Goal: Use online tool/utility: Utilize a website feature to perform a specific function

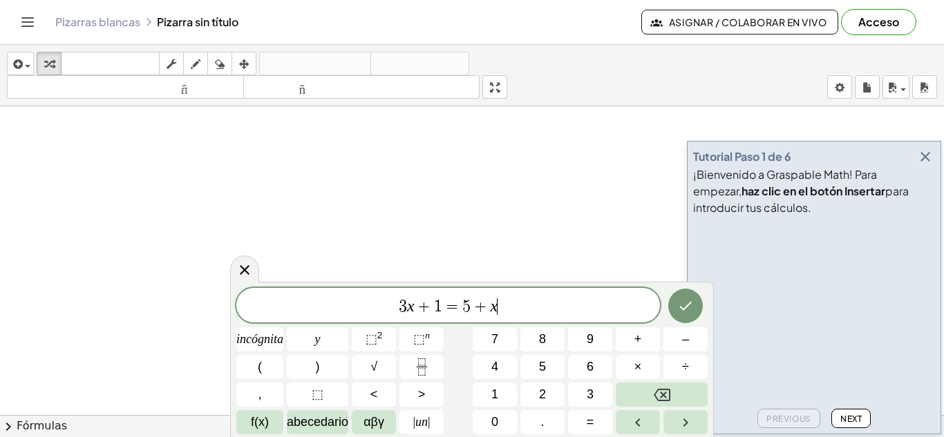
click at [929, 158] on icon "button" at bounding box center [925, 157] width 17 height 17
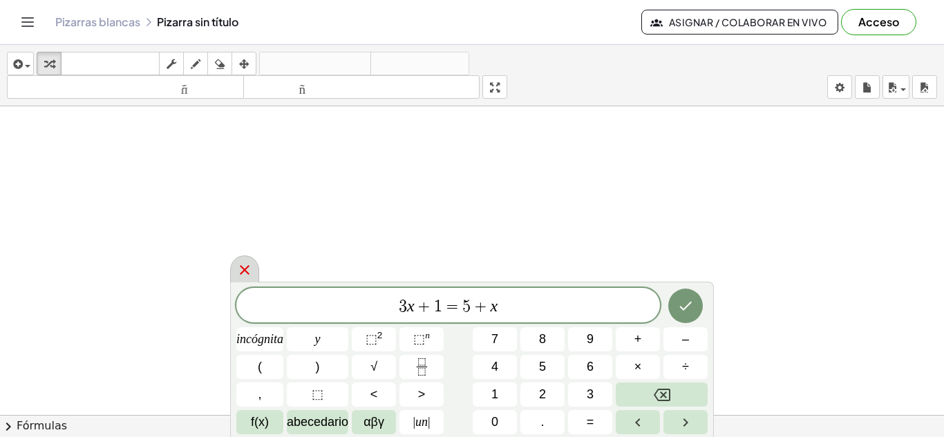
click at [244, 269] on icon at bounding box center [245, 270] width 10 height 10
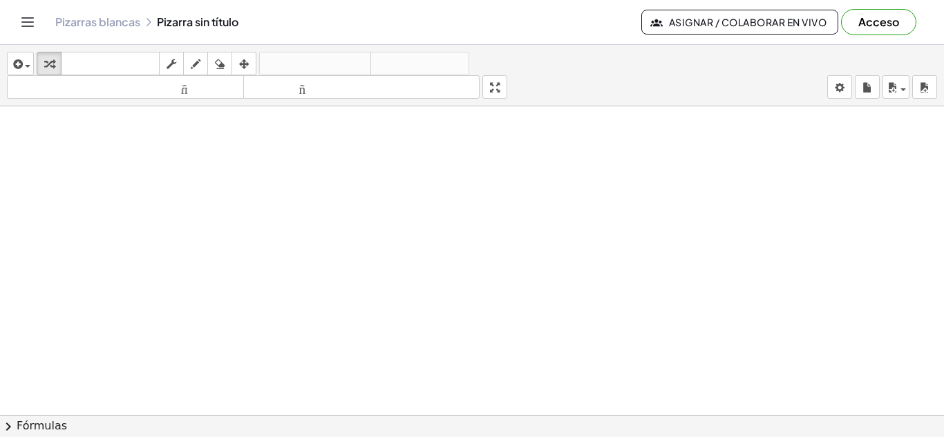
drag, startPoint x: 511, startPoint y: 91, endPoint x: 511, endPoint y: 151, distance: 60.1
click at [511, 151] on div "insertar Seleccione uno: Expresión matemática Función Texto Vídeo de YouTube Gr…" at bounding box center [472, 241] width 944 height 392
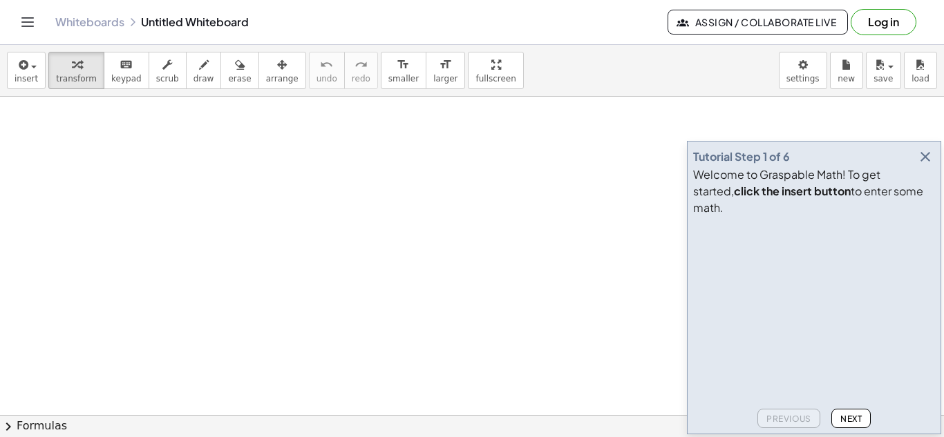
click at [923, 165] on icon "button" at bounding box center [925, 157] width 17 height 17
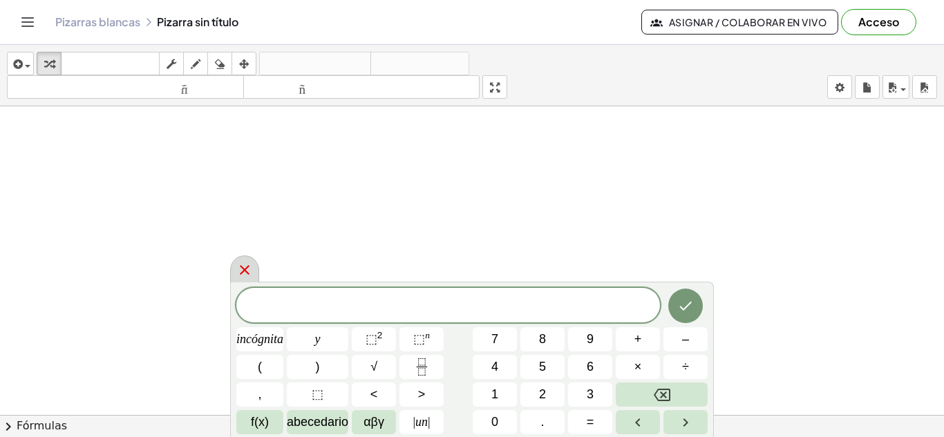
click at [239, 269] on icon at bounding box center [244, 270] width 17 height 17
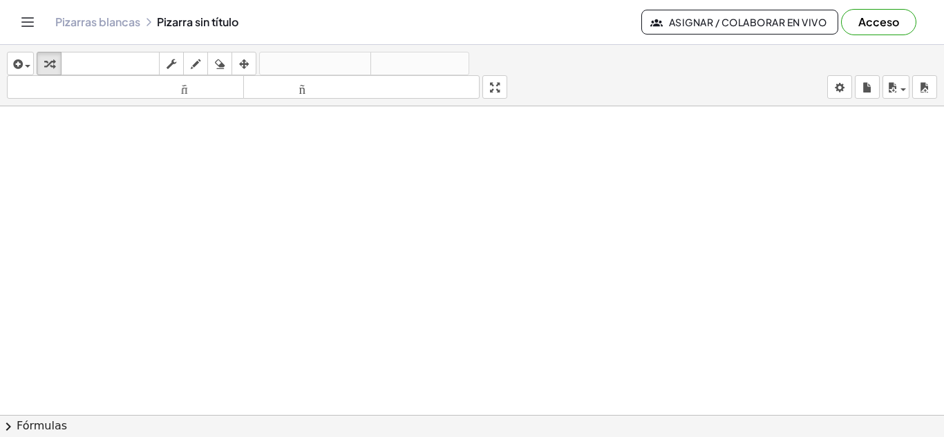
drag, startPoint x: 503, startPoint y: 93, endPoint x: 503, endPoint y: 153, distance: 60.1
click at [503, 153] on div "insertar Seleccione uno: Expresión matemática Función Texto Vídeo de YouTube Gr…" at bounding box center [472, 241] width 944 height 392
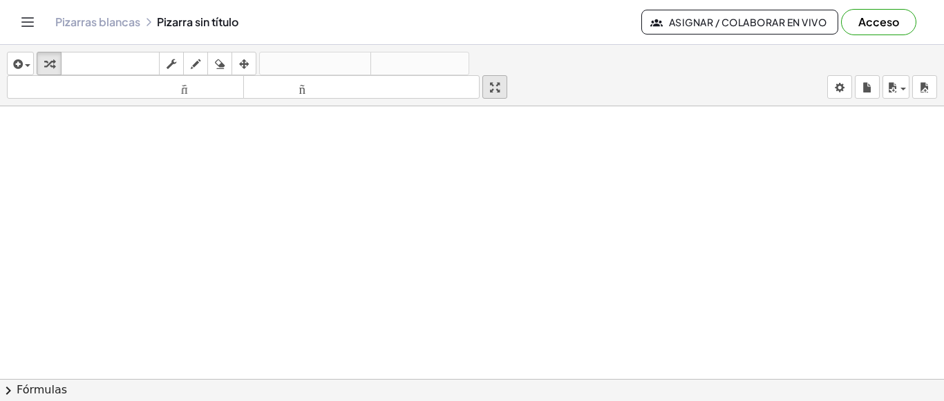
click at [499, 91] on icon "button" at bounding box center [495, 87] width 10 height 17
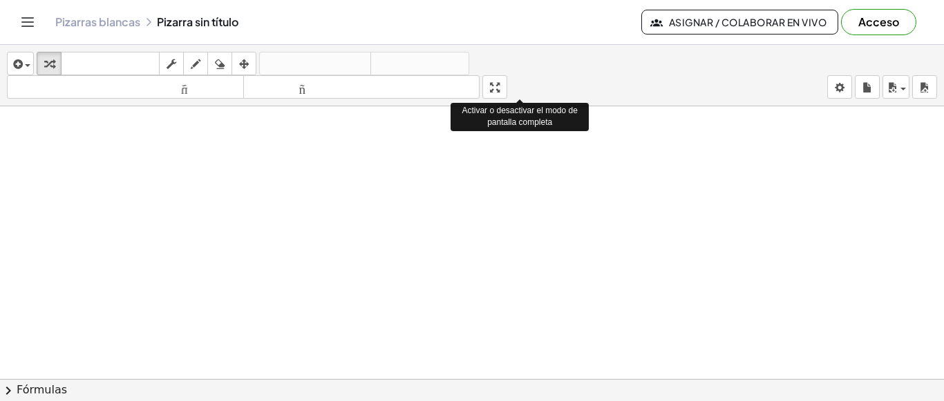
drag, startPoint x: 502, startPoint y: 91, endPoint x: 464, endPoint y: 120, distance: 47.8
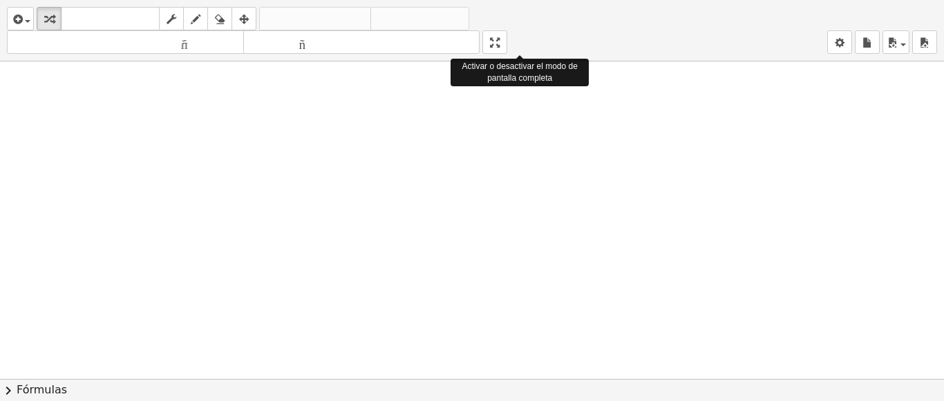
click at [464, 120] on div "insertar Seleccione uno: Expresión matemática Función Texto Vídeo de YouTube Gr…" at bounding box center [472, 200] width 944 height 401
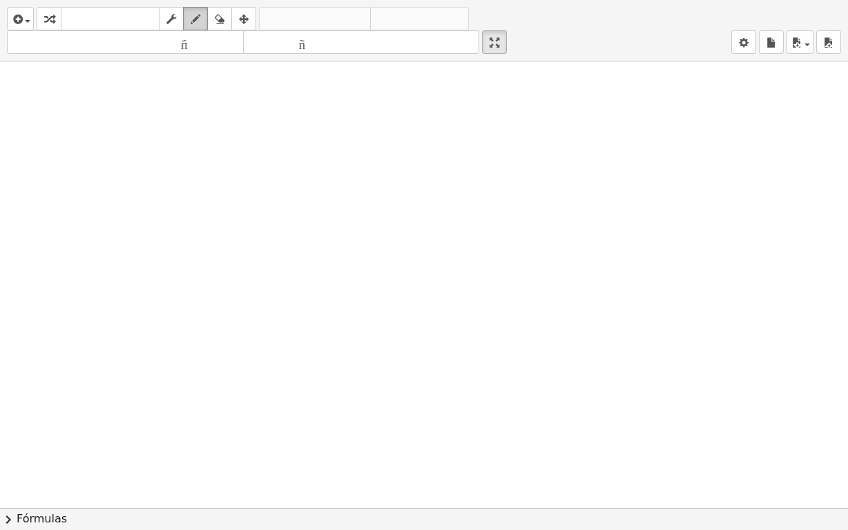
click at [188, 10] on button "dibujar" at bounding box center [195, 18] width 25 height 23
click at [186, 18] on button "dibujar" at bounding box center [195, 18] width 25 height 23
click at [219, 21] on icon "button" at bounding box center [220, 19] width 10 height 17
click at [193, 17] on icon "button" at bounding box center [196, 19] width 10 height 17
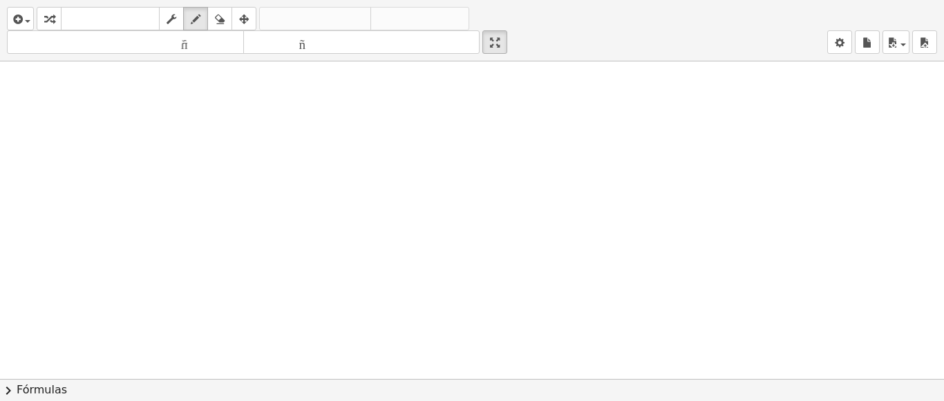
drag, startPoint x: 504, startPoint y: 50, endPoint x: 533, endPoint y: 38, distance: 31.3
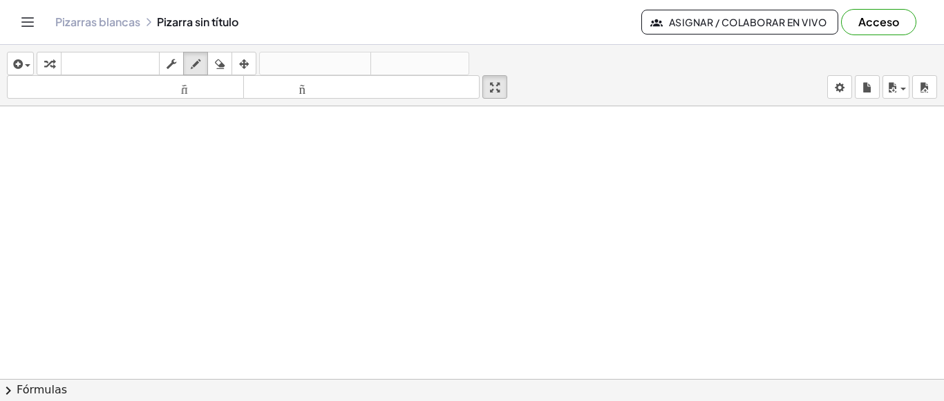
click at [533, 38] on div "Actividades matemáticas fáciles de comprender Empezar Banco de actividades Trab…" at bounding box center [472, 200] width 944 height 401
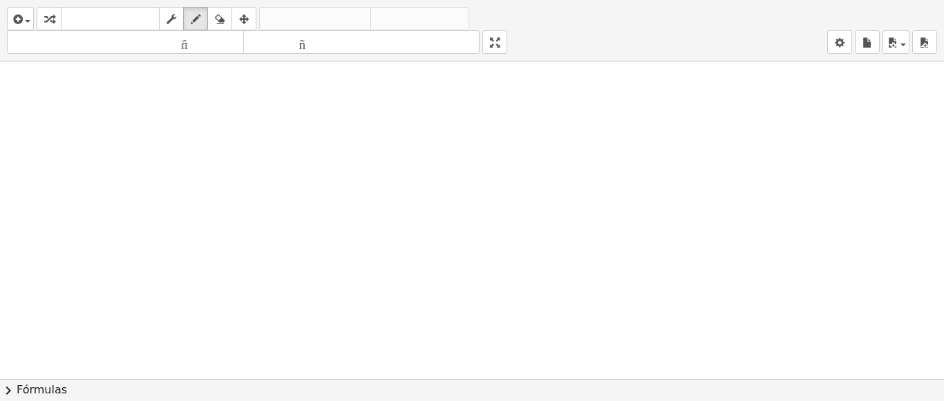
click at [459, 110] on div "insertar Seleccione uno: Expresión matemática Función Texto Vídeo de YouTube Gr…" at bounding box center [472, 200] width 944 height 401
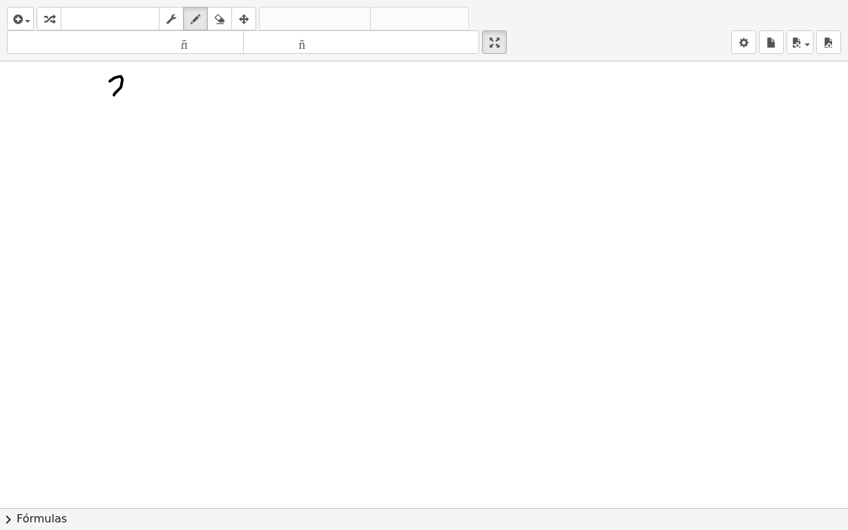
drag, startPoint x: 110, startPoint y: 80, endPoint x: 136, endPoint y: 92, distance: 28.8
click at [128, 100] on div at bounding box center [424, 508] width 848 height 894
drag, startPoint x: 136, startPoint y: 77, endPoint x: 122, endPoint y: 101, distance: 27.2
click at [143, 97] on div at bounding box center [424, 508] width 848 height 894
drag, startPoint x: 109, startPoint y: 103, endPoint x: 162, endPoint y: 109, distance: 53.5
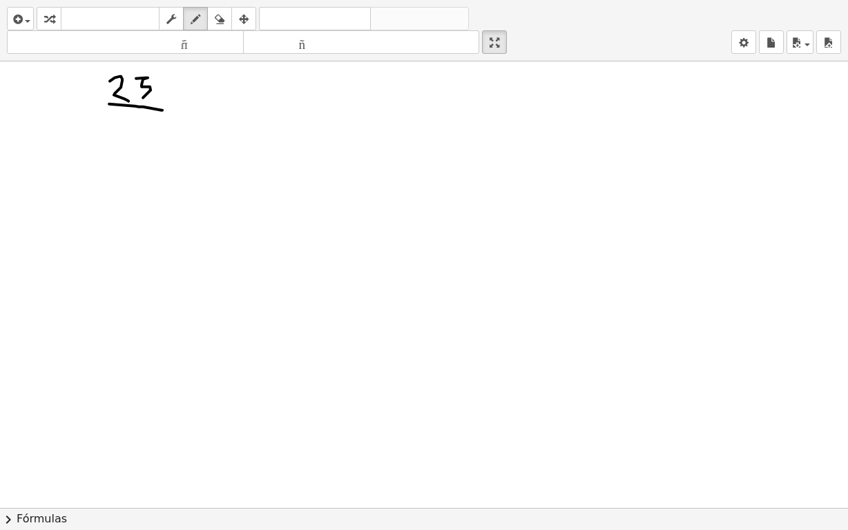
click at [162, 109] on div at bounding box center [424, 508] width 848 height 894
drag, startPoint x: 131, startPoint y: 115, endPoint x: 138, endPoint y: 143, distance: 29.3
click at [140, 144] on div at bounding box center [424, 508] width 848 height 894
drag, startPoint x: 194, startPoint y: 106, endPoint x: 187, endPoint y: 121, distance: 16.1
click at [187, 121] on div at bounding box center [424, 508] width 848 height 894
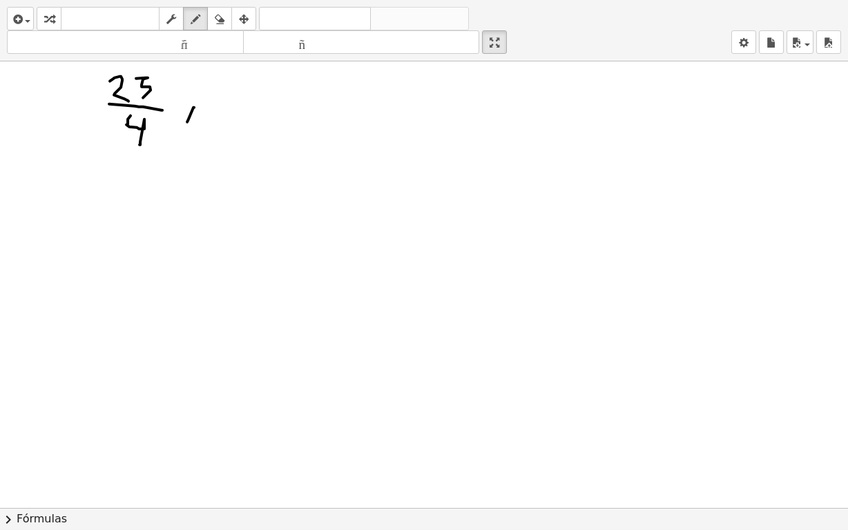
click at [194, 97] on div at bounding box center [424, 508] width 848 height 894
drag, startPoint x: 239, startPoint y: 69, endPoint x: 233, endPoint y: 95, distance: 26.8
click at [233, 95] on div at bounding box center [424, 508] width 848 height 894
drag, startPoint x: 263, startPoint y: 69, endPoint x: 264, endPoint y: 97, distance: 27.6
click at [264, 97] on div at bounding box center [424, 508] width 848 height 894
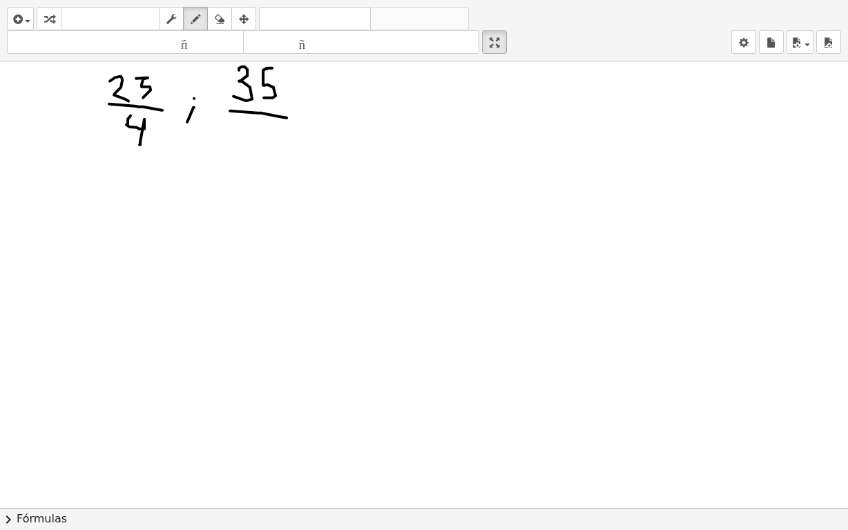
drag, startPoint x: 230, startPoint y: 110, endPoint x: 287, endPoint y: 117, distance: 57.1
click at [287, 117] on div at bounding box center [424, 508] width 848 height 894
drag, startPoint x: 250, startPoint y: 123, endPoint x: 260, endPoint y: 126, distance: 10.3
click at [265, 149] on div at bounding box center [424, 508] width 848 height 894
drag, startPoint x: 256, startPoint y: 134, endPoint x: 284, endPoint y: 126, distance: 29.3
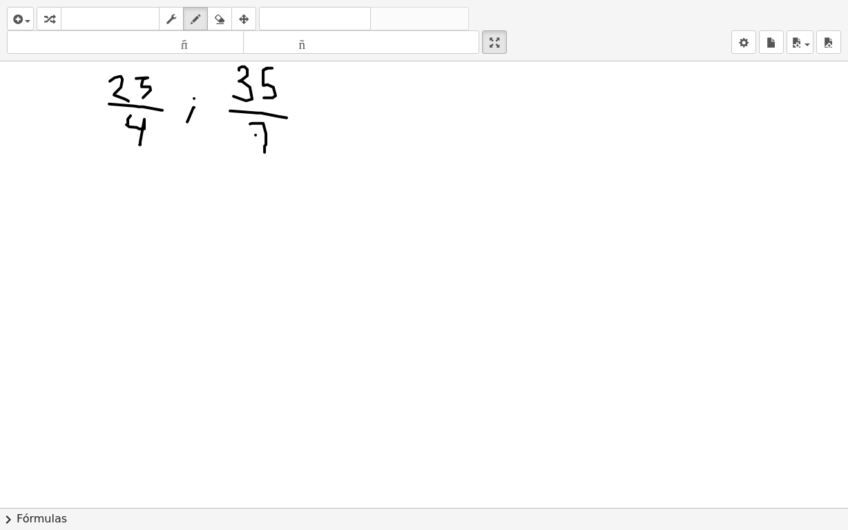
click at [276, 134] on div at bounding box center [424, 508] width 848 height 894
click at [304, 134] on div at bounding box center [424, 508] width 848 height 894
click at [318, 95] on div at bounding box center [424, 508] width 848 height 894
drag, startPoint x: 357, startPoint y: 73, endPoint x: 378, endPoint y: 73, distance: 20.7
click at [378, 73] on div at bounding box center [424, 508] width 848 height 894
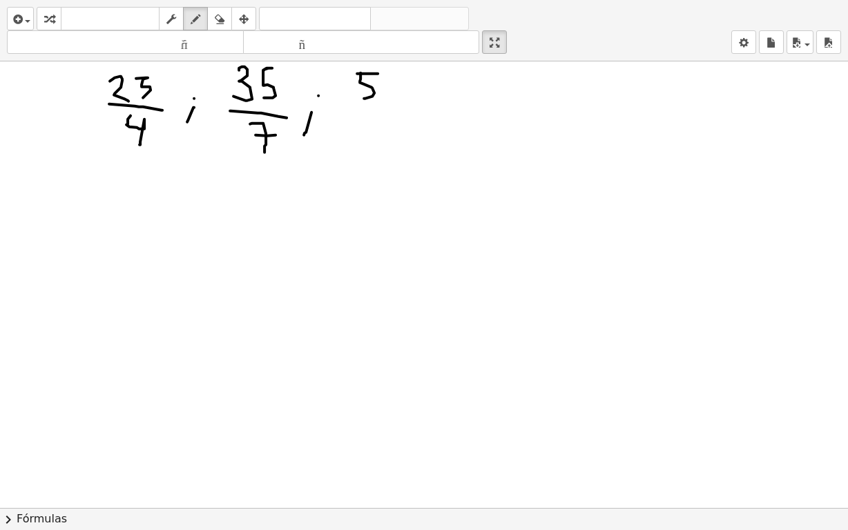
drag, startPoint x: 361, startPoint y: 72, endPoint x: 358, endPoint y: 95, distance: 23.6
click at [358, 95] on div at bounding box center [424, 508] width 848 height 894
click at [408, 80] on div at bounding box center [424, 508] width 848 height 894
drag, startPoint x: 352, startPoint y: 106, endPoint x: 434, endPoint y: 110, distance: 82.3
click at [434, 110] on div at bounding box center [424, 508] width 848 height 894
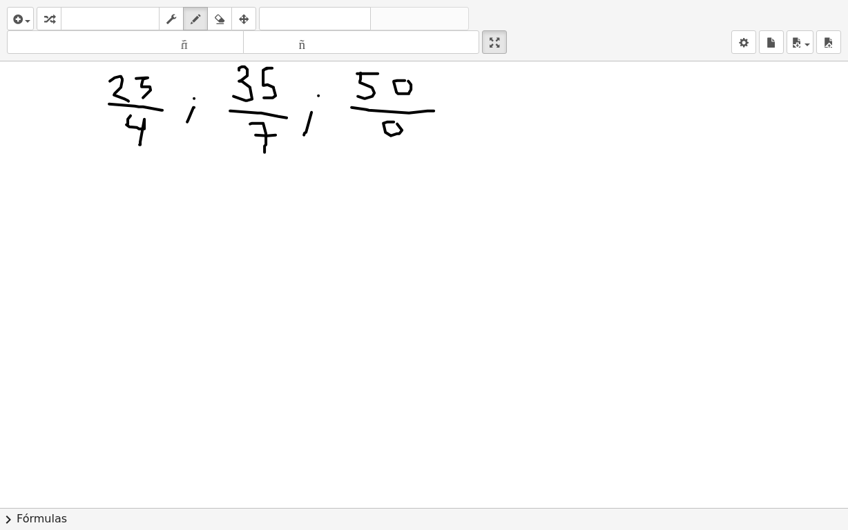
click at [391, 123] on div at bounding box center [424, 508] width 848 height 894
click at [390, 133] on div at bounding box center [424, 508] width 848 height 894
drag, startPoint x: 460, startPoint y: 115, endPoint x: 455, endPoint y: 128, distance: 14.0
click at [451, 137] on div at bounding box center [424, 508] width 848 height 894
click at [462, 103] on div at bounding box center [424, 508] width 848 height 894
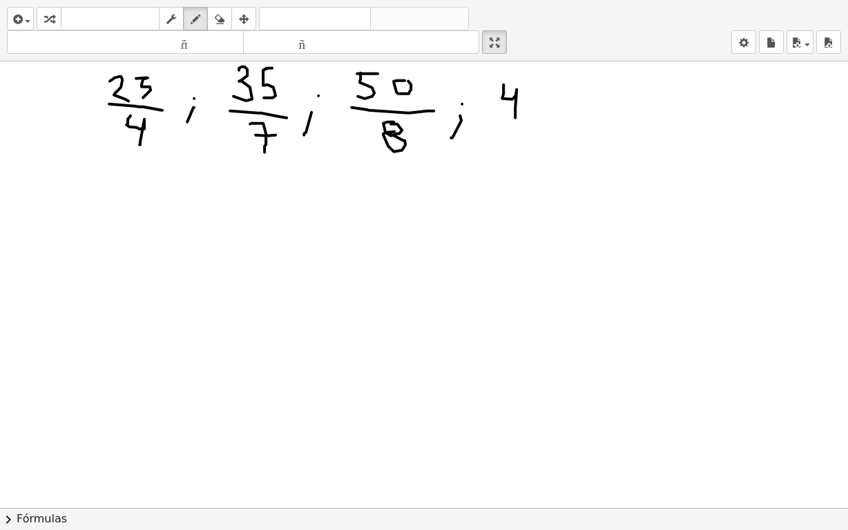
drag, startPoint x: 504, startPoint y: 84, endPoint x: 519, endPoint y: 109, distance: 30.1
click at [515, 115] on div at bounding box center [424, 508] width 848 height 894
drag, startPoint x: 530, startPoint y: 88, endPoint x: 542, endPoint y: 108, distance: 23.2
click at [542, 108] on div at bounding box center [424, 508] width 848 height 894
drag, startPoint x: 502, startPoint y: 120, endPoint x: 536, endPoint y: 128, distance: 34.8
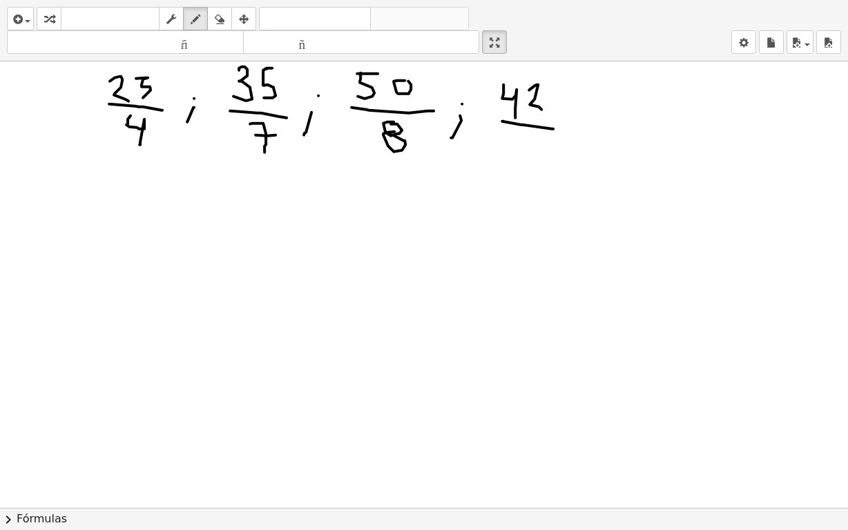
click at [561, 128] on div at bounding box center [424, 508] width 848 height 894
drag, startPoint x: 518, startPoint y: 132, endPoint x: 518, endPoint y: 154, distance: 22.1
click at [518, 154] on div at bounding box center [424, 508] width 848 height 894
drag, startPoint x: 538, startPoint y: 135, endPoint x: 536, endPoint y: 146, distance: 11.2
click at [536, 146] on div at bounding box center [424, 508] width 848 height 894
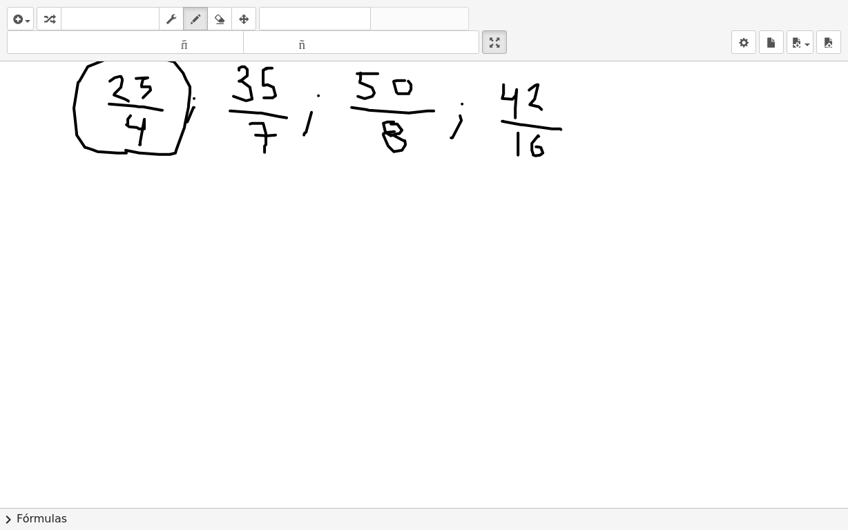
drag, startPoint x: 126, startPoint y: 149, endPoint x: 149, endPoint y: 153, distance: 23.2
click at [131, 151] on div at bounding box center [424, 508] width 848 height 894
drag, startPoint x: 233, startPoint y: 151, endPoint x: 396, endPoint y: 165, distance: 163.7
click at [242, 155] on div at bounding box center [424, 508] width 848 height 894
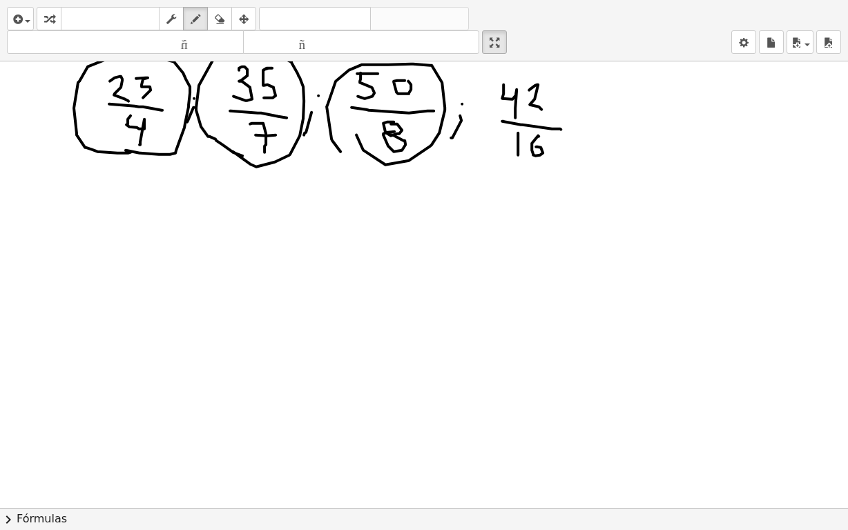
drag, startPoint x: 356, startPoint y: 134, endPoint x: 396, endPoint y: 146, distance: 41.3
click at [363, 156] on div at bounding box center [424, 508] width 848 height 894
drag, startPoint x: 482, startPoint y: 107, endPoint x: 484, endPoint y: 83, distance: 24.2
click at [484, 83] on div at bounding box center [424, 508] width 848 height 894
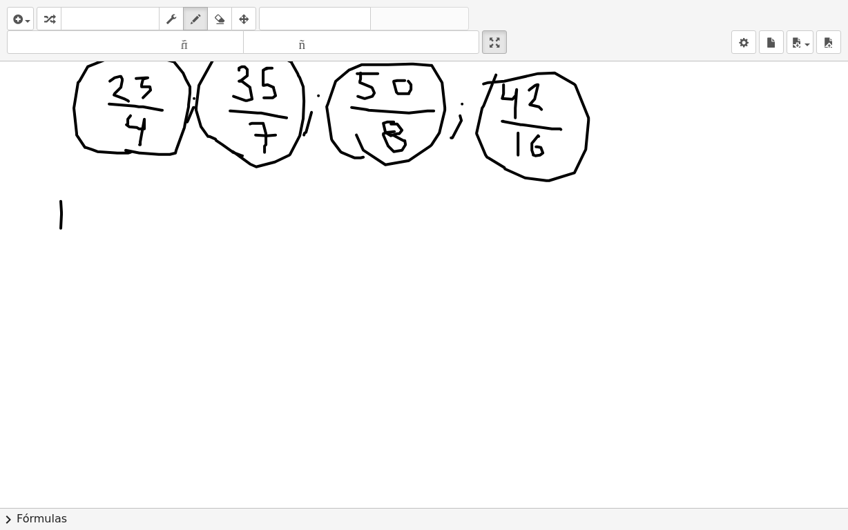
drag, startPoint x: 61, startPoint y: 200, endPoint x: 61, endPoint y: 230, distance: 29.7
click at [61, 230] on div at bounding box center [424, 508] width 848 height 894
click at [72, 191] on div at bounding box center [424, 508] width 848 height 894
click at [71, 215] on div at bounding box center [424, 508] width 848 height 894
drag, startPoint x: 86, startPoint y: 230, endPoint x: 86, endPoint y: 222, distance: 7.6
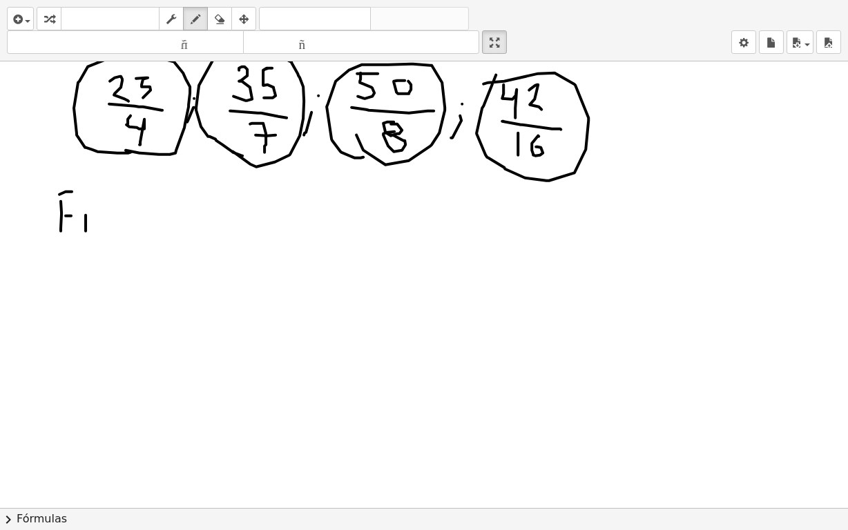
click at [86, 231] on div at bounding box center [424, 508] width 848 height 894
click at [93, 212] on div at bounding box center [424, 508] width 848 height 894
drag, startPoint x: 103, startPoint y: 219, endPoint x: 119, endPoint y: 227, distance: 17.9
click at [100, 215] on div at bounding box center [424, 508] width 848 height 894
drag, startPoint x: 115, startPoint y: 224, endPoint x: 125, endPoint y: 227, distance: 10.7
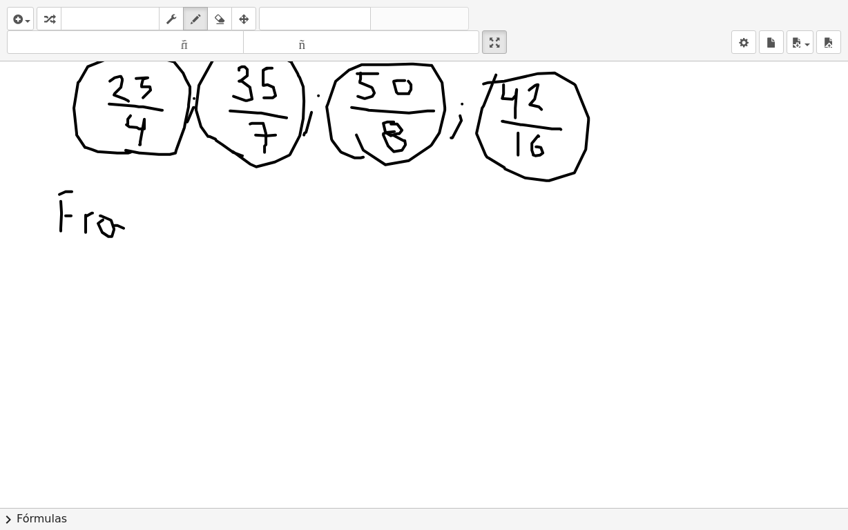
click at [125, 227] on div at bounding box center [424, 508] width 848 height 894
drag, startPoint x: 144, startPoint y: 222, endPoint x: 153, endPoint y: 234, distance: 14.9
click at [153, 234] on div at bounding box center [424, 508] width 848 height 894
drag, startPoint x: 171, startPoint y: 226, endPoint x: 173, endPoint y: 234, distance: 8.5
click at [173, 234] on div at bounding box center [424, 508] width 848 height 894
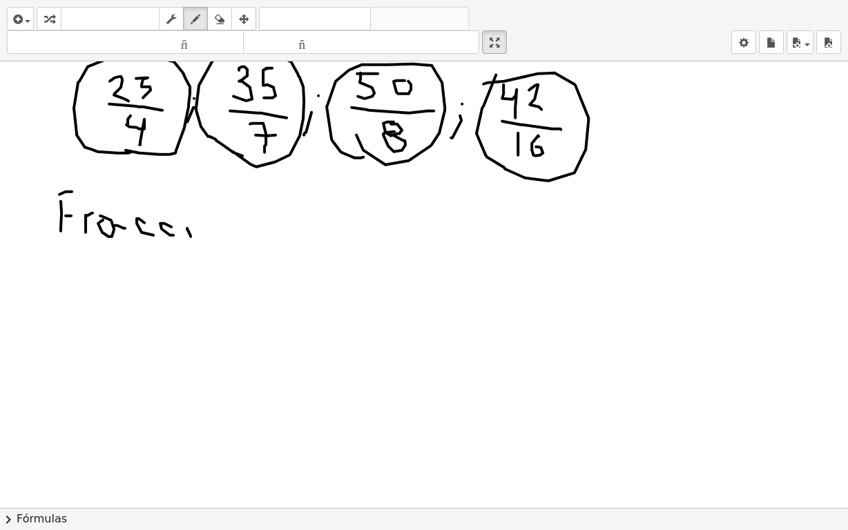
drag, startPoint x: 187, startPoint y: 228, endPoint x: 191, endPoint y: 236, distance: 8.3
click at [191, 236] on div at bounding box center [424, 508] width 848 height 894
drag, startPoint x: 204, startPoint y: 228, endPoint x: 219, endPoint y: 223, distance: 15.9
click at [208, 222] on div at bounding box center [424, 508] width 848 height 894
drag, startPoint x: 227, startPoint y: 223, endPoint x: 240, endPoint y: 239, distance: 21.1
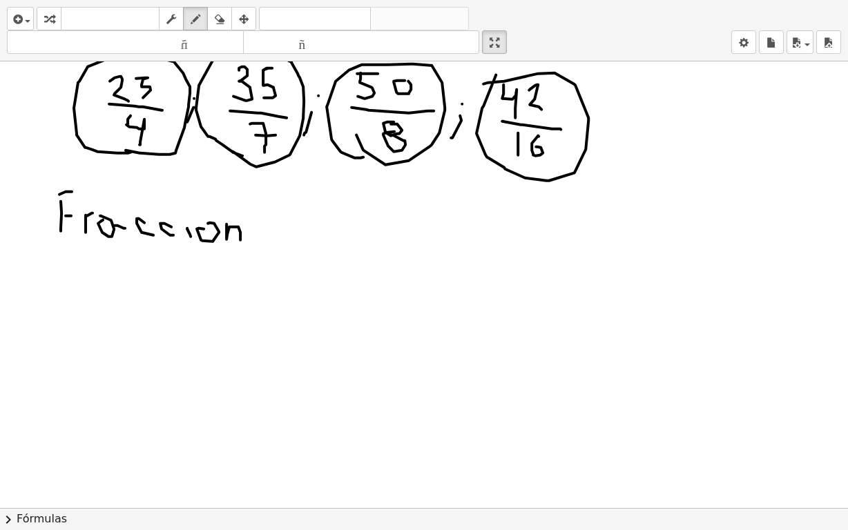
click at [240, 239] on div at bounding box center [424, 508] width 848 height 894
click at [227, 202] on div at bounding box center [424, 508] width 848 height 894
click at [190, 212] on div at bounding box center [424, 508] width 848 height 894
drag, startPoint x: 284, startPoint y: 220, endPoint x: 282, endPoint y: 240, distance: 19.5
click at [282, 238] on div at bounding box center [424, 508] width 848 height 894
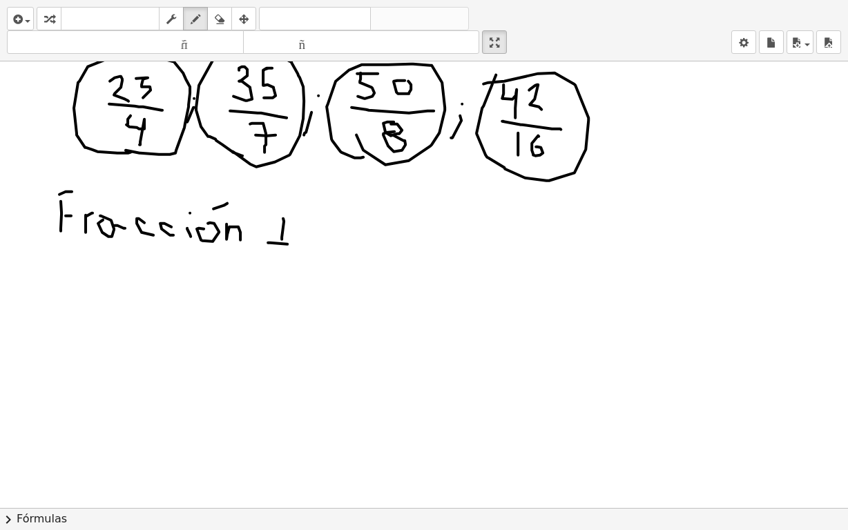
drag, startPoint x: 268, startPoint y: 242, endPoint x: 295, endPoint y: 245, distance: 27.1
click at [295, 245] on div at bounding box center [424, 508] width 848 height 894
drag, startPoint x: 276, startPoint y: 214, endPoint x: 298, endPoint y: 217, distance: 21.6
click at [298, 217] on div at bounding box center [424, 508] width 848 height 894
drag, startPoint x: 301, startPoint y: 228, endPoint x: 321, endPoint y: 238, distance: 21.9
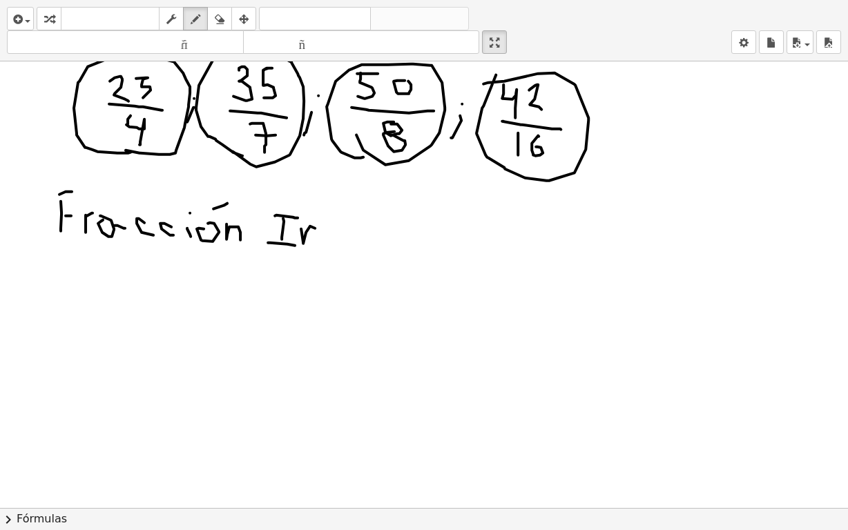
click at [317, 242] on div at bounding box center [424, 508] width 848 height 894
drag, startPoint x: 325, startPoint y: 233, endPoint x: 334, endPoint y: 230, distance: 9.4
click at [334, 230] on div at bounding box center [424, 508] width 848 height 894
drag, startPoint x: 343, startPoint y: 231, endPoint x: 332, endPoint y: 240, distance: 14.4
click at [332, 240] on div at bounding box center [424, 508] width 848 height 894
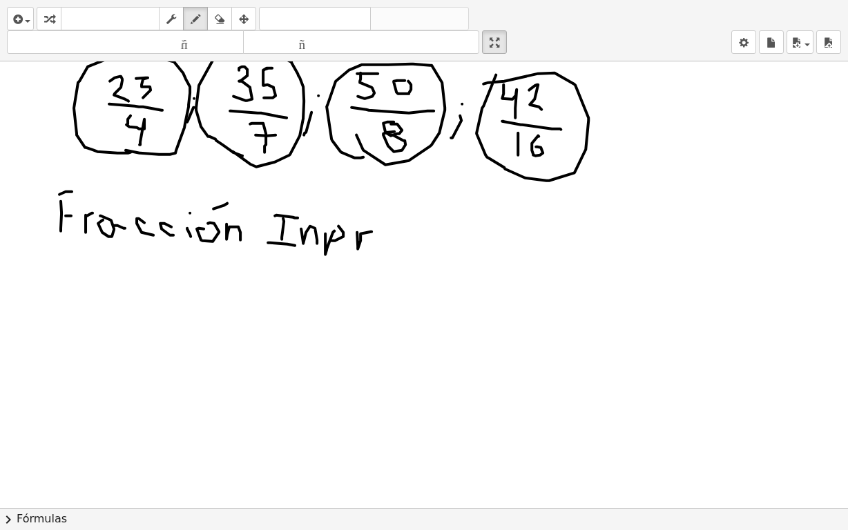
drag, startPoint x: 357, startPoint y: 231, endPoint x: 376, endPoint y: 231, distance: 19.3
click at [376, 231] on div at bounding box center [424, 508] width 848 height 894
click at [395, 236] on div at bounding box center [424, 508] width 848 height 894
drag, startPoint x: 410, startPoint y: 236, endPoint x: 419, endPoint y: 245, distance: 13.2
click at [419, 245] on div at bounding box center [424, 508] width 848 height 894
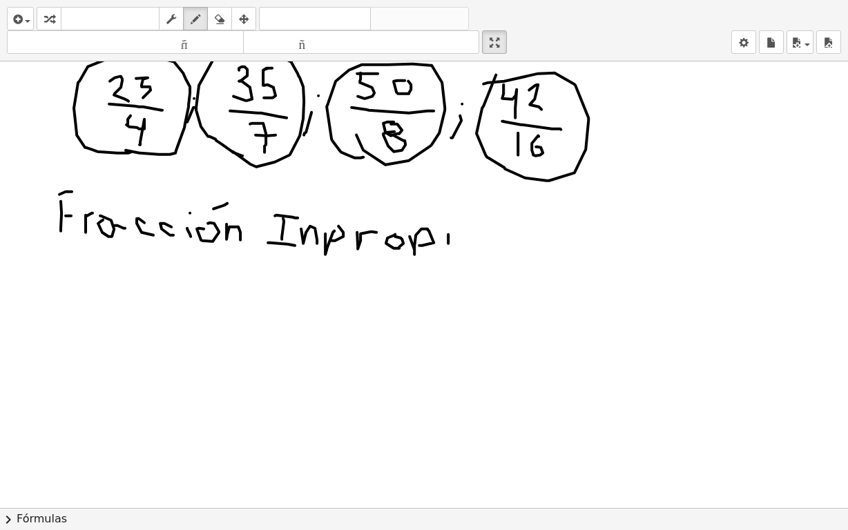
drag, startPoint x: 448, startPoint y: 233, endPoint x: 448, endPoint y: 243, distance: 9.7
click at [448, 243] on div at bounding box center [424, 508] width 848 height 894
drag, startPoint x: 466, startPoint y: 238, endPoint x: 455, endPoint y: 227, distance: 15.6
click at [472, 243] on div at bounding box center [424, 508] width 848 height 894
click at [445, 219] on div at bounding box center [424, 508] width 848 height 894
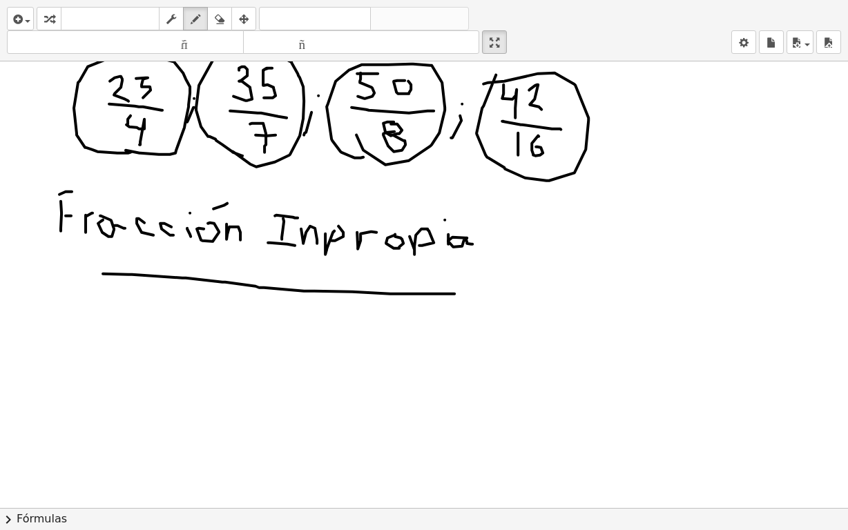
drag, startPoint x: 132, startPoint y: 274, endPoint x: 479, endPoint y: 293, distance: 348.0
click at [479, 293] on div at bounding box center [424, 508] width 848 height 894
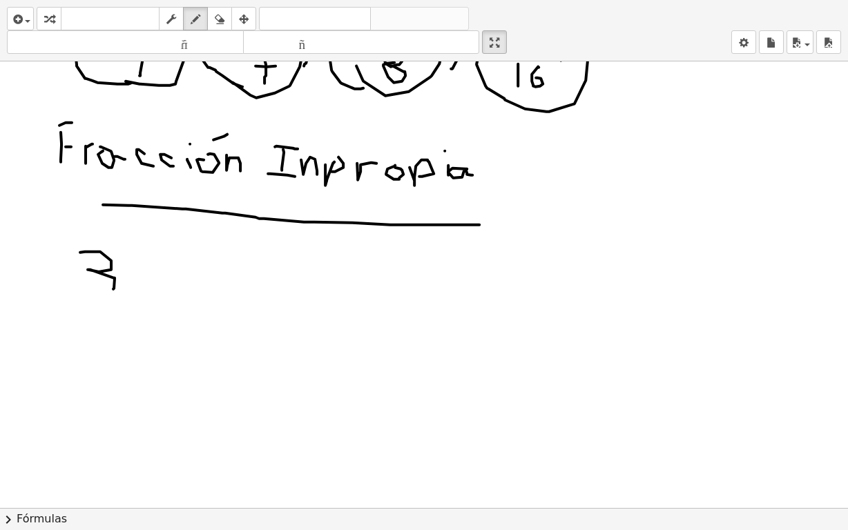
drag, startPoint x: 80, startPoint y: 251, endPoint x: 131, endPoint y: 260, distance: 51.1
click at [98, 276] on div at bounding box center [424, 439] width 848 height 894
drag, startPoint x: 134, startPoint y: 254, endPoint x: 132, endPoint y: 279, distance: 25.0
click at [132, 279] on div at bounding box center [424, 439] width 848 height 894
drag, startPoint x: 85, startPoint y: 291, endPoint x: 131, endPoint y: 307, distance: 48.3
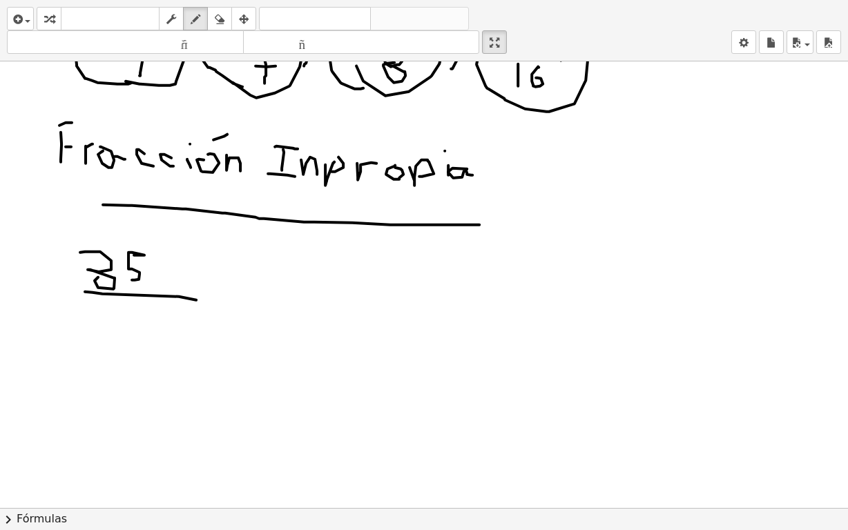
click at [197, 299] on div at bounding box center [424, 439] width 848 height 894
drag, startPoint x: 131, startPoint y: 307, endPoint x: 137, endPoint y: 316, distance: 10.9
click at [126, 307] on div at bounding box center [424, 439] width 848 height 894
drag, startPoint x: 140, startPoint y: 324, endPoint x: 191, endPoint y: 304, distance: 54.9
click at [128, 322] on div at bounding box center [424, 439] width 848 height 894
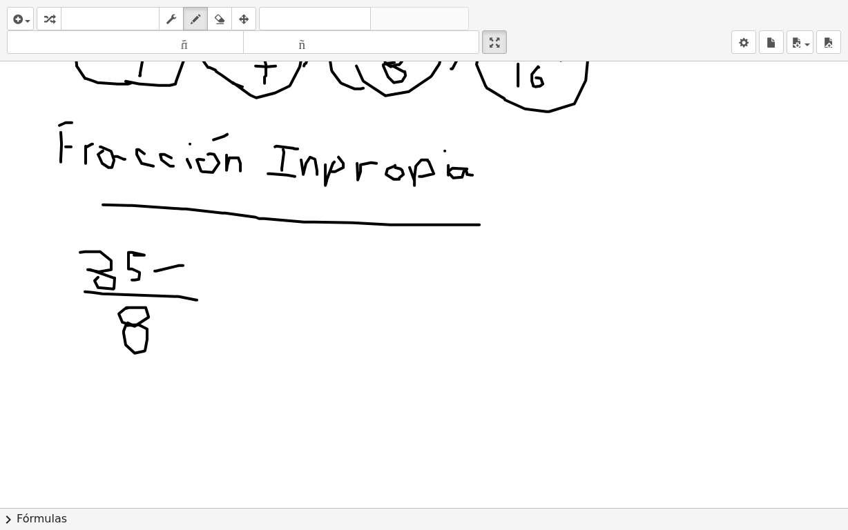
drag, startPoint x: 155, startPoint y: 270, endPoint x: 183, endPoint y: 265, distance: 28.9
click at [183, 265] on div at bounding box center [424, 439] width 848 height 894
drag, startPoint x: 154, startPoint y: 265, endPoint x: 157, endPoint y: 274, distance: 9.4
click at [157, 274] on div at bounding box center [424, 439] width 848 height 894
click at [199, 277] on div at bounding box center [424, 439] width 848 height 894
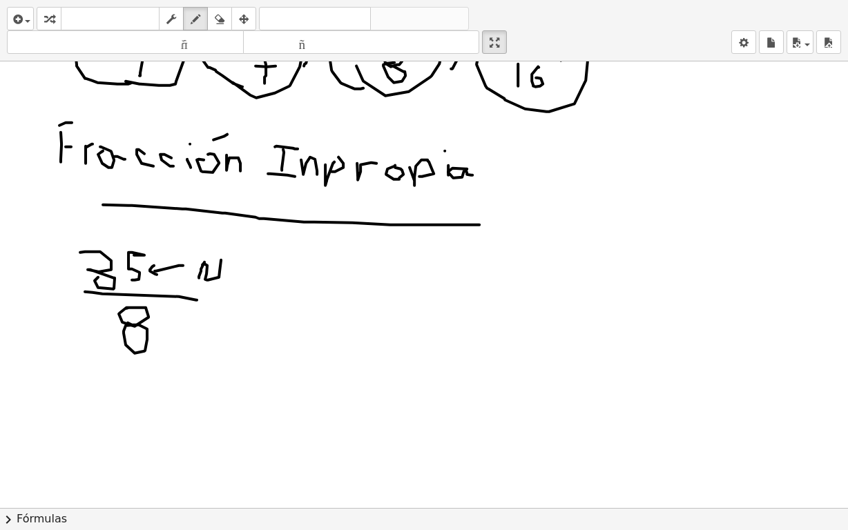
drag, startPoint x: 202, startPoint y: 264, endPoint x: 222, endPoint y: 257, distance: 20.5
click at [222, 257] on div at bounding box center [424, 439] width 848 height 894
drag, startPoint x: 233, startPoint y: 262, endPoint x: 253, endPoint y: 264, distance: 20.1
click at [253, 264] on div at bounding box center [424, 439] width 848 height 894
drag, startPoint x: 267, startPoint y: 265, endPoint x: 265, endPoint y: 276, distance: 11.2
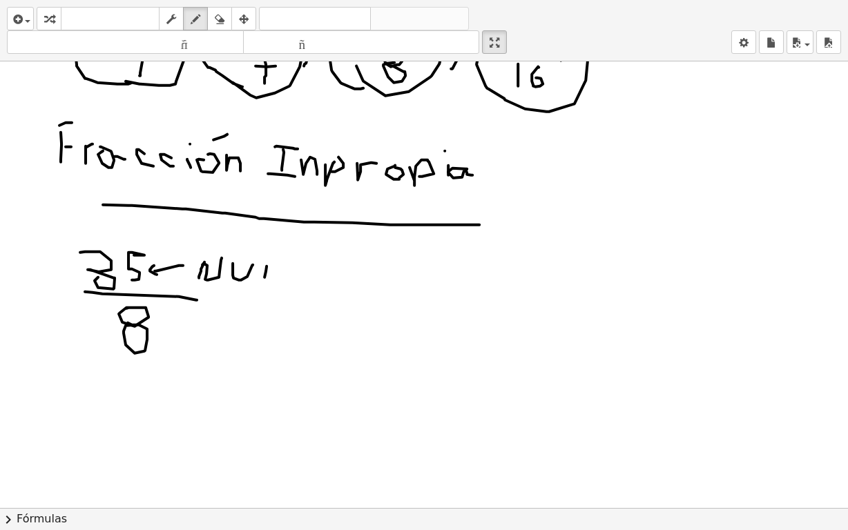
click at [265, 276] on div at bounding box center [424, 439] width 848 height 894
drag, startPoint x: 267, startPoint y: 265, endPoint x: 289, endPoint y: 280, distance: 26.4
click at [283, 284] on div at bounding box center [424, 439] width 848 height 894
drag, startPoint x: 305, startPoint y: 280, endPoint x: 724, endPoint y: 261, distance: 419.7
click at [803, 254] on div at bounding box center [424, 439] width 848 height 894
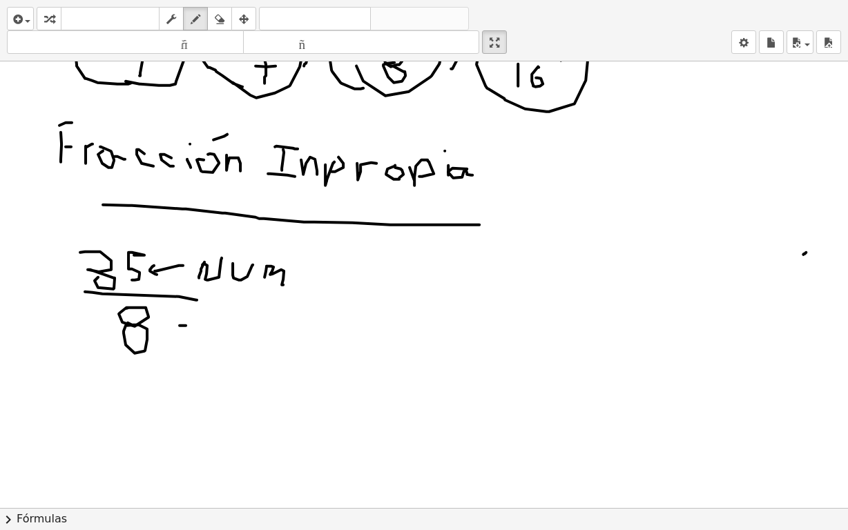
drag, startPoint x: 180, startPoint y: 325, endPoint x: 230, endPoint y: 325, distance: 50.4
click at [230, 325] on div at bounding box center [424, 439] width 848 height 894
drag, startPoint x: 178, startPoint y: 313, endPoint x: 194, endPoint y: 335, distance: 27.2
click at [188, 336] on div at bounding box center [424, 439] width 848 height 894
drag, startPoint x: 253, startPoint y: 323, endPoint x: 252, endPoint y: 331, distance: 8.3
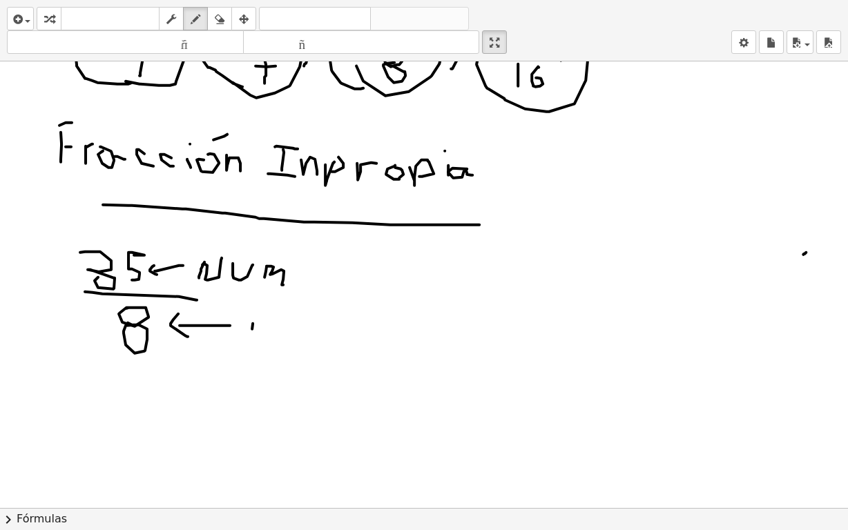
click at [252, 331] on div at bounding box center [424, 439] width 848 height 894
drag, startPoint x: 248, startPoint y: 316, endPoint x: 298, endPoint y: 341, distance: 55.9
click at [241, 330] on div at bounding box center [424, 439] width 848 height 894
drag, startPoint x: 298, startPoint y: 330, endPoint x: 309, endPoint y: 329, distance: 11.8
click at [281, 324] on div at bounding box center [424, 439] width 848 height 894
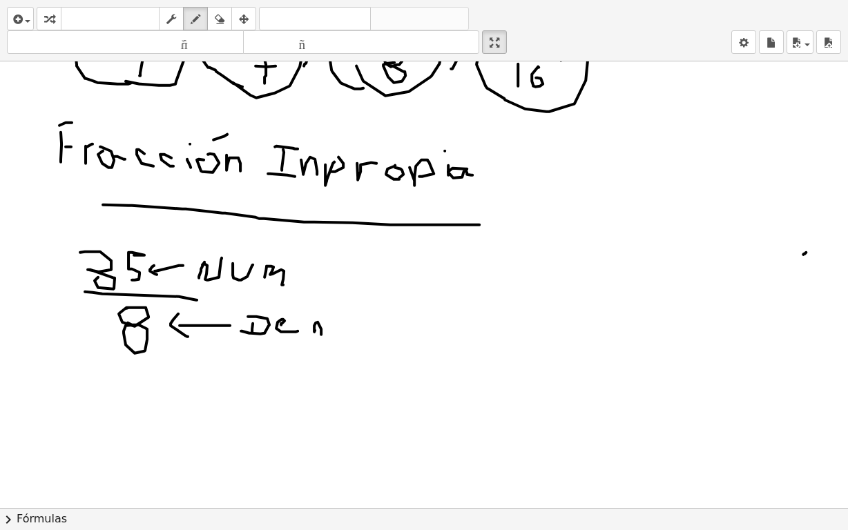
drag, startPoint x: 315, startPoint y: 329, endPoint x: 321, endPoint y: 334, distance: 7.5
click at [321, 334] on div at bounding box center [424, 439] width 848 height 894
click at [341, 324] on div at bounding box center [424, 439] width 848 height 894
drag, startPoint x: 350, startPoint y: 334, endPoint x: 363, endPoint y: 323, distance: 17.2
click at [363, 325] on div at bounding box center [424, 439] width 848 height 894
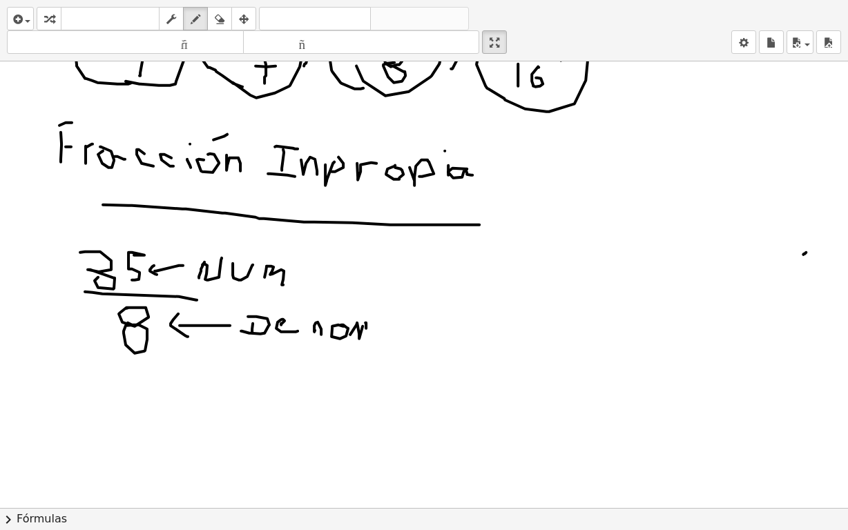
click at [366, 333] on div at bounding box center [424, 439] width 848 height 894
drag, startPoint x: 377, startPoint y: 325, endPoint x: 376, endPoint y: 336, distance: 11.1
click at [376, 336] on div at bounding box center [424, 439] width 848 height 894
click at [378, 312] on div at bounding box center [424, 439] width 848 height 894
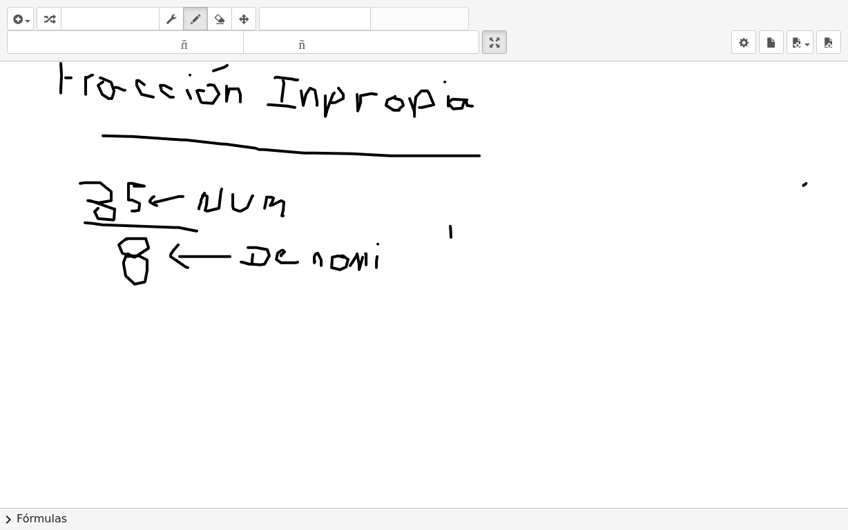
drag, startPoint x: 450, startPoint y: 225, endPoint x: 447, endPoint y: 247, distance: 22.4
click at [447, 247] on div at bounding box center [424, 370] width 848 height 894
click at [453, 211] on div at bounding box center [424, 370] width 848 height 894
drag, startPoint x: 504, startPoint y: 187, endPoint x: 518, endPoint y: 189, distance: 14.7
click at [518, 189] on div at bounding box center [424, 370] width 848 height 894
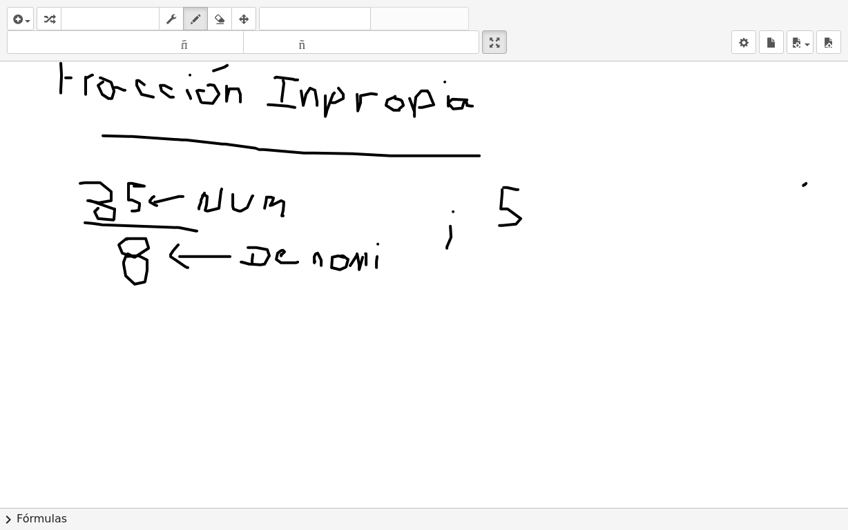
drag, startPoint x: 502, startPoint y: 189, endPoint x: 536, endPoint y: 210, distance: 40.1
click at [499, 223] on div at bounding box center [424, 370] width 848 height 894
click at [543, 202] on div at bounding box center [424, 370] width 848 height 894
drag, startPoint x: 506, startPoint y: 245, endPoint x: 533, endPoint y: 257, distance: 29.0
click at [572, 251] on div at bounding box center [424, 370] width 848 height 894
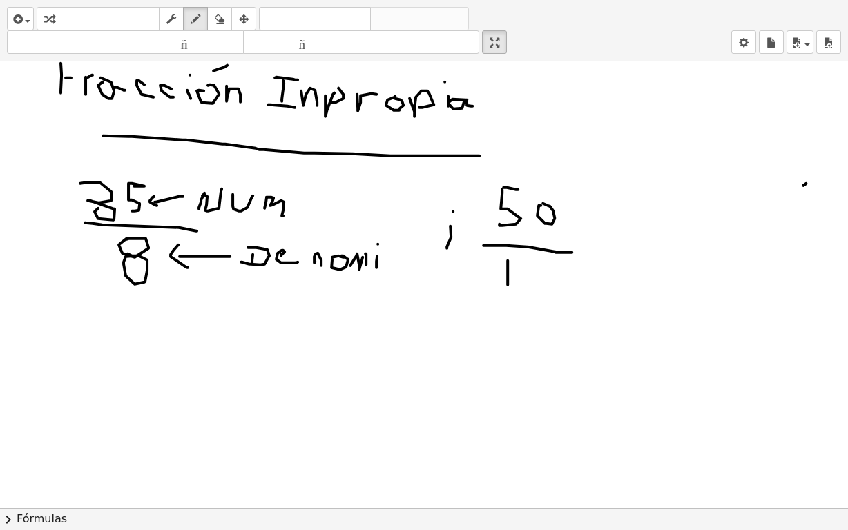
drag, startPoint x: 508, startPoint y: 260, endPoint x: 518, endPoint y: 276, distance: 19.5
click at [508, 285] on div at bounding box center [424, 370] width 848 height 894
drag, startPoint x: 526, startPoint y: 269, endPoint x: 553, endPoint y: 225, distance: 50.8
click at [539, 284] on div at bounding box center [424, 370] width 848 height 894
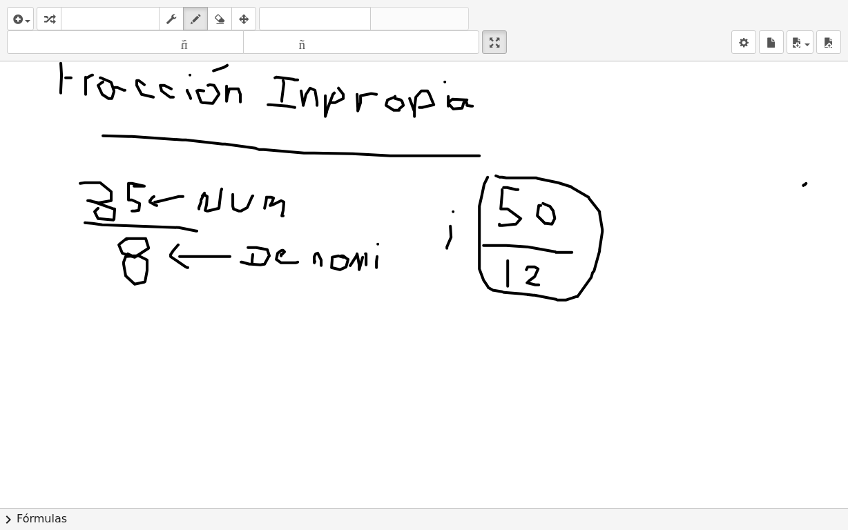
drag, startPoint x: 484, startPoint y: 183, endPoint x: 499, endPoint y: 175, distance: 17.3
click at [494, 175] on div at bounding box center [424, 370] width 848 height 894
drag, startPoint x: 625, startPoint y: 207, endPoint x: 616, endPoint y: 199, distance: 12.2
click at [640, 204] on div at bounding box center [424, 370] width 848 height 894
drag, startPoint x: 613, startPoint y: 199, endPoint x: 623, endPoint y: 214, distance: 18.4
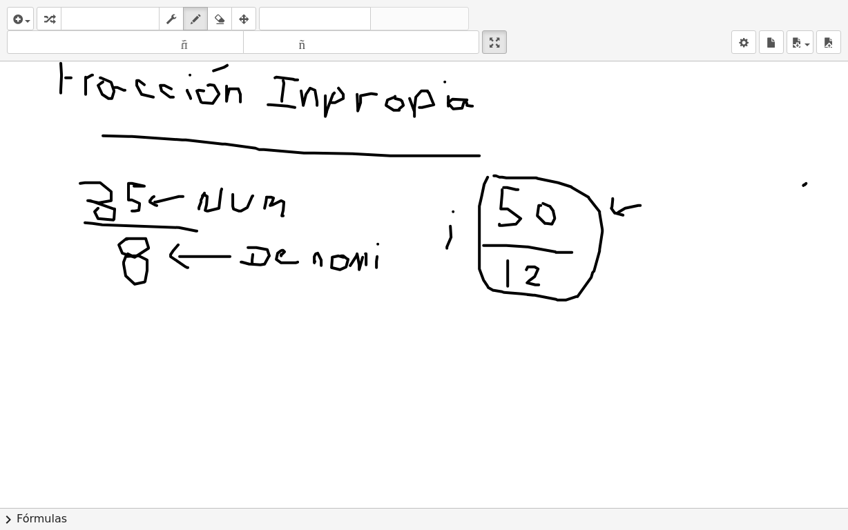
click at [623, 214] on div at bounding box center [424, 370] width 848 height 894
drag, startPoint x: 665, startPoint y: 222, endPoint x: 679, endPoint y: 250, distance: 31.8
click at [660, 257] on div at bounding box center [424, 370] width 848 height 894
drag, startPoint x: 694, startPoint y: 239, endPoint x: 703, endPoint y: 242, distance: 10.3
click at [698, 240] on div at bounding box center [424, 370] width 848 height 894
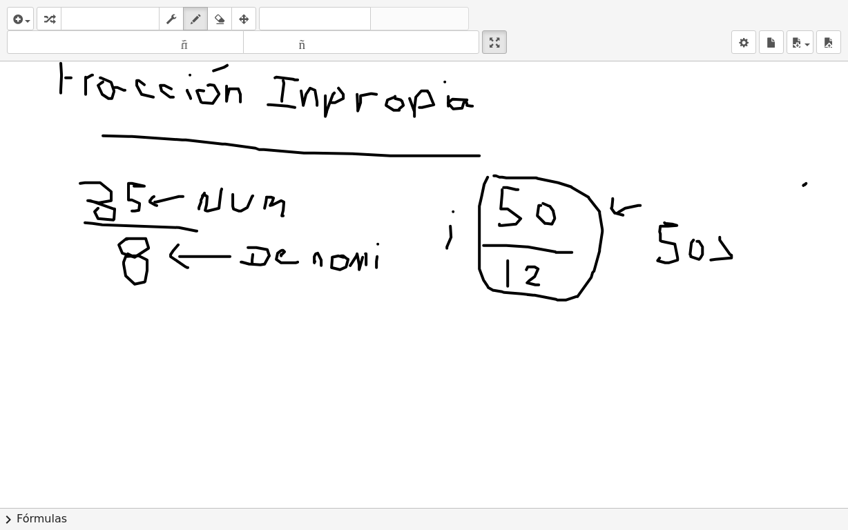
drag, startPoint x: 720, startPoint y: 239, endPoint x: 711, endPoint y: 259, distance: 22.0
click at [711, 259] on div at bounding box center [424, 370] width 848 height 894
drag, startPoint x: 747, startPoint y: 250, endPoint x: 757, endPoint y: 249, distance: 9.8
click at [747, 261] on div at bounding box center [424, 370] width 848 height 894
drag, startPoint x: 757, startPoint y: 245, endPoint x: 772, endPoint y: 271, distance: 29.7
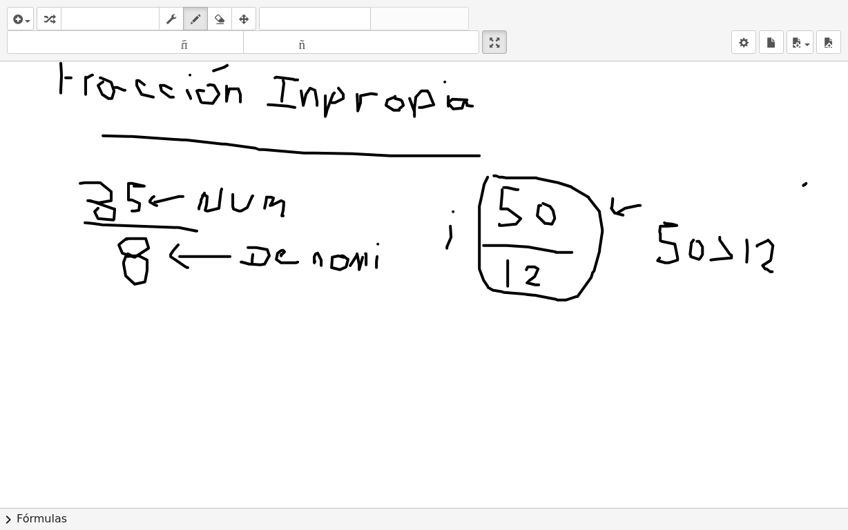
click at [772, 271] on div at bounding box center [424, 370] width 848 height 894
click at [132, 318] on div at bounding box center [424, 370] width 848 height 894
drag, startPoint x: 116, startPoint y: 319, endPoint x: 111, endPoint y: 352, distance: 33.5
click at [111, 352] on div at bounding box center [424, 370] width 848 height 894
drag, startPoint x: 94, startPoint y: 361, endPoint x: 157, endPoint y: 365, distance: 63.7
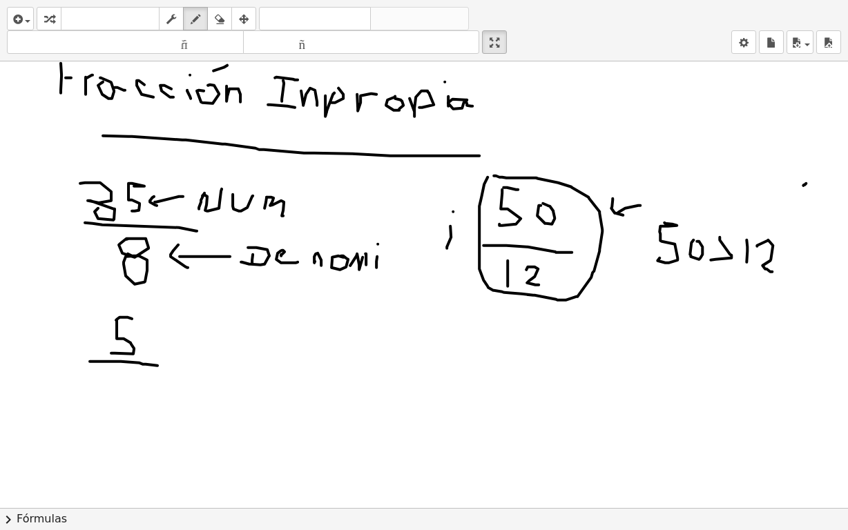
click at [157, 365] on div at bounding box center [424, 370] width 848 height 894
click at [131, 369] on div at bounding box center [424, 370] width 848 height 894
click at [126, 387] on div at bounding box center [424, 370] width 848 height 894
drag, startPoint x: 182, startPoint y: 356, endPoint x: 187, endPoint y: 363, distance: 9.4
click at [179, 362] on div at bounding box center [424, 370] width 848 height 894
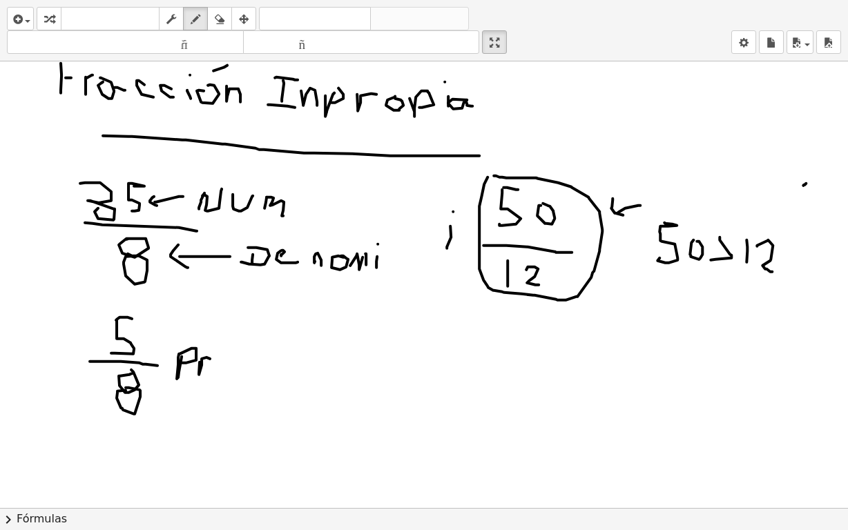
drag, startPoint x: 200, startPoint y: 361, endPoint x: 210, endPoint y: 358, distance: 10.9
click at [210, 358] on div at bounding box center [424, 370] width 848 height 894
drag, startPoint x: 220, startPoint y: 361, endPoint x: 231, endPoint y: 361, distance: 10.4
click at [218, 361] on div at bounding box center [424, 370] width 848 height 894
drag, startPoint x: 232, startPoint y: 376, endPoint x: 233, endPoint y: 367, distance: 9.1
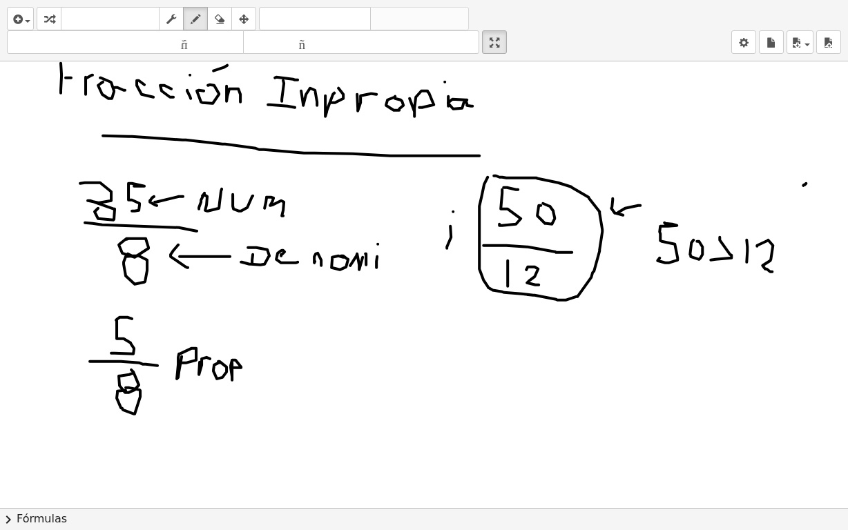
click at [233, 367] on div at bounding box center [424, 370] width 848 height 894
drag, startPoint x: 244, startPoint y: 361, endPoint x: 242, endPoint y: 374, distance: 12.5
click at [242, 374] on div at bounding box center [424, 370] width 848 height 894
drag, startPoint x: 262, startPoint y: 365, endPoint x: 269, endPoint y: 379, distance: 16.4
click at [269, 379] on div at bounding box center [424, 370] width 848 height 894
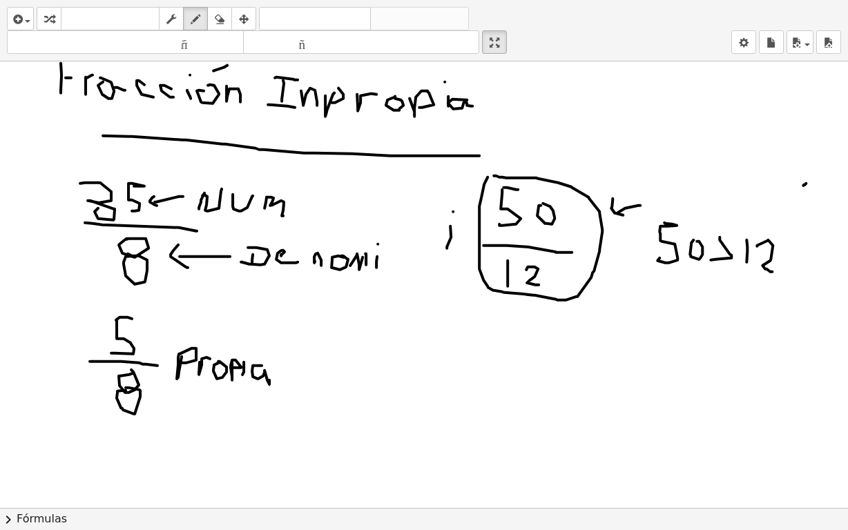
drag, startPoint x: 245, startPoint y: 336, endPoint x: 239, endPoint y: 351, distance: 16.4
click at [245, 338] on div at bounding box center [424, 370] width 848 height 894
drag, startPoint x: 106, startPoint y: 312, endPoint x: 289, endPoint y: 378, distance: 194.5
click at [108, 307] on div at bounding box center [424, 370] width 848 height 894
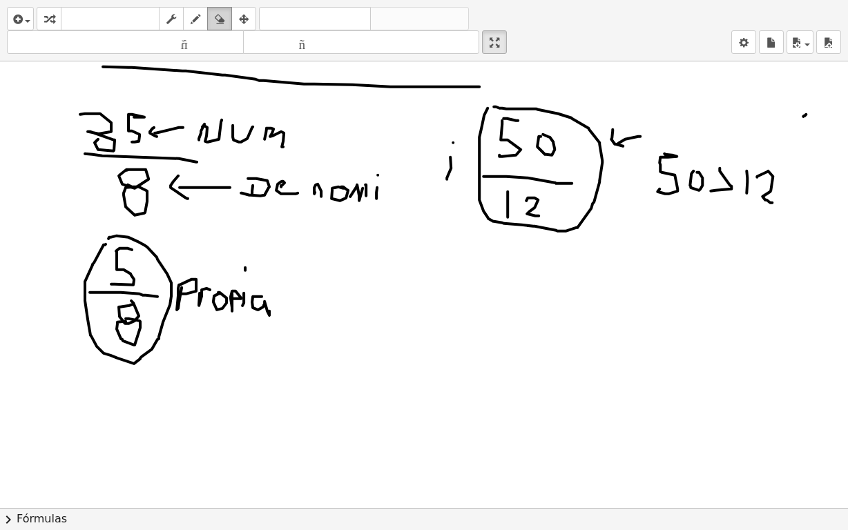
click at [217, 16] on icon "button" at bounding box center [220, 19] width 10 height 17
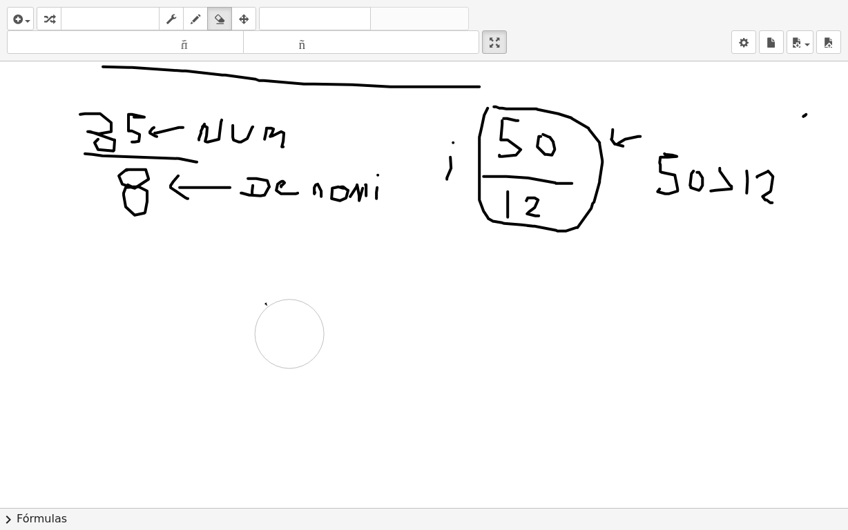
drag, startPoint x: 41, startPoint y: 327, endPoint x: 289, endPoint y: 333, distance: 248.7
click at [289, 333] on div at bounding box center [424, 301] width 848 height 894
click at [188, 12] on div "button" at bounding box center [196, 18] width 18 height 17
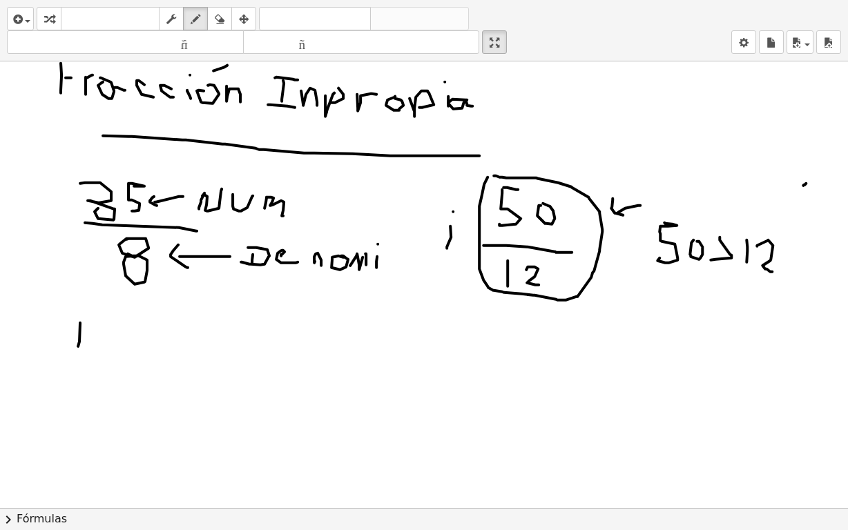
click at [79, 347] on div at bounding box center [424, 370] width 848 height 894
drag, startPoint x: 85, startPoint y: 316, endPoint x: 88, endPoint y: 323, distance: 7.7
click at [95, 318] on div at bounding box center [424, 370] width 848 height 894
drag, startPoint x: 82, startPoint y: 327, endPoint x: 90, endPoint y: 328, distance: 7.6
click at [90, 328] on div at bounding box center [424, 370] width 848 height 894
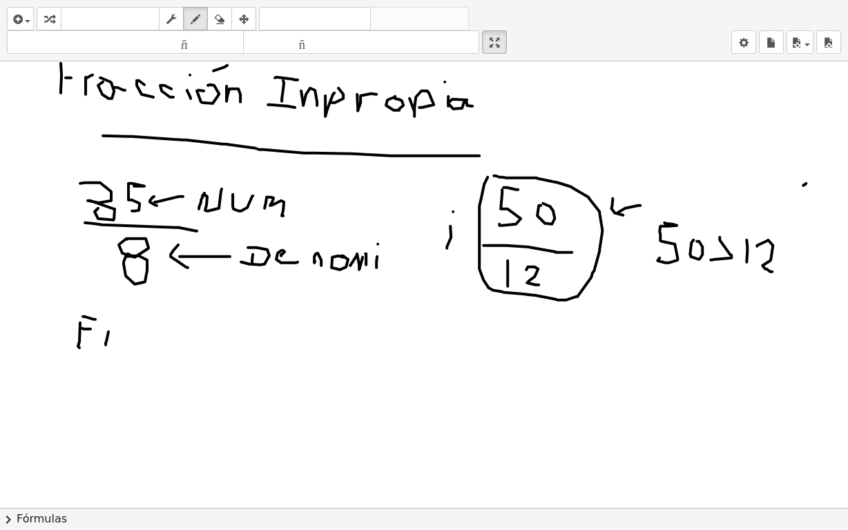
click at [106, 338] on div at bounding box center [424, 370] width 848 height 894
drag, startPoint x: 105, startPoint y: 335, endPoint x: 126, endPoint y: 334, distance: 20.8
click at [117, 334] on div at bounding box center [424, 370] width 848 height 894
drag, startPoint x: 125, startPoint y: 338, endPoint x: 147, endPoint y: 341, distance: 22.3
click at [142, 347] on div at bounding box center [424, 370] width 848 height 894
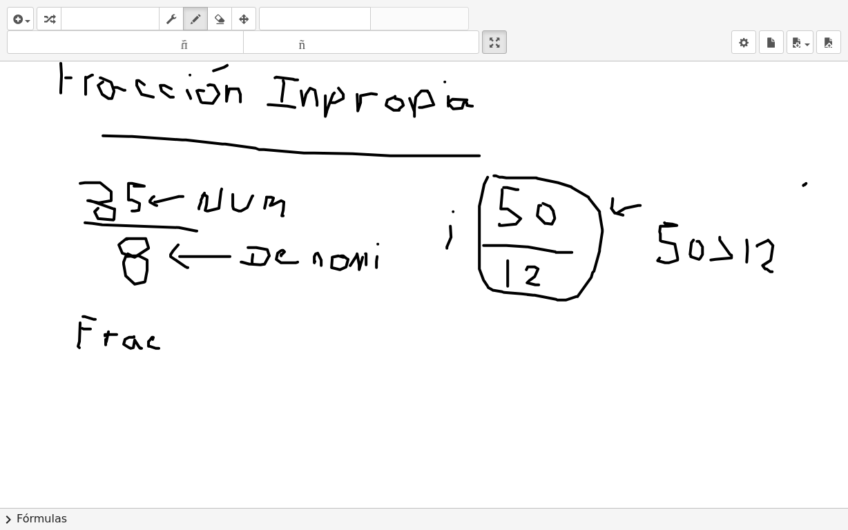
drag, startPoint x: 153, startPoint y: 338, endPoint x: 159, endPoint y: 347, distance: 10.9
click at [159, 347] on div at bounding box center [424, 370] width 848 height 894
drag, startPoint x: 182, startPoint y: 338, endPoint x: 182, endPoint y: 351, distance: 13.1
click at [181, 351] on div at bounding box center [424, 370] width 848 height 894
drag, startPoint x: 193, startPoint y: 341, endPoint x: 201, endPoint y: 347, distance: 10.8
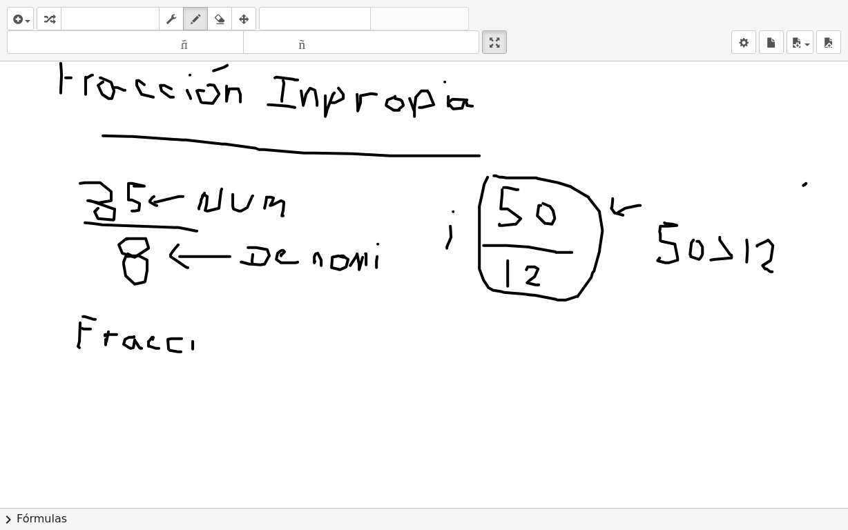
click at [193, 350] on div at bounding box center [424, 370] width 848 height 894
drag, startPoint x: 207, startPoint y: 343, endPoint x: 213, endPoint y: 345, distance: 7.2
click at [207, 345] on div at bounding box center [424, 370] width 848 height 894
drag, startPoint x: 225, startPoint y: 342, endPoint x: 227, endPoint y: 335, distance: 7.2
click at [232, 352] on div at bounding box center [424, 370] width 848 height 894
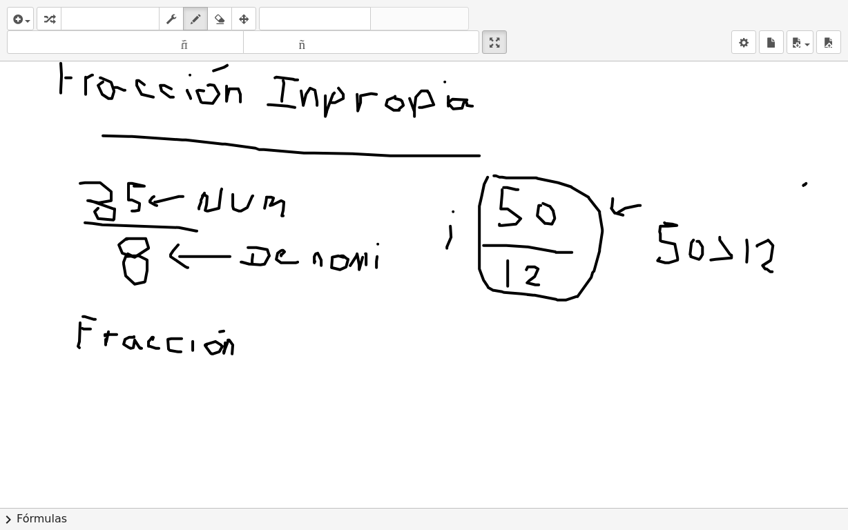
click at [224, 330] on div at bounding box center [424, 370] width 848 height 894
click at [193, 331] on div at bounding box center [424, 370] width 848 height 894
drag, startPoint x: 267, startPoint y: 341, endPoint x: 265, endPoint y: 361, distance: 19.5
click at [265, 361] on div at bounding box center [424, 370] width 848 height 894
click at [276, 350] on div at bounding box center [424, 370] width 848 height 894
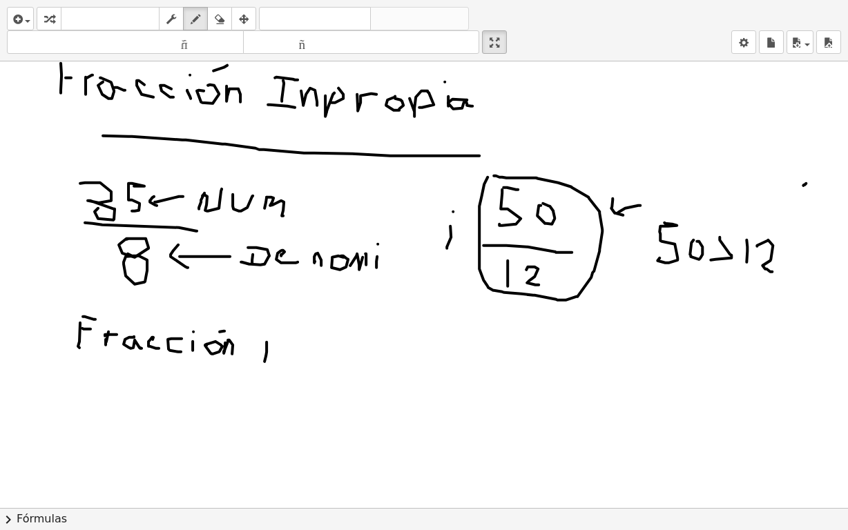
click at [275, 347] on div at bounding box center [424, 370] width 848 height 894
drag, startPoint x: 279, startPoint y: 339, endPoint x: 289, endPoint y: 347, distance: 12.3
click at [278, 350] on div at bounding box center [424, 370] width 848 height 894
drag, startPoint x: 284, startPoint y: 345, endPoint x: 297, endPoint y: 343, distance: 13.3
click at [297, 343] on div at bounding box center [424, 370] width 848 height 894
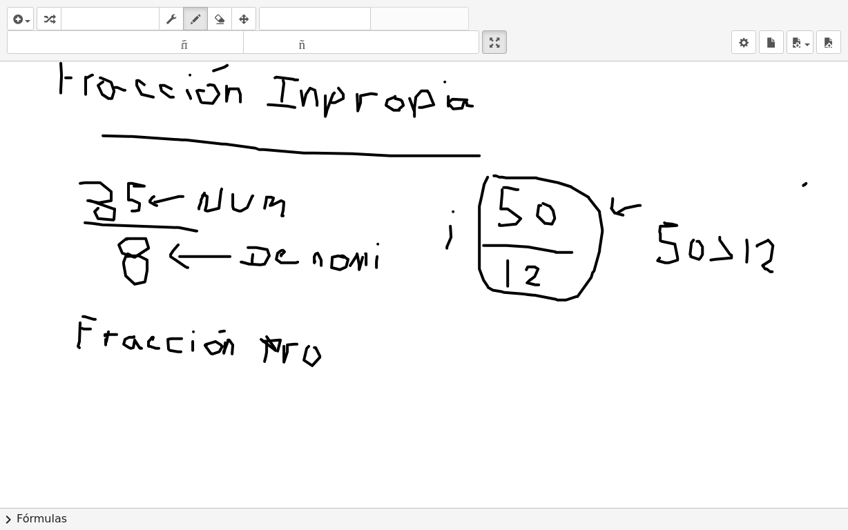
drag, startPoint x: 309, startPoint y: 345, endPoint x: 324, endPoint y: 351, distance: 16.2
click at [313, 347] on div at bounding box center [424, 370] width 848 height 894
drag, startPoint x: 326, startPoint y: 366, endPoint x: 328, endPoint y: 354, distance: 12.6
click at [328, 354] on div at bounding box center [424, 370] width 848 height 894
drag, startPoint x: 343, startPoint y: 348, endPoint x: 352, endPoint y: 356, distance: 11.7
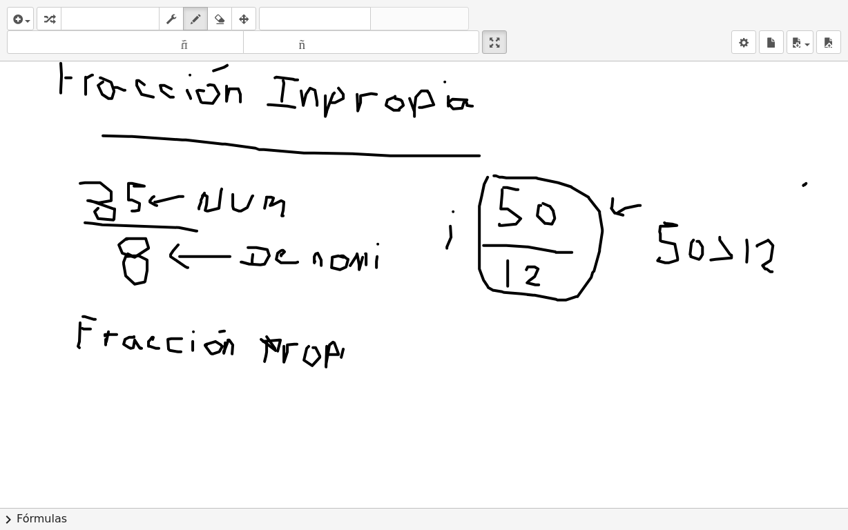
click at [341, 361] on div at bounding box center [424, 370] width 848 height 894
drag, startPoint x: 361, startPoint y: 352, endPoint x: 343, endPoint y: 338, distance: 23.1
click at [364, 358] on div at bounding box center [424, 370] width 848 height 894
click at [344, 336] on div at bounding box center [424, 370] width 848 height 894
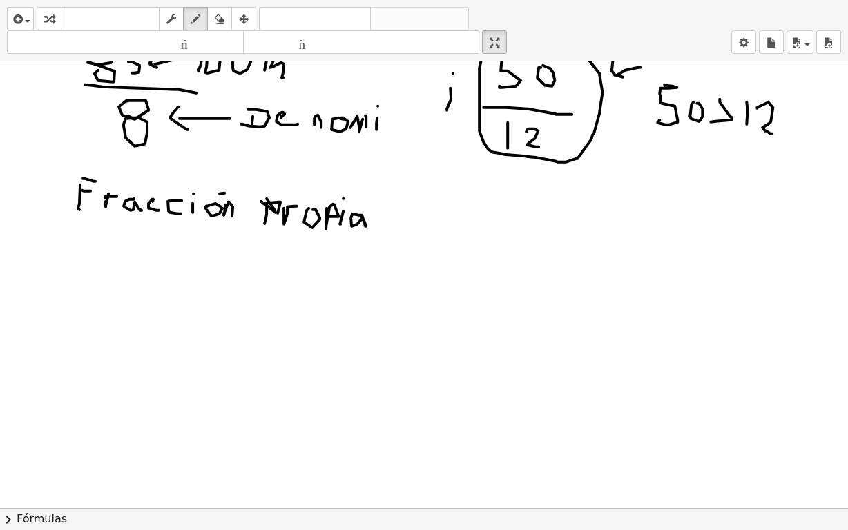
scroll to position [345, 0]
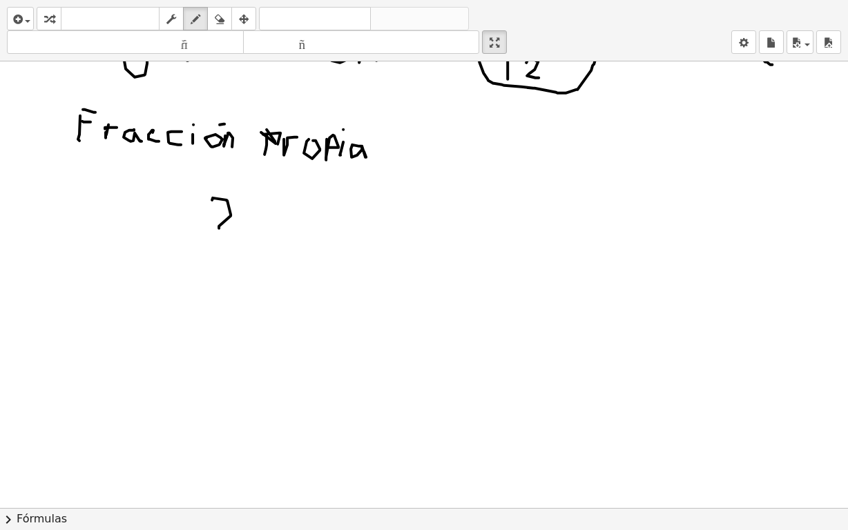
drag, startPoint x: 212, startPoint y: 199, endPoint x: 213, endPoint y: 233, distance: 33.9
click at [245, 231] on div at bounding box center [424, 163] width 848 height 894
drag, startPoint x: 199, startPoint y: 234, endPoint x: 269, endPoint y: 243, distance: 70.3
click at [269, 243] on div at bounding box center [424, 163] width 848 height 894
drag, startPoint x: 232, startPoint y: 251, endPoint x: 286, endPoint y: 254, distance: 53.9
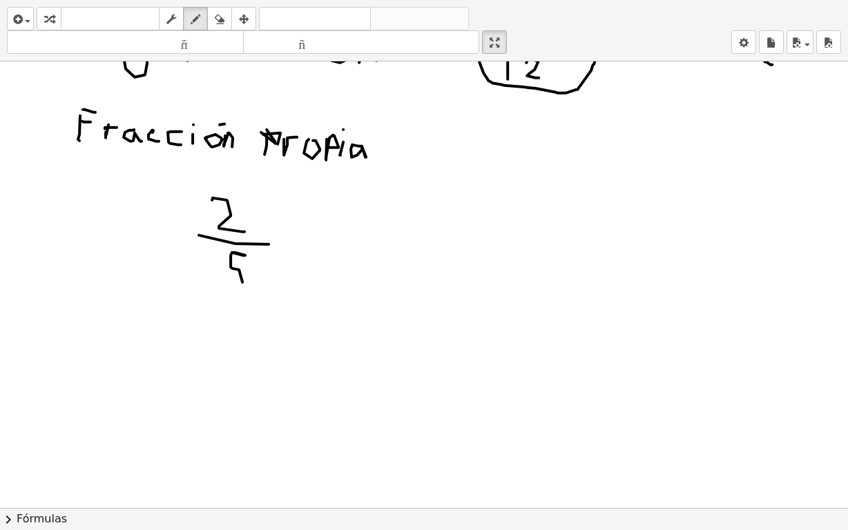
click at [224, 281] on div at bounding box center [424, 163] width 848 height 894
drag, startPoint x: 290, startPoint y: 236, endPoint x: 305, endPoint y: 238, distance: 14.7
click at [278, 258] on div at bounding box center [424, 163] width 848 height 894
drag, startPoint x: 321, startPoint y: 200, endPoint x: 321, endPoint y: 229, distance: 29.0
click at [321, 229] on div at bounding box center [424, 163] width 848 height 894
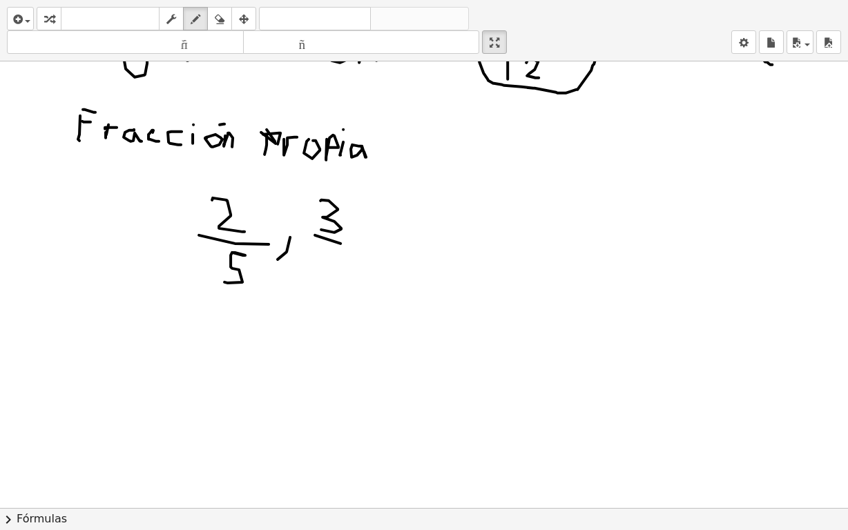
drag, startPoint x: 315, startPoint y: 234, endPoint x: 346, endPoint y: 245, distance: 32.8
click at [346, 245] on div at bounding box center [424, 163] width 848 height 894
drag, startPoint x: 312, startPoint y: 249, endPoint x: 323, endPoint y: 266, distance: 20.5
click at [314, 273] on div at bounding box center [424, 163] width 848 height 894
click at [335, 256] on div at bounding box center [424, 163] width 848 height 894
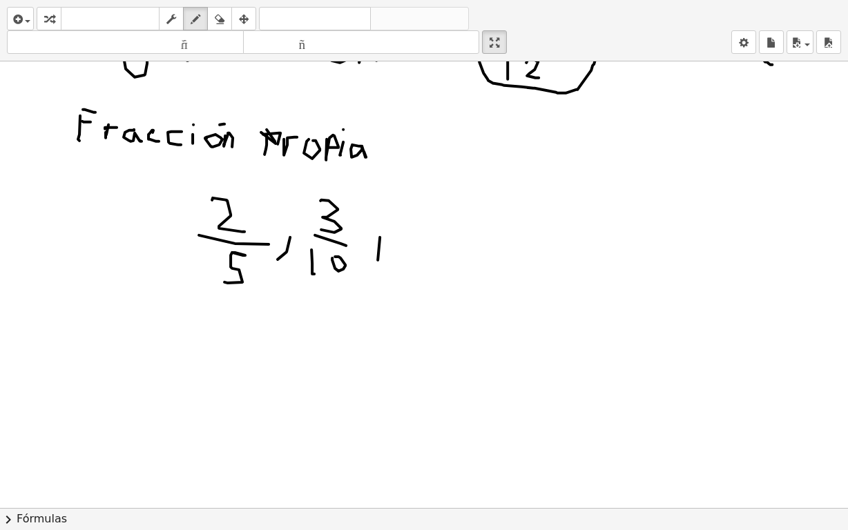
drag, startPoint x: 380, startPoint y: 236, endPoint x: 376, endPoint y: 260, distance: 23.7
click at [376, 264] on div at bounding box center [424, 163] width 848 height 894
click at [383, 225] on div at bounding box center [424, 163] width 848 height 894
drag, startPoint x: 423, startPoint y: 202, endPoint x: 421, endPoint y: 222, distance: 20.1
click at [421, 222] on div at bounding box center [424, 163] width 848 height 894
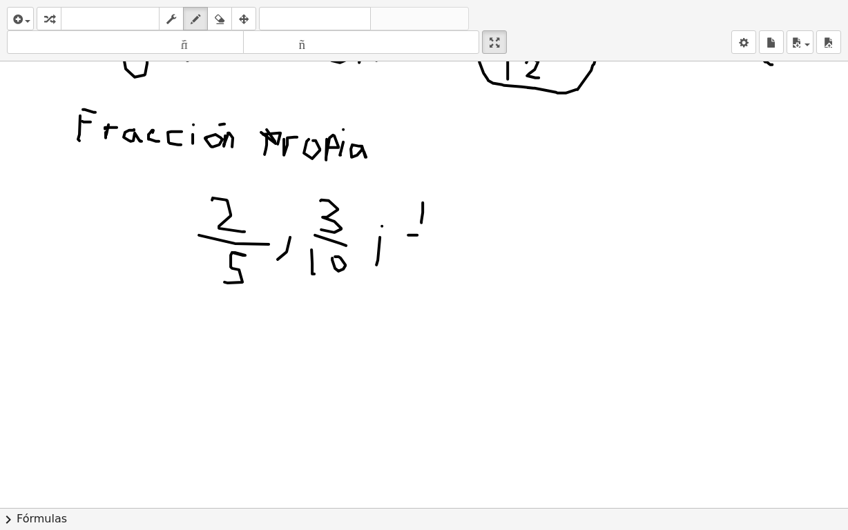
drag, startPoint x: 408, startPoint y: 234, endPoint x: 431, endPoint y: 234, distance: 22.8
click at [431, 234] on div at bounding box center [424, 163] width 848 height 894
drag, startPoint x: 414, startPoint y: 247, endPoint x: 417, endPoint y: 262, distance: 15.4
click at [412, 264] on div at bounding box center [424, 163] width 848 height 894
click at [434, 253] on div at bounding box center [424, 163] width 848 height 894
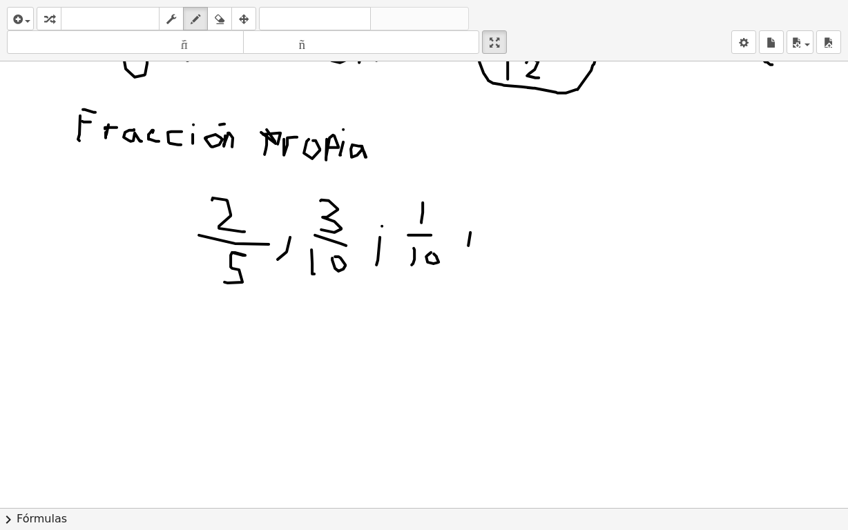
drag, startPoint x: 470, startPoint y: 231, endPoint x: 466, endPoint y: 243, distance: 12.5
click at [466, 249] on div at bounding box center [424, 163] width 848 height 894
click at [470, 219] on div at bounding box center [424, 163] width 848 height 894
click at [508, 196] on div at bounding box center [424, 163] width 848 height 894
drag, startPoint x: 533, startPoint y: 192, endPoint x: 527, endPoint y: 222, distance: 30.9
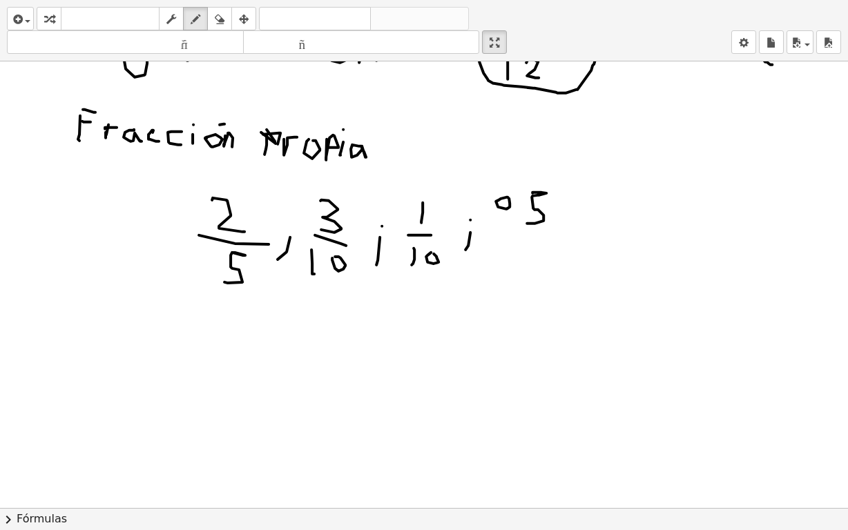
click at [527, 222] on div at bounding box center [424, 163] width 848 height 894
click at [577, 234] on div at bounding box center [424, 163] width 848 height 894
drag, startPoint x: 537, startPoint y: 251, endPoint x: 538, endPoint y: 261, distance: 10.4
click at [538, 261] on div at bounding box center [424, 163] width 848 height 894
drag, startPoint x: 552, startPoint y: 242, endPoint x: 573, endPoint y: 265, distance: 30.8
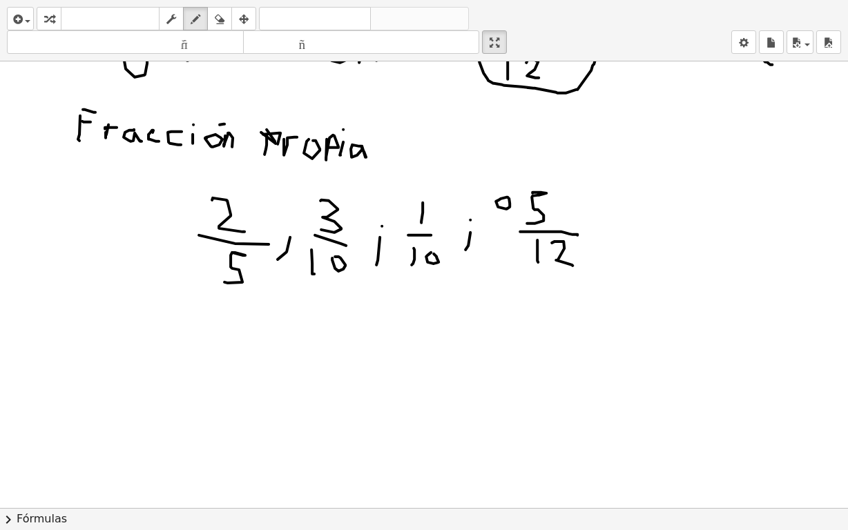
click at [573, 265] on div at bounding box center [424, 163] width 848 height 894
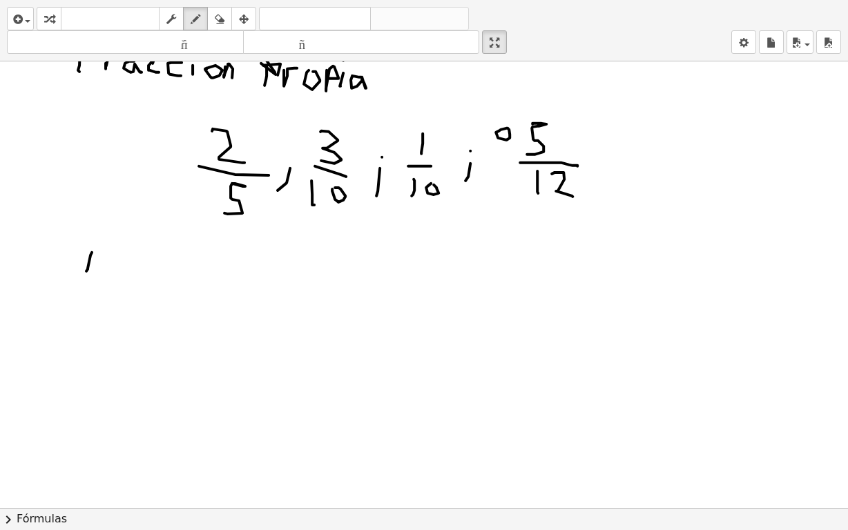
drag, startPoint x: 92, startPoint y: 251, endPoint x: 86, endPoint y: 270, distance: 19.5
click at [86, 270] on div at bounding box center [424, 94] width 848 height 894
drag, startPoint x: 93, startPoint y: 253, endPoint x: 124, endPoint y: 248, distance: 31.5
click at [124, 248] on div at bounding box center [424, 94] width 848 height 894
drag, startPoint x: 135, startPoint y: 256, endPoint x: 157, endPoint y: 271, distance: 27.4
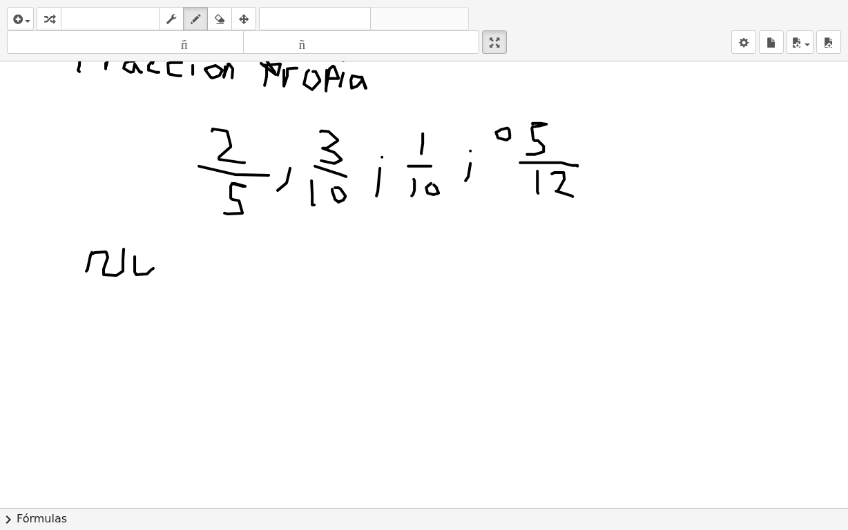
click at [153, 260] on div at bounding box center [424, 94] width 848 height 894
drag, startPoint x: 171, startPoint y: 256, endPoint x: 216, endPoint y: 268, distance: 46.4
click at [205, 284] on div at bounding box center [424, 94] width 848 height 894
drag, startPoint x: 238, startPoint y: 280, endPoint x: 298, endPoint y: 291, distance: 61.2
click at [211, 276] on div at bounding box center [424, 94] width 848 height 894
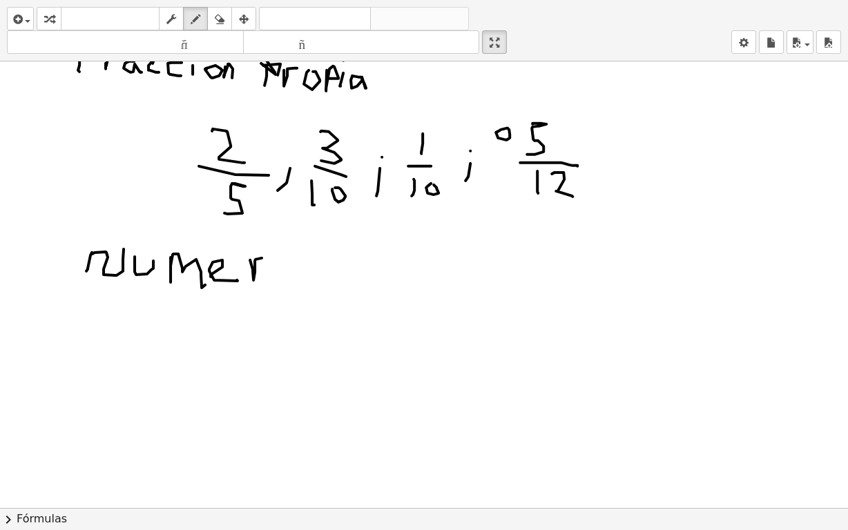
drag, startPoint x: 250, startPoint y: 259, endPoint x: 265, endPoint y: 257, distance: 14.7
click at [265, 257] on div at bounding box center [424, 94] width 848 height 894
drag, startPoint x: 295, startPoint y: 265, endPoint x: 315, endPoint y: 273, distance: 21.7
click at [287, 260] on div at bounding box center [424, 94] width 848 height 894
drag, startPoint x: 343, startPoint y: 262, endPoint x: 390, endPoint y: 276, distance: 48.8
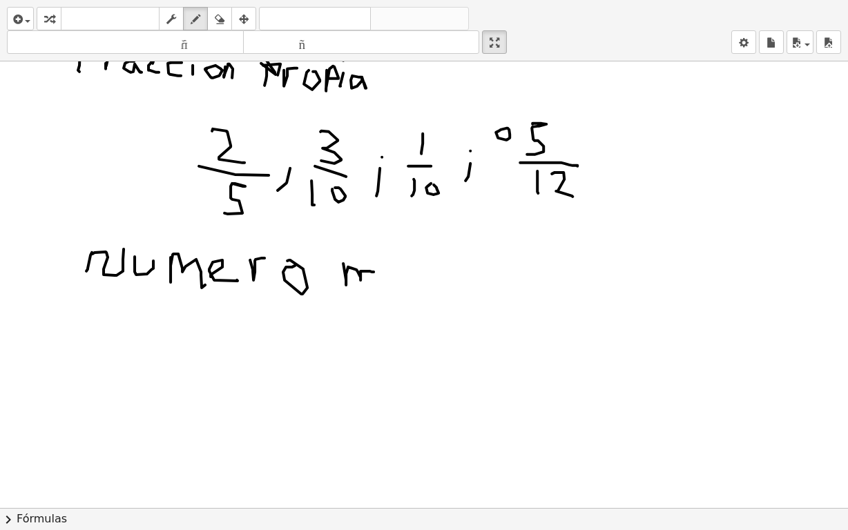
click at [380, 283] on div at bounding box center [424, 94] width 848 height 894
drag, startPoint x: 393, startPoint y: 269, endPoint x: 416, endPoint y: 274, distance: 23.3
click at [410, 285] on div at bounding box center [424, 94] width 848 height 894
drag, startPoint x: 429, startPoint y: 274, endPoint x: 434, endPoint y: 266, distance: 10.0
click at [441, 281] on div at bounding box center [424, 94] width 848 height 894
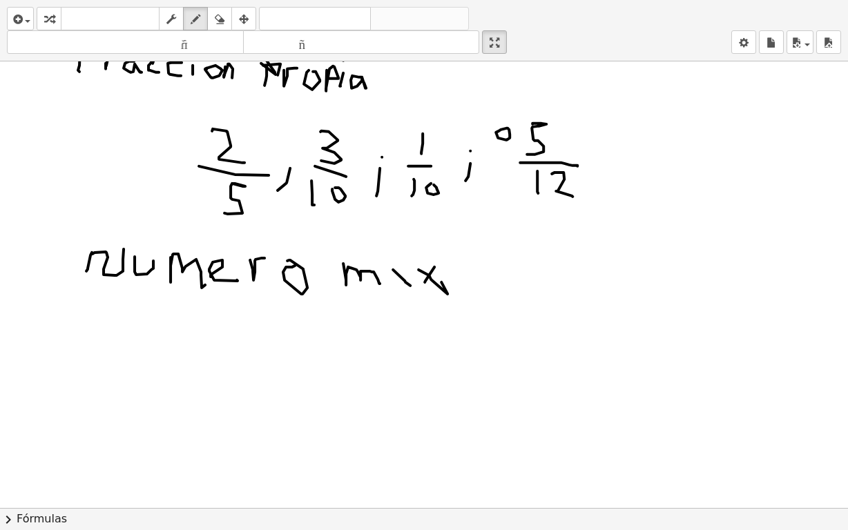
drag, startPoint x: 434, startPoint y: 266, endPoint x: 452, endPoint y: 274, distance: 19.5
click at [422, 287] on div at bounding box center [424, 94] width 848 height 894
drag, startPoint x: 457, startPoint y: 251, endPoint x: 461, endPoint y: 285, distance: 34.2
click at [461, 285] on div at bounding box center [424, 94] width 848 height 894
drag, startPoint x: 448, startPoint y: 268, endPoint x: 473, endPoint y: 267, distance: 24.9
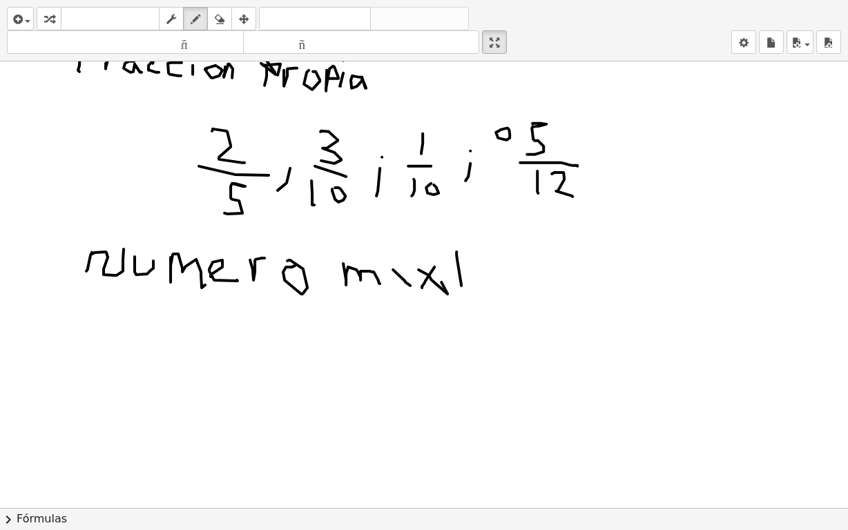
click at [473, 267] on div at bounding box center [424, 94] width 848 height 894
drag, startPoint x: 487, startPoint y: 268, endPoint x: 439, endPoint y: 369, distance: 111.8
click at [484, 270] on div at bounding box center [424, 94] width 848 height 894
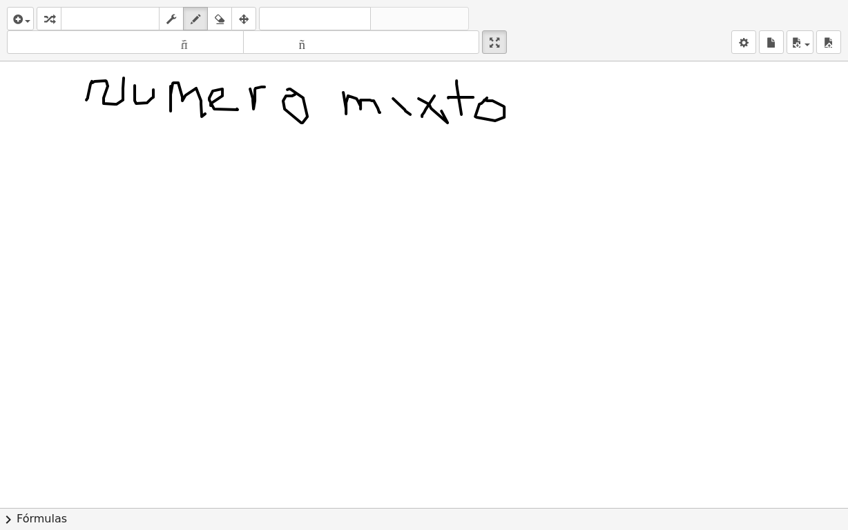
scroll to position [517, 0]
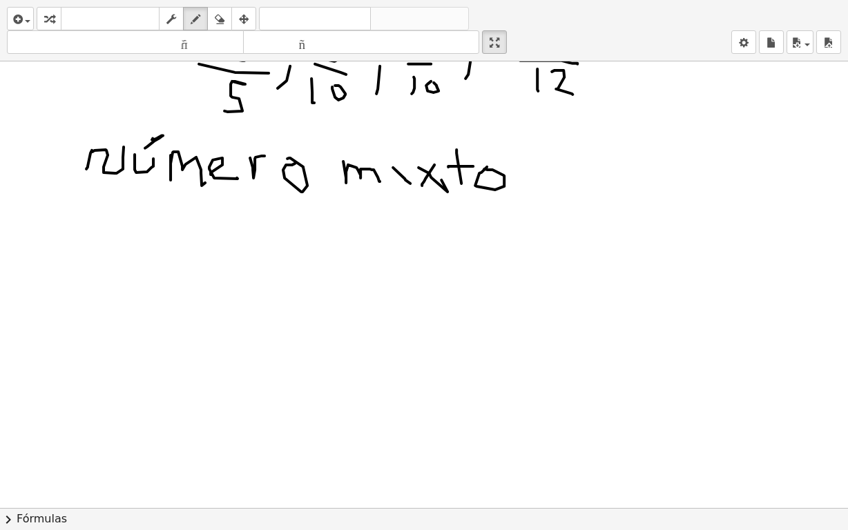
drag, startPoint x: 153, startPoint y: 137, endPoint x: 145, endPoint y: 146, distance: 12.3
click at [145, 146] on div at bounding box center [424, 217] width 848 height 1344
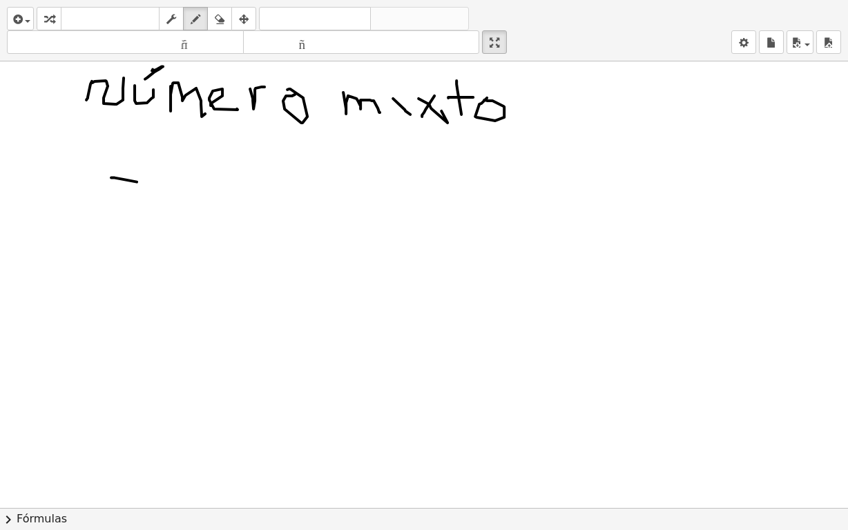
drag, startPoint x: 111, startPoint y: 176, endPoint x: 137, endPoint y: 180, distance: 25.9
click at [137, 180] on div at bounding box center [424, 148] width 848 height 1344
drag, startPoint x: 110, startPoint y: 177, endPoint x: 115, endPoint y: 222, distance: 45.2
click at [115, 222] on div at bounding box center [424, 148] width 848 height 1344
drag, startPoint x: 164, startPoint y: 175, endPoint x: 182, endPoint y: 202, distance: 33.0
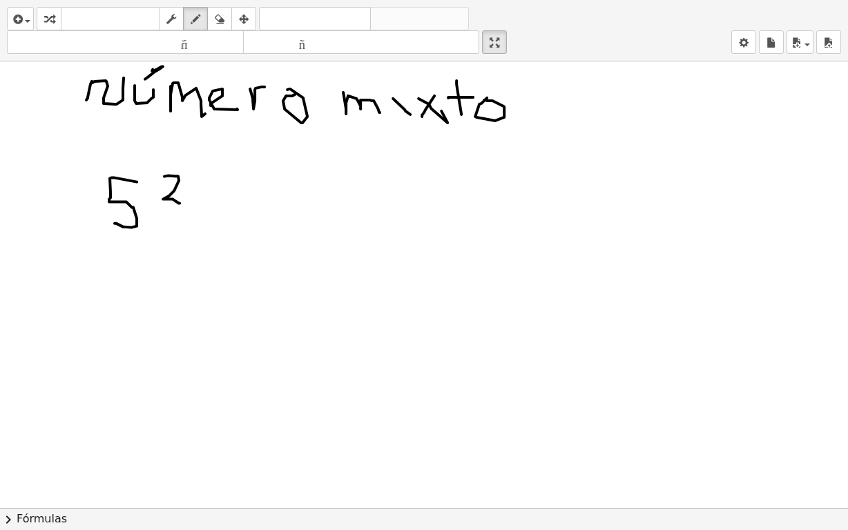
click at [182, 202] on div at bounding box center [424, 148] width 848 height 1344
drag, startPoint x: 157, startPoint y: 207, endPoint x: 204, endPoint y: 215, distance: 46.9
click at [204, 215] on div at bounding box center [424, 148] width 848 height 1344
drag, startPoint x: 180, startPoint y: 222, endPoint x: 187, endPoint y: 234, distance: 14.6
click at [171, 242] on div at bounding box center [424, 148] width 848 height 1344
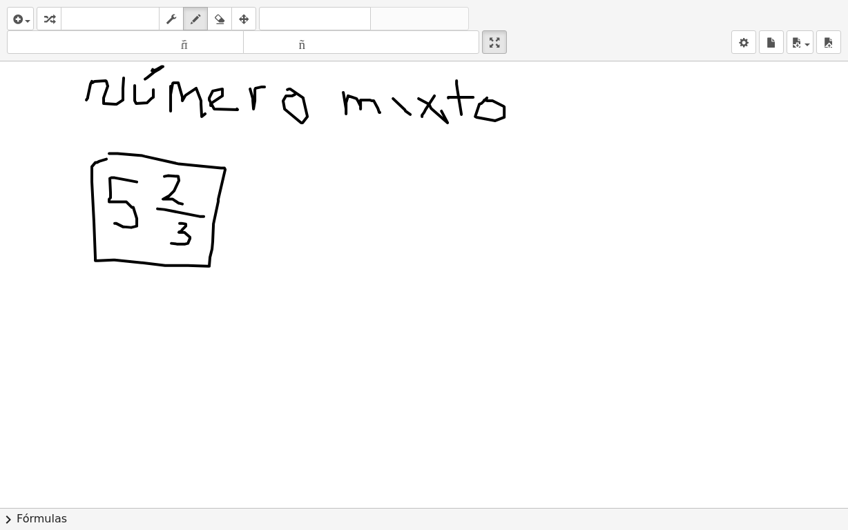
drag, startPoint x: 109, startPoint y: 152, endPoint x: 315, endPoint y: 196, distance: 210.5
click at [115, 157] on div at bounding box center [424, 148] width 848 height 1344
drag, startPoint x: 220, startPoint y: 175, endPoint x: 286, endPoint y: 152, distance: 69.5
click at [286, 152] on div at bounding box center [424, 148] width 848 height 1344
drag, startPoint x: 291, startPoint y: 141, endPoint x: 294, endPoint y: 172, distance: 31.2
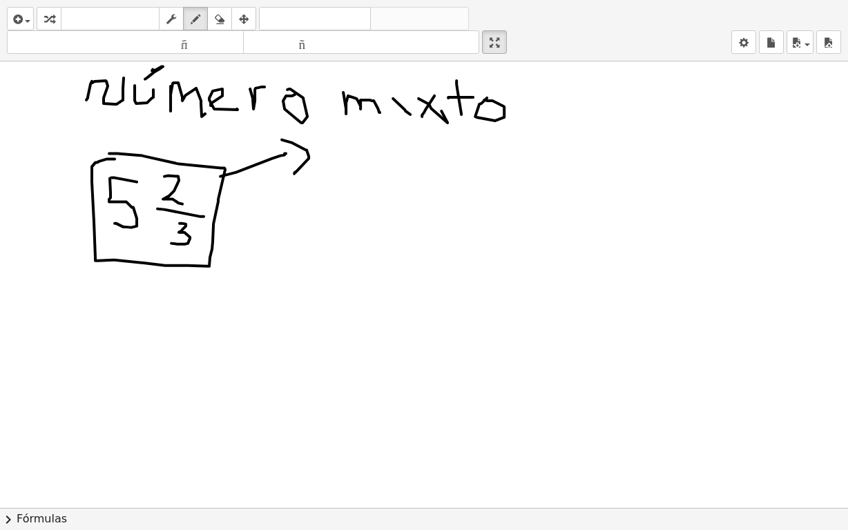
click at [294, 172] on div at bounding box center [424, 148] width 848 height 1344
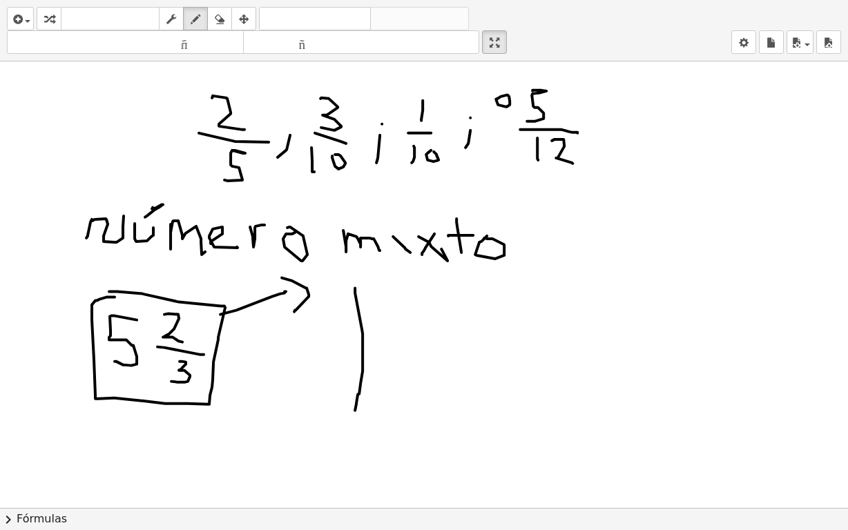
drag, startPoint x: 355, startPoint y: 287, endPoint x: 355, endPoint y: 412, distance: 125.0
click at [355, 412] on div at bounding box center [424, 286] width 848 height 1344
drag, startPoint x: 439, startPoint y: 298, endPoint x: 439, endPoint y: 343, distance: 44.9
click at [423, 345] on div at bounding box center [424, 286] width 848 height 1344
drag, startPoint x: 484, startPoint y: 324, endPoint x: 535, endPoint y: 320, distance: 52.0
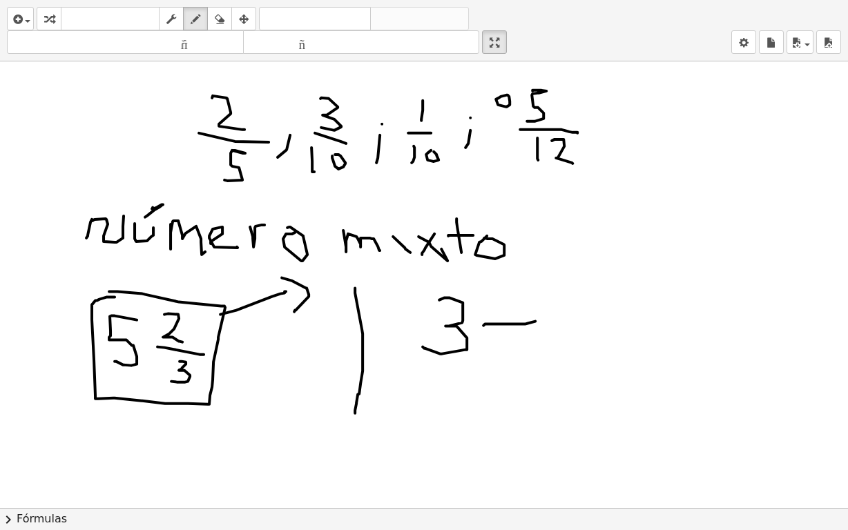
click at [535, 320] on div at bounding box center [424, 286] width 848 height 1344
drag, startPoint x: 495, startPoint y: 287, endPoint x: 491, endPoint y: 343, distance: 56.8
click at [485, 314] on div at bounding box center [424, 286] width 848 height 1344
drag, startPoint x: 502, startPoint y: 335, endPoint x: 506, endPoint y: 365, distance: 30.0
click at [513, 370] on div at bounding box center [424, 286] width 848 height 1344
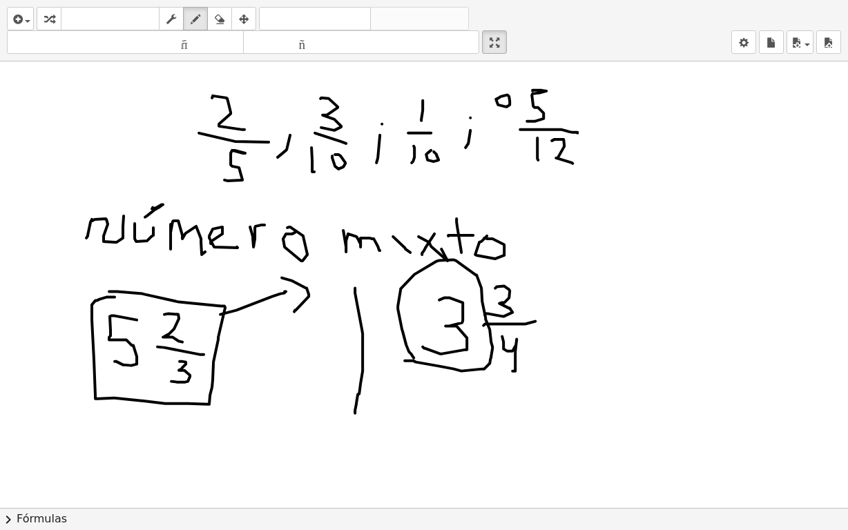
drag, startPoint x: 405, startPoint y: 359, endPoint x: 516, endPoint y: 310, distance: 121.5
click at [424, 353] on div at bounding box center [424, 286] width 848 height 1344
drag, startPoint x: 525, startPoint y: 304, endPoint x: 515, endPoint y: 338, distance: 35.4
click at [540, 296] on div at bounding box center [424, 286] width 848 height 1344
drag, startPoint x: 527, startPoint y: 345, endPoint x: 546, endPoint y: 336, distance: 21.3
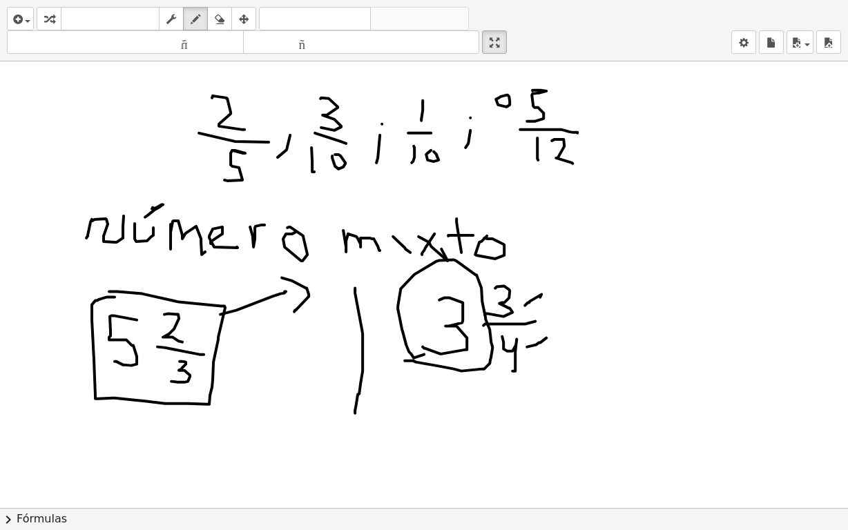
click at [546, 336] on div at bounding box center [424, 286] width 848 height 1344
drag, startPoint x: 120, startPoint y: 311, endPoint x: 193, endPoint y: 321, distance: 73.3
click at [154, 325] on div at bounding box center [424, 286] width 848 height 1344
drag, startPoint x: 187, startPoint y: 324, endPoint x: 202, endPoint y: 316, distance: 17.0
click at [202, 316] on div at bounding box center [424, 286] width 848 height 1344
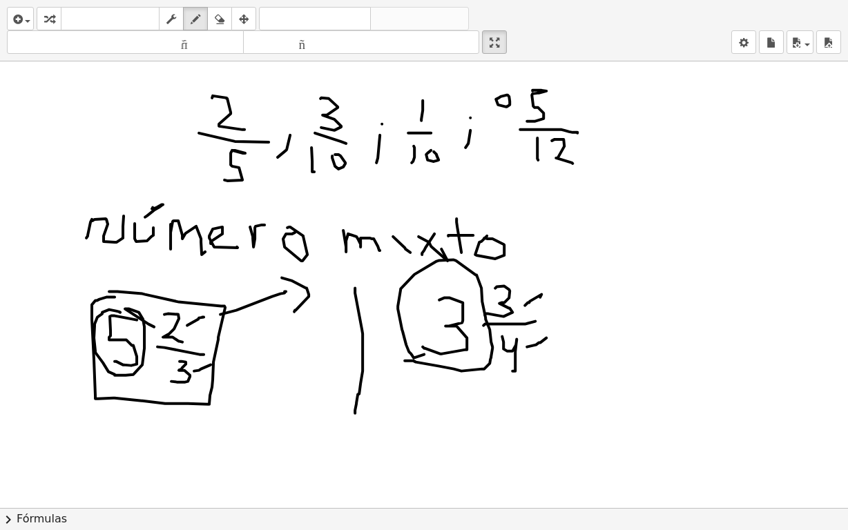
drag, startPoint x: 194, startPoint y: 370, endPoint x: 211, endPoint y: 363, distance: 17.7
click at [211, 363] on div at bounding box center [424, 286] width 848 height 1344
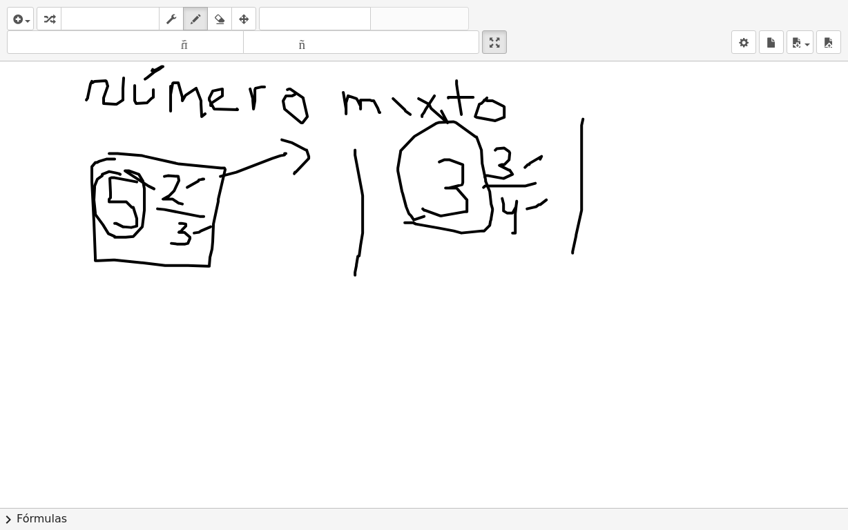
drag, startPoint x: 583, startPoint y: 117, endPoint x: 571, endPoint y: 261, distance: 144.2
click at [571, 261] on div at bounding box center [424, 148] width 848 height 1344
drag, startPoint x: 623, startPoint y: 149, endPoint x: 662, endPoint y: 202, distance: 65.2
click at [662, 202] on div at bounding box center [424, 148] width 848 height 1344
drag, startPoint x: 676, startPoint y: 143, endPoint x: 696, endPoint y: 171, distance: 34.5
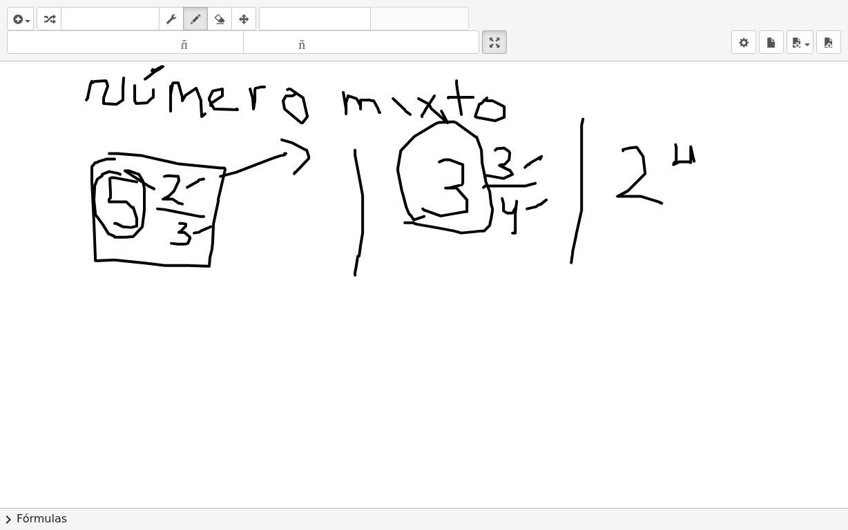
click at [696, 171] on div at bounding box center [424, 148] width 848 height 1344
drag, startPoint x: 672, startPoint y: 176, endPoint x: 705, endPoint y: 182, distance: 33.6
click at [705, 182] on div at bounding box center [424, 148] width 848 height 1344
drag, startPoint x: 695, startPoint y: 191, endPoint x: 714, endPoint y: 187, distance: 19.8
click at [700, 220] on div at bounding box center [424, 148] width 848 height 1344
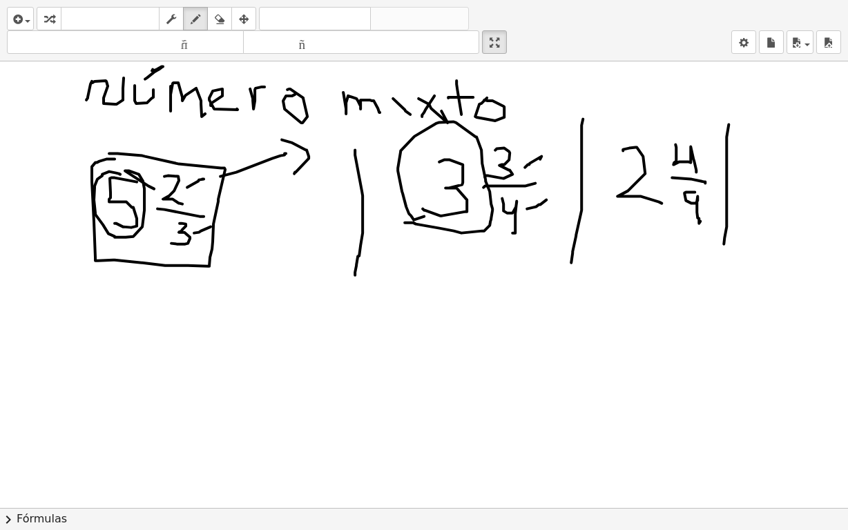
drag, startPoint x: 727, startPoint y: 137, endPoint x: 724, endPoint y: 242, distance: 105.0
click at [724, 242] on div at bounding box center [424, 148] width 848 height 1344
drag, startPoint x: 774, startPoint y: 146, endPoint x: 767, endPoint y: 178, distance: 31.8
click at [754, 169] on div at bounding box center [424, 148] width 848 height 1344
drag, startPoint x: 790, startPoint y: 146, endPoint x: 801, endPoint y: 142, distance: 10.9
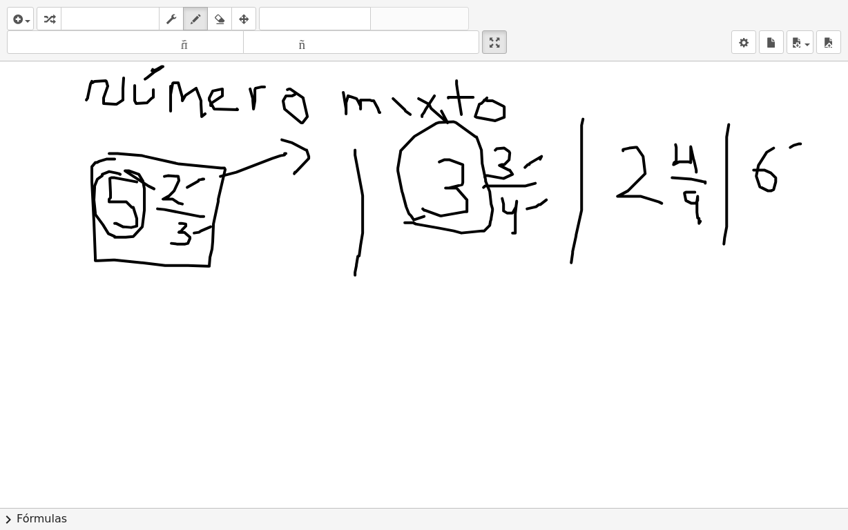
click at [801, 142] on div at bounding box center [424, 148] width 848 height 1344
drag, startPoint x: 788, startPoint y: 146, endPoint x: 788, endPoint y: 174, distance: 28.3
click at [788, 174] on div at bounding box center [424, 148] width 848 height 1344
drag, startPoint x: 782, startPoint y: 178, endPoint x: 806, endPoint y: 173, distance: 24.5
click at [806, 173] on div at bounding box center [424, 148] width 848 height 1344
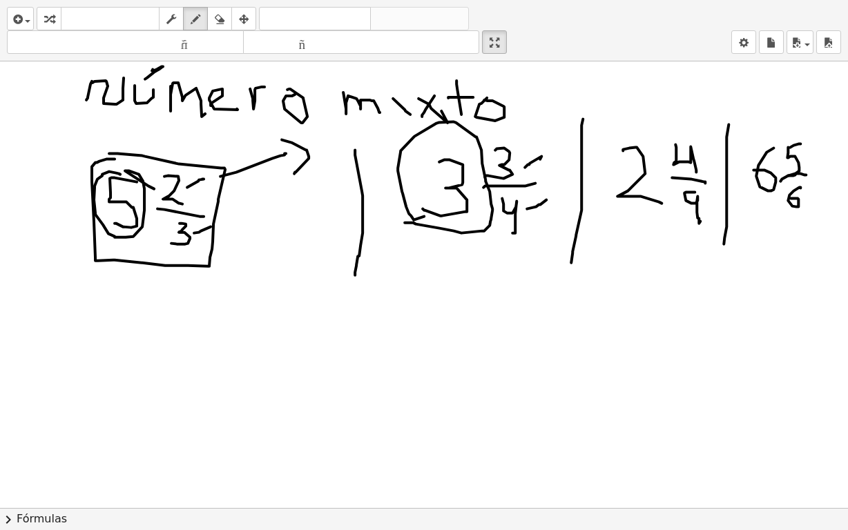
drag, startPoint x: 801, startPoint y: 187, endPoint x: 791, endPoint y: 197, distance: 14.2
click at [791, 197] on div at bounding box center [424, 148] width 848 height 1344
click at [643, 125] on div at bounding box center [424, 148] width 848 height 1344
drag, startPoint x: 702, startPoint y: 137, endPoint x: 695, endPoint y: 177, distance: 40.7
click at [696, 168] on div at bounding box center [424, 148] width 848 height 1344
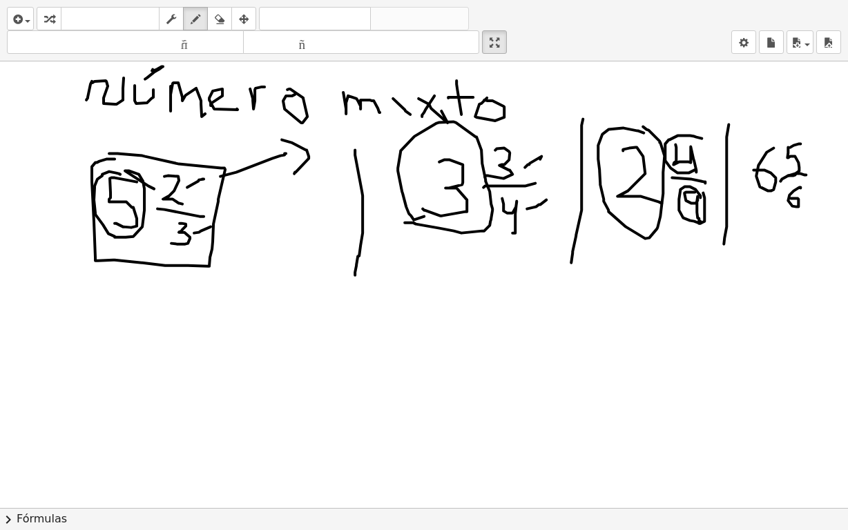
click at [703, 191] on div at bounding box center [424, 148] width 848 height 1344
drag, startPoint x: 441, startPoint y: 156, endPoint x: 513, endPoint y: 171, distance: 72.6
click at [431, 199] on div at bounding box center [424, 148] width 848 height 1344
click at [126, 187] on div at bounding box center [424, 148] width 848 height 1344
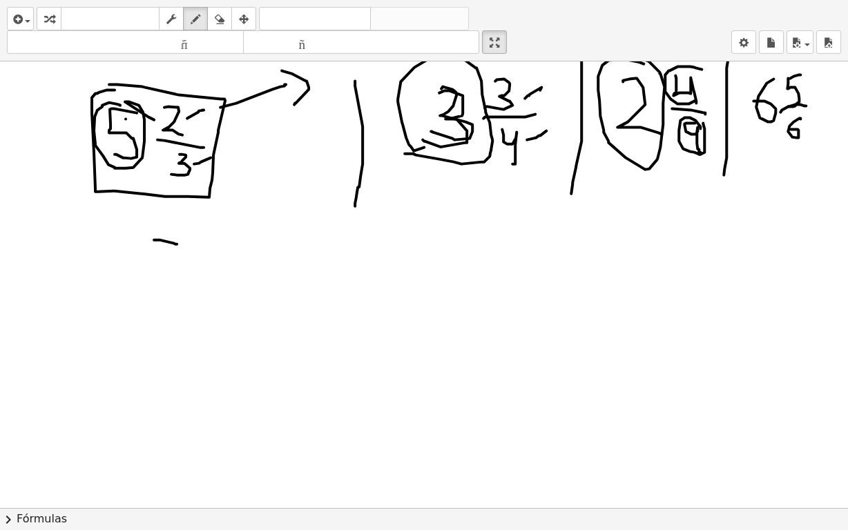
drag, startPoint x: 155, startPoint y: 238, endPoint x: 182, endPoint y: 243, distance: 28.0
click at [182, 243] on div at bounding box center [424, 79] width 848 height 1344
drag, startPoint x: 155, startPoint y: 240, endPoint x: 220, endPoint y: 273, distance: 73.2
click at [153, 291] on div at bounding box center [424, 79] width 848 height 1344
drag, startPoint x: 220, startPoint y: 231, endPoint x: 220, endPoint y: 265, distance: 33.2
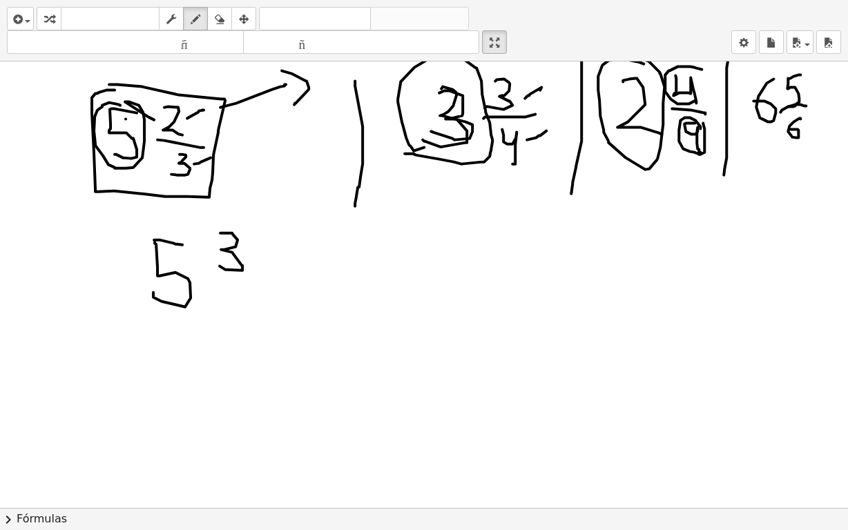
click at [220, 265] on div at bounding box center [424, 79] width 848 height 1344
drag, startPoint x: 208, startPoint y: 276, endPoint x: 250, endPoint y: 281, distance: 42.5
click at [254, 280] on div at bounding box center [424, 79] width 848 height 1344
drag, startPoint x: 224, startPoint y: 285, endPoint x: 224, endPoint y: 305, distance: 20.0
click at [232, 318] on div at bounding box center [424, 79] width 848 height 1344
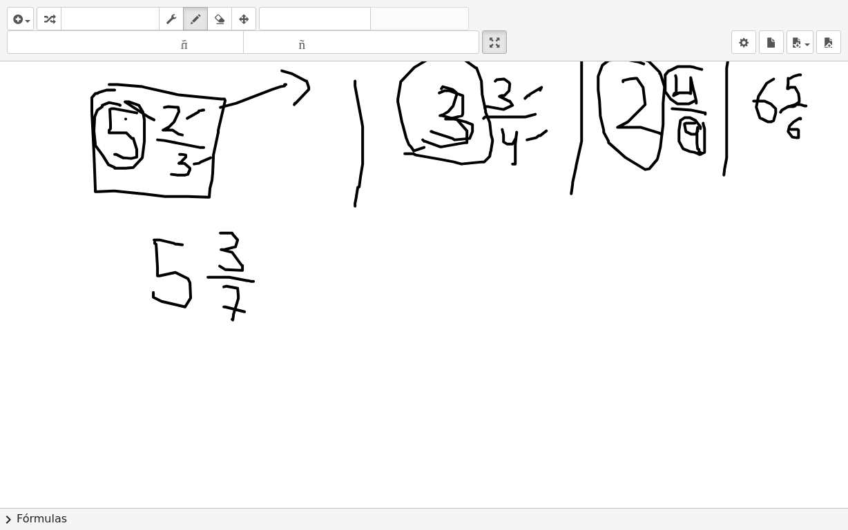
drag, startPoint x: 224, startPoint y: 305, endPoint x: 252, endPoint y: 268, distance: 46.8
click at [249, 308] on div at bounding box center [424, 79] width 848 height 1344
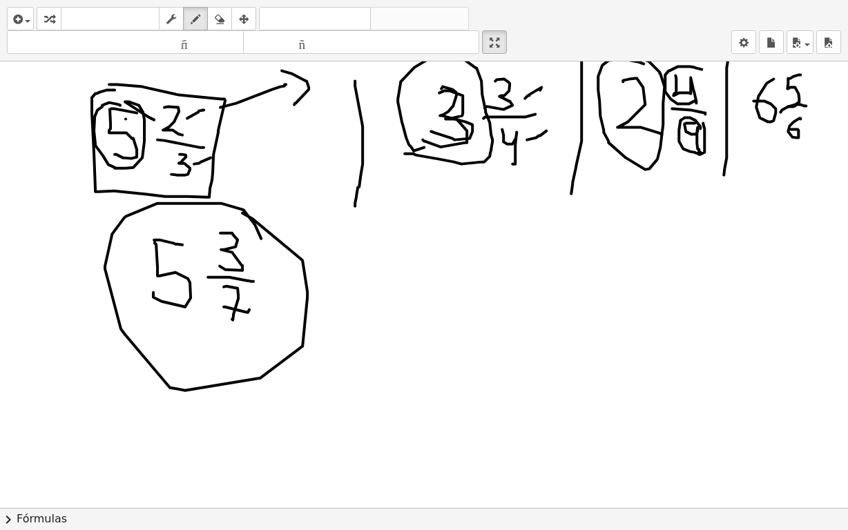
drag, startPoint x: 261, startPoint y: 237, endPoint x: 242, endPoint y: 211, distance: 31.6
click at [242, 211] on div at bounding box center [424, 79] width 848 height 1344
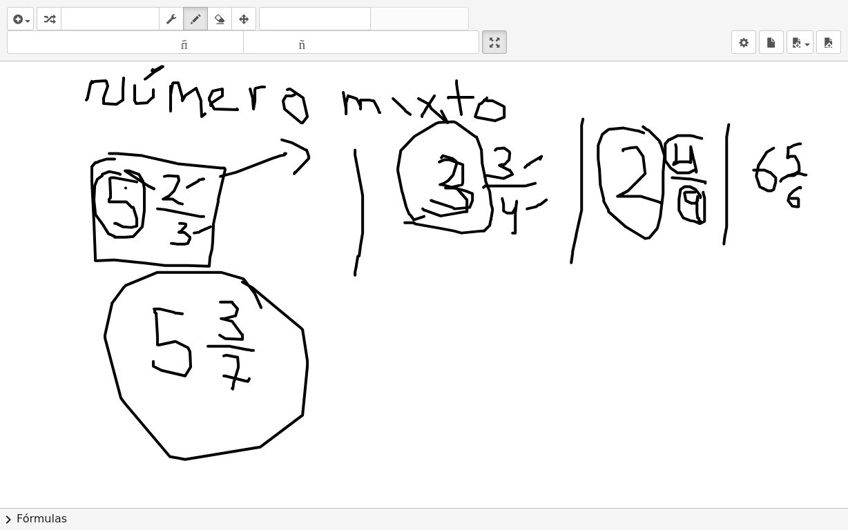
scroll to position [517, 0]
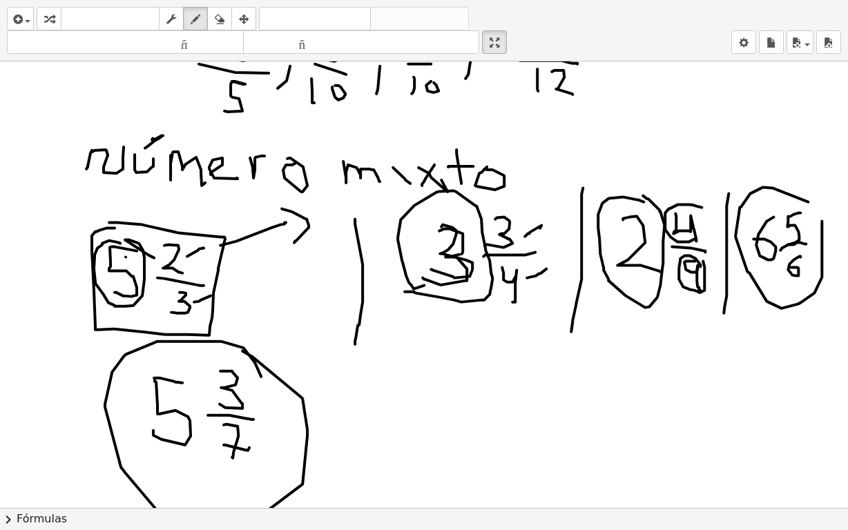
drag, startPoint x: 808, startPoint y: 200, endPoint x: 718, endPoint y: 207, distance: 90.1
click at [801, 197] on div at bounding box center [424, 217] width 848 height 1344
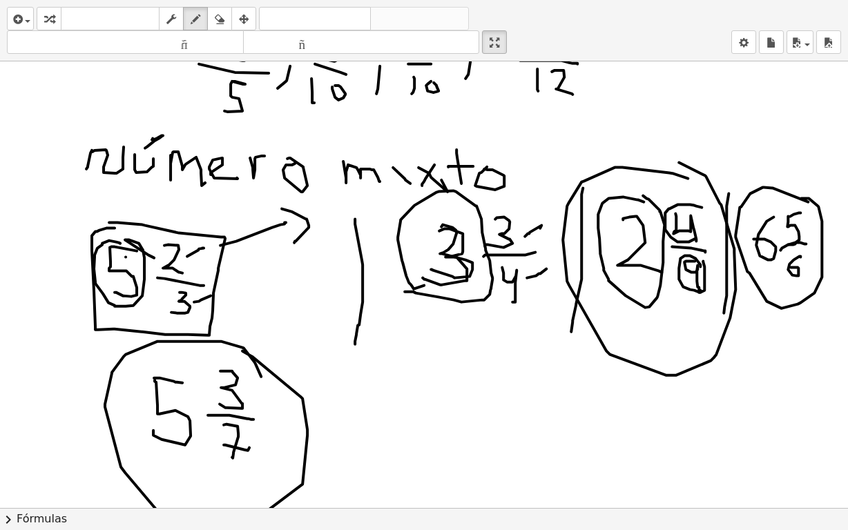
drag, startPoint x: 688, startPoint y: 177, endPoint x: 614, endPoint y: 177, distance: 73.9
click at [652, 165] on div at bounding box center [424, 217] width 848 height 1344
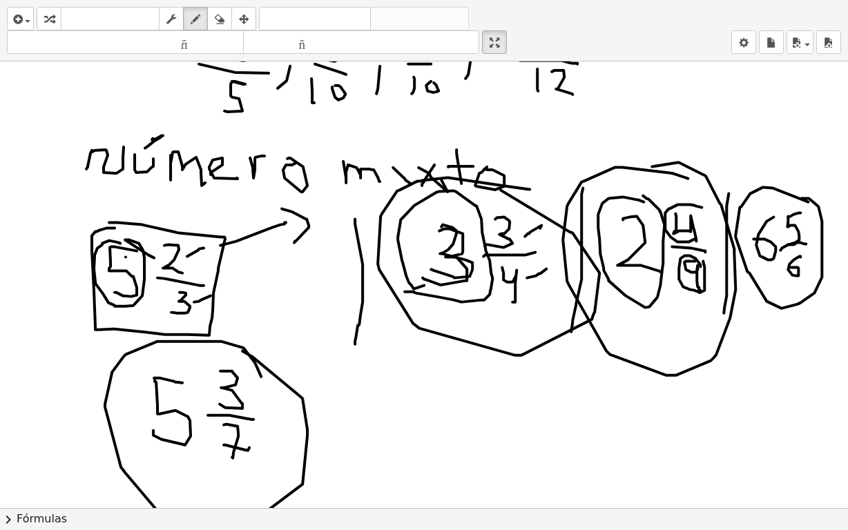
drag, startPoint x: 530, startPoint y: 188, endPoint x: 471, endPoint y: 185, distance: 58.8
click at [475, 182] on div at bounding box center [424, 217] width 848 height 1344
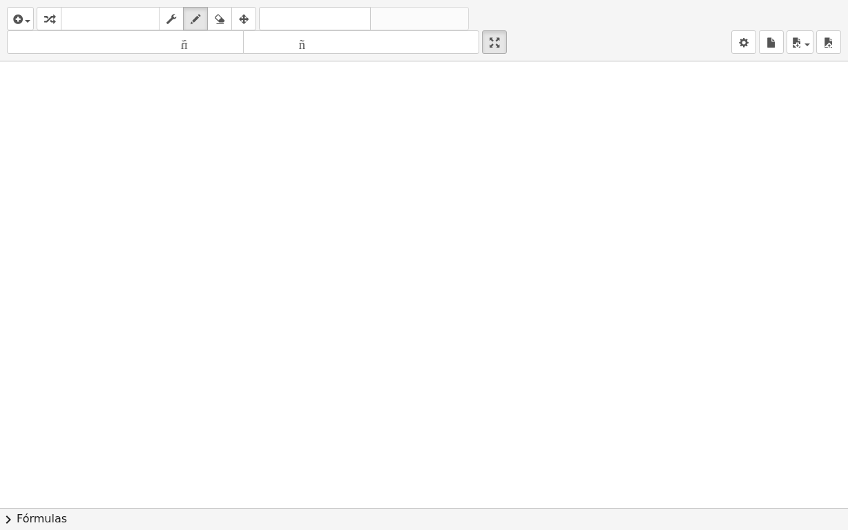
scroll to position [965, 0]
drag, startPoint x: 122, startPoint y: 122, endPoint x: 120, endPoint y: 134, distance: 11.9
drag, startPoint x: 160, startPoint y: 128, endPoint x: 186, endPoint y: 125, distance: 26.5
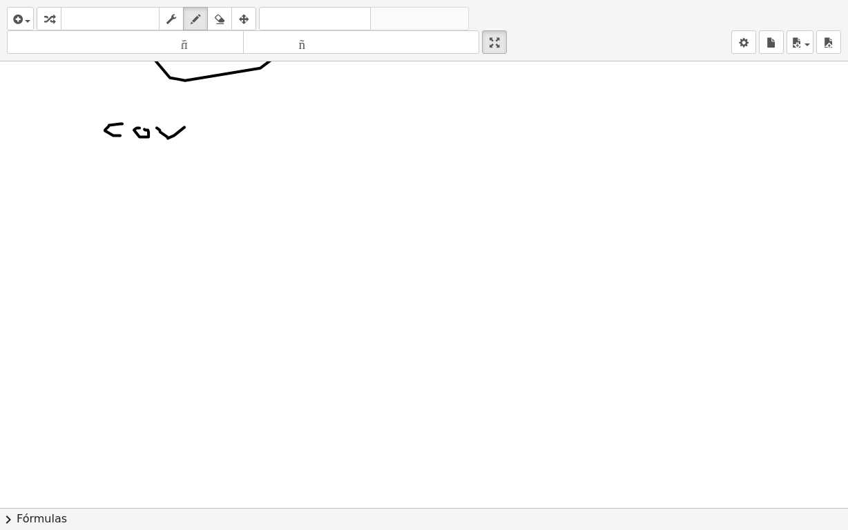
drag, startPoint x: 210, startPoint y: 133, endPoint x: 202, endPoint y: 131, distance: 8.5
drag, startPoint x: 222, startPoint y: 126, endPoint x: 237, endPoint y: 123, distance: 15.4
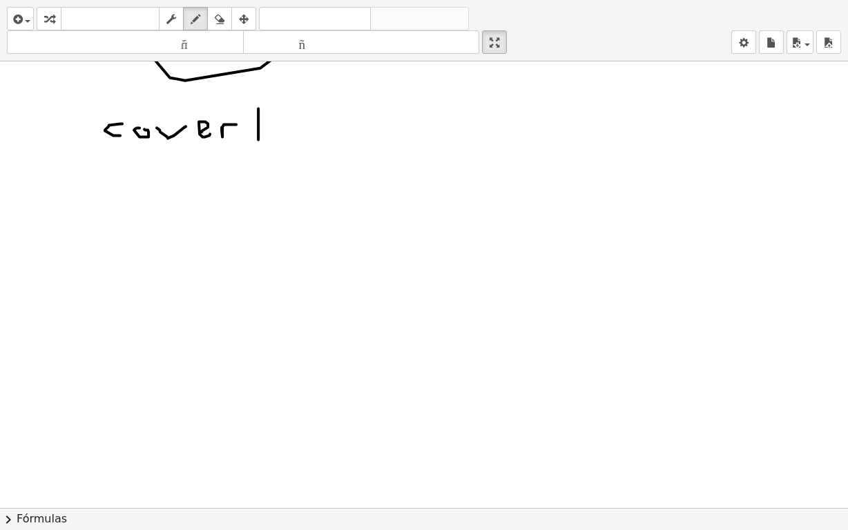
drag, startPoint x: 258, startPoint y: 107, endPoint x: 258, endPoint y: 140, distance: 32.5
drag, startPoint x: 254, startPoint y: 125, endPoint x: 270, endPoint y: 125, distance: 16.6
drag, startPoint x: 273, startPoint y: 125, endPoint x: 283, endPoint y: 135, distance: 14.2
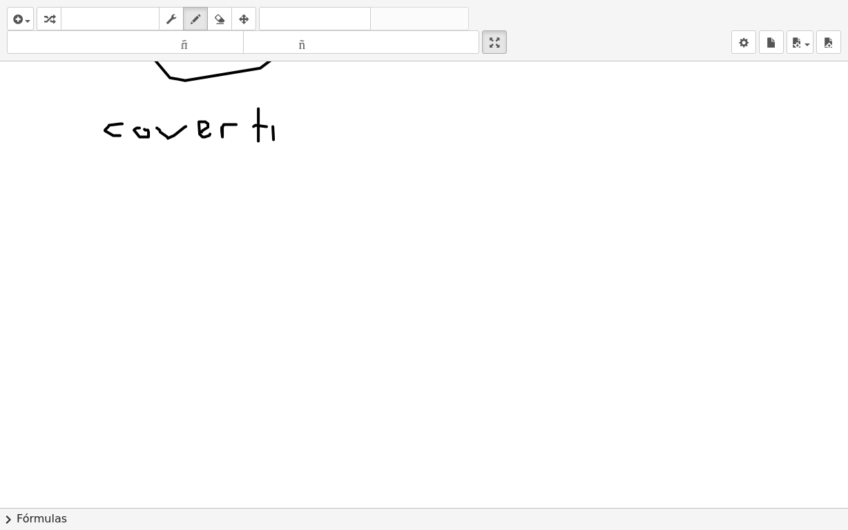
drag, startPoint x: 281, startPoint y: 125, endPoint x: 327, endPoint y: 122, distance: 45.7
drag, startPoint x: 340, startPoint y: 124, endPoint x: 354, endPoint y: 133, distance: 16.5
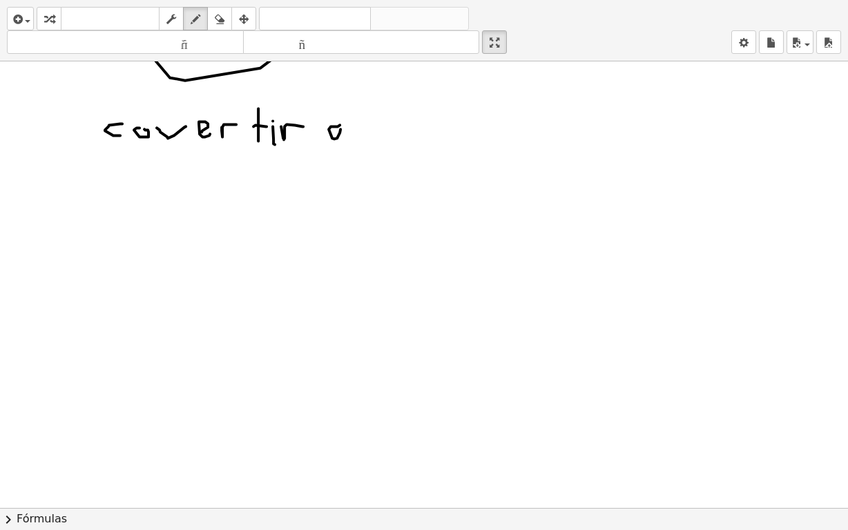
drag, startPoint x: 372, startPoint y: 135, endPoint x: 396, endPoint y: 131, distance: 23.8
drag, startPoint x: 406, startPoint y: 126, endPoint x: 406, endPoint y: 138, distance: 12.4
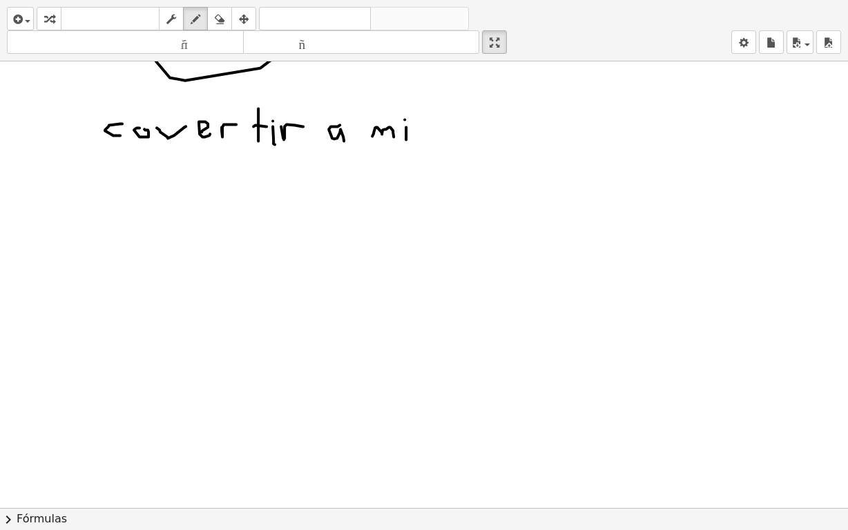
drag, startPoint x: 417, startPoint y: 128, endPoint x: 426, endPoint y: 137, distance: 12.2
drag, startPoint x: 420, startPoint y: 126, endPoint x: 416, endPoint y: 138, distance: 13.1
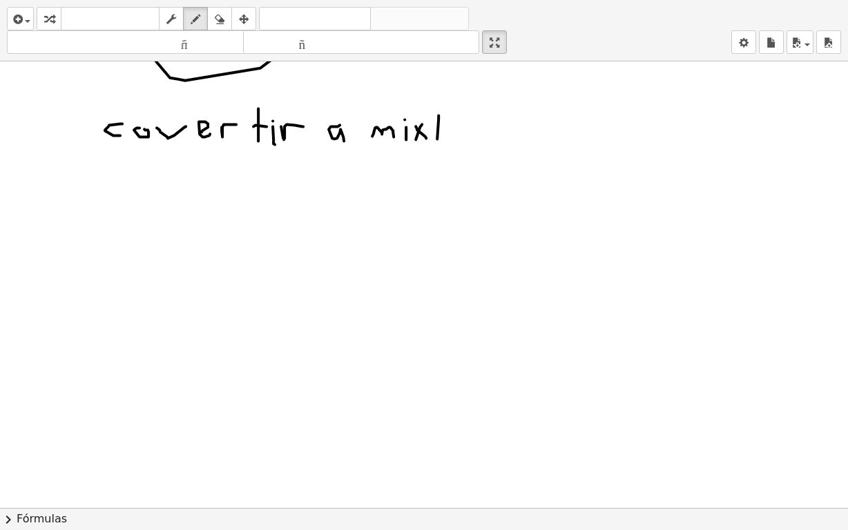
drag, startPoint x: 437, startPoint y: 137, endPoint x: 431, endPoint y: 126, distance: 12.7
drag, startPoint x: 432, startPoint y: 126, endPoint x: 441, endPoint y: 126, distance: 9.7
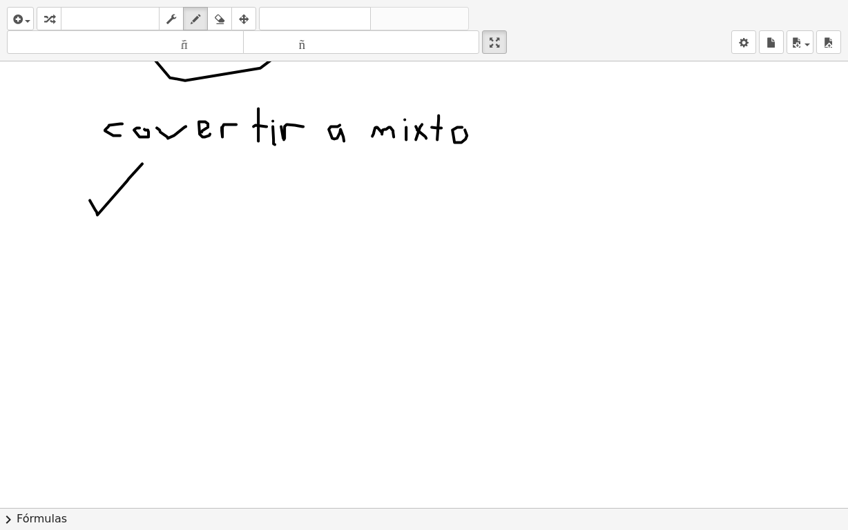
drag, startPoint x: 90, startPoint y: 199, endPoint x: 142, endPoint y: 162, distance: 64.0
drag, startPoint x: 176, startPoint y: 173, endPoint x: 184, endPoint y: 175, distance: 8.4
drag, startPoint x: 168, startPoint y: 175, endPoint x: 167, endPoint y: 197, distance: 22.1
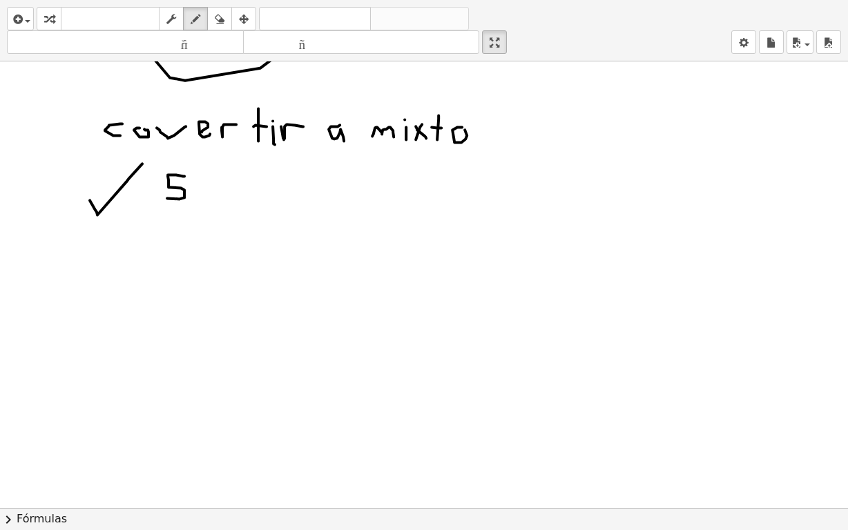
drag, startPoint x: 153, startPoint y: 209, endPoint x: 202, endPoint y: 211, distance: 49.1
drag, startPoint x: 177, startPoint y: 220, endPoint x: 190, endPoint y: 253, distance: 35.7
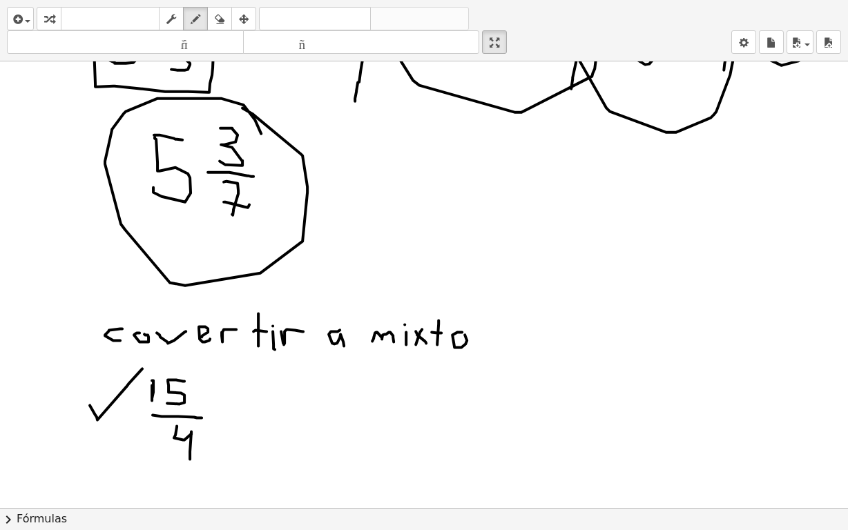
scroll to position [967, 0]
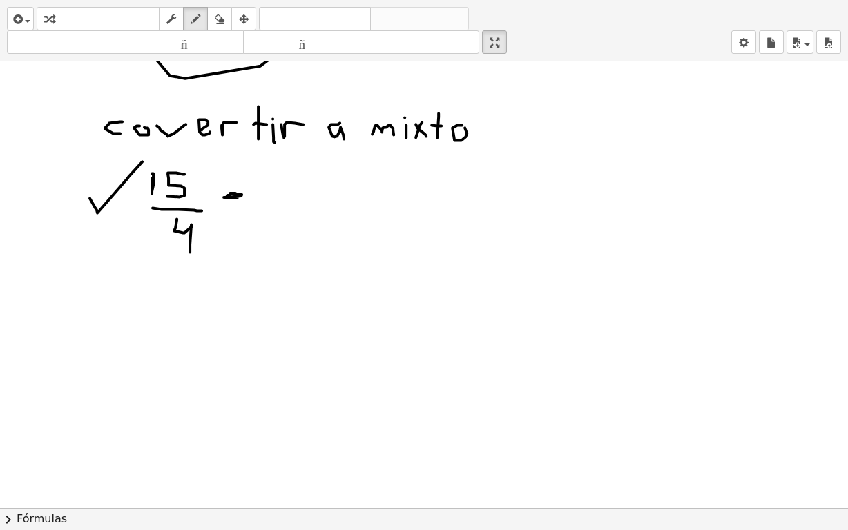
drag, startPoint x: 227, startPoint y: 196, endPoint x: 238, endPoint y: 196, distance: 11.7
drag, startPoint x: 227, startPoint y: 211, endPoint x: 244, endPoint y: 211, distance: 17.3
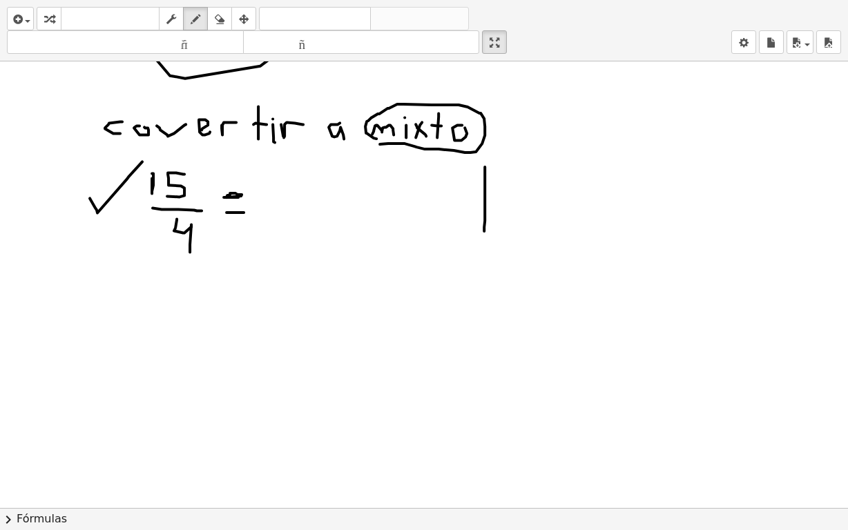
drag, startPoint x: 485, startPoint y: 166, endPoint x: 51, endPoint y: 199, distance: 435.1
drag, startPoint x: 517, startPoint y: 159, endPoint x: 516, endPoint y: 179, distance: 20.0
drag, startPoint x: 536, startPoint y: 160, endPoint x: 536, endPoint y: 182, distance: 22.1
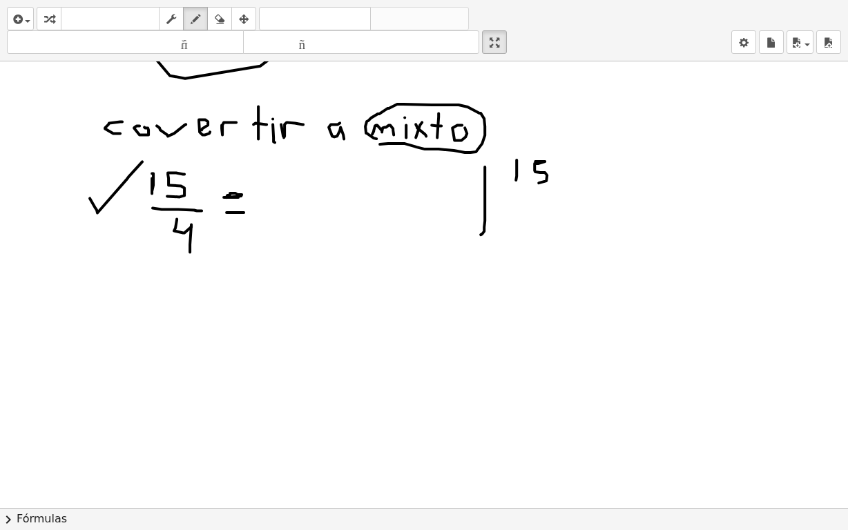
drag, startPoint x: 562, startPoint y: 160, endPoint x: 604, endPoint y: 177, distance: 45.5
drag, startPoint x: 579, startPoint y: 156, endPoint x: 593, endPoint y: 178, distance: 25.5
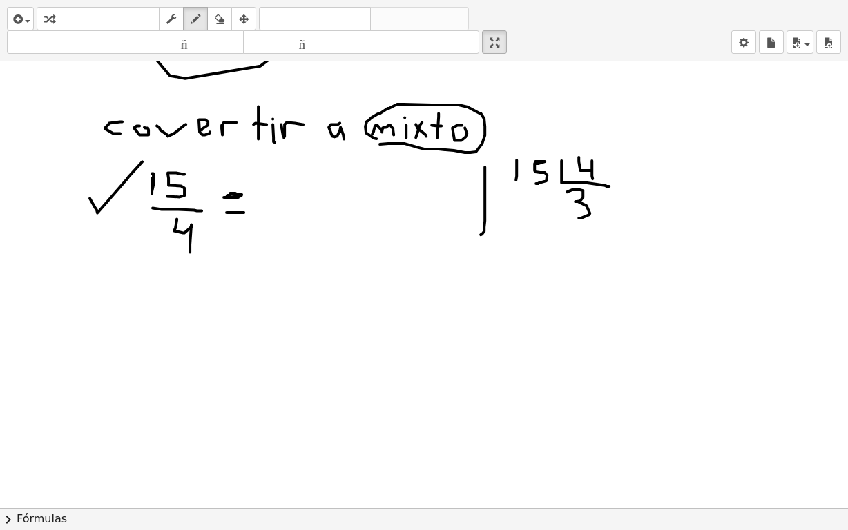
drag, startPoint x: 567, startPoint y: 191, endPoint x: 573, endPoint y: 212, distance: 22.1
drag, startPoint x: 515, startPoint y: 192, endPoint x: 515, endPoint y: 211, distance: 19.4
drag, startPoint x: 533, startPoint y: 194, endPoint x: 533, endPoint y: 217, distance: 22.8
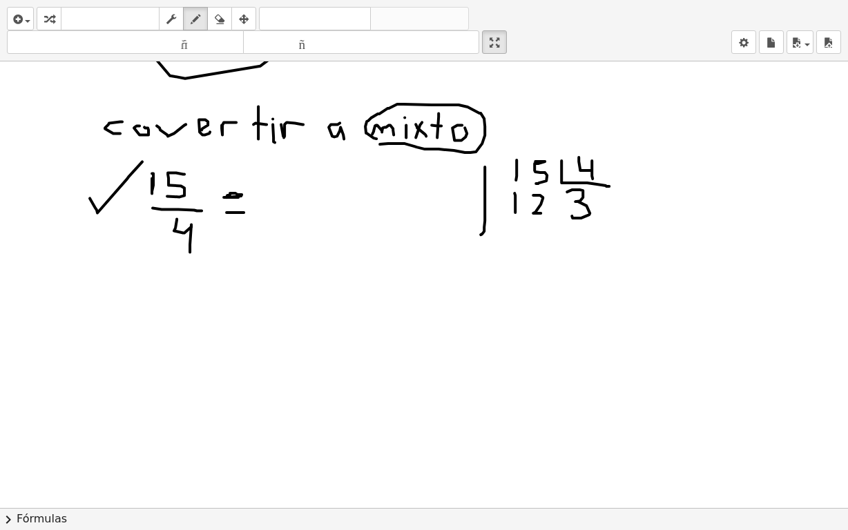
drag, startPoint x: 507, startPoint y: 220, endPoint x: 547, endPoint y: 220, distance: 40.1
drag, startPoint x: 534, startPoint y: 234, endPoint x: 533, endPoint y: 259, distance: 24.9
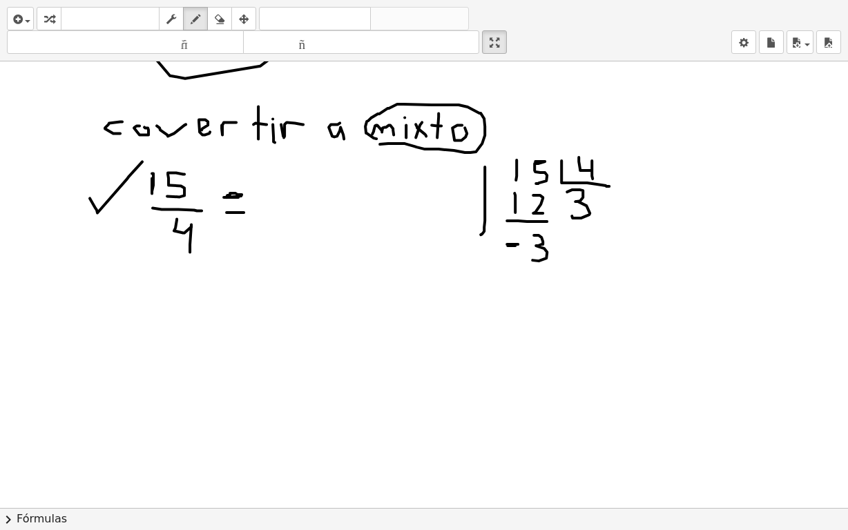
drag, startPoint x: 507, startPoint y: 243, endPoint x: 516, endPoint y: 245, distance: 9.1
drag, startPoint x: 606, startPoint y: 204, endPoint x: 615, endPoint y: 202, distance: 9.9
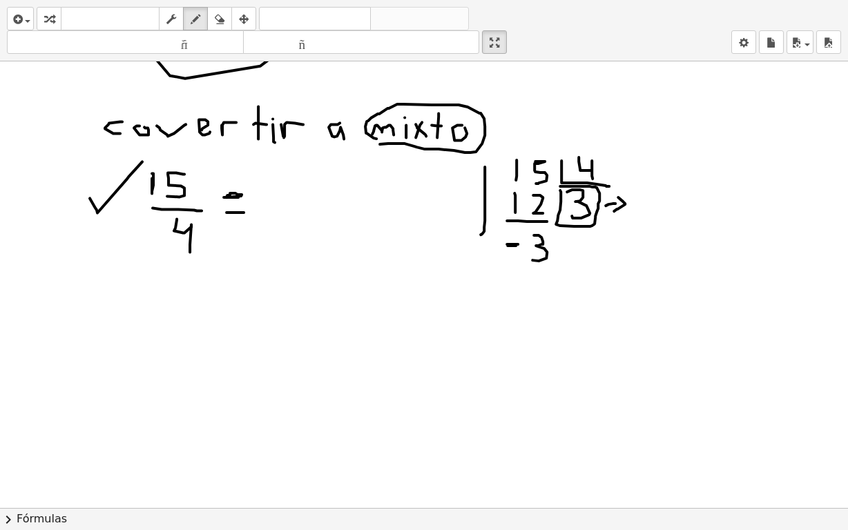
drag, startPoint x: 618, startPoint y: 196, endPoint x: 614, endPoint y: 210, distance: 14.4
drag, startPoint x: 646, startPoint y: 196, endPoint x: 651, endPoint y: 207, distance: 12.4
drag, startPoint x: 662, startPoint y: 195, endPoint x: 671, endPoint y: 197, distance: 8.5
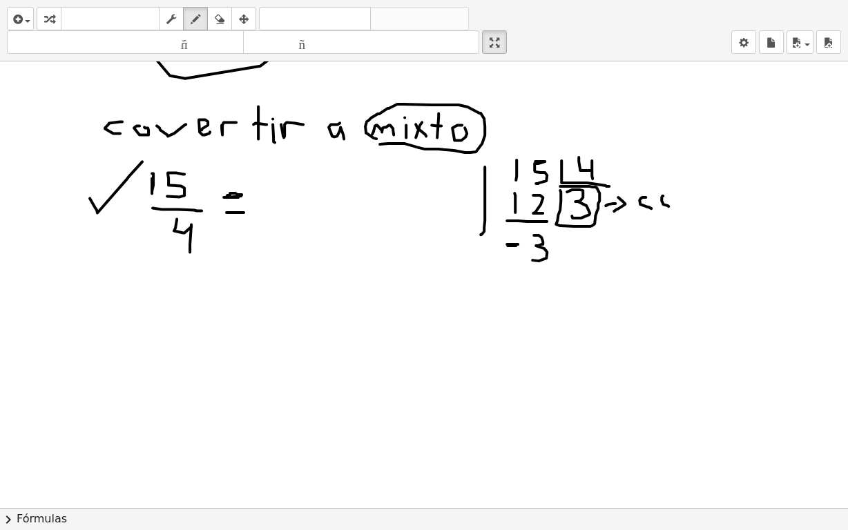
drag, startPoint x: 685, startPoint y: 192, endPoint x: 696, endPoint y: 202, distance: 15.7
drag, startPoint x: 709, startPoint y: 194, endPoint x: 709, endPoint y: 210, distance: 15.9
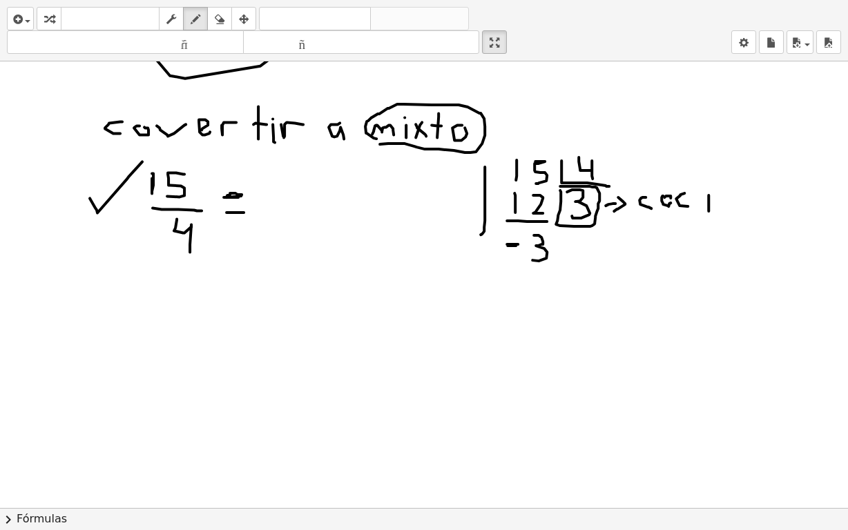
drag, startPoint x: 736, startPoint y: 207, endPoint x: 725, endPoint y: 202, distance: 13.0
drag, startPoint x: 740, startPoint y: 195, endPoint x: 750, endPoint y: 209, distance: 17.3
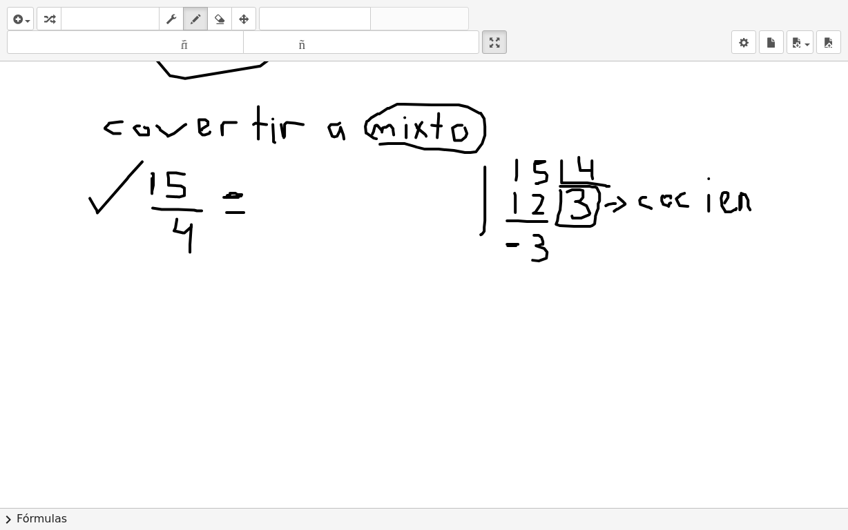
drag, startPoint x: 756, startPoint y: 180, endPoint x: 756, endPoint y: 210, distance: 30.4
drag, startPoint x: 769, startPoint y: 207, endPoint x: 769, endPoint y: 200, distance: 7.6
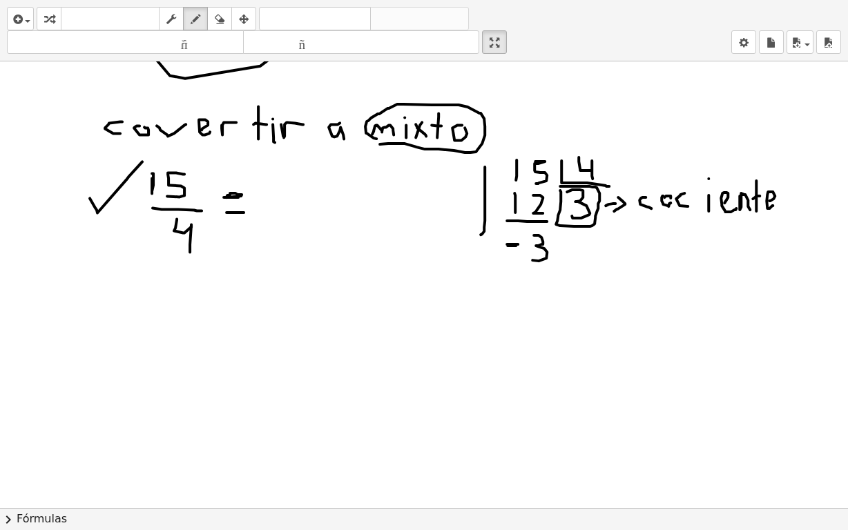
drag, startPoint x: 510, startPoint y: 144, endPoint x: 544, endPoint y: 146, distance: 33.2
drag, startPoint x: 562, startPoint y: 148, endPoint x: 569, endPoint y: 135, distance: 15.2
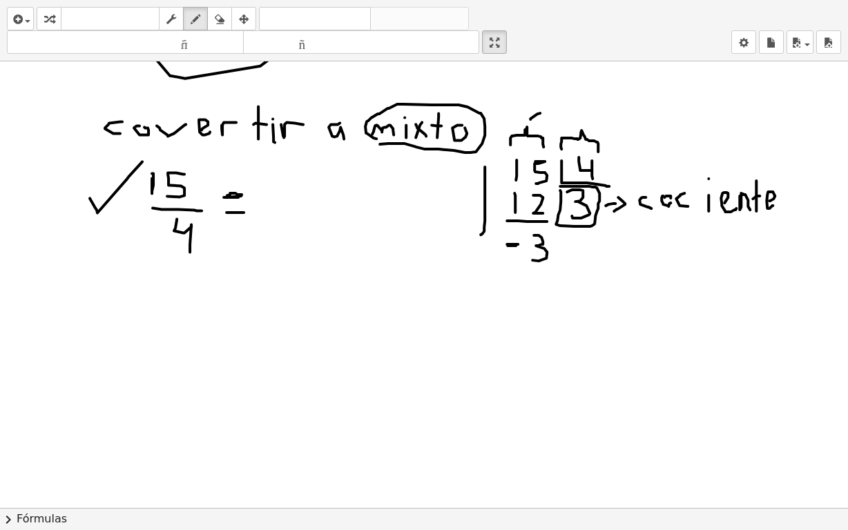
drag, startPoint x: 530, startPoint y: 117, endPoint x: 540, endPoint y: 112, distance: 11.1
drag, startPoint x: 539, startPoint y: 104, endPoint x: 525, endPoint y: 174, distance: 71.8
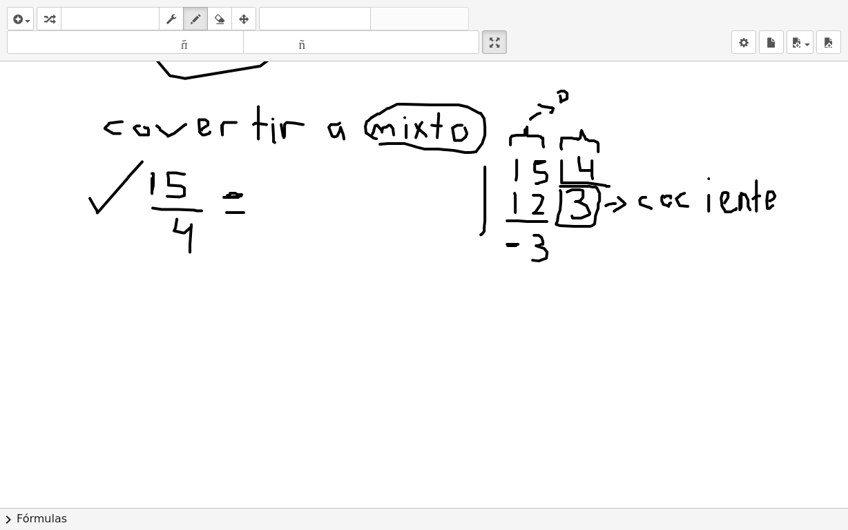
drag, startPoint x: 558, startPoint y: 91, endPoint x: 558, endPoint y: 100, distance: 9.0
drag, startPoint x: 586, startPoint y: 123, endPoint x: 597, endPoint y: 120, distance: 11.4
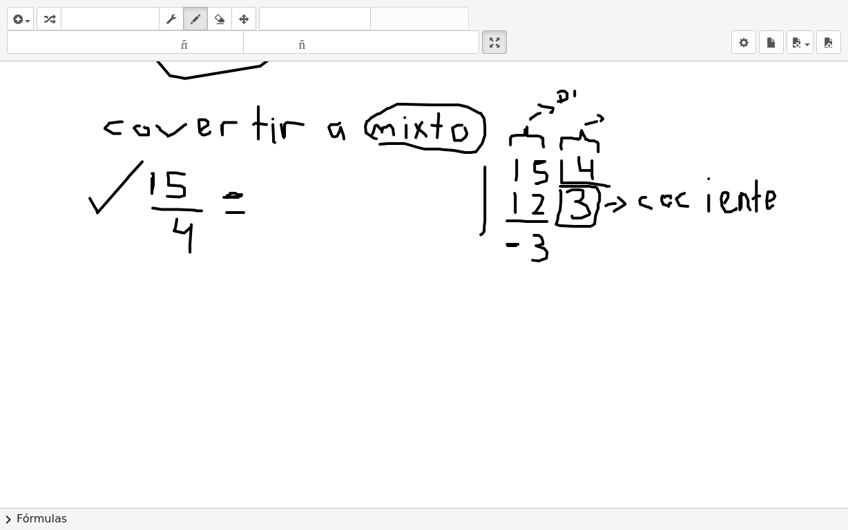
drag, startPoint x: 620, startPoint y: 110, endPoint x: 606, endPoint y: 124, distance: 19.5
drag, startPoint x: 628, startPoint y: 105, endPoint x: 631, endPoint y: 112, distance: 7.4
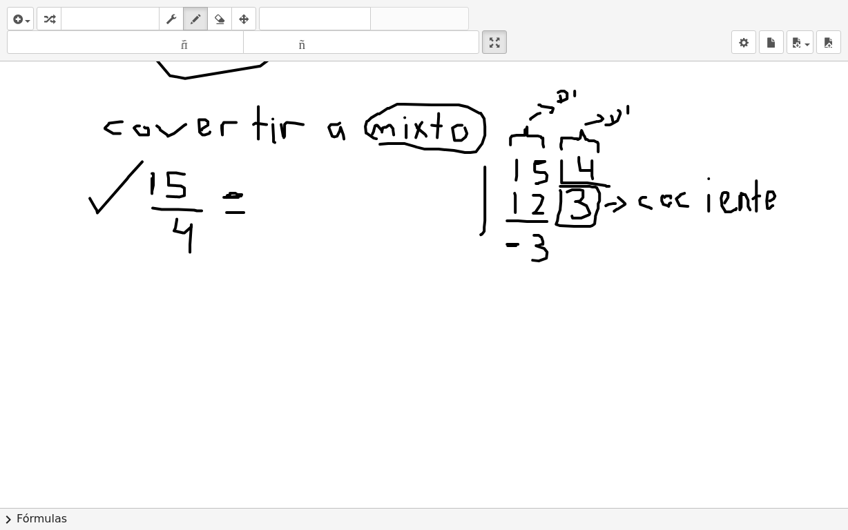
drag, startPoint x: 632, startPoint y: 106, endPoint x: 641, endPoint y: 101, distance: 10.2
drag, startPoint x: 646, startPoint y: 99, endPoint x: 651, endPoint y: 108, distance: 10.2
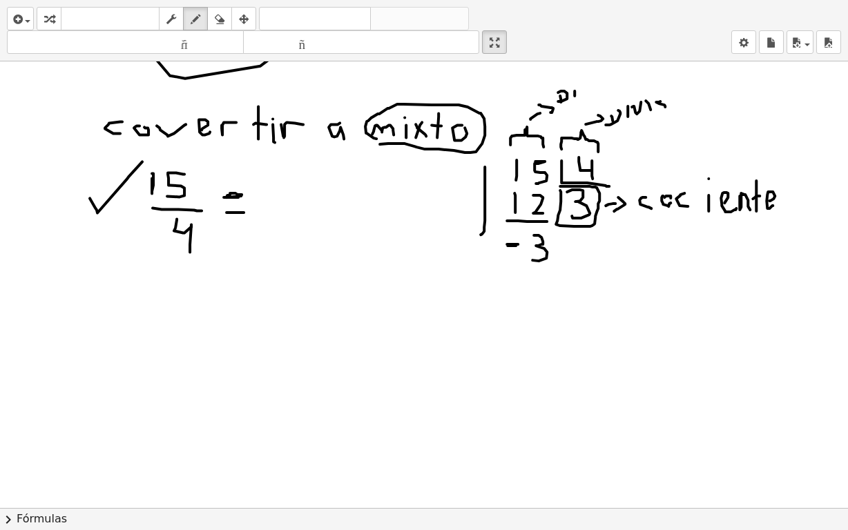
drag, startPoint x: 660, startPoint y: 100, endPoint x: 471, endPoint y: 300, distance: 275.1
drag, startPoint x: 526, startPoint y: 265, endPoint x: 553, endPoint y: 262, distance: 26.5
drag, startPoint x: 543, startPoint y: 262, endPoint x: 534, endPoint y: 287, distance: 26.4
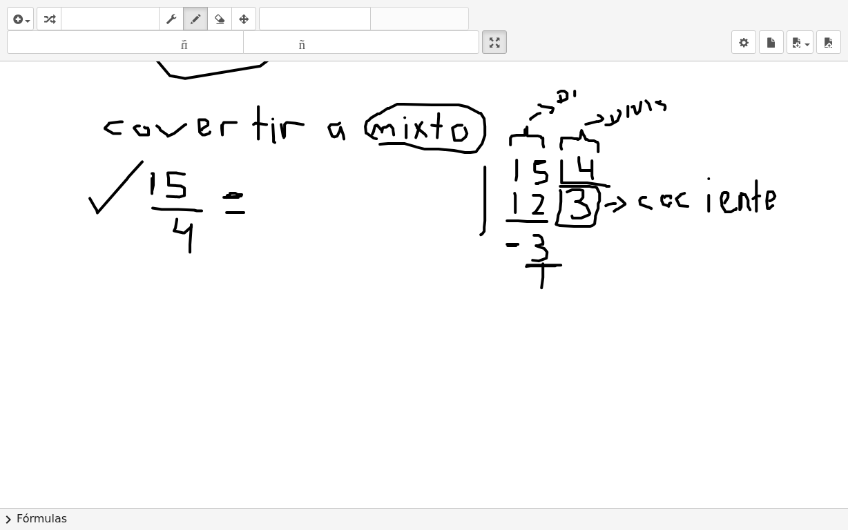
drag, startPoint x: 527, startPoint y: 285, endPoint x: 557, endPoint y: 281, distance: 30.7
drag, startPoint x: 525, startPoint y: 308, endPoint x: 537, endPoint y: 322, distance: 18.6
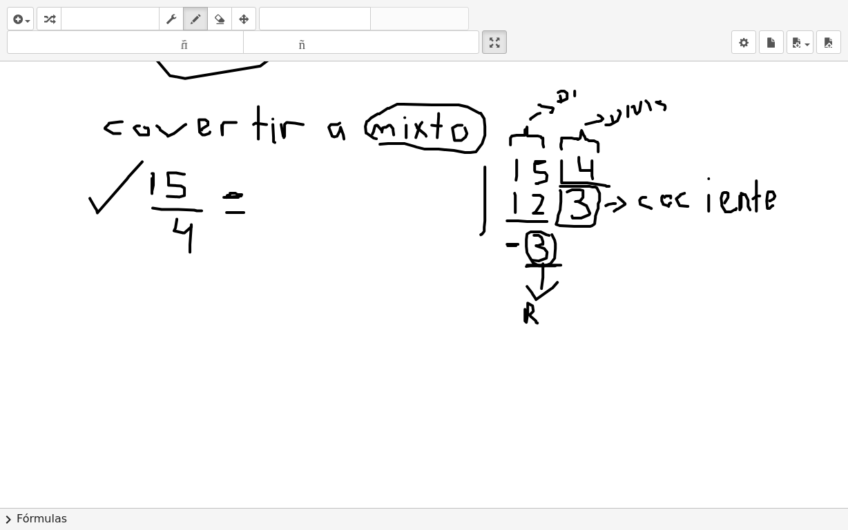
drag, startPoint x: 550, startPoint y: 318, endPoint x: 550, endPoint y: 309, distance: 8.3
drag, startPoint x: 566, startPoint y: 305, endPoint x: 558, endPoint y: 315, distance: 12.7
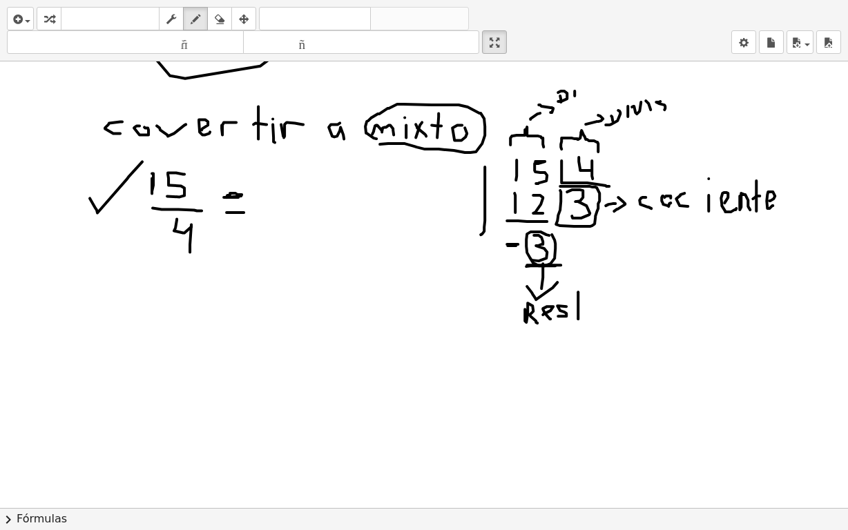
drag, startPoint x: 578, startPoint y: 312, endPoint x: 571, endPoint y: 308, distance: 8.7
drag, startPoint x: 571, startPoint y: 308, endPoint x: 586, endPoint y: 307, distance: 15.9
drag, startPoint x: 601, startPoint y: 307, endPoint x: 618, endPoint y: 335, distance: 32.2
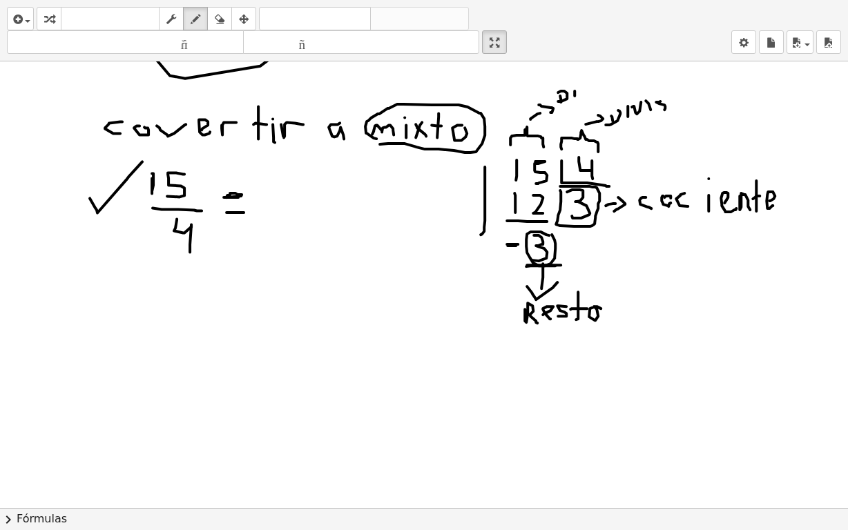
drag, startPoint x: 267, startPoint y: 180, endPoint x: 261, endPoint y: 213, distance: 34.3
drag, startPoint x: 530, startPoint y: 262, endPoint x: 321, endPoint y: 176, distance: 226.8
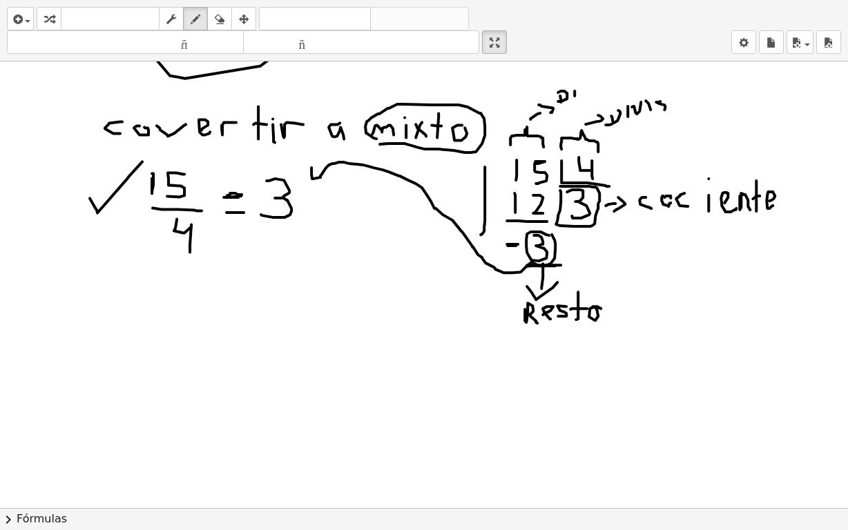
drag, startPoint x: 312, startPoint y: 166, endPoint x: 325, endPoint y: 173, distance: 15.4
drag, startPoint x: 316, startPoint y: 180, endPoint x: 309, endPoint y: 197, distance: 18.4
drag, startPoint x: 306, startPoint y: 204, endPoint x: 343, endPoint y: 207, distance: 36.7
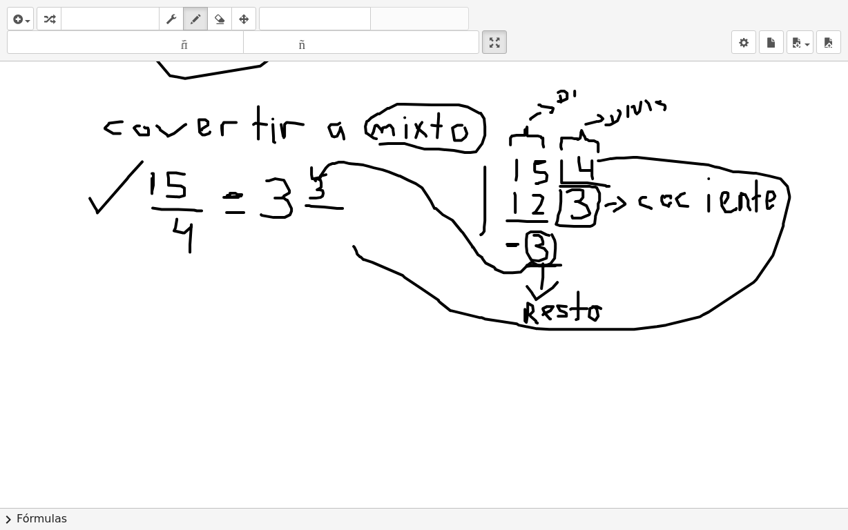
drag, startPoint x: 598, startPoint y: 160, endPoint x: 354, endPoint y: 245, distance: 259.1
drag, startPoint x: 348, startPoint y: 242, endPoint x: 341, endPoint y: 226, distance: 18.0
drag, startPoint x: 315, startPoint y: 210, endPoint x: 323, endPoint y: 234, distance: 25.6
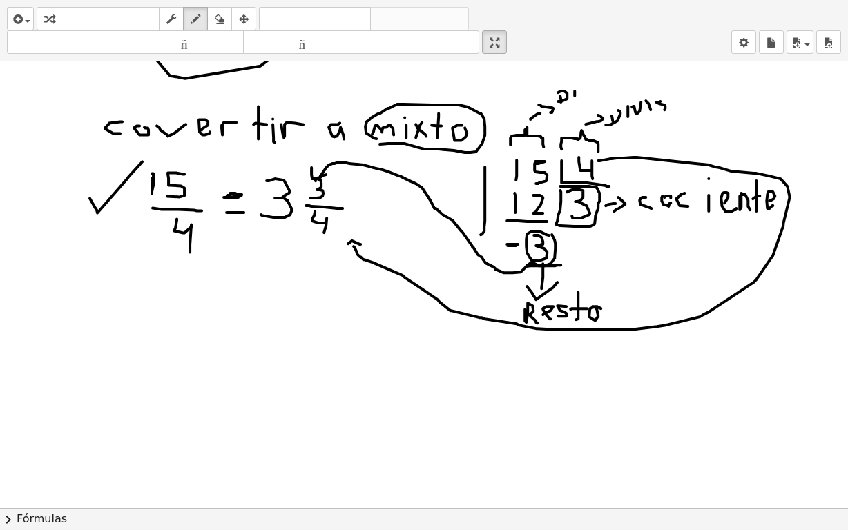
drag, startPoint x: 314, startPoint y: 227, endPoint x: 265, endPoint y: 223, distance: 49.2
drag, startPoint x: 262, startPoint y: 226, endPoint x: 270, endPoint y: 220, distance: 10.4
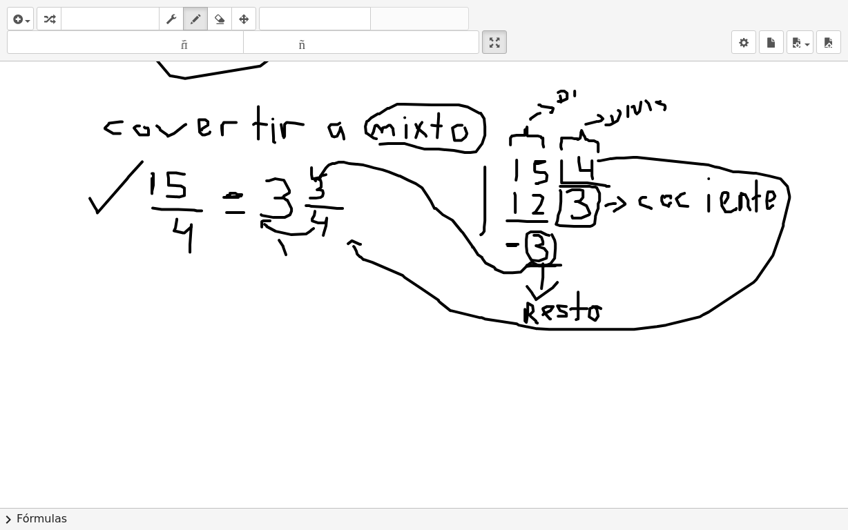
drag, startPoint x: 279, startPoint y: 239, endPoint x: 286, endPoint y: 254, distance: 16.1
drag, startPoint x: 286, startPoint y: 248, endPoint x: 267, endPoint y: 256, distance: 20.1
drag, startPoint x: 268, startPoint y: 169, endPoint x: 305, endPoint y: 166, distance: 36.7
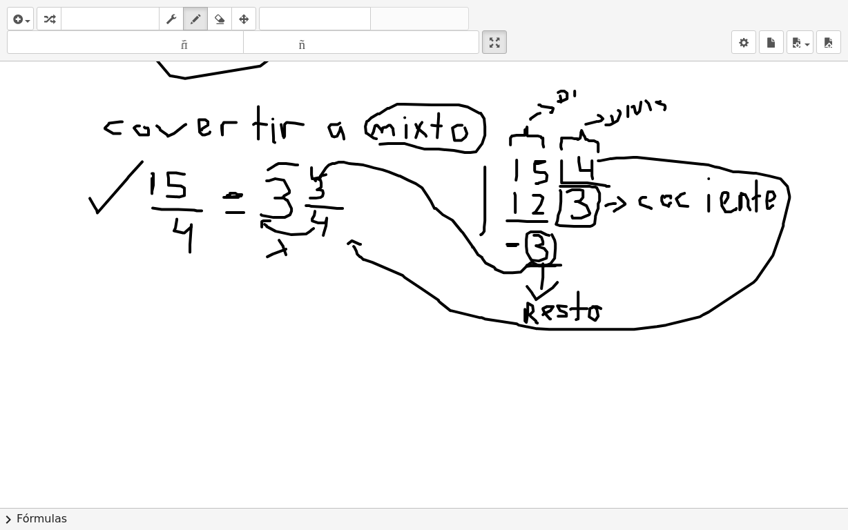
drag, startPoint x: 303, startPoint y: 155, endPoint x: 294, endPoint y: 175, distance: 21.7
drag, startPoint x: 280, startPoint y: 146, endPoint x: 280, endPoint y: 156, distance: 9.7
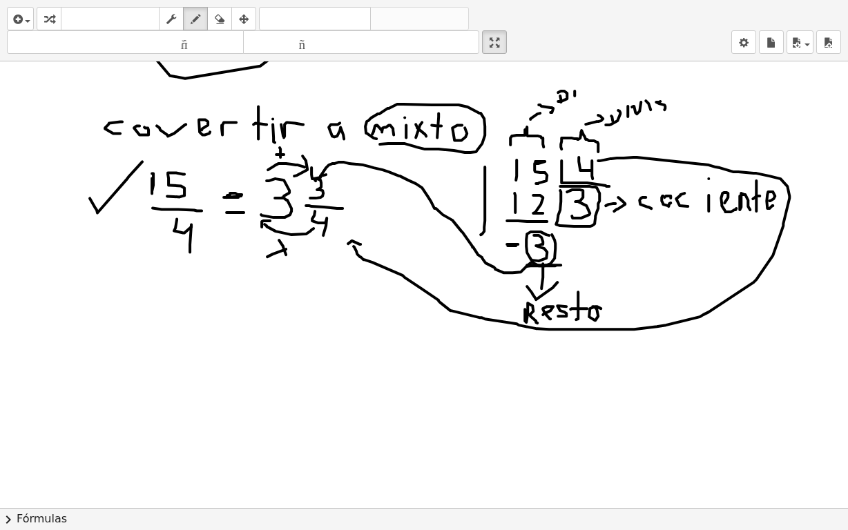
drag, startPoint x: 276, startPoint y: 153, endPoint x: 284, endPoint y: 153, distance: 7.6
drag, startPoint x: 281, startPoint y: 249, endPoint x: 291, endPoint y: 243, distance: 11.7
drag, startPoint x: 292, startPoint y: 242, endPoint x: 276, endPoint y: 245, distance: 16.3
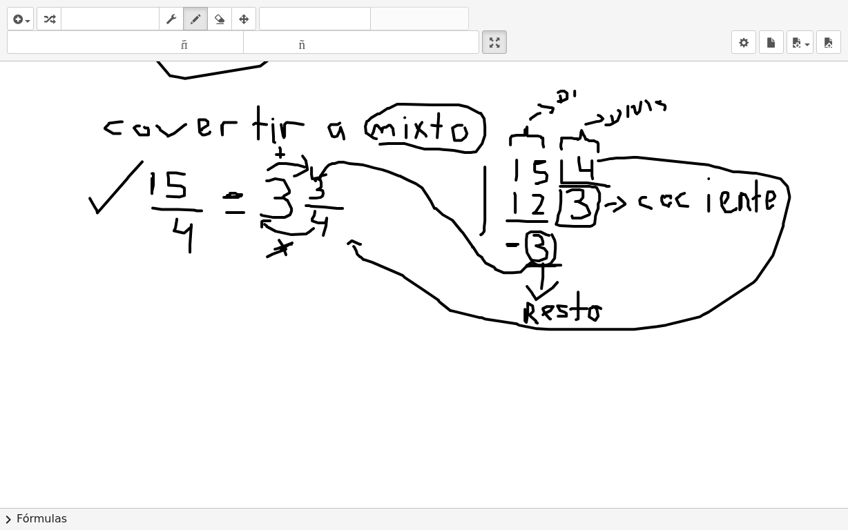
drag, startPoint x: 280, startPoint y: 240, endPoint x: 284, endPoint y: 254, distance: 14.4
drag, startPoint x: 191, startPoint y: 160, endPoint x: 202, endPoint y: 193, distance: 35.8
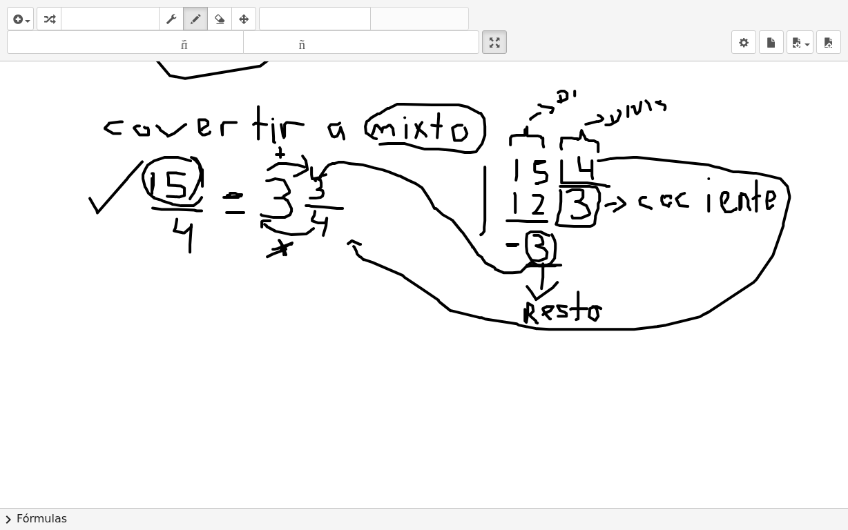
drag, startPoint x: 202, startPoint y: 182, endPoint x: 190, endPoint y: 198, distance: 19.6
drag, startPoint x: 155, startPoint y: 251, endPoint x: 240, endPoint y: 211, distance: 94.2
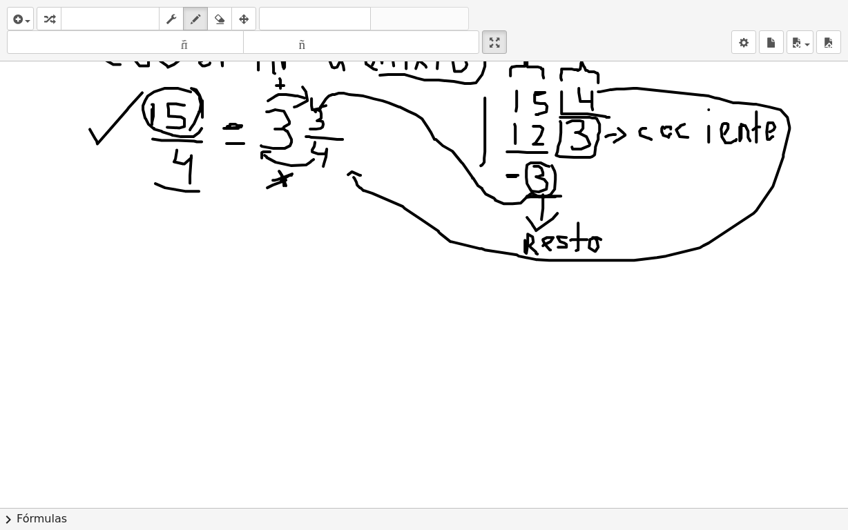
scroll to position [1105, 0]
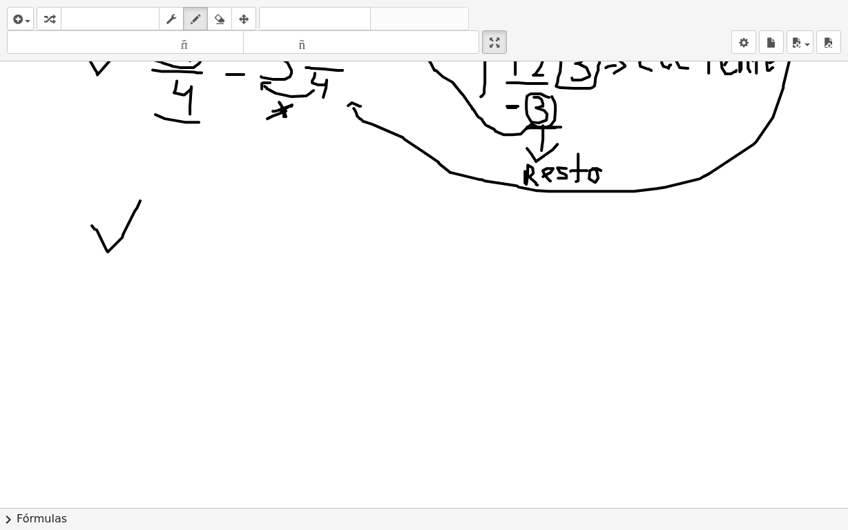
drag, startPoint x: 92, startPoint y: 224, endPoint x: 140, endPoint y: 200, distance: 54.4
drag, startPoint x: 182, startPoint y: 196, endPoint x: 181, endPoint y: 226, distance: 29.7
drag, startPoint x: 194, startPoint y: 199, endPoint x: 207, endPoint y: 220, distance: 24.8
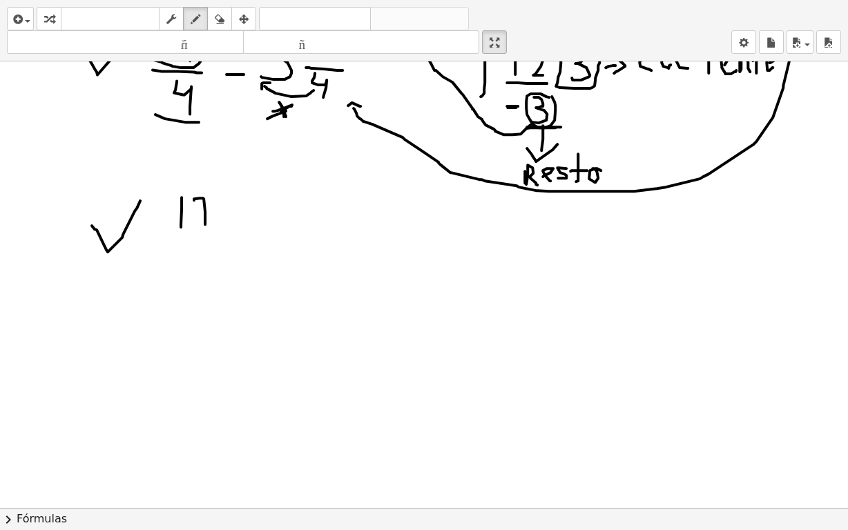
drag, startPoint x: 200, startPoint y: 216, endPoint x: 207, endPoint y: 216, distance: 7.6
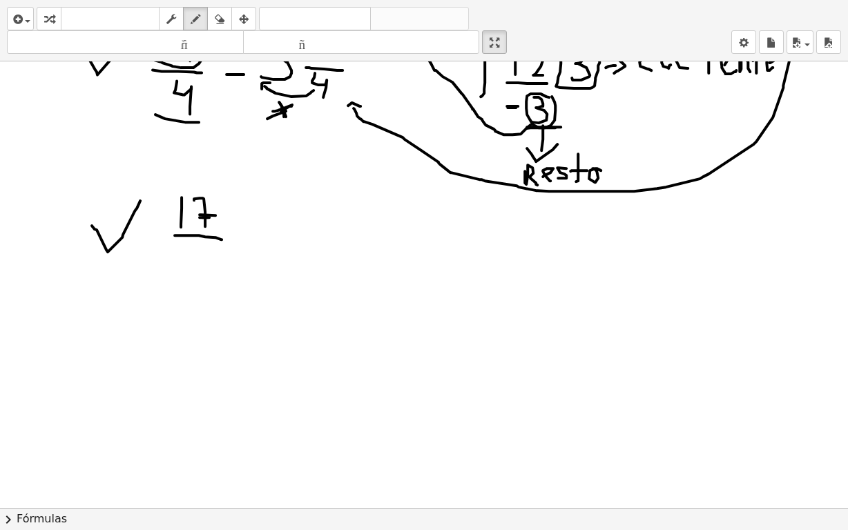
drag, startPoint x: 175, startPoint y: 234, endPoint x: 204, endPoint y: 242, distance: 30.8
drag, startPoint x: 198, startPoint y: 246, endPoint x: 212, endPoint y: 269, distance: 27.0
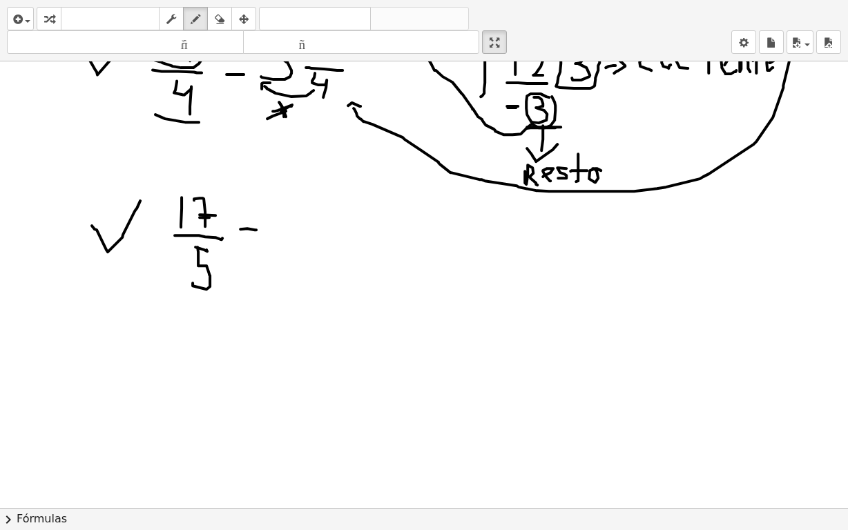
drag, startPoint x: 240, startPoint y: 228, endPoint x: 256, endPoint y: 229, distance: 15.9
drag, startPoint x: 245, startPoint y: 242, endPoint x: 261, endPoint y: 243, distance: 15.9
drag, startPoint x: 408, startPoint y: 182, endPoint x: 408, endPoint y: 305, distance: 123.6
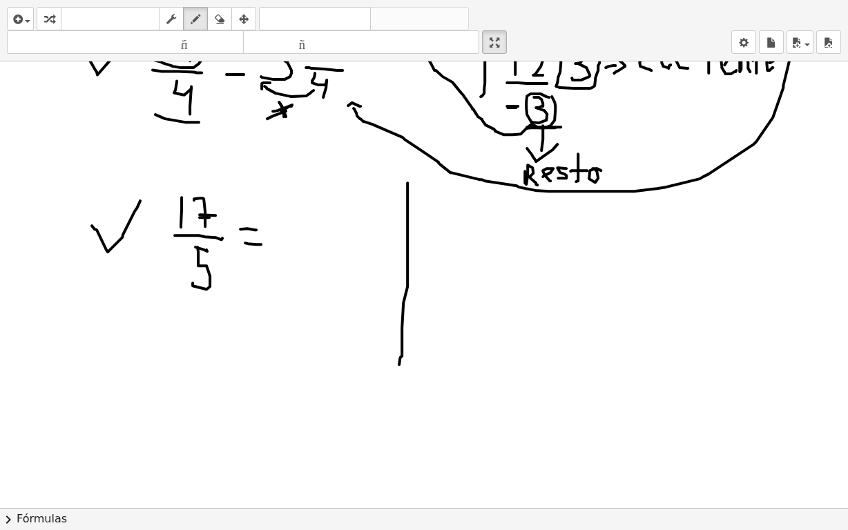
drag, startPoint x: 434, startPoint y: 203, endPoint x: 448, endPoint y: 216, distance: 18.6
drag, startPoint x: 450, startPoint y: 207, endPoint x: 462, endPoint y: 219, distance: 17.1
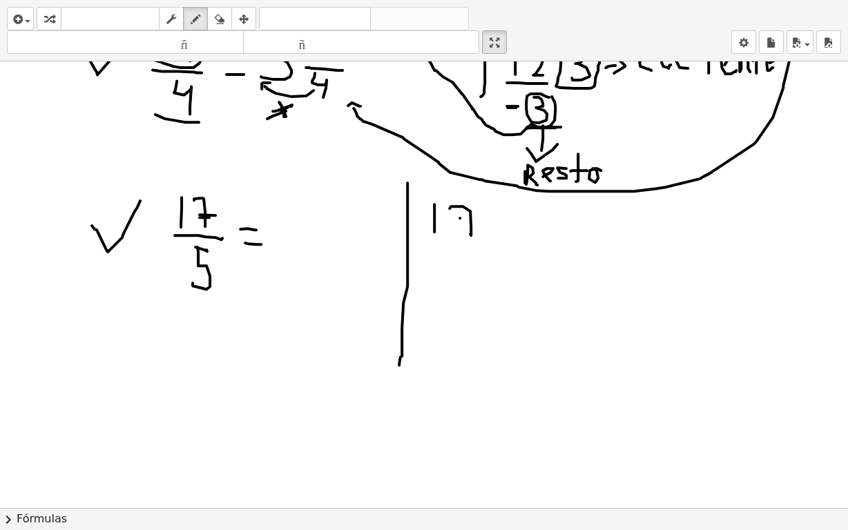
drag, startPoint x: 460, startPoint y: 217, endPoint x: 485, endPoint y: 216, distance: 24.9
drag, startPoint x: 490, startPoint y: 198, endPoint x: 530, endPoint y: 233, distance: 54.3
drag, startPoint x: 507, startPoint y: 199, endPoint x: 501, endPoint y: 223, distance: 25.0
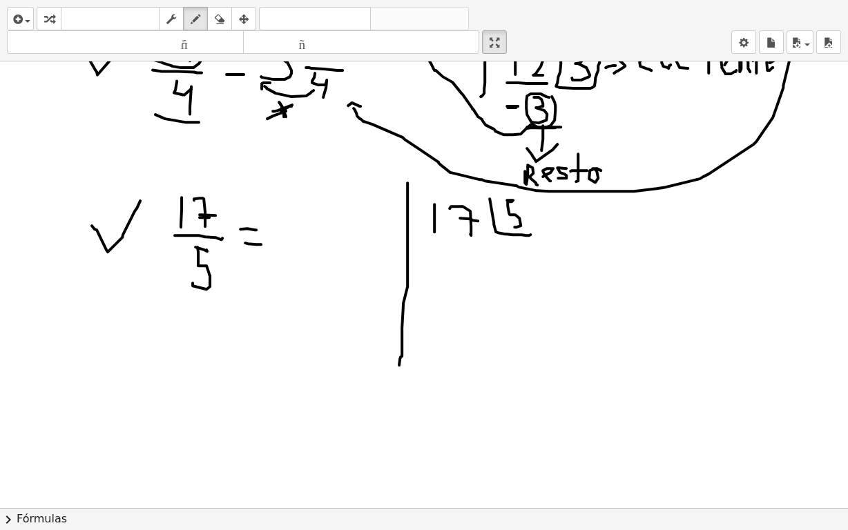
drag, startPoint x: 501, startPoint y: 239, endPoint x: 504, endPoint y: 233, distance: 7.1
drag, startPoint x: 434, startPoint y: 257, endPoint x: 437, endPoint y: 270, distance: 13.3
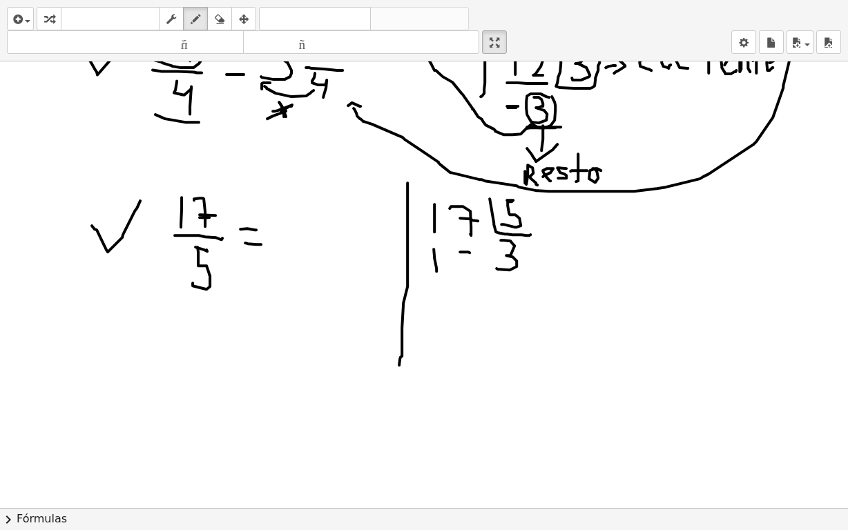
drag, startPoint x: 460, startPoint y: 251, endPoint x: 470, endPoint y: 251, distance: 9.7
drag, startPoint x: 462, startPoint y: 251, endPoint x: 461, endPoint y: 273, distance: 21.4
drag, startPoint x: 422, startPoint y: 280, endPoint x: 474, endPoint y: 282, distance: 51.8
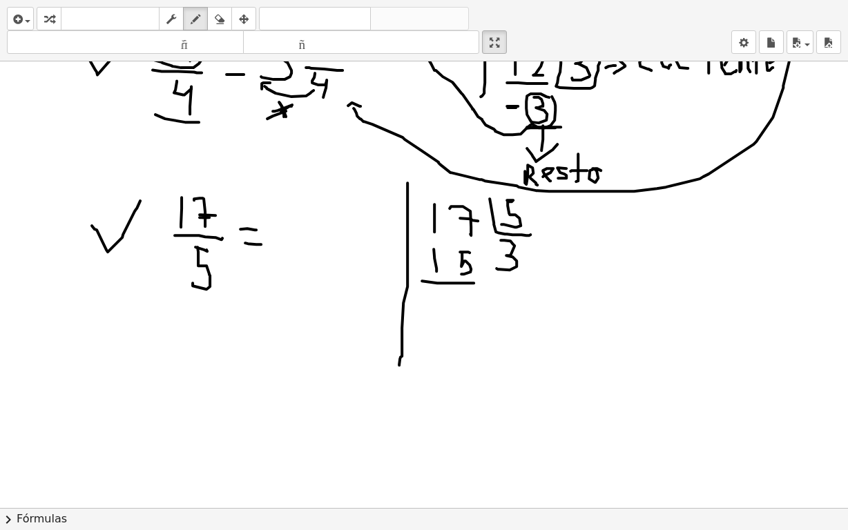
drag, startPoint x: 460, startPoint y: 297, endPoint x: 477, endPoint y: 320, distance: 28.2
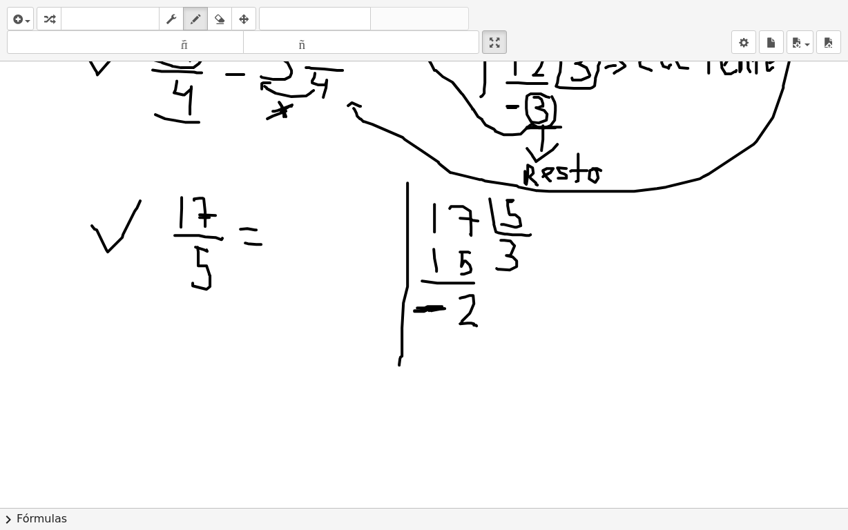
drag, startPoint x: 434, startPoint y: 307, endPoint x: 444, endPoint y: 307, distance: 9.7
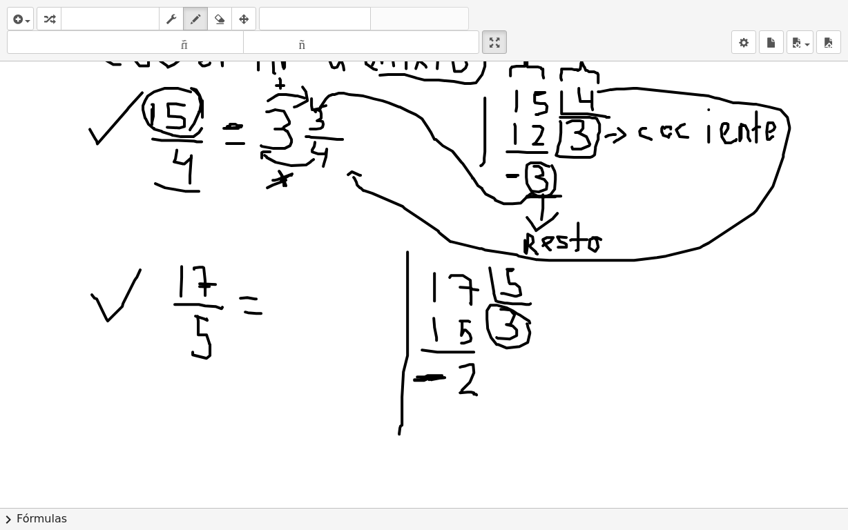
drag, startPoint x: 530, startPoint y: 322, endPoint x: 527, endPoint y: 336, distance: 14.1
drag, startPoint x: 526, startPoint y: 343, endPoint x: 522, endPoint y: 359, distance: 16.6
drag, startPoint x: 518, startPoint y: 345, endPoint x: 290, endPoint y: 323, distance: 229.0
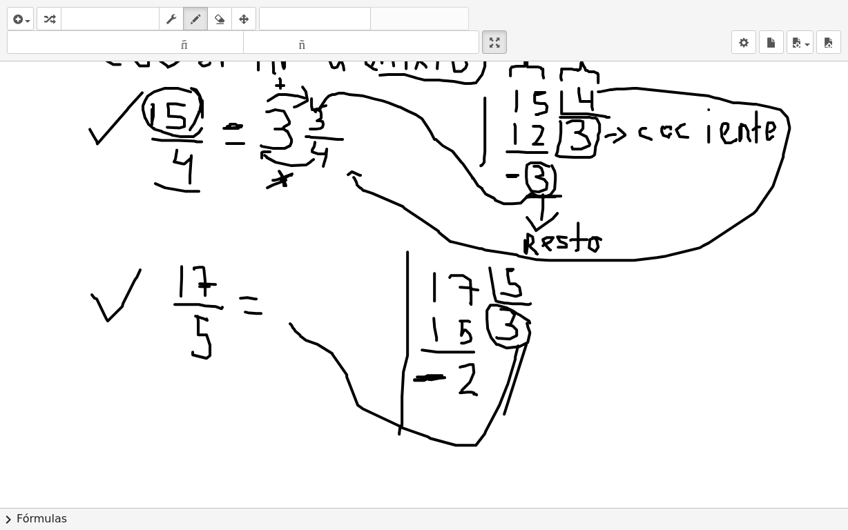
drag, startPoint x: 284, startPoint y: 321, endPoint x: 296, endPoint y: 311, distance: 15.7
drag, startPoint x: 277, startPoint y: 274, endPoint x: 272, endPoint y: 304, distance: 30.8
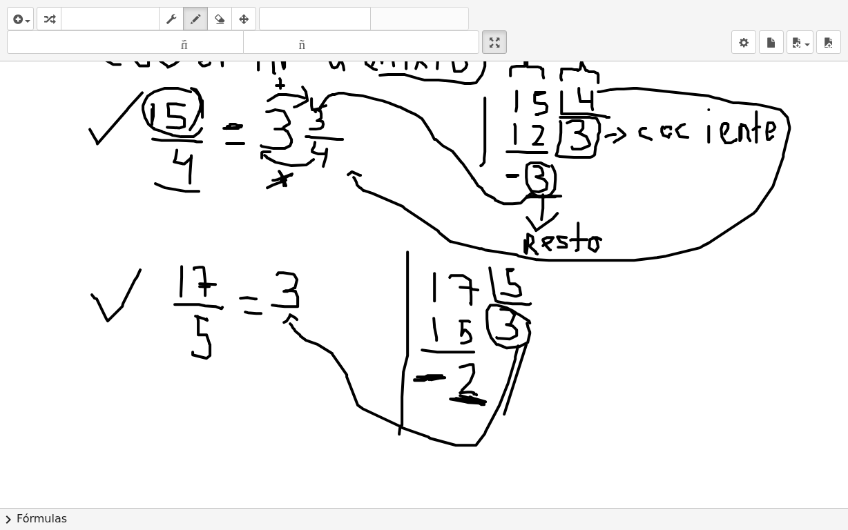
drag, startPoint x: 457, startPoint y: 399, endPoint x: 464, endPoint y: 392, distance: 9.8
drag, startPoint x: 317, startPoint y: 251, endPoint x: 338, endPoint y: 283, distance: 37.7
drag, startPoint x: 314, startPoint y: 289, endPoint x: 354, endPoint y: 290, distance: 40.8
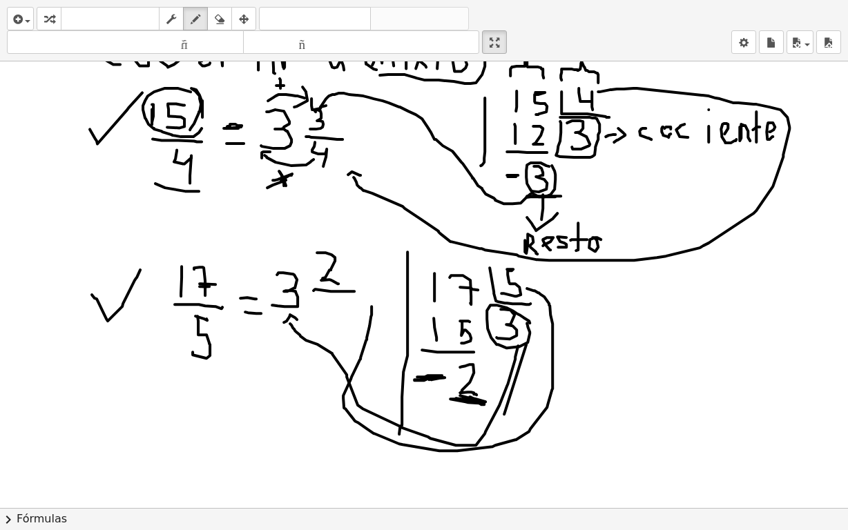
drag, startPoint x: 527, startPoint y: 287, endPoint x: 372, endPoint y: 305, distance: 156.5
drag, startPoint x: 374, startPoint y: 307, endPoint x: 359, endPoint y: 305, distance: 14.8
drag, startPoint x: 359, startPoint y: 298, endPoint x: 363, endPoint y: 307, distance: 9.0
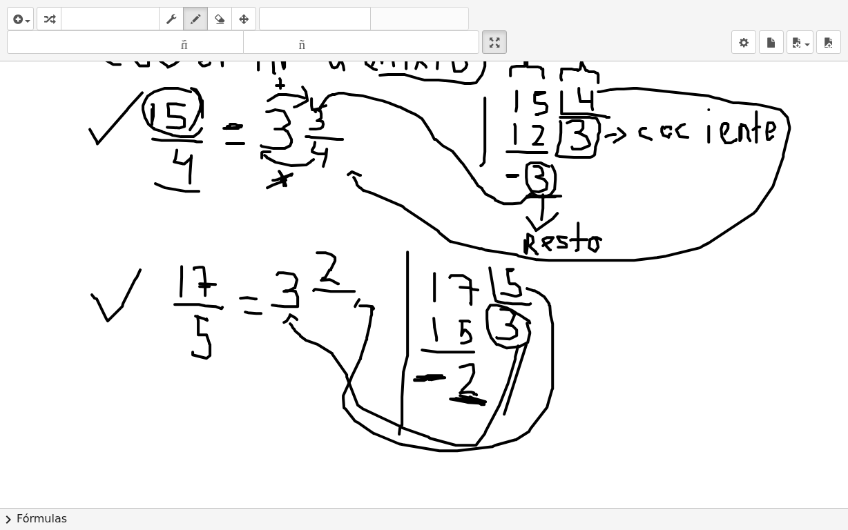
drag, startPoint x: 325, startPoint y: 297, endPoint x: 338, endPoint y: 299, distance: 12.6
drag, startPoint x: 329, startPoint y: 299, endPoint x: 343, endPoint y: 327, distance: 31.8
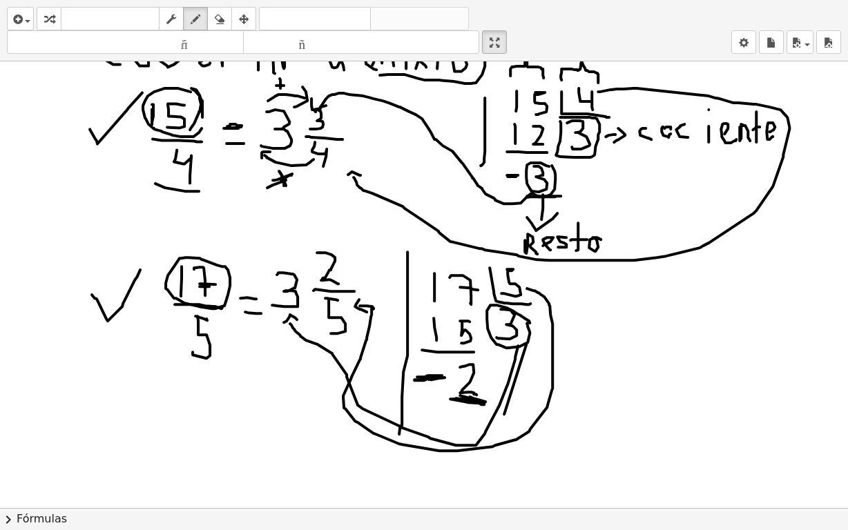
drag, startPoint x: 334, startPoint y: 332, endPoint x: 236, endPoint y: 352, distance: 100.8
drag, startPoint x: 236, startPoint y: 336, endPoint x: 270, endPoint y: 361, distance: 41.6
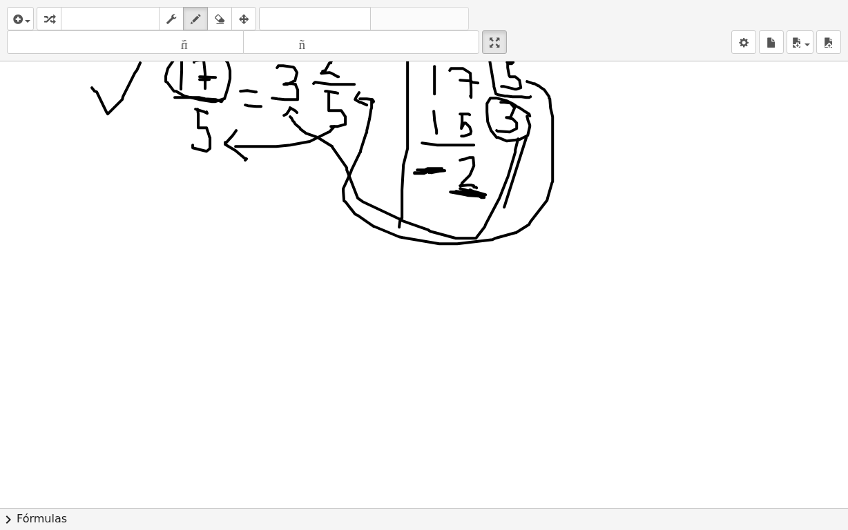
scroll to position [1174, 0]
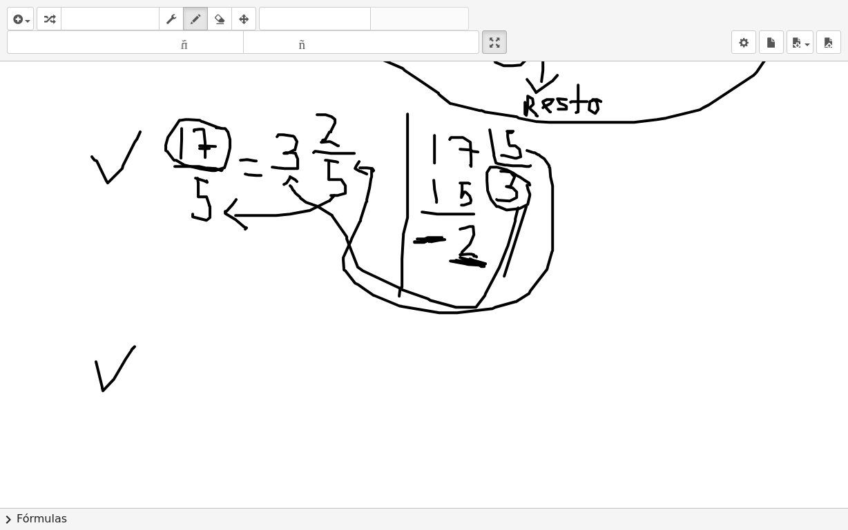
drag, startPoint x: 96, startPoint y: 361, endPoint x: 136, endPoint y: 345, distance: 43.1
drag, startPoint x: 180, startPoint y: 332, endPoint x: 207, endPoint y: 347, distance: 30.9
drag, startPoint x: 210, startPoint y: 333, endPoint x: 212, endPoint y: 355, distance: 22.2
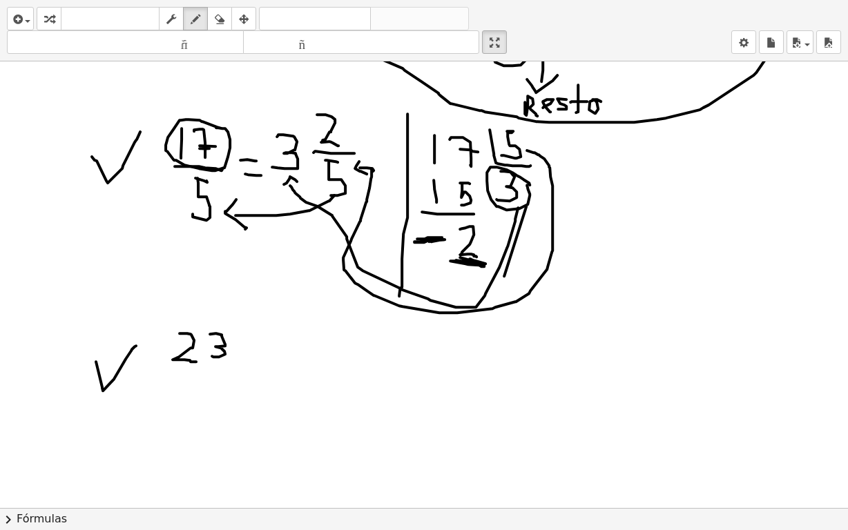
drag, startPoint x: 171, startPoint y: 367, endPoint x: 233, endPoint y: 370, distance: 61.5
drag, startPoint x: 208, startPoint y: 374, endPoint x: 198, endPoint y: 390, distance: 19.2
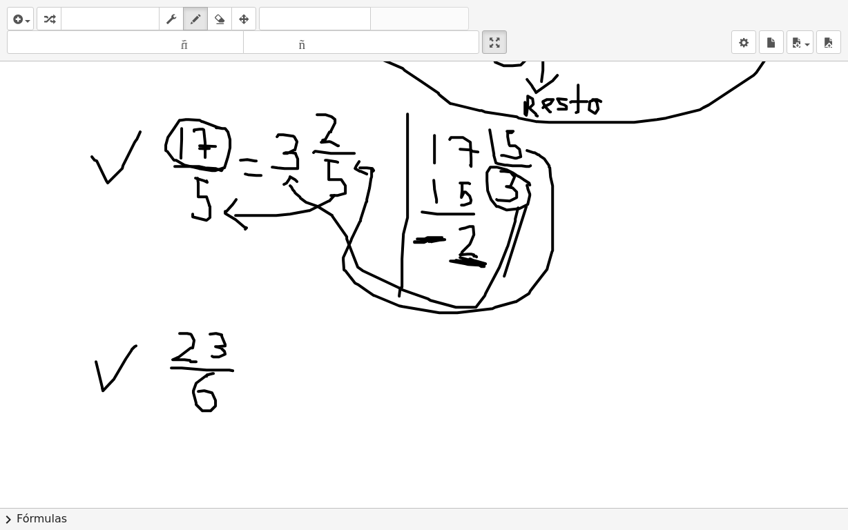
drag, startPoint x: 207, startPoint y: 375, endPoint x: 213, endPoint y: 372, distance: 7.4
drag, startPoint x: 254, startPoint y: 353, endPoint x: 272, endPoint y: 356, distance: 19.0
drag, startPoint x: 255, startPoint y: 376, endPoint x: 276, endPoint y: 376, distance: 21.4
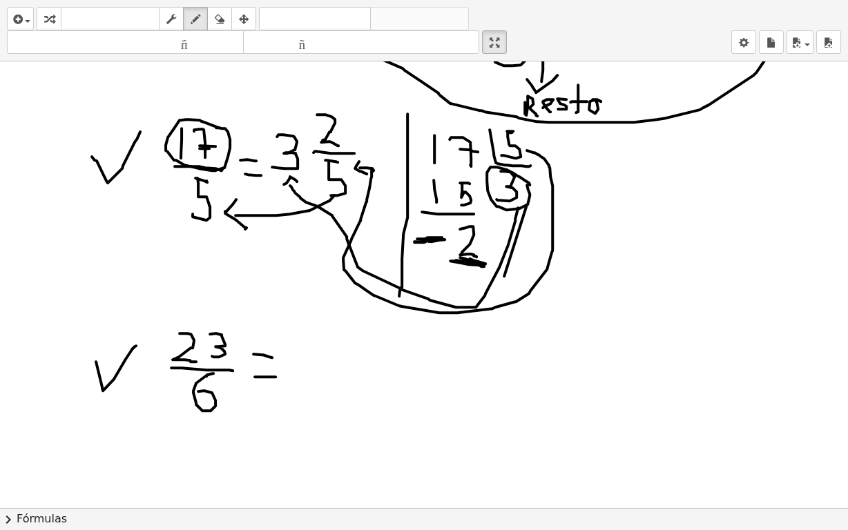
drag, startPoint x: 256, startPoint y: 358, endPoint x: 273, endPoint y: 356, distance: 16.7
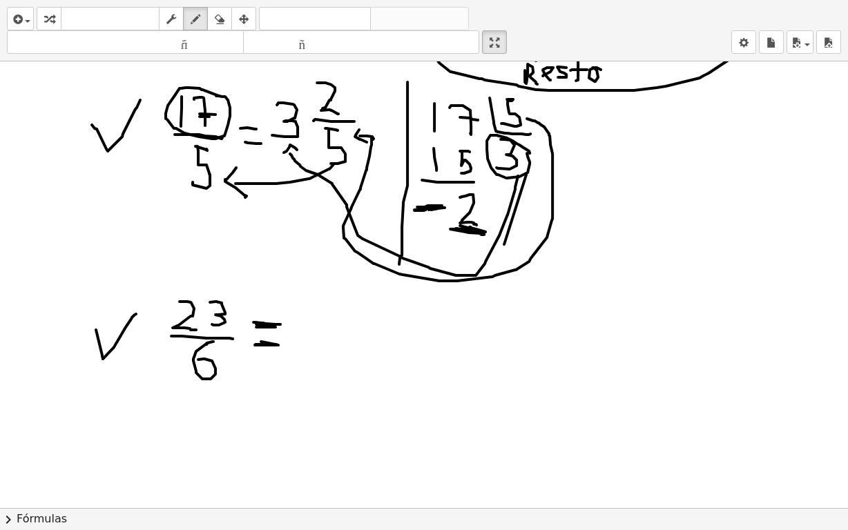
scroll to position [1275, 0]
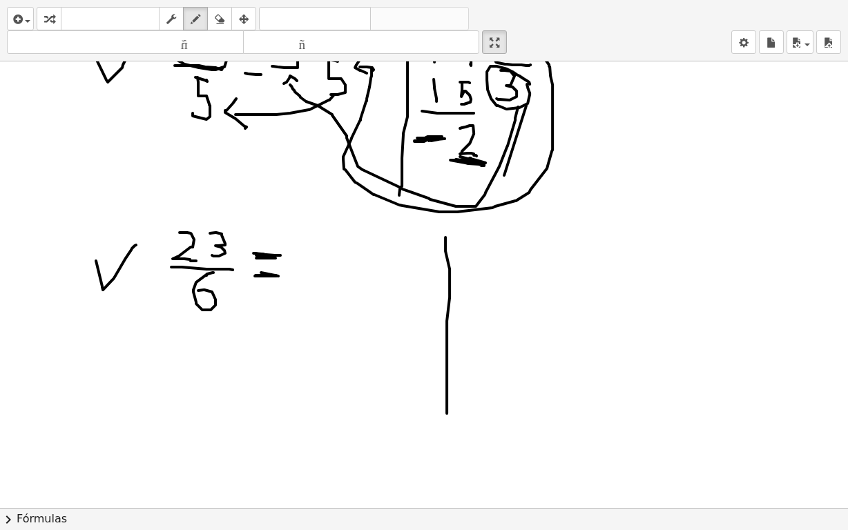
drag, startPoint x: 446, startPoint y: 236, endPoint x: 447, endPoint y: 412, distance: 176.1
drag, startPoint x: 490, startPoint y: 245, endPoint x: 519, endPoint y: 271, distance: 39.6
drag, startPoint x: 534, startPoint y: 242, endPoint x: 537, endPoint y: 274, distance: 31.3
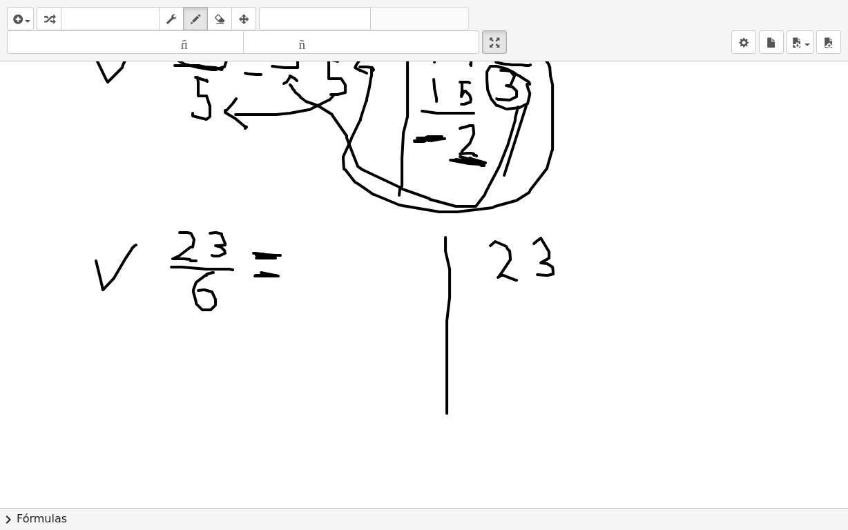
drag, startPoint x: 567, startPoint y: 234, endPoint x: 627, endPoint y: 274, distance: 71.3
drag, startPoint x: 620, startPoint y: 222, endPoint x: 595, endPoint y: 248, distance: 36.2
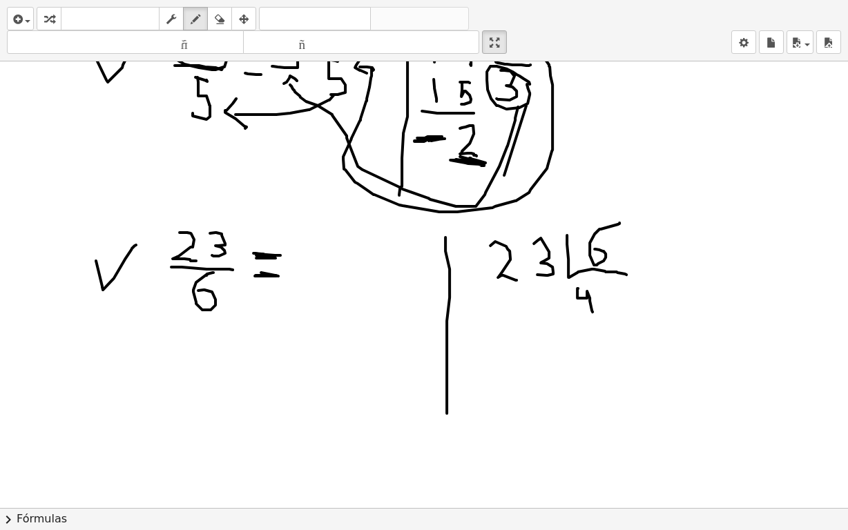
drag, startPoint x: 578, startPoint y: 287, endPoint x: 583, endPoint y: 311, distance: 24.0
drag, startPoint x: 499, startPoint y: 293, endPoint x: 515, endPoint y: 315, distance: 27.2
drag, startPoint x: 543, startPoint y: 291, endPoint x: 555, endPoint y: 294, distance: 12.6
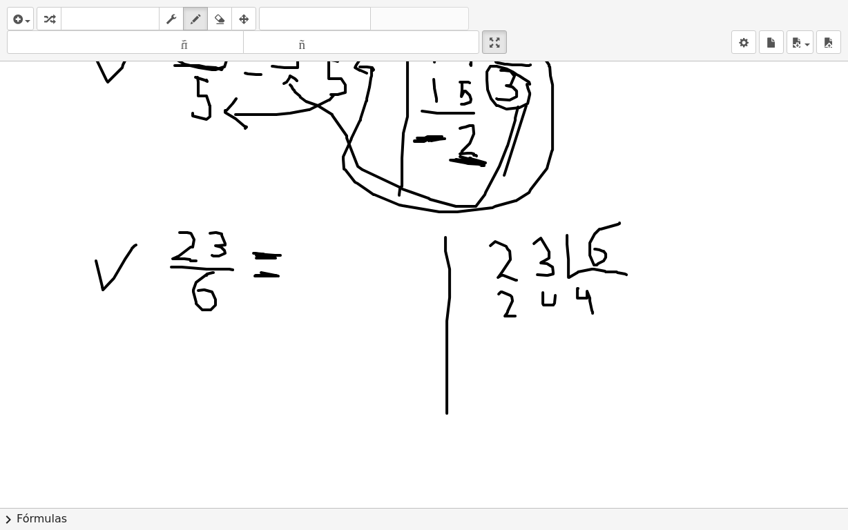
drag, startPoint x: 555, startPoint y: 294, endPoint x: 555, endPoint y: 314, distance: 20.0
click at [222, 17] on icon "button" at bounding box center [220, 19] width 10 height 17
drag, startPoint x: 550, startPoint y: 305, endPoint x: 537, endPoint y: 309, distance: 13.1
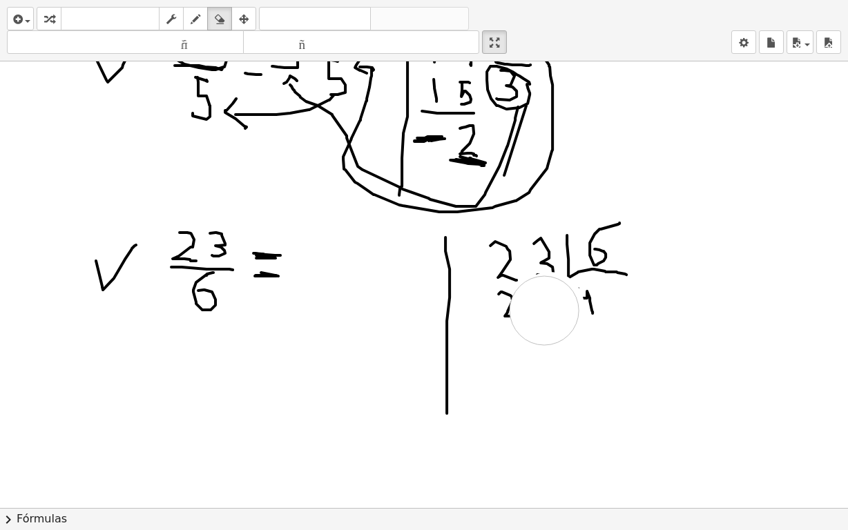
drag, startPoint x: 533, startPoint y: 309, endPoint x: 544, endPoint y: 251, distance: 59.7
click at [194, 13] on icon "button" at bounding box center [196, 19] width 10 height 17
drag, startPoint x: 552, startPoint y: 271, endPoint x: 533, endPoint y: 273, distance: 18.8
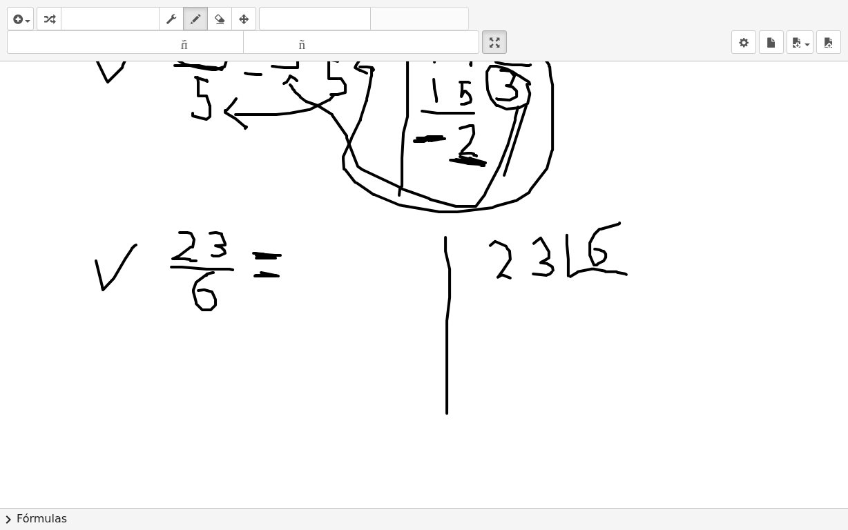
drag, startPoint x: 578, startPoint y: 280, endPoint x: 574, endPoint y: 298, distance: 19.1
drag, startPoint x: 501, startPoint y: 293, endPoint x: 502, endPoint y: 316, distance: 23.5
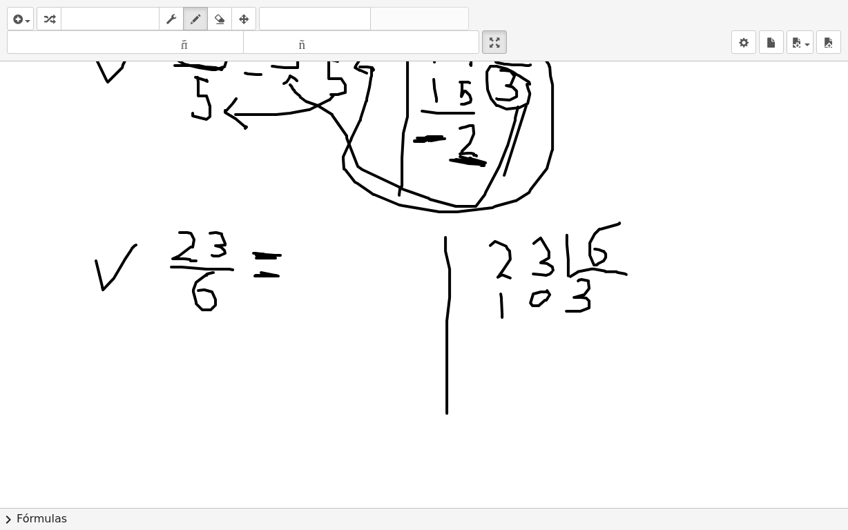
drag, startPoint x: 546, startPoint y: 291, endPoint x: 546, endPoint y: 301, distance: 10.4
drag, startPoint x: 544, startPoint y: 302, endPoint x: 537, endPoint y: 327, distance: 25.8
drag, startPoint x: 490, startPoint y: 328, endPoint x: 559, endPoint y: 322, distance: 68.7
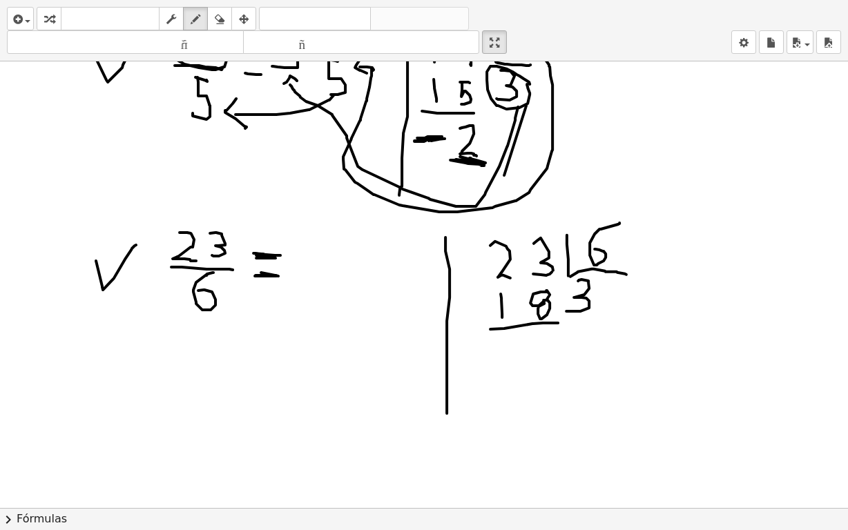
drag, startPoint x: 529, startPoint y: 214, endPoint x: 533, endPoint y: 246, distance: 32.0
drag, startPoint x: 545, startPoint y: 332, endPoint x: 553, endPoint y: 331, distance: 7.7
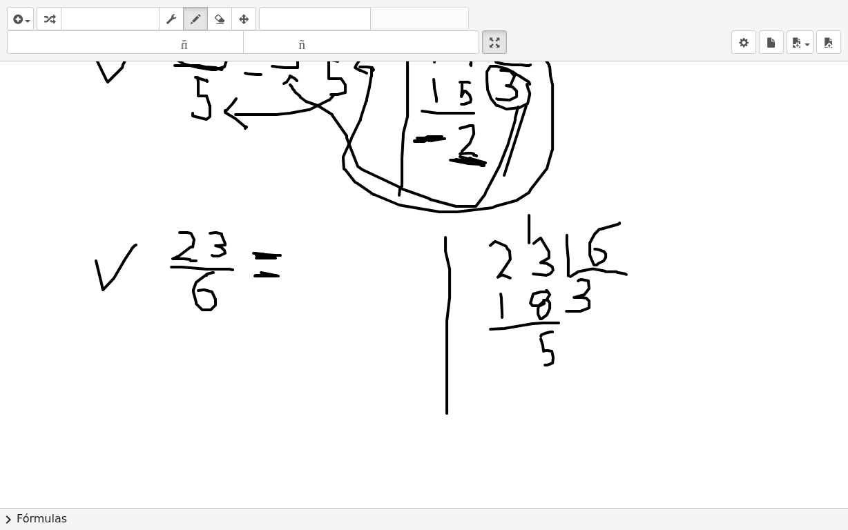
drag, startPoint x: 541, startPoint y: 338, endPoint x: 525, endPoint y: 318, distance: 25.6
drag, startPoint x: 537, startPoint y: 374, endPoint x: 544, endPoint y: 370, distance: 8.1
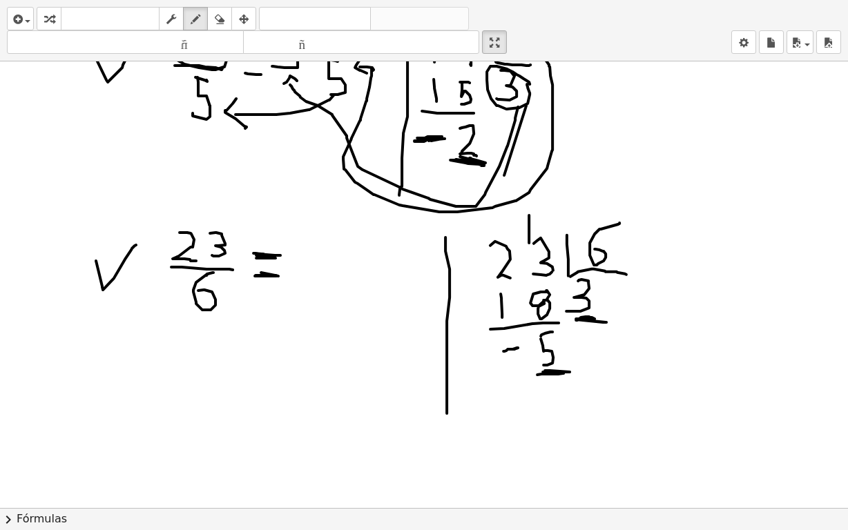
drag, startPoint x: 576, startPoint y: 319, endPoint x: 595, endPoint y: 309, distance: 21.6
drag, startPoint x: 289, startPoint y: 238, endPoint x: 295, endPoint y: 287, distance: 48.8
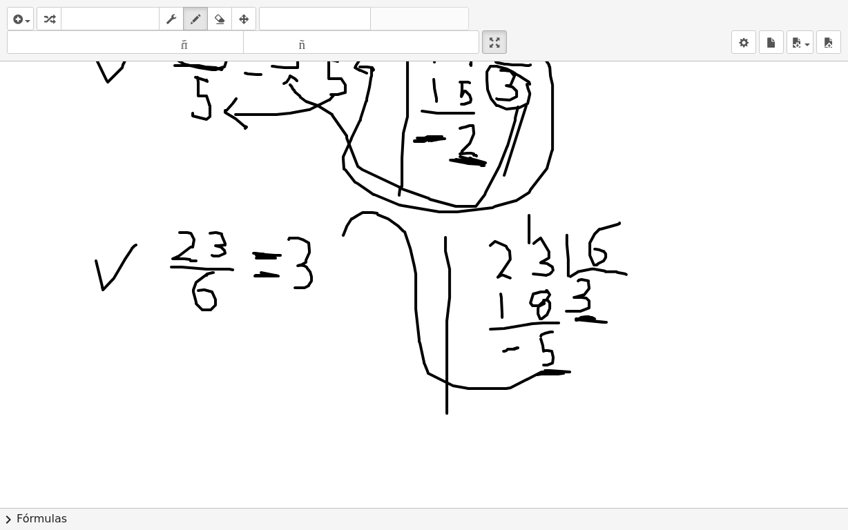
drag, startPoint x: 465, startPoint y: 387, endPoint x: 343, endPoint y: 236, distance: 194.1
drag, startPoint x: 336, startPoint y: 229, endPoint x: 350, endPoint y: 233, distance: 14.6
drag, startPoint x: 333, startPoint y: 245, endPoint x: 343, endPoint y: 243, distance: 9.8
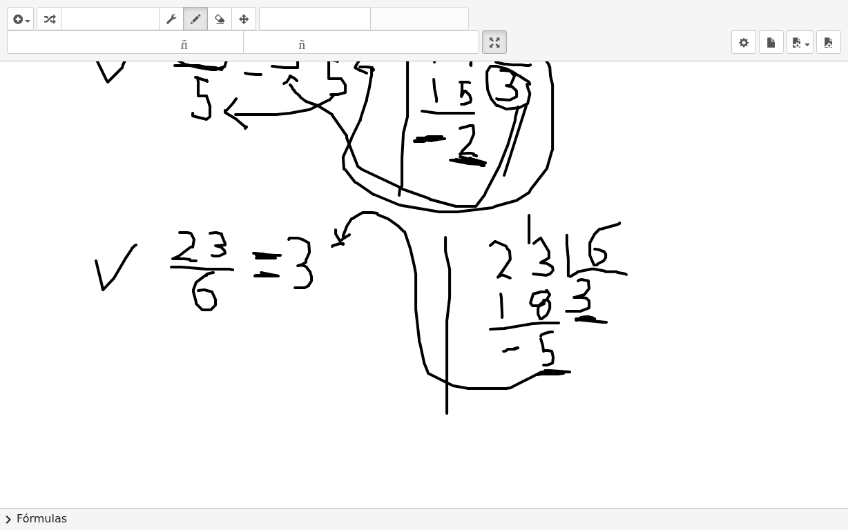
drag, startPoint x: 332, startPoint y: 245, endPoint x: 332, endPoint y: 261, distance: 16.6
drag, startPoint x: 322, startPoint y: 265, endPoint x: 361, endPoint y: 269, distance: 39.6
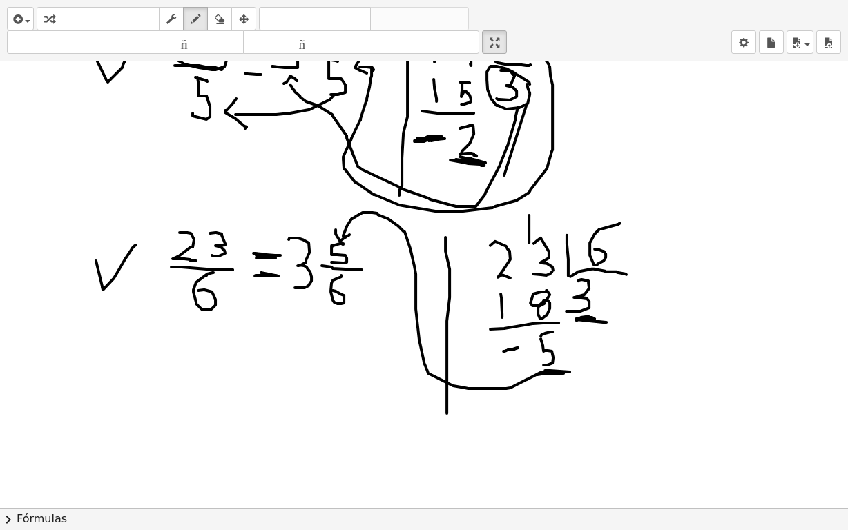
drag, startPoint x: 341, startPoint y: 274, endPoint x: 333, endPoint y: 289, distance: 17.3
drag, startPoint x: 331, startPoint y: 315, endPoint x: 298, endPoint y: 304, distance: 34.9
drag, startPoint x: 291, startPoint y: 307, endPoint x: 301, endPoint y: 298, distance: 13.3
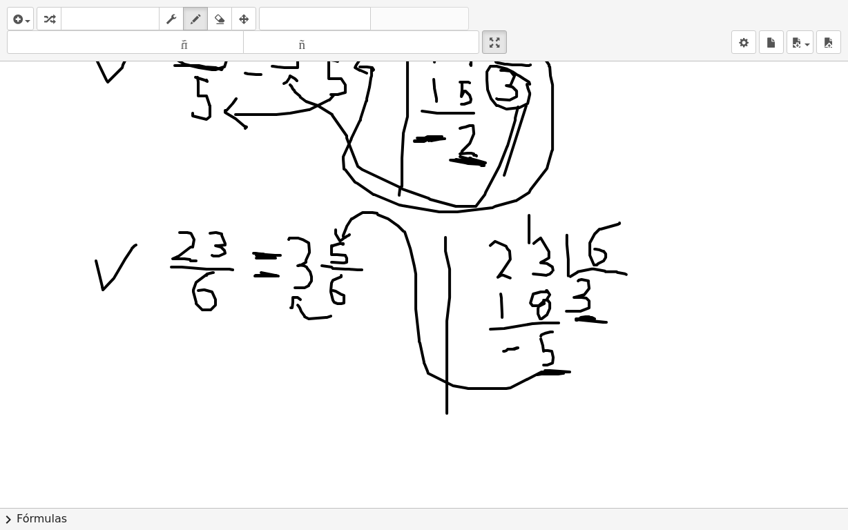
drag, startPoint x: 298, startPoint y: 325, endPoint x: 309, endPoint y: 335, distance: 15.7
drag, startPoint x: 309, startPoint y: 322, endPoint x: 295, endPoint y: 335, distance: 19.1
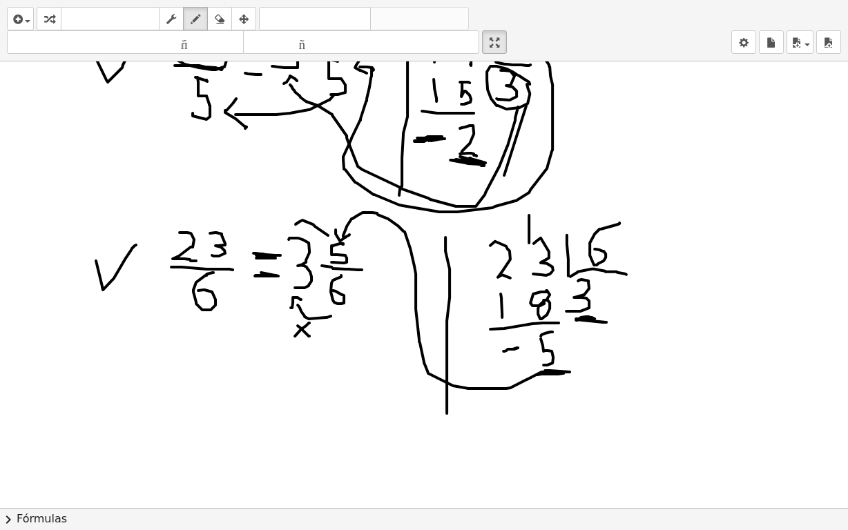
drag, startPoint x: 296, startPoint y: 223, endPoint x: 329, endPoint y: 236, distance: 36.3
drag, startPoint x: 331, startPoint y: 236, endPoint x: 323, endPoint y: 245, distance: 11.7
drag, startPoint x: 315, startPoint y: 205, endPoint x: 315, endPoint y: 218, distance: 12.4
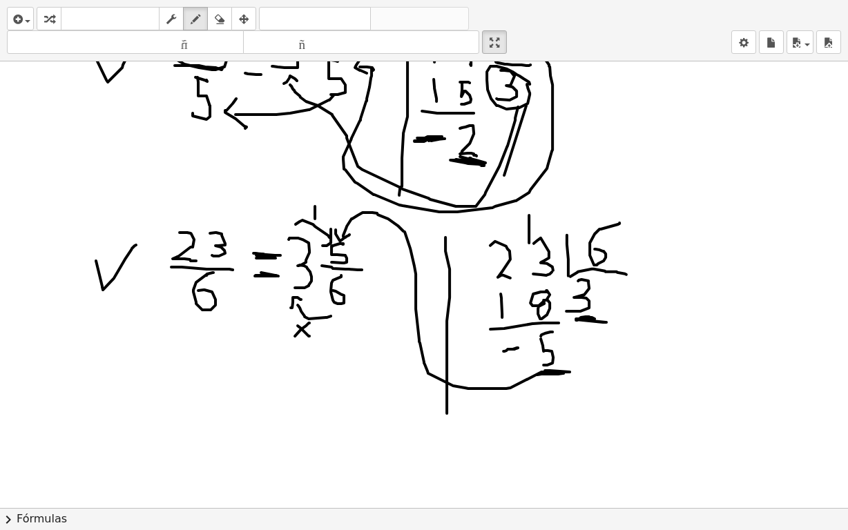
drag, startPoint x: 322, startPoint y: 206, endPoint x: 323, endPoint y: 217, distance: 11.1
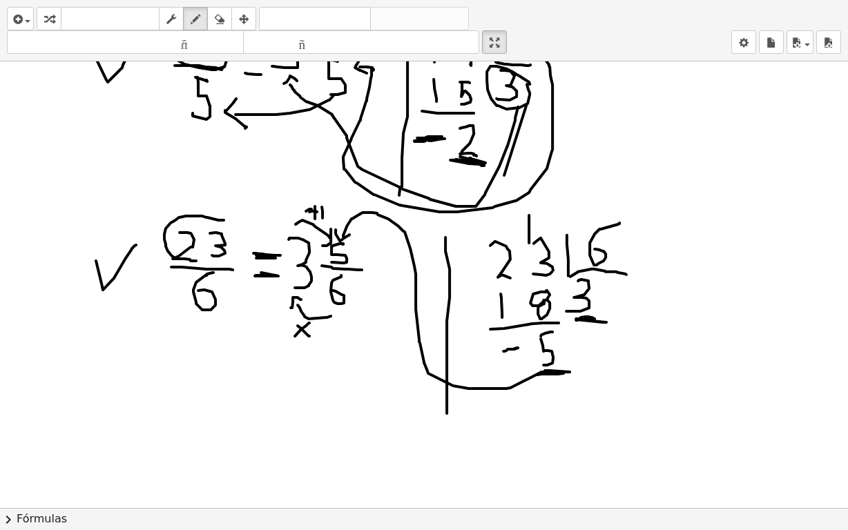
drag, startPoint x: 201, startPoint y: 215, endPoint x: 209, endPoint y: 240, distance: 26.2
drag, startPoint x: 227, startPoint y: 222, endPoint x: 227, endPoint y: 258, distance: 35.9
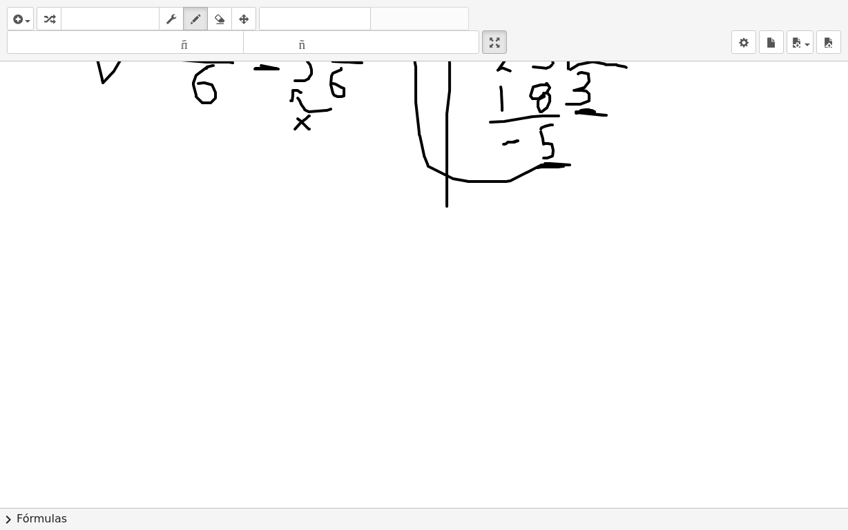
scroll to position [1413, 0]
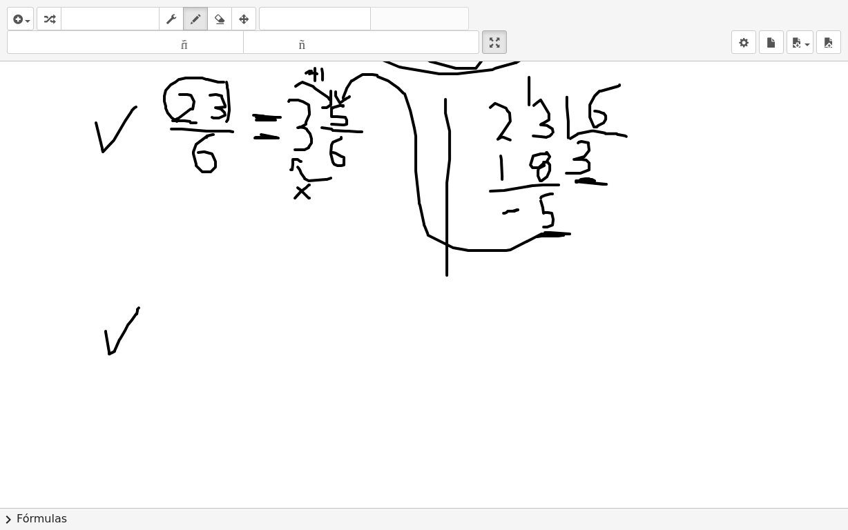
drag, startPoint x: 106, startPoint y: 330, endPoint x: 140, endPoint y: 305, distance: 42.0
drag, startPoint x: 186, startPoint y: 305, endPoint x: 183, endPoint y: 329, distance: 25.0
drag, startPoint x: 227, startPoint y: 301, endPoint x: 236, endPoint y: 324, distance: 24.8
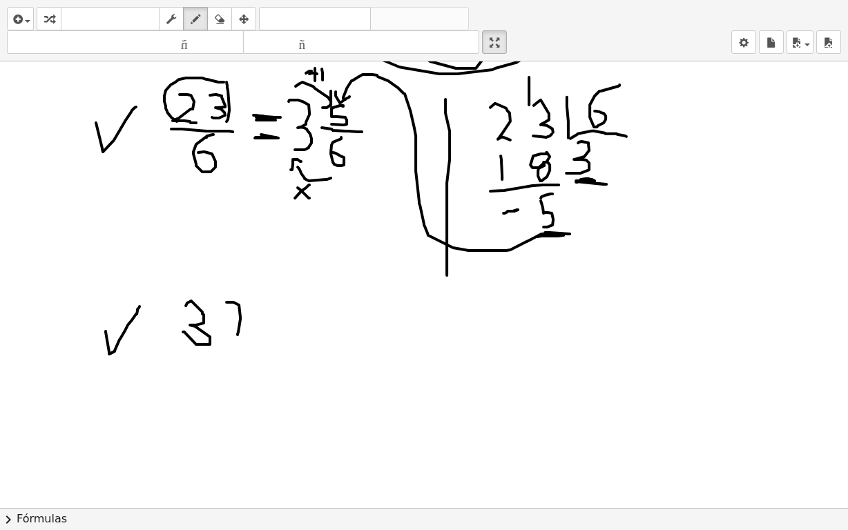
drag, startPoint x: 233, startPoint y: 315, endPoint x: 245, endPoint y: 313, distance: 12.6
drag, startPoint x: 187, startPoint y: 353, endPoint x: 271, endPoint y: 356, distance: 84.3
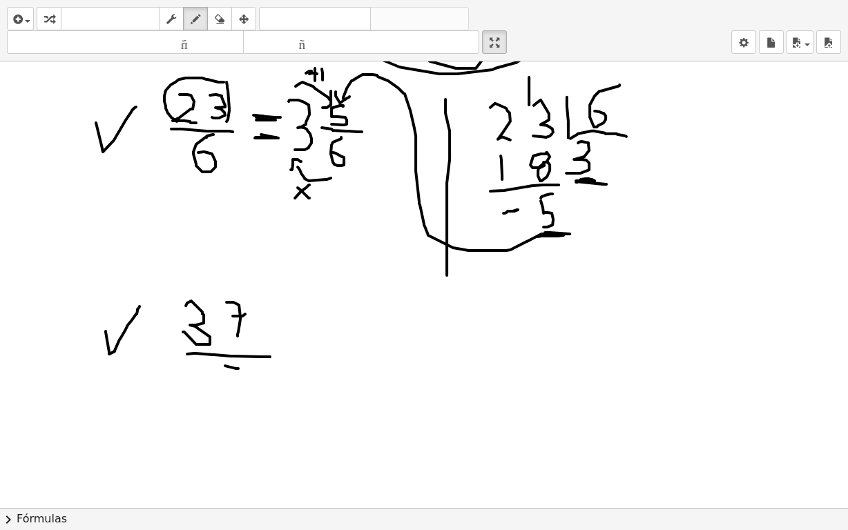
drag, startPoint x: 225, startPoint y: 365, endPoint x: 238, endPoint y: 367, distance: 13.4
drag, startPoint x: 222, startPoint y: 364, endPoint x: 294, endPoint y: 372, distance: 72.3
drag, startPoint x: 280, startPoint y: 344, endPoint x: 296, endPoint y: 344, distance: 15.9
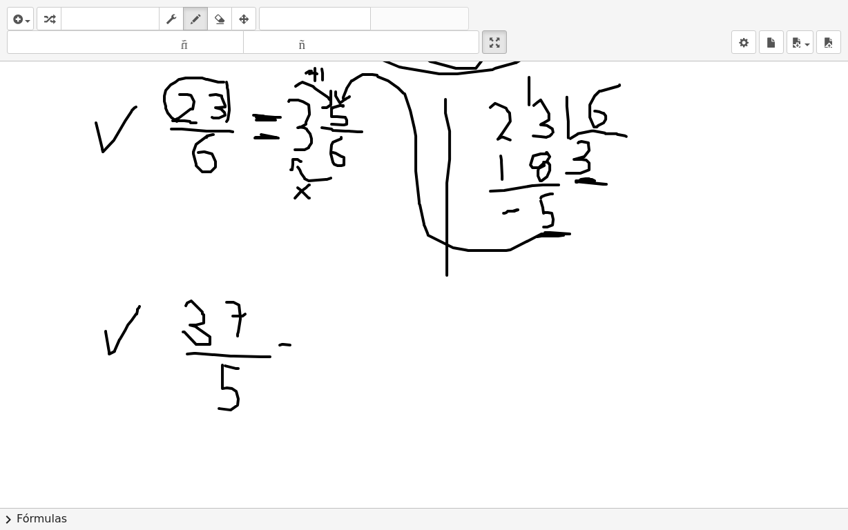
drag, startPoint x: 286, startPoint y: 359, endPoint x: 300, endPoint y: 364, distance: 15.3
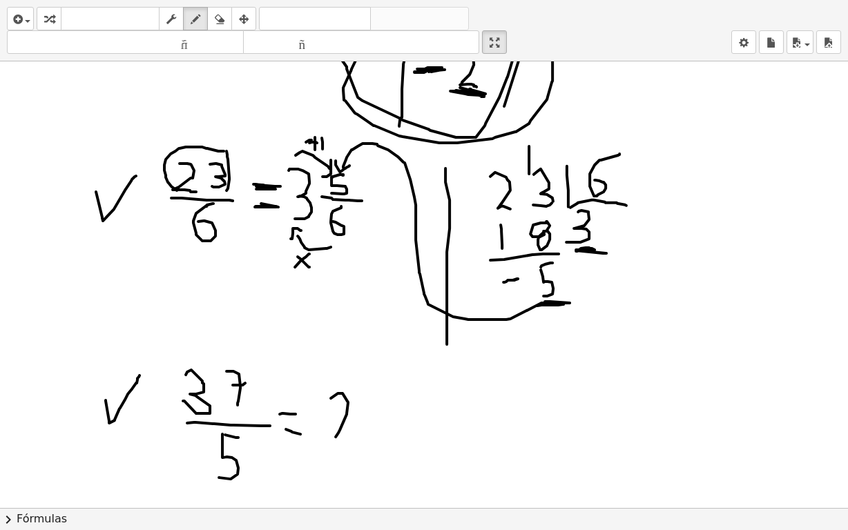
drag, startPoint x: 338, startPoint y: 392, endPoint x: 336, endPoint y: 436, distance: 43.6
drag, startPoint x: 332, startPoint y: 412, endPoint x: 354, endPoint y: 412, distance: 22.1
drag, startPoint x: 374, startPoint y: 385, endPoint x: 397, endPoint y: 412, distance: 35.8
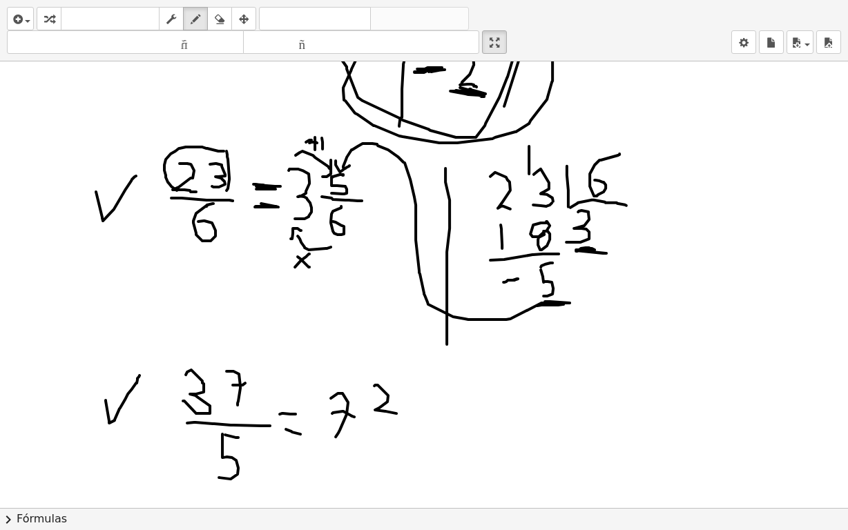
drag, startPoint x: 365, startPoint y: 424, endPoint x: 410, endPoint y: 430, distance: 45.3
drag, startPoint x: 390, startPoint y: 443, endPoint x: 379, endPoint y: 441, distance: 11.2
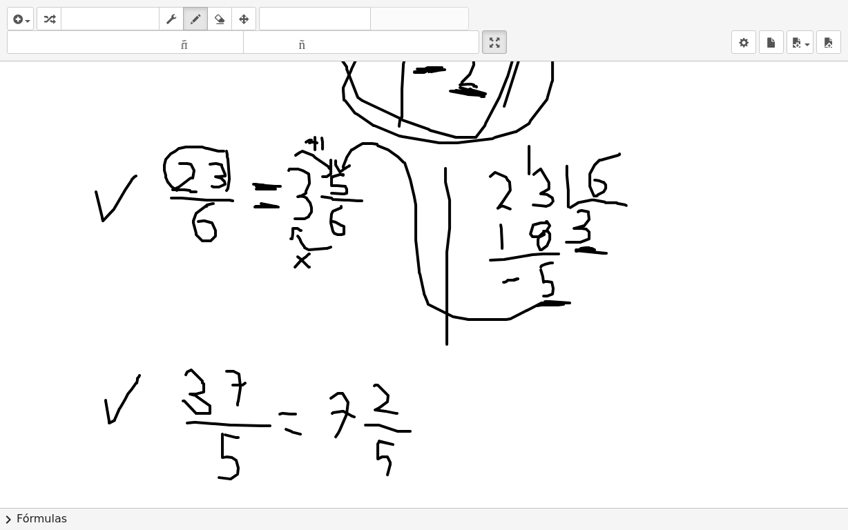
drag, startPoint x: 379, startPoint y: 441, endPoint x: 405, endPoint y: 446, distance: 26.1
drag, startPoint x: 437, startPoint y: 414, endPoint x: 529, endPoint y: 356, distance: 109.6
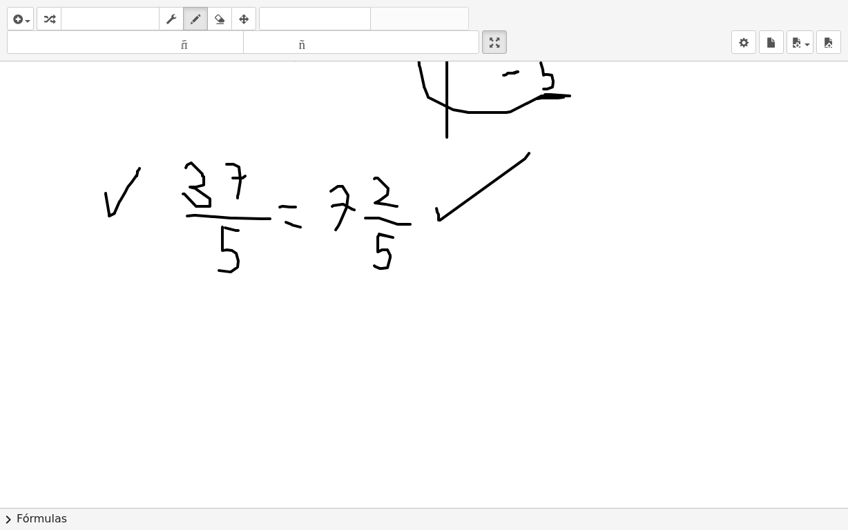
scroll to position [1620, 0]
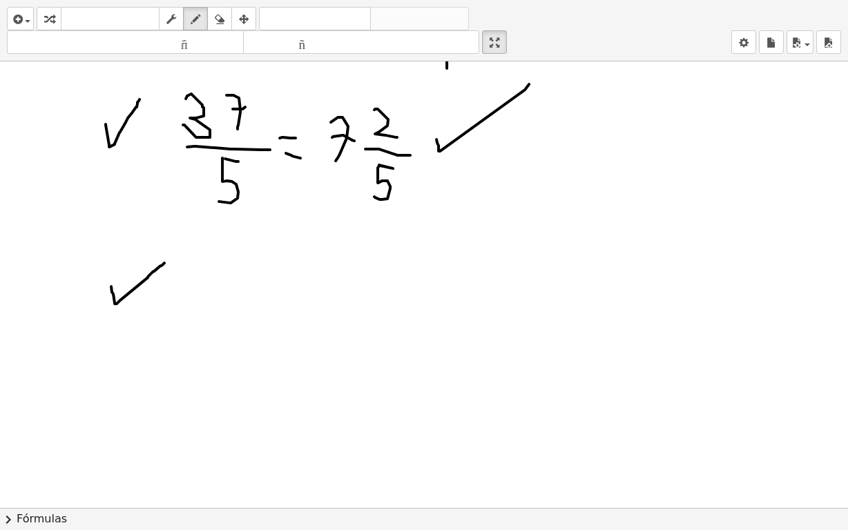
drag, startPoint x: 111, startPoint y: 285, endPoint x: 161, endPoint y: 266, distance: 53.4
drag, startPoint x: 212, startPoint y: 300, endPoint x: 241, endPoint y: 299, distance: 29.0
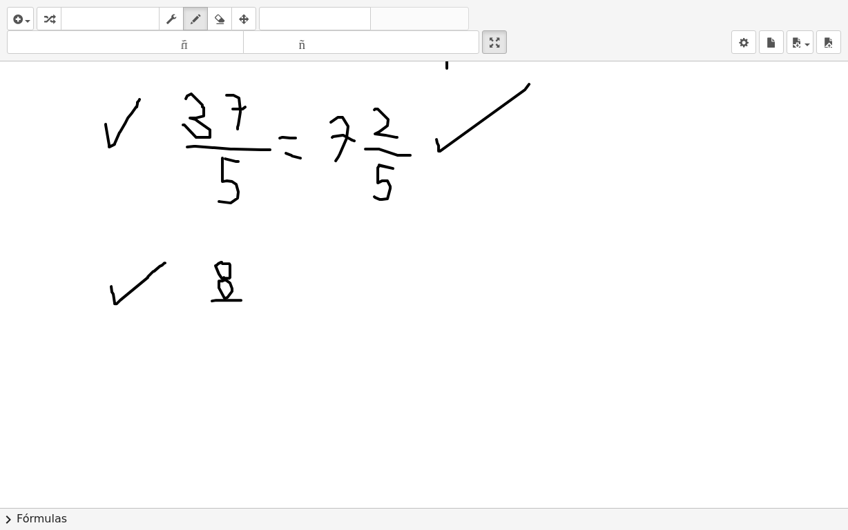
drag, startPoint x: 230, startPoint y: 299, endPoint x: 270, endPoint y: 304, distance: 40.4
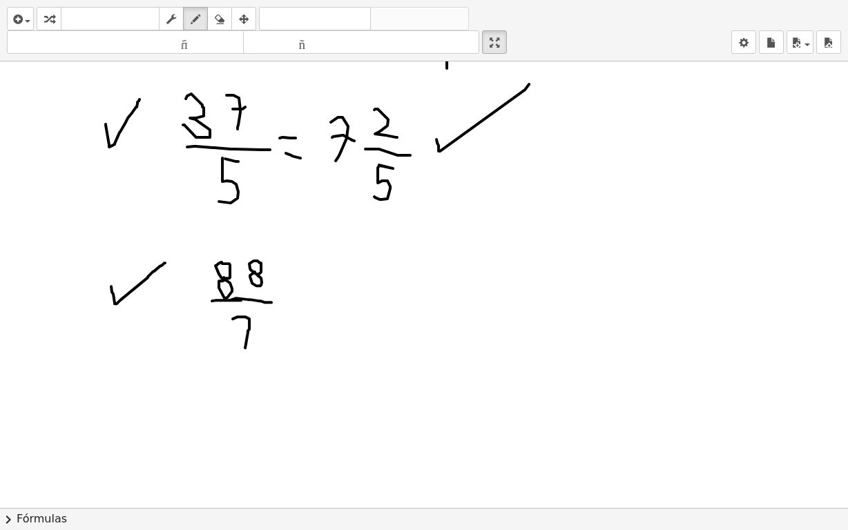
drag, startPoint x: 233, startPoint y: 318, endPoint x: 245, endPoint y: 347, distance: 32.2
drag, startPoint x: 240, startPoint y: 335, endPoint x: 255, endPoint y: 335, distance: 14.5
drag, startPoint x: 294, startPoint y: 289, endPoint x: 306, endPoint y: 284, distance: 13.0
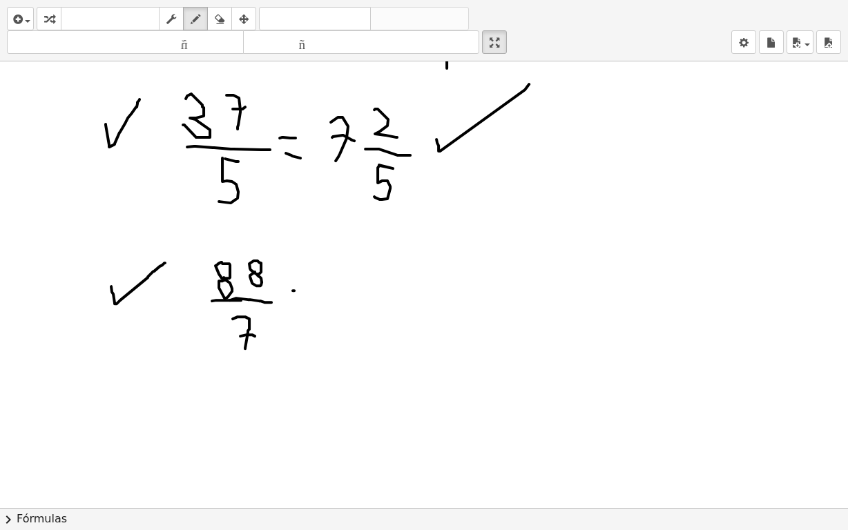
drag, startPoint x: 291, startPoint y: 287, endPoint x: 303, endPoint y: 287, distance: 12.5
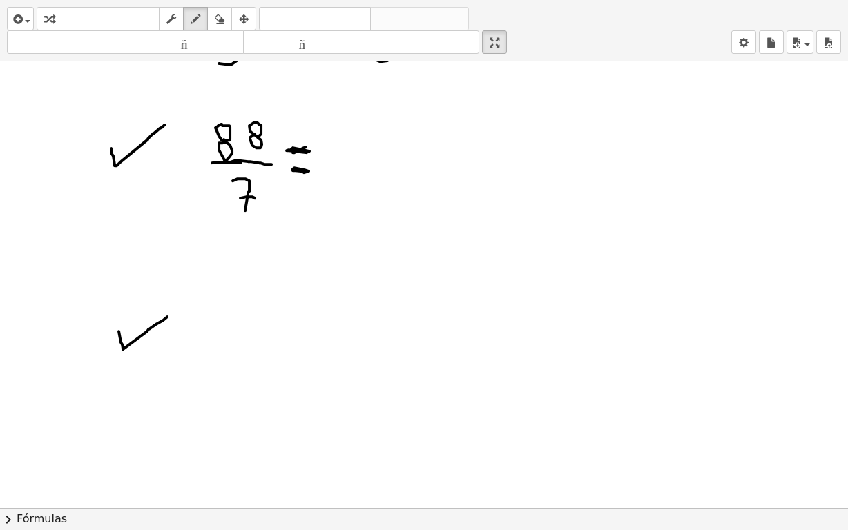
drag, startPoint x: 119, startPoint y: 330, endPoint x: 167, endPoint y: 316, distance: 50.5
drag, startPoint x: 230, startPoint y: 305, endPoint x: 242, endPoint y: 335, distance: 32.2
drag, startPoint x: 258, startPoint y: 309, endPoint x: 271, endPoint y: 331, distance: 25.1
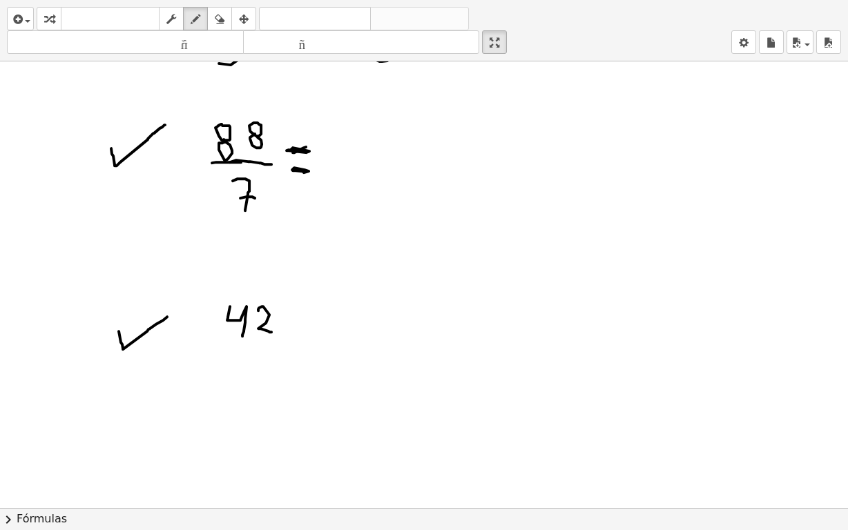
drag, startPoint x: 233, startPoint y: 347, endPoint x: 278, endPoint y: 352, distance: 45.9
drag, startPoint x: 244, startPoint y: 358, endPoint x: 238, endPoint y: 388, distance: 29.7
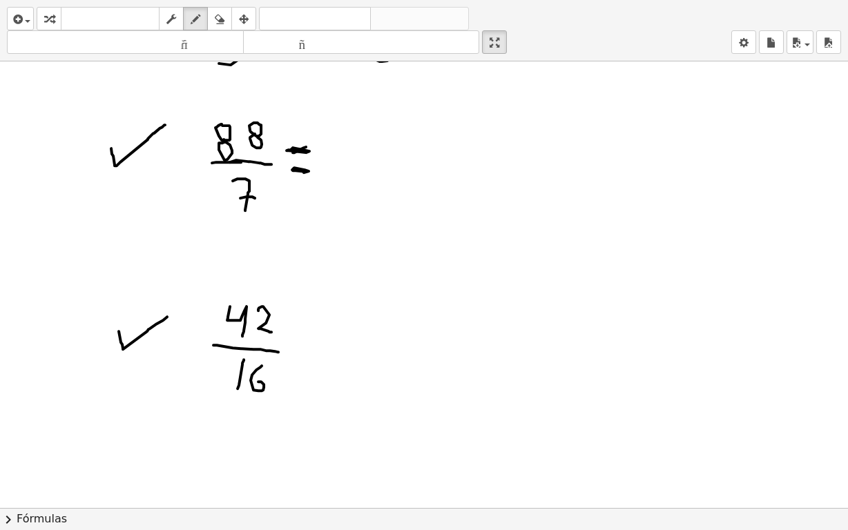
drag, startPoint x: 262, startPoint y: 365, endPoint x: 258, endPoint y: 381, distance: 16.3
drag, startPoint x: 298, startPoint y: 339, endPoint x: 307, endPoint y: 339, distance: 9.7
drag, startPoint x: 301, startPoint y: 351, endPoint x: 309, endPoint y: 352, distance: 8.4
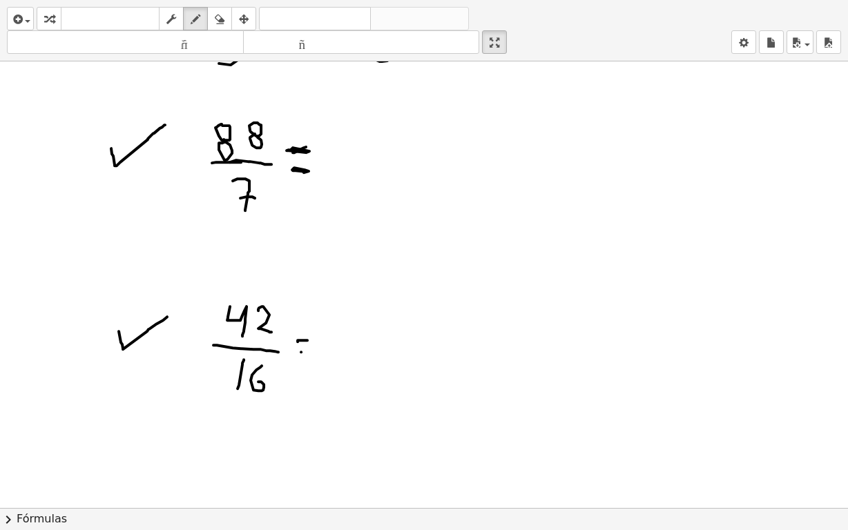
drag, startPoint x: 213, startPoint y: 164, endPoint x: 222, endPoint y: 160, distance: 9.3
drag, startPoint x: 222, startPoint y: 160, endPoint x: 229, endPoint y: 156, distance: 8.3
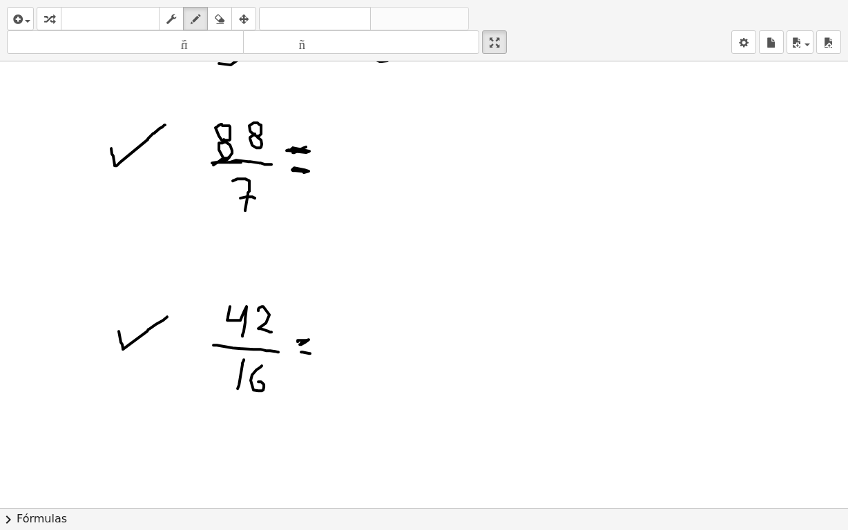
drag, startPoint x: 340, startPoint y: 137, endPoint x: 338, endPoint y: 166, distance: 29.8
drag, startPoint x: 355, startPoint y: 137, endPoint x: 377, endPoint y: 166, distance: 36.5
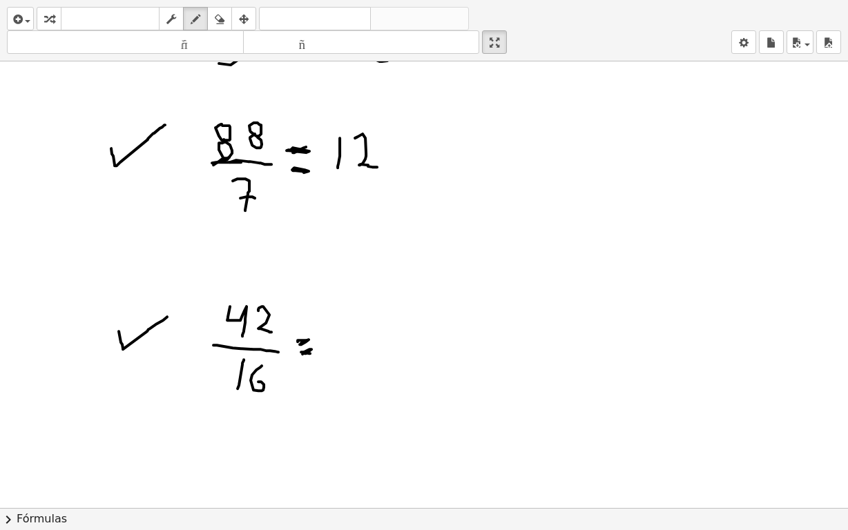
drag, startPoint x: 398, startPoint y: 121, endPoint x: 413, endPoint y: 121, distance: 15.2
drag, startPoint x: 399, startPoint y: 124, endPoint x: 401, endPoint y: 159, distance: 35.3
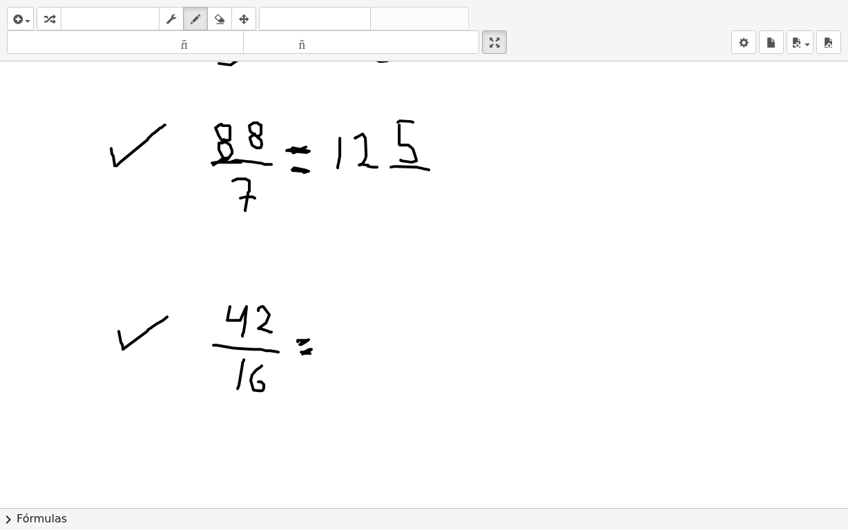
drag, startPoint x: 417, startPoint y: 166, endPoint x: 429, endPoint y: 169, distance: 12.7
drag, startPoint x: 408, startPoint y: 176, endPoint x: 417, endPoint y: 202, distance: 26.9
drag, startPoint x: 413, startPoint y: 191, endPoint x: 426, endPoint y: 183, distance: 14.6
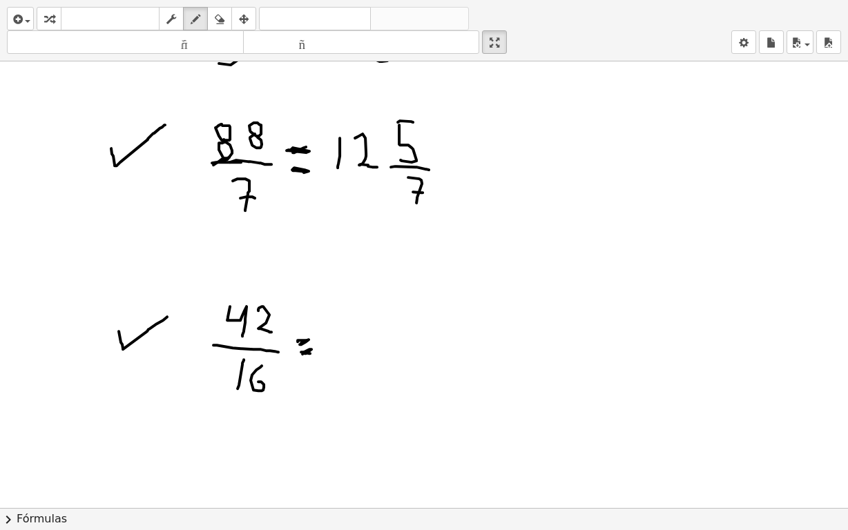
drag, startPoint x: 336, startPoint y: 329, endPoint x: 351, endPoint y: 359, distance: 33.1
drag, startPoint x: 378, startPoint y: 318, endPoint x: 377, endPoint y: 350, distance: 31.8
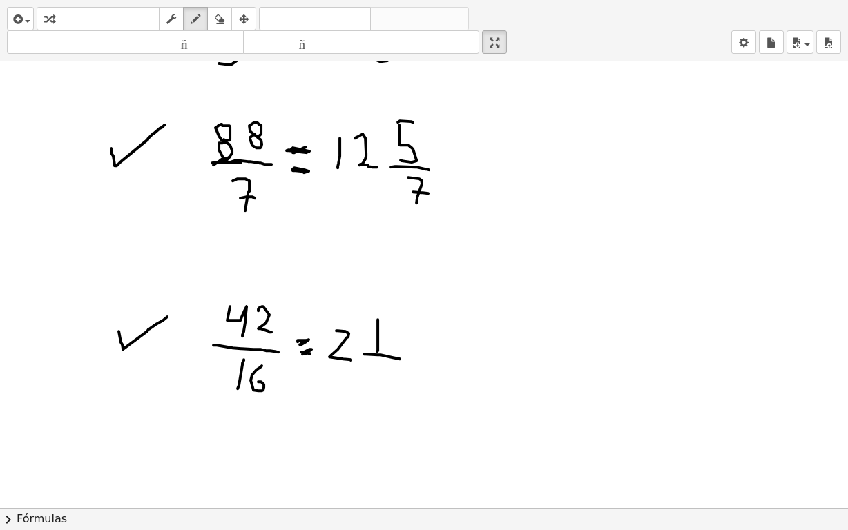
drag, startPoint x: 364, startPoint y: 353, endPoint x: 401, endPoint y: 358, distance: 37.0
drag, startPoint x: 374, startPoint y: 365, endPoint x: 374, endPoint y: 390, distance: 24.9
drag, startPoint x: 394, startPoint y: 367, endPoint x: 385, endPoint y: 379, distance: 15.3
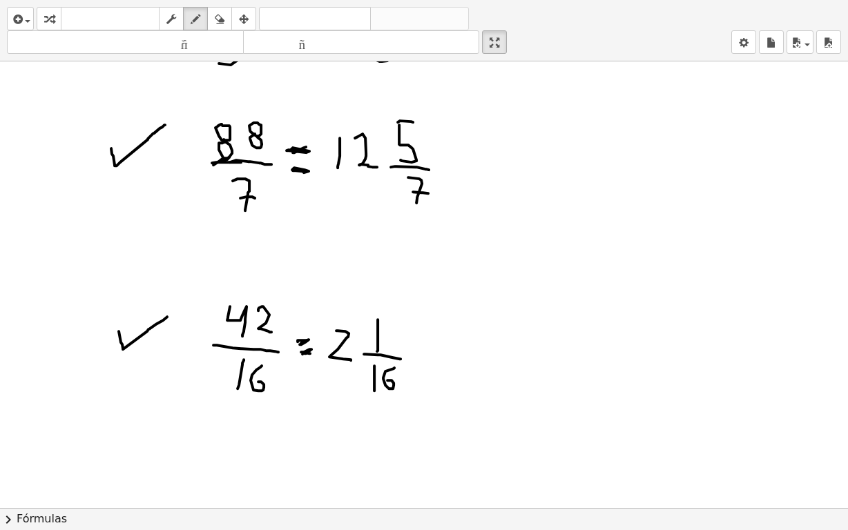
drag, startPoint x: 539, startPoint y: 111, endPoint x: 568, endPoint y: 146, distance: 45.6
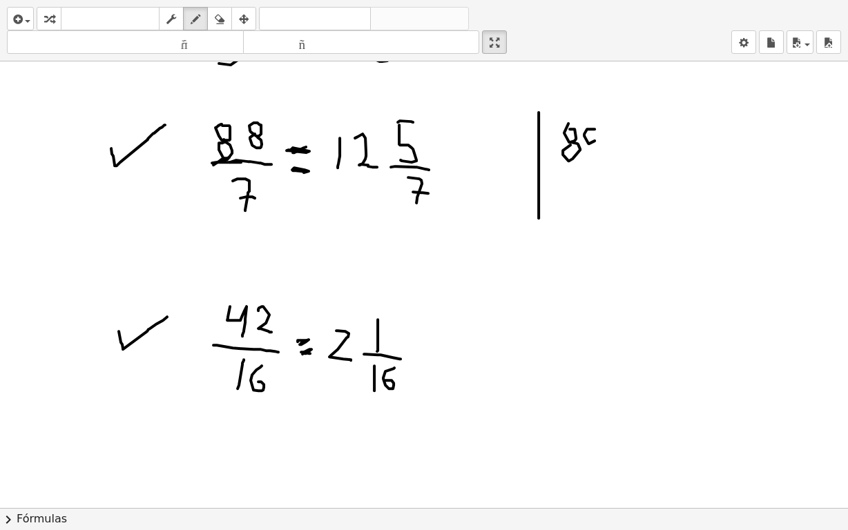
drag, startPoint x: 595, startPoint y: 128, endPoint x: 593, endPoint y: 145, distance: 17.4
drag, startPoint x: 590, startPoint y: 142, endPoint x: 611, endPoint y: 134, distance: 23.0
drag, startPoint x: 615, startPoint y: 125, endPoint x: 642, endPoint y: 126, distance: 26.9
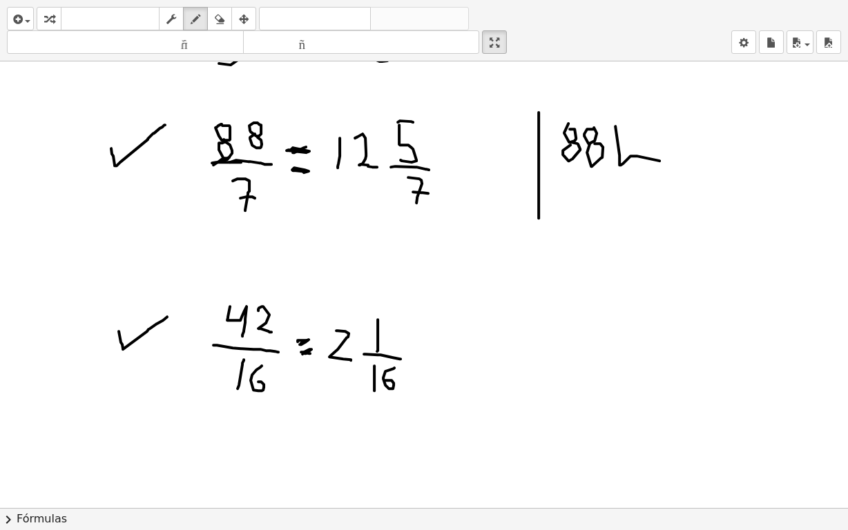
drag, startPoint x: 638, startPoint y: 121, endPoint x: 652, endPoint y: 149, distance: 31.8
drag, startPoint x: 642, startPoint y: 142, endPoint x: 652, endPoint y: 142, distance: 9.7
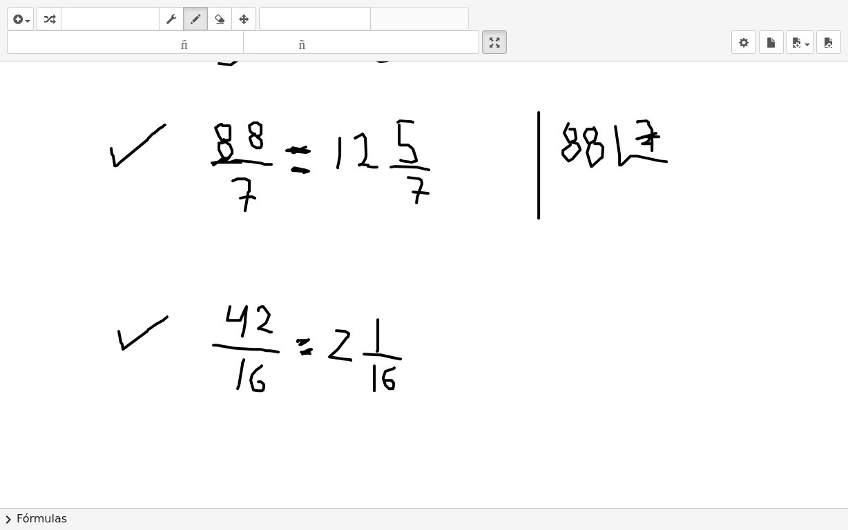
drag, startPoint x: 649, startPoint y: 140, endPoint x: 660, endPoint y: 135, distance: 11.8
drag, startPoint x: 637, startPoint y: 166, endPoint x: 560, endPoint y: 171, distance: 76.8
drag, startPoint x: 558, startPoint y: 172, endPoint x: 568, endPoint y: 196, distance: 26.3
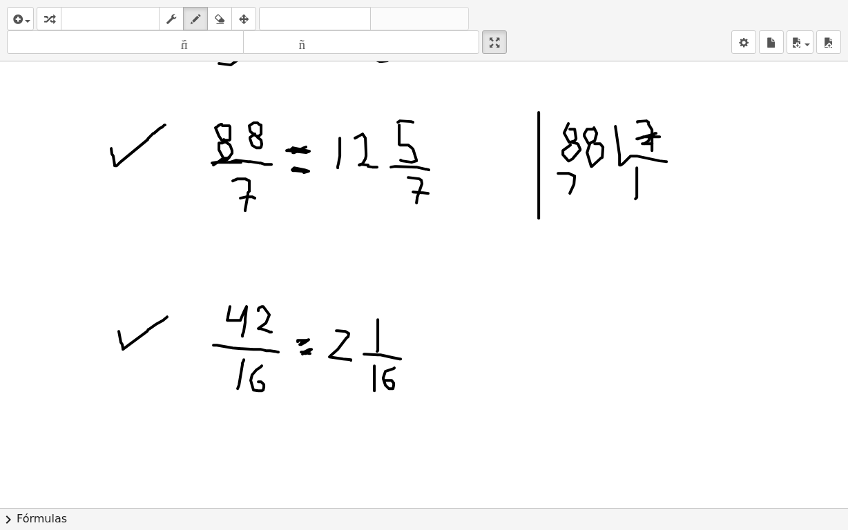
drag, startPoint x: 559, startPoint y: 184, endPoint x: 575, endPoint y: 185, distance: 16.6
drag, startPoint x: 553, startPoint y: 205, endPoint x: 575, endPoint y: 205, distance: 22.1
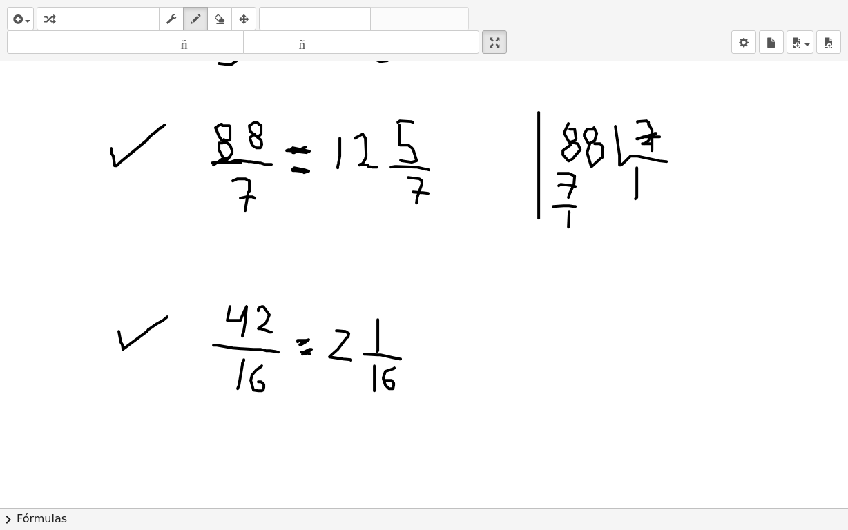
drag, startPoint x: 569, startPoint y: 211, endPoint x: 568, endPoint y: 229, distance: 18.0
drag, startPoint x: 597, startPoint y: 212, endPoint x: 599, endPoint y: 220, distance: 7.9
drag, startPoint x: 600, startPoint y: 217, endPoint x: 593, endPoint y: 213, distance: 7.7
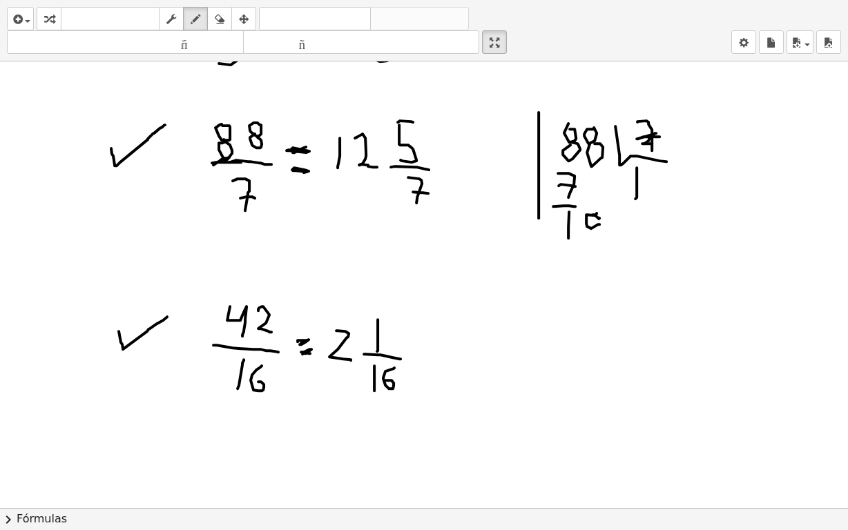
drag, startPoint x: 595, startPoint y: 225, endPoint x: 600, endPoint y: 219, distance: 7.9
drag, startPoint x: 601, startPoint y: 214, endPoint x: 600, endPoint y: 223, distance: 9.1
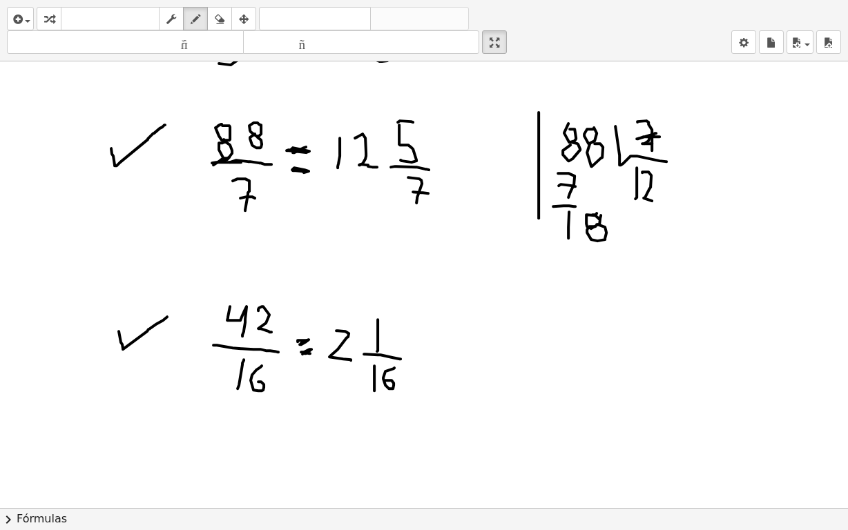
drag, startPoint x: 642, startPoint y: 171, endPoint x: 654, endPoint y: 182, distance: 15.7
drag, startPoint x: 564, startPoint y: 249, endPoint x: 569, endPoint y: 266, distance: 18.1
drag, startPoint x: 591, startPoint y: 254, endPoint x: 603, endPoint y: 271, distance: 20.9
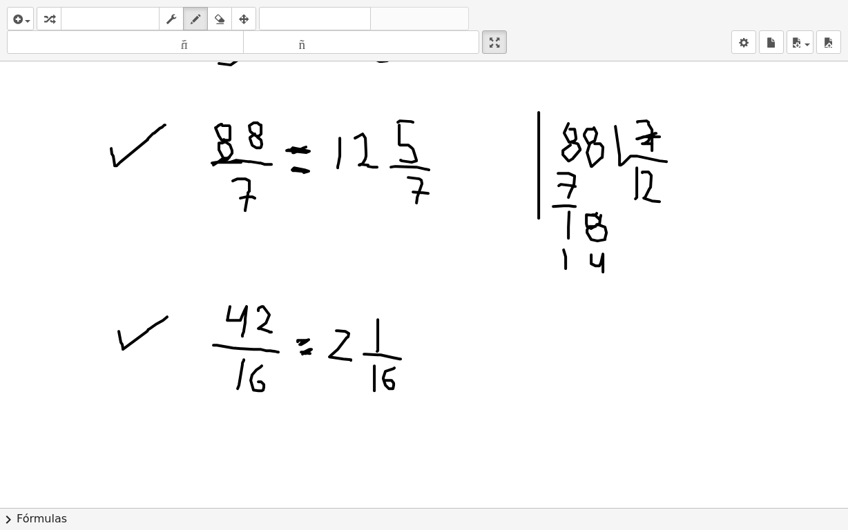
drag, startPoint x: 562, startPoint y: 282, endPoint x: 613, endPoint y: 287, distance: 51.4
drag, startPoint x: 597, startPoint y: 297, endPoint x: 615, endPoint y: 341, distance: 48.0
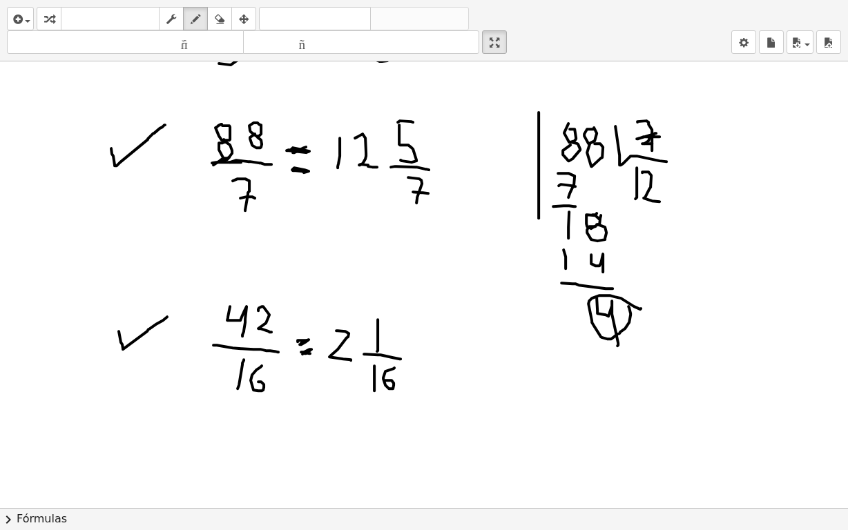
drag, startPoint x: 640, startPoint y: 308, endPoint x: 618, endPoint y: 299, distance: 23.9
drag, startPoint x: 586, startPoint y: 312, endPoint x: 441, endPoint y: 146, distance: 219.8
drag, startPoint x: 445, startPoint y: 157, endPoint x: 454, endPoint y: 137, distance: 22.0
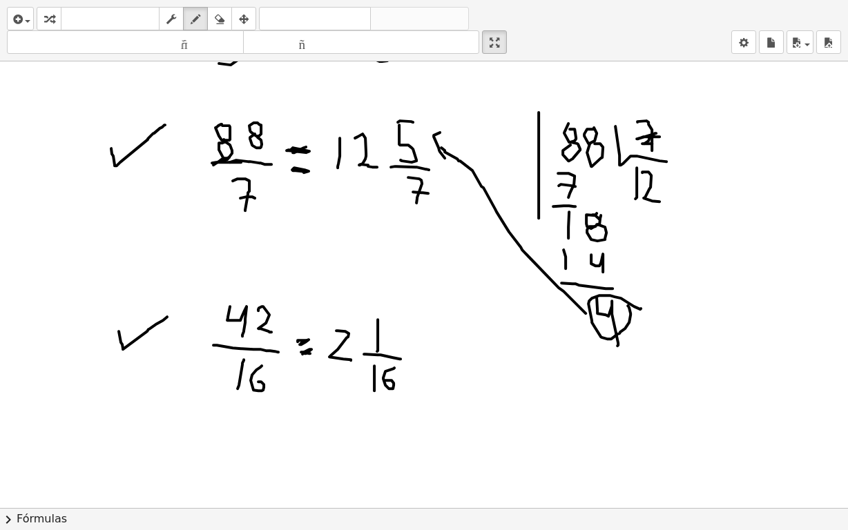
click at [224, 17] on icon "button" at bounding box center [220, 19] width 10 height 17
drag, startPoint x: 410, startPoint y: 99, endPoint x: 408, endPoint y: 134, distance: 34.6
click at [193, 17] on icon "button" at bounding box center [196, 19] width 10 height 17
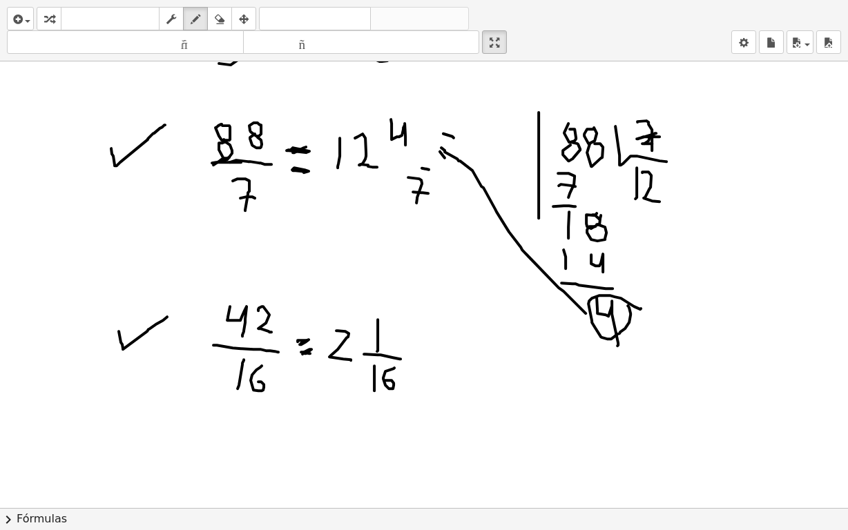
drag, startPoint x: 391, startPoint y: 118, endPoint x: 405, endPoint y: 144, distance: 29.4
drag, startPoint x: 391, startPoint y: 159, endPoint x: 428, endPoint y: 169, distance: 38.0
drag, startPoint x: 618, startPoint y: 215, endPoint x: 613, endPoint y: 209, distance: 8.3
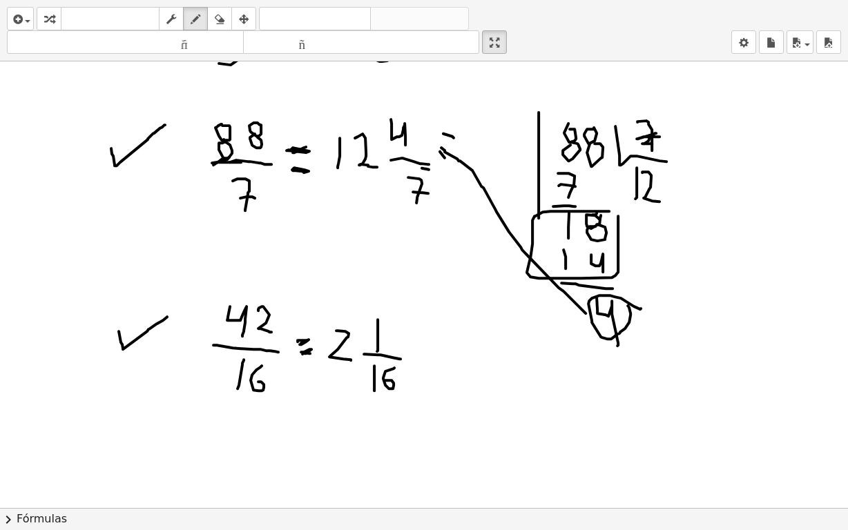
drag, startPoint x: 527, startPoint y: 358, endPoint x: 550, endPoint y: 395, distance: 43.1
drag, startPoint x: 569, startPoint y: 364, endPoint x: 582, endPoint y: 401, distance: 39.3
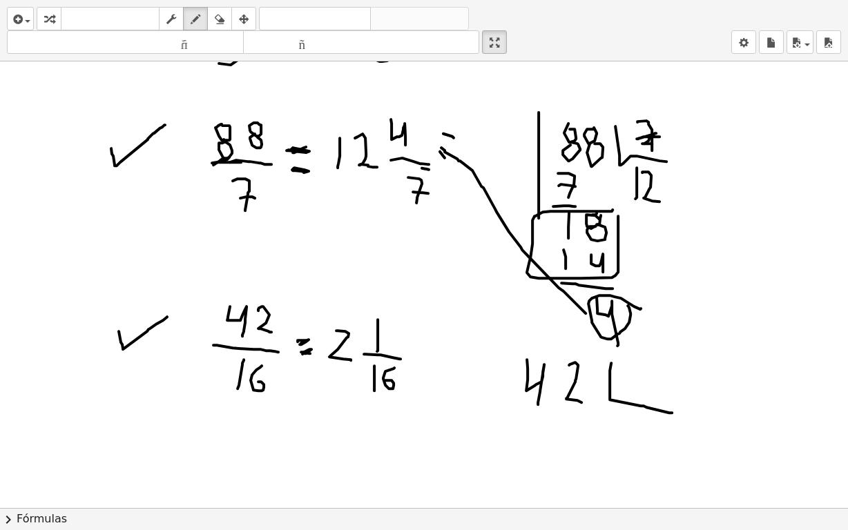
drag, startPoint x: 610, startPoint y: 372, endPoint x: 672, endPoint y: 412, distance: 73.6
drag, startPoint x: 643, startPoint y: 379, endPoint x: 643, endPoint y: 386, distance: 7.6
drag, startPoint x: 679, startPoint y: 364, endPoint x: 663, endPoint y: 383, distance: 25.0
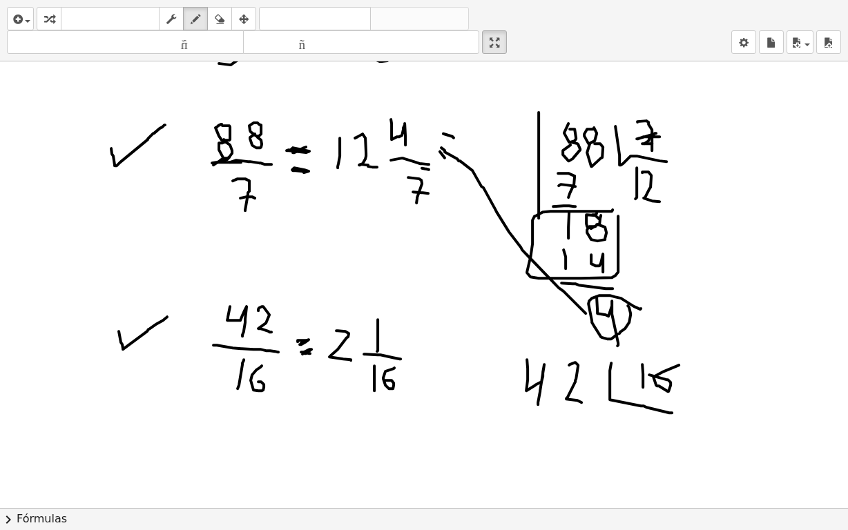
drag, startPoint x: 622, startPoint y: 407, endPoint x: 635, endPoint y: 430, distance: 26.6
drag, startPoint x: 522, startPoint y: 416, endPoint x: 537, endPoint y: 440, distance: 28.6
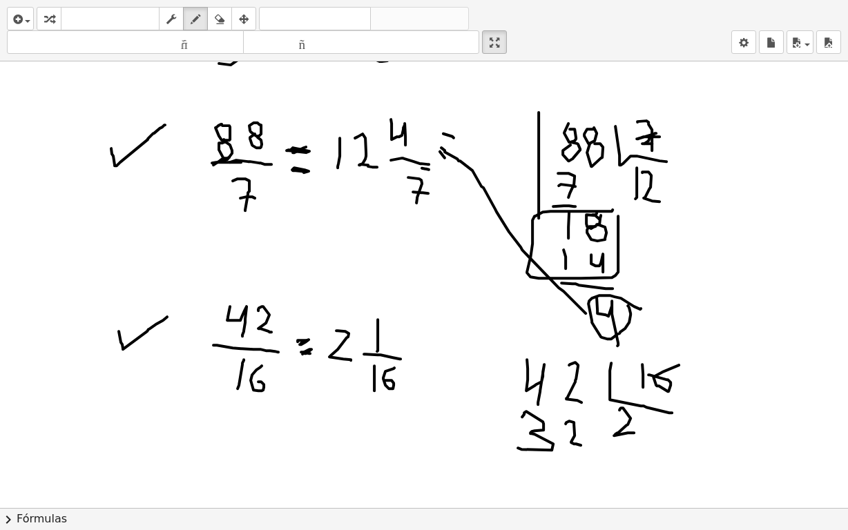
drag, startPoint x: 566, startPoint y: 423, endPoint x: 581, endPoint y: 444, distance: 26.3
drag, startPoint x: 506, startPoint y: 455, endPoint x: 593, endPoint y: 468, distance: 87.4
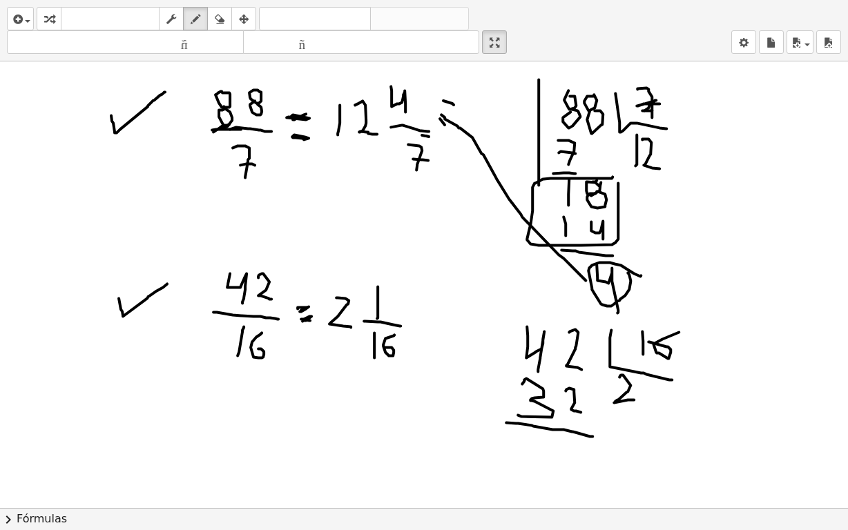
scroll to position [1861, 0]
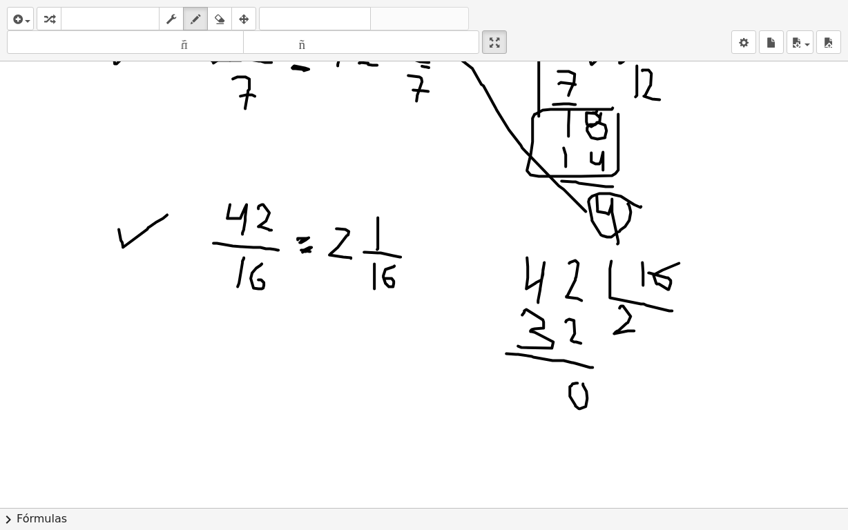
drag, startPoint x: 577, startPoint y: 381, endPoint x: 549, endPoint y: 293, distance: 92.8
drag, startPoint x: 536, startPoint y: 375, endPoint x: 535, endPoint y: 402, distance: 26.9
drag, startPoint x: 527, startPoint y: 420, endPoint x: 587, endPoint y: 423, distance: 60.2
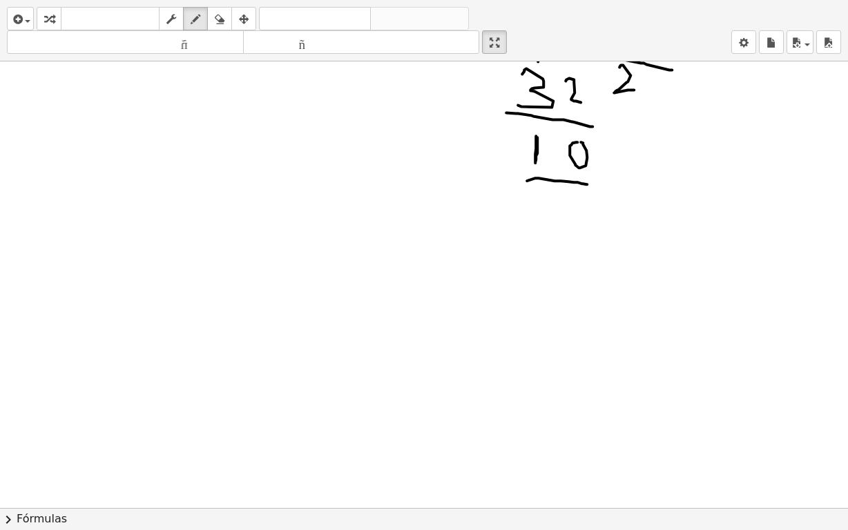
scroll to position [2033, 0]
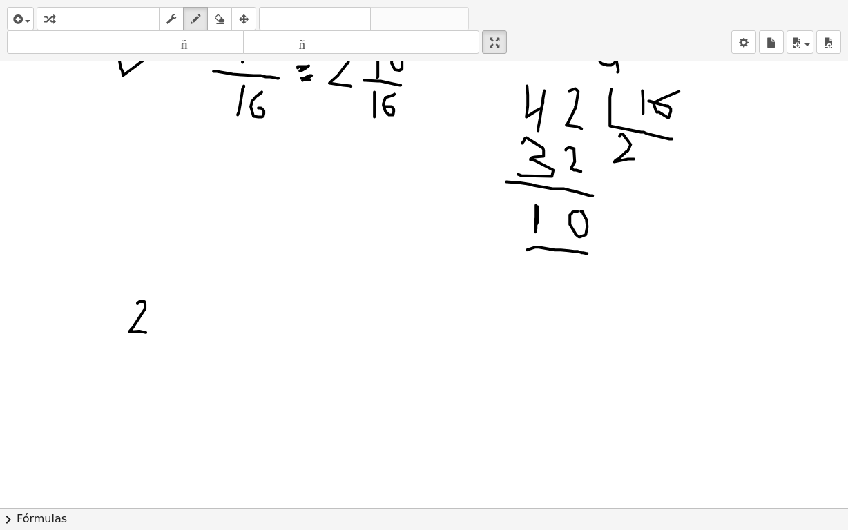
drag, startPoint x: 137, startPoint y: 302, endPoint x: 146, endPoint y: 331, distance: 30.2
drag, startPoint x: 175, startPoint y: 293, endPoint x: 176, endPoint y: 312, distance: 19.4
drag, startPoint x: 162, startPoint y: 318, endPoint x: 189, endPoint y: 323, distance: 26.7
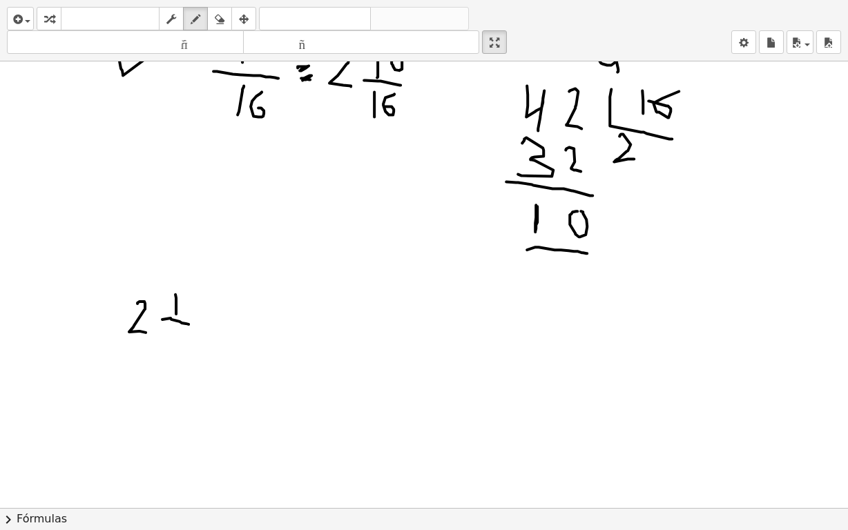
drag, startPoint x: 174, startPoint y: 328, endPoint x: 175, endPoint y: 351, distance: 22.8
drag, startPoint x: 210, startPoint y: 311, endPoint x: 227, endPoint y: 312, distance: 16.6
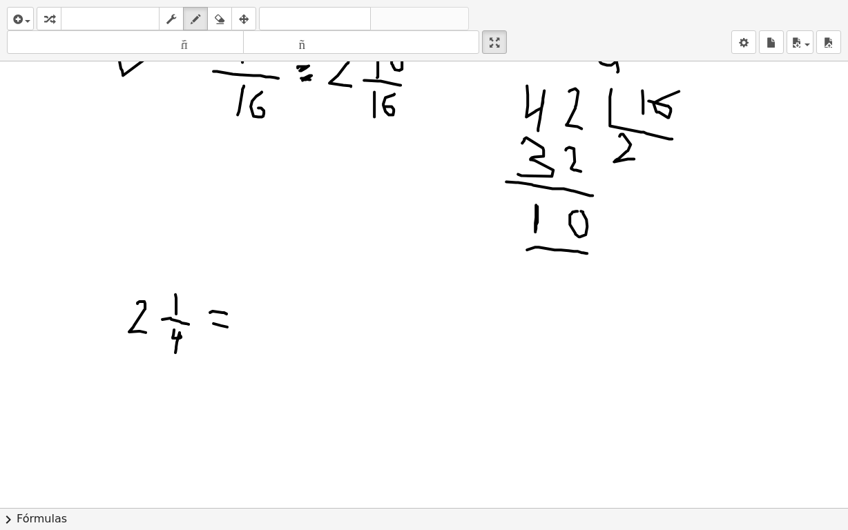
drag, startPoint x: 213, startPoint y: 322, endPoint x: 227, endPoint y: 325, distance: 14.2
drag, startPoint x: 167, startPoint y: 348, endPoint x: 145, endPoint y: 341, distance: 23.4
drag, startPoint x: 145, startPoint y: 344, endPoint x: 150, endPoint y: 334, distance: 11.4
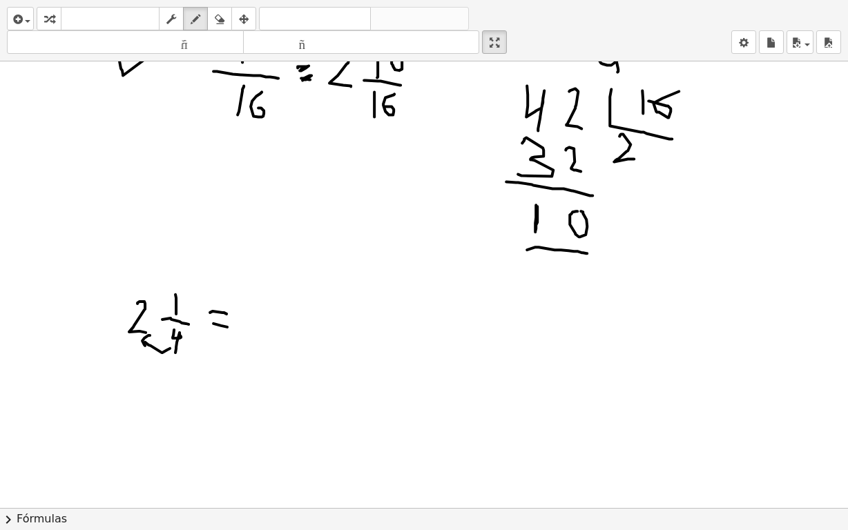
drag, startPoint x: 154, startPoint y: 283, endPoint x: 164, endPoint y: 287, distance: 11.2
drag, startPoint x: 166, startPoint y: 283, endPoint x: 165, endPoint y: 296, distance: 13.8
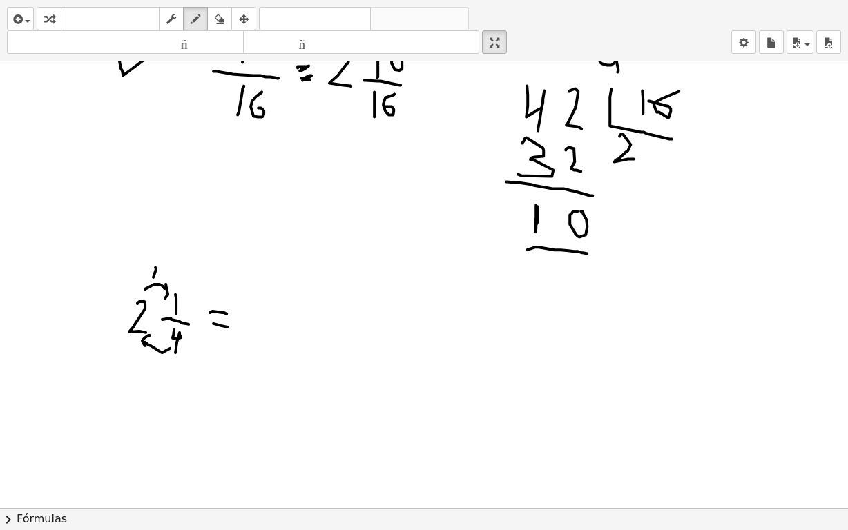
drag, startPoint x: 155, startPoint y: 266, endPoint x: 153, endPoint y: 276, distance: 9.9
drag, startPoint x: 269, startPoint y: 308, endPoint x: 268, endPoint y: 315, distance: 6.9
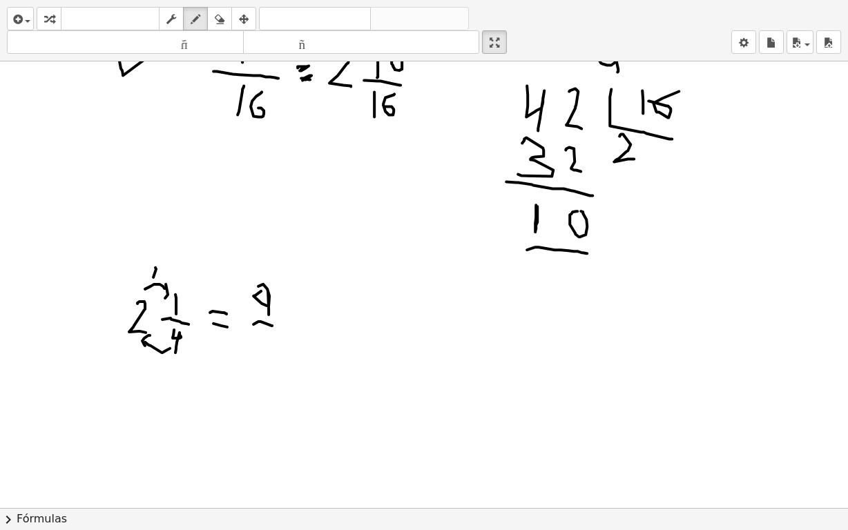
drag, startPoint x: 254, startPoint y: 323, endPoint x: 273, endPoint y: 323, distance: 19.3
drag, startPoint x: 261, startPoint y: 331, endPoint x: 270, endPoint y: 338, distance: 11.8
drag, startPoint x: 270, startPoint y: 338, endPoint x: 266, endPoint y: 365, distance: 26.6
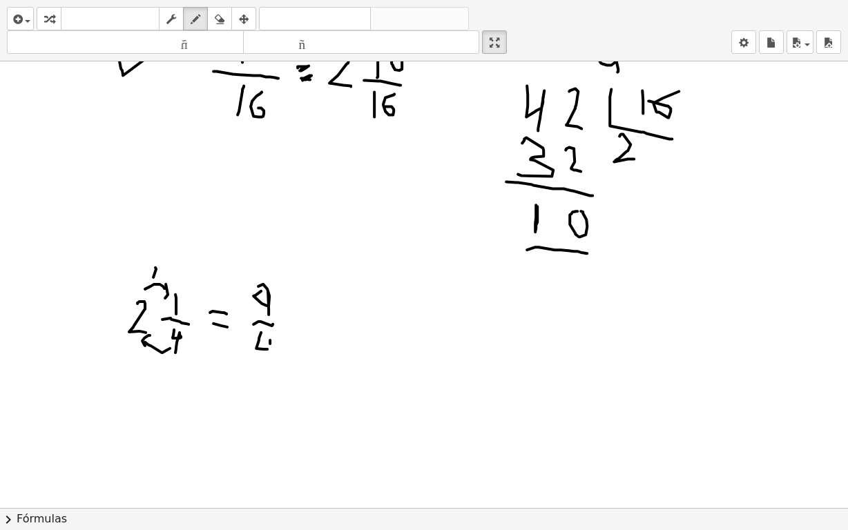
drag, startPoint x: 266, startPoint y: 285, endPoint x: 266, endPoint y: 320, distance: 34.5
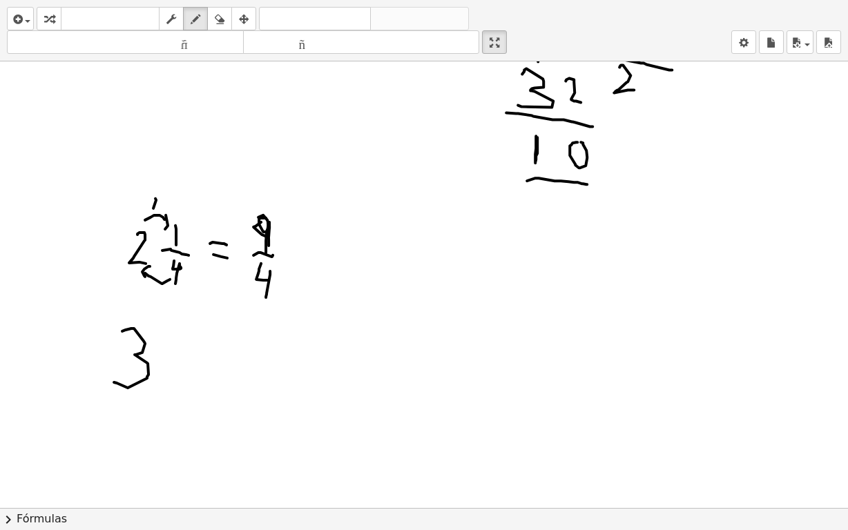
drag, startPoint x: 122, startPoint y: 329, endPoint x: 154, endPoint y: 362, distance: 45.4
drag, startPoint x: 177, startPoint y: 316, endPoint x: 171, endPoint y: 350, distance: 34.3
drag, startPoint x: 176, startPoint y: 364, endPoint x: 197, endPoint y: 367, distance: 20.9
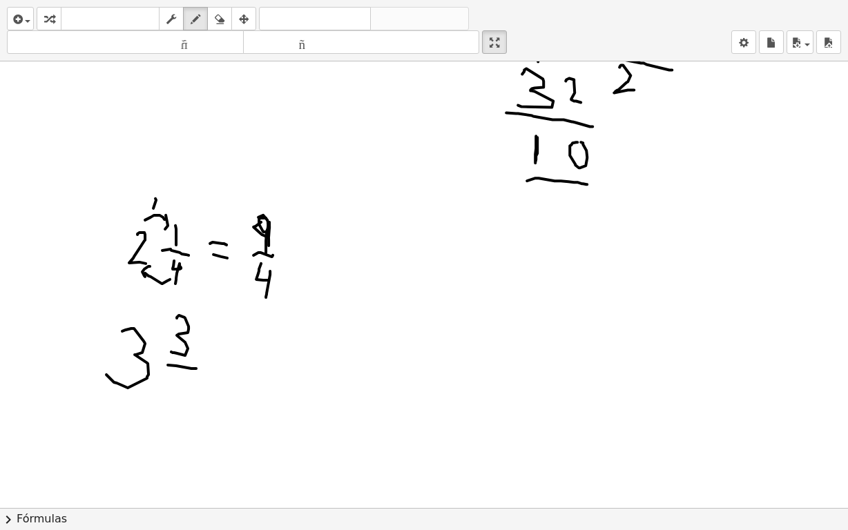
drag, startPoint x: 220, startPoint y: 356, endPoint x: 244, endPoint y: 361, distance: 24.7
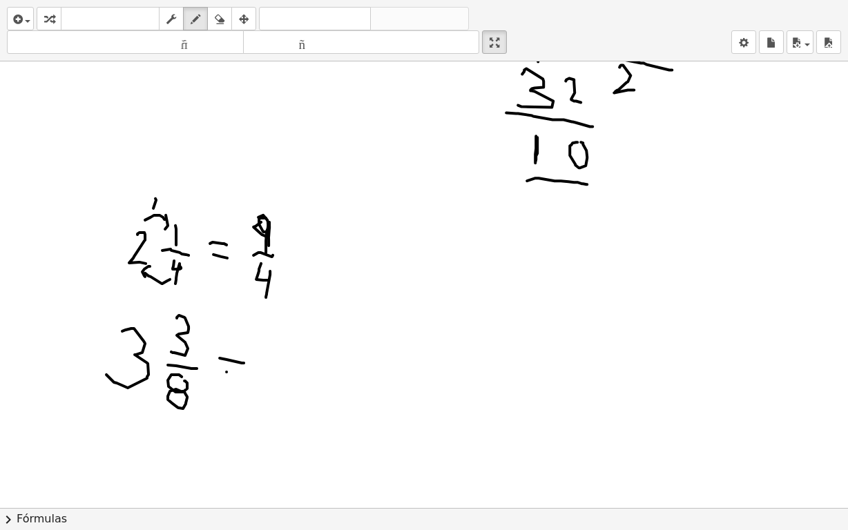
drag, startPoint x: 227, startPoint y: 370, endPoint x: 237, endPoint y: 378, distance: 12.8
drag, startPoint x: 171, startPoint y: 416, endPoint x: 136, endPoint y: 404, distance: 37.1
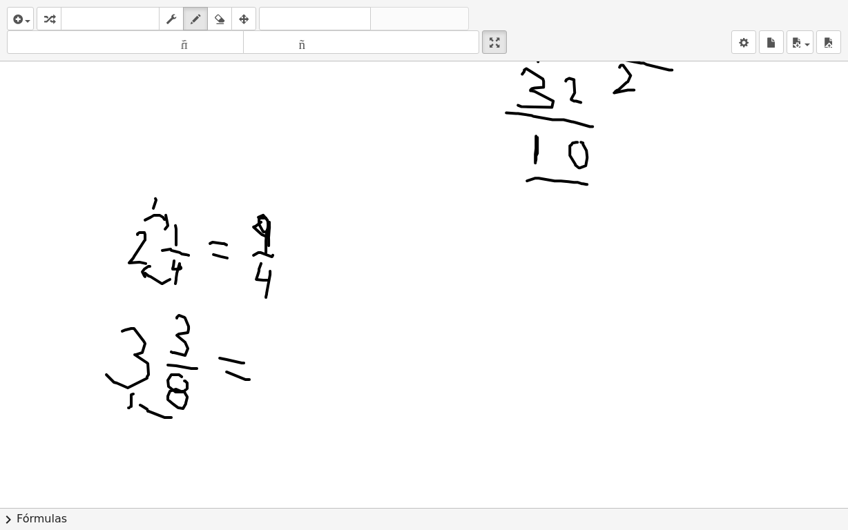
drag, startPoint x: 131, startPoint y: 405, endPoint x: 147, endPoint y: 399, distance: 16.8
drag, startPoint x: 136, startPoint y: 311, endPoint x: 171, endPoint y: 314, distance: 35.3
drag, startPoint x: 171, startPoint y: 307, endPoint x: 162, endPoint y: 321, distance: 17.1
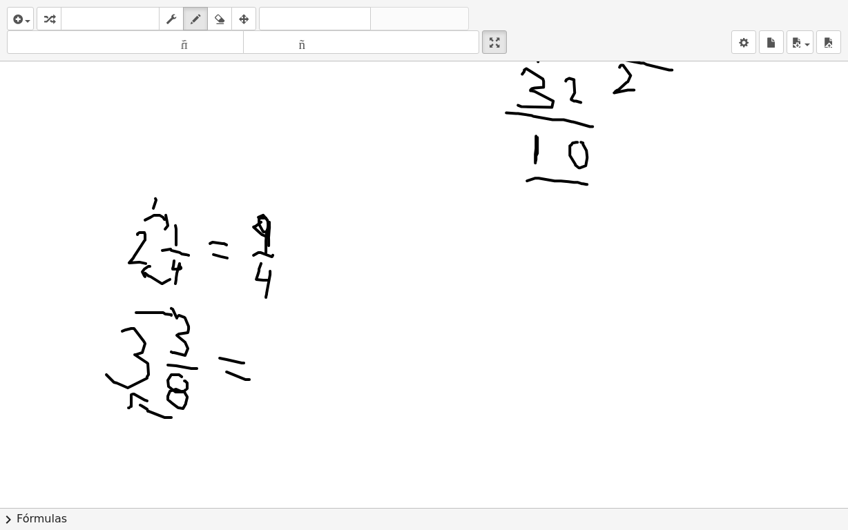
drag, startPoint x: 262, startPoint y: 325, endPoint x: 271, endPoint y: 347, distance: 24.1
drag, startPoint x: 284, startPoint y: 324, endPoint x: 287, endPoint y: 347, distance: 23.1
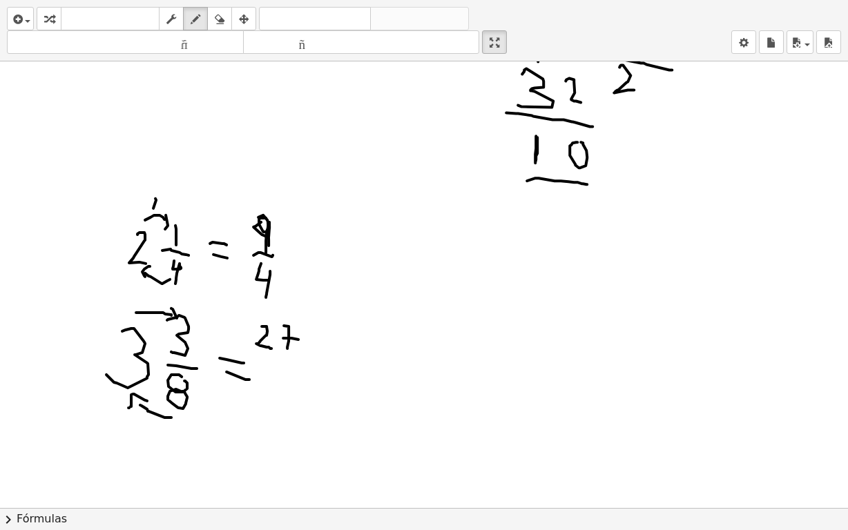
drag, startPoint x: 283, startPoint y: 336, endPoint x: 298, endPoint y: 343, distance: 16.1
drag, startPoint x: 259, startPoint y: 355, endPoint x: 286, endPoint y: 363, distance: 28.2
drag, startPoint x: 194, startPoint y: 399, endPoint x: 265, endPoint y: 389, distance: 71.2
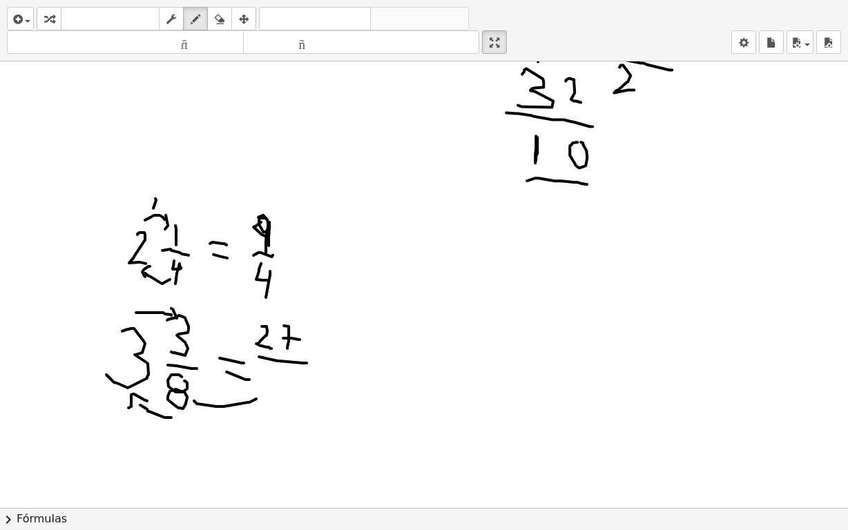
drag, startPoint x: 278, startPoint y: 370, endPoint x: 273, endPoint y: 383, distance: 14.2
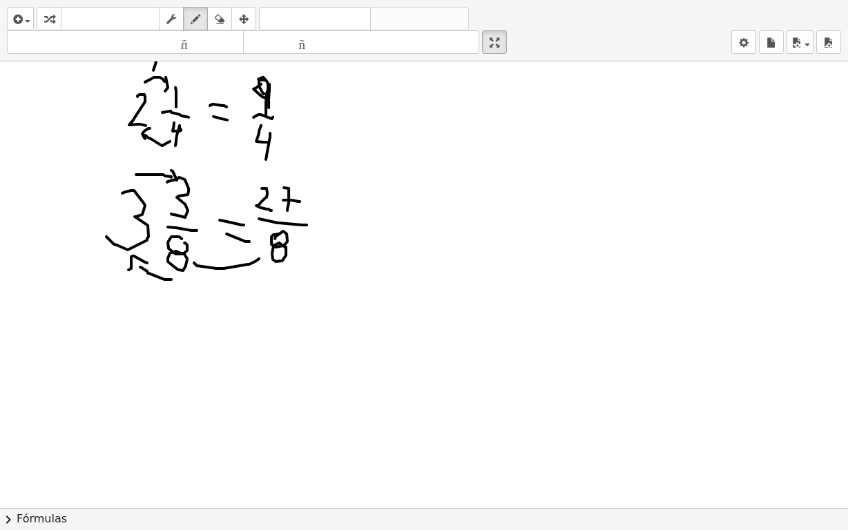
scroll to position [2309, 0]
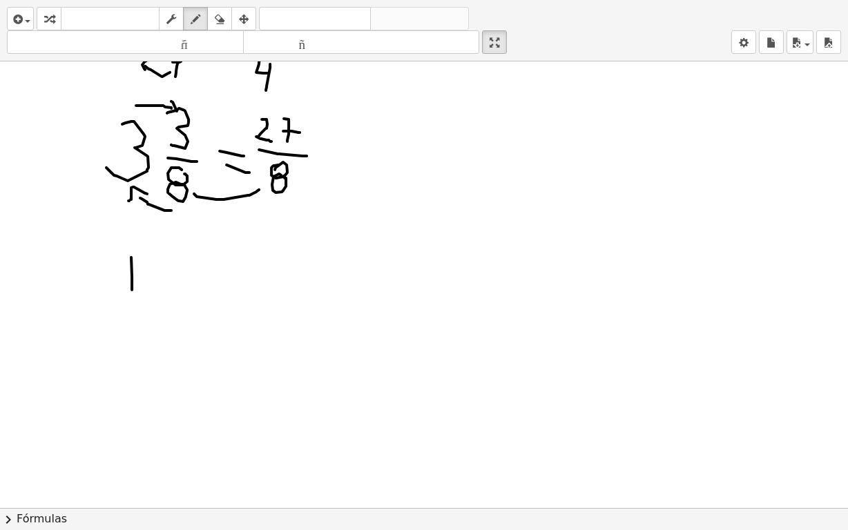
drag, startPoint x: 131, startPoint y: 256, endPoint x: 132, endPoint y: 289, distance: 33.9
drag, startPoint x: 164, startPoint y: 245, endPoint x: 157, endPoint y: 268, distance: 24.0
drag, startPoint x: 152, startPoint y: 277, endPoint x: 195, endPoint y: 285, distance: 44.3
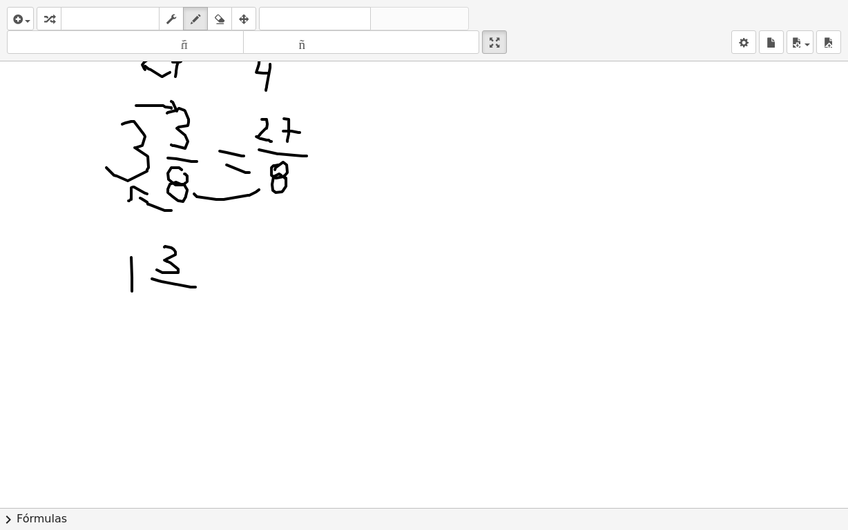
drag, startPoint x: 168, startPoint y: 289, endPoint x: 175, endPoint y: 305, distance: 17.3
drag, startPoint x: 208, startPoint y: 273, endPoint x: 213, endPoint y: 287, distance: 14.9
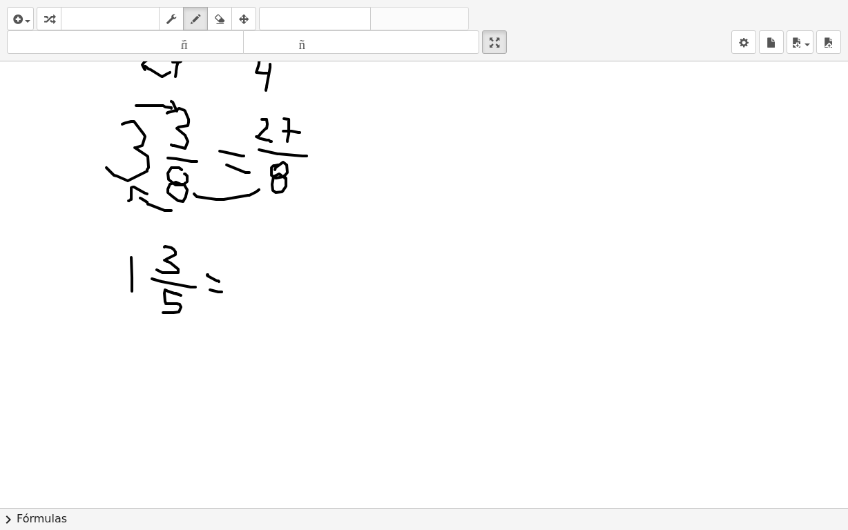
drag, startPoint x: 210, startPoint y: 288, endPoint x: 222, endPoint y: 290, distance: 11.9
drag, startPoint x: 129, startPoint y: 254, endPoint x: 122, endPoint y: 267, distance: 14.8
drag, startPoint x: 126, startPoint y: 290, endPoint x: 140, endPoint y: 291, distance: 13.9
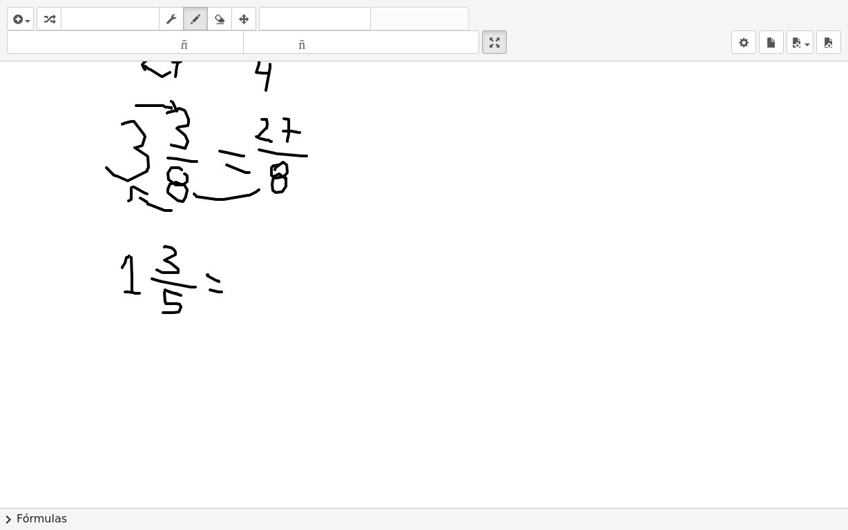
drag, startPoint x: 173, startPoint y: 323, endPoint x: 121, endPoint y: 300, distance: 56.6
drag, startPoint x: 117, startPoint y: 302, endPoint x: 123, endPoint y: 298, distance: 7.1
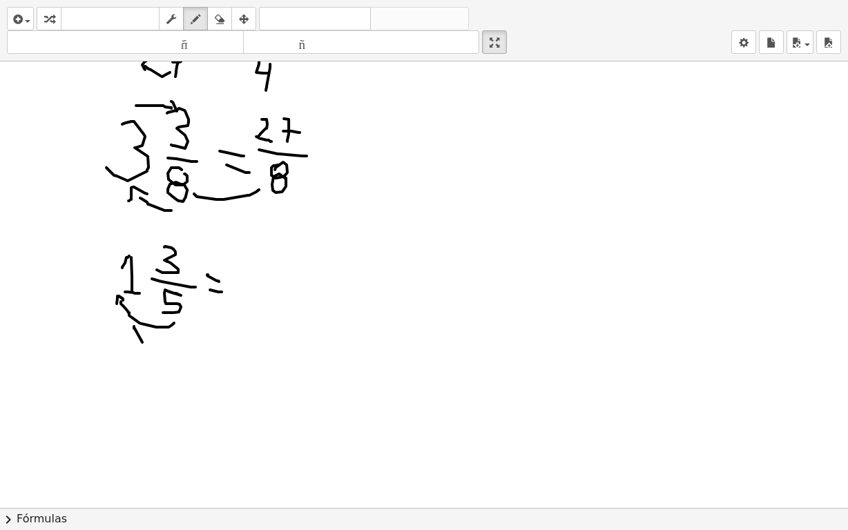
drag, startPoint x: 134, startPoint y: 325, endPoint x: 140, endPoint y: 332, distance: 9.4
drag, startPoint x: 131, startPoint y: 243, endPoint x: 159, endPoint y: 245, distance: 28.4
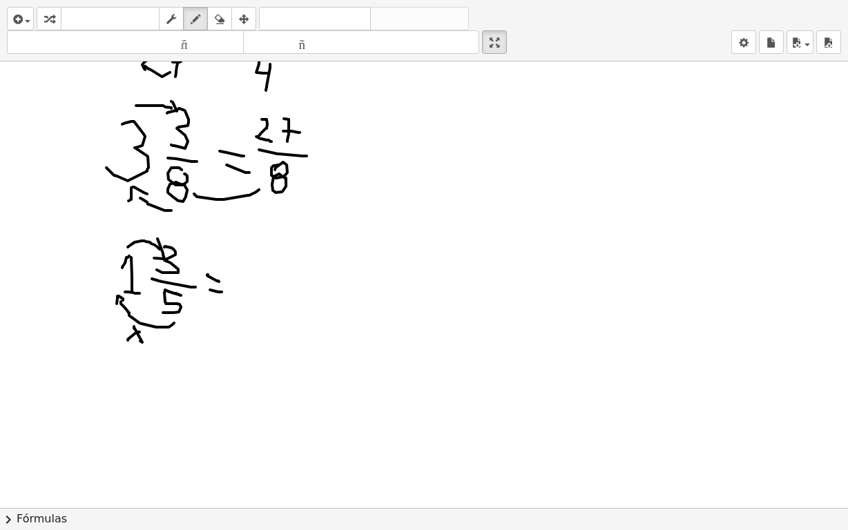
drag, startPoint x: 157, startPoint y: 237, endPoint x: 147, endPoint y: 251, distance: 17.3
drag, startPoint x: 143, startPoint y: 222, endPoint x: 143, endPoint y: 233, distance: 11.7
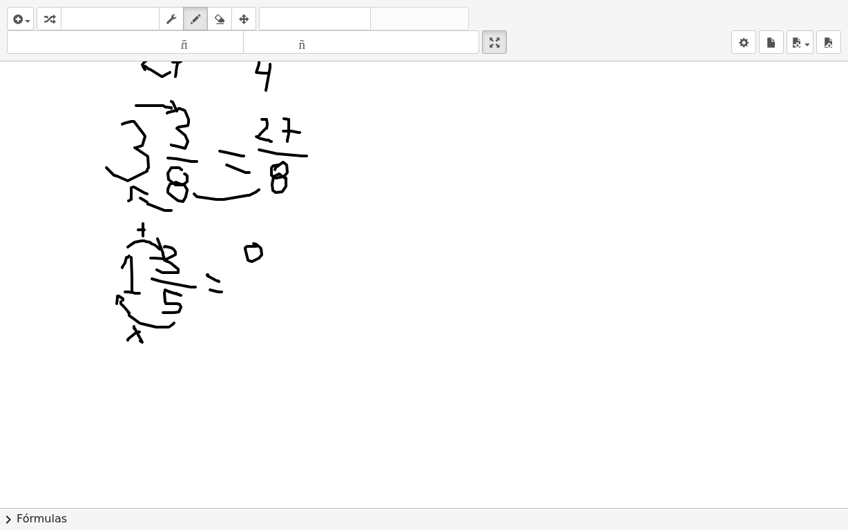
drag, startPoint x: 252, startPoint y: 261, endPoint x: 250, endPoint y: 277, distance: 16.0
drag, startPoint x: 239, startPoint y: 281, endPoint x: 275, endPoint y: 285, distance: 36.1
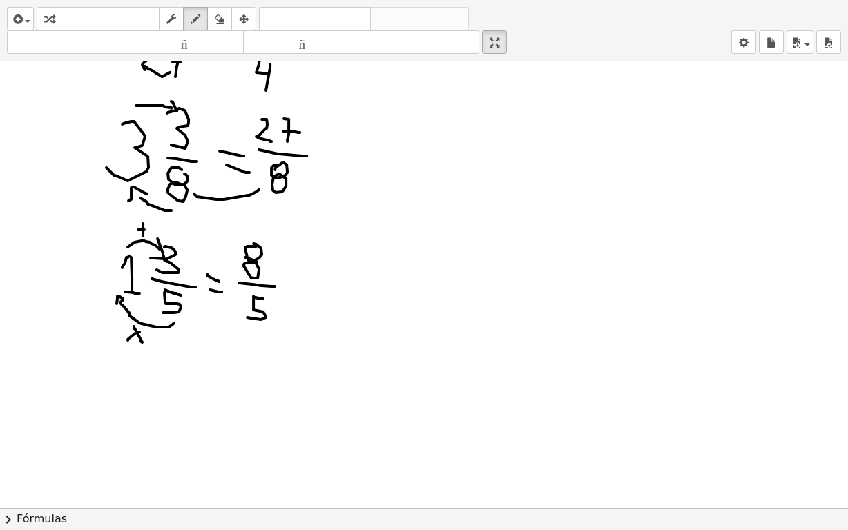
drag, startPoint x: 254, startPoint y: 294, endPoint x: 247, endPoint y: 316, distance: 22.3
drag, startPoint x: 205, startPoint y: 313, endPoint x: 224, endPoint y: 314, distance: 18.7
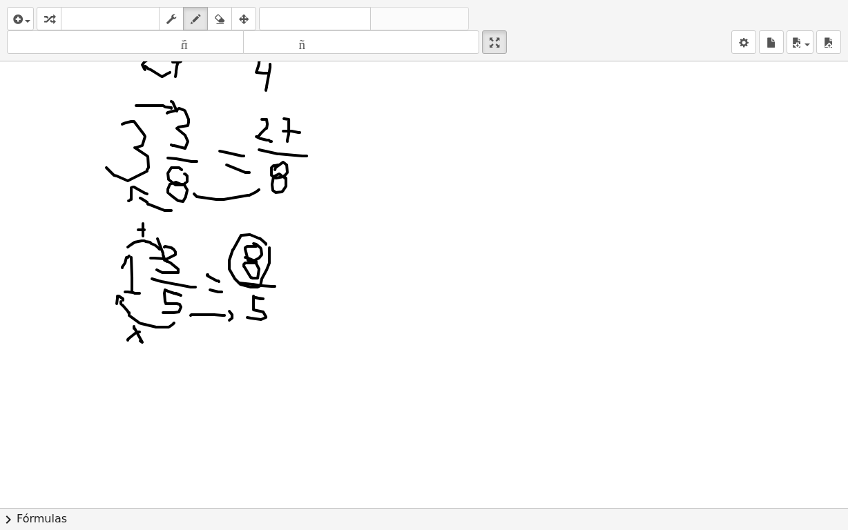
drag, startPoint x: 229, startPoint y: 309, endPoint x: 229, endPoint y: 318, distance: 9.0
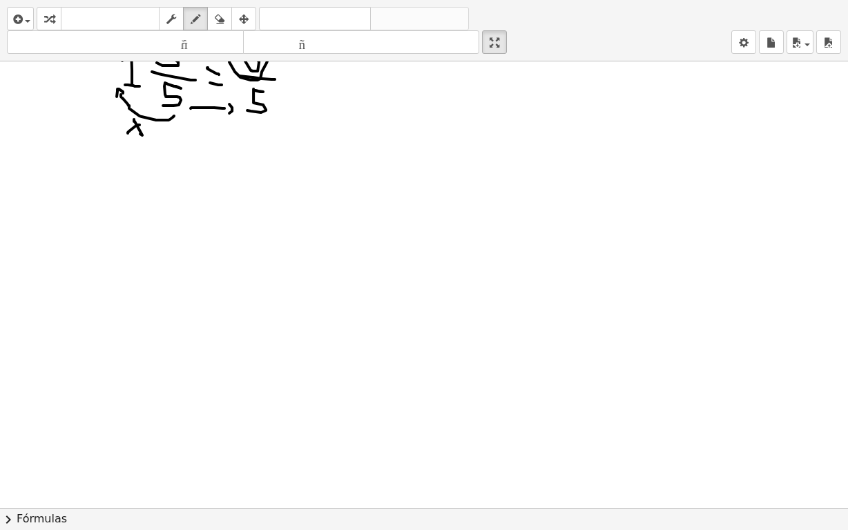
scroll to position [2447, 0]
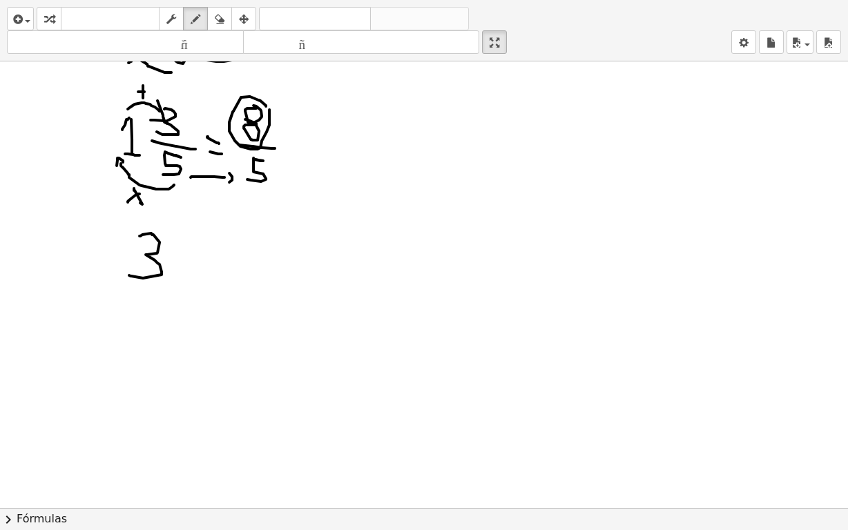
drag, startPoint x: 140, startPoint y: 234, endPoint x: 186, endPoint y: 248, distance: 48.3
drag, startPoint x: 183, startPoint y: 225, endPoint x: 191, endPoint y: 253, distance: 28.7
drag, startPoint x: 182, startPoint y: 258, endPoint x: 224, endPoint y: 261, distance: 42.2
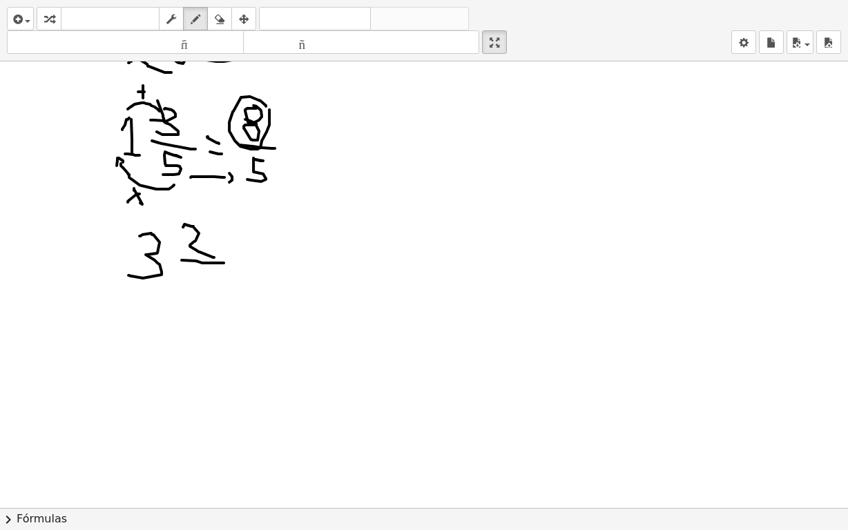
drag, startPoint x: 194, startPoint y: 269, endPoint x: 213, endPoint y: 285, distance: 25.0
drag, startPoint x: 238, startPoint y: 251, endPoint x: 256, endPoint y: 253, distance: 17.4
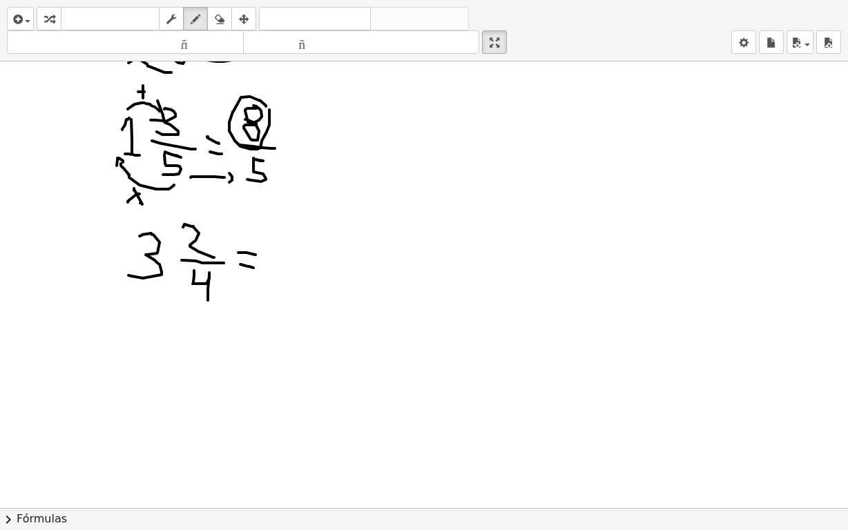
drag, startPoint x: 240, startPoint y: 262, endPoint x: 254, endPoint y: 266, distance: 13.6
drag, startPoint x: 268, startPoint y: 219, endPoint x: 269, endPoint y: 242, distance: 23.5
drag, startPoint x: 277, startPoint y: 216, endPoint x: 295, endPoint y: 261, distance: 48.4
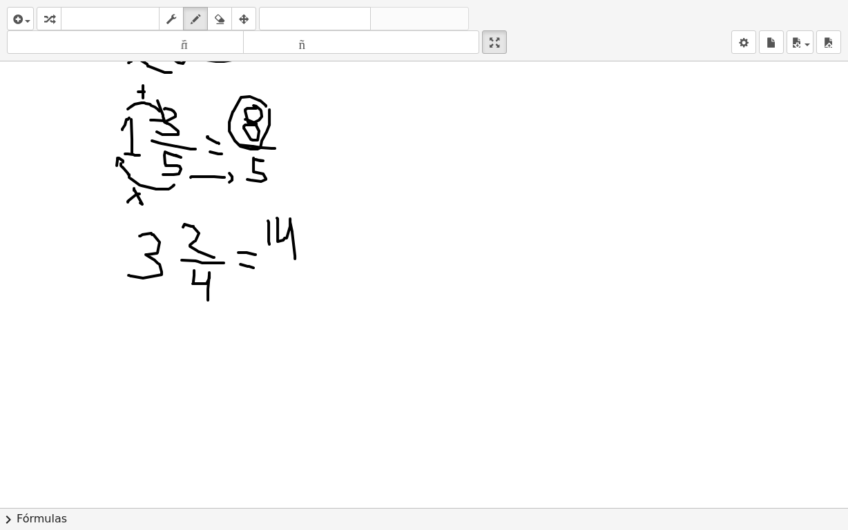
drag, startPoint x: 269, startPoint y: 267, endPoint x: 312, endPoint y: 269, distance: 42.8
drag, startPoint x: 279, startPoint y: 279, endPoint x: 292, endPoint y: 230, distance: 50.8
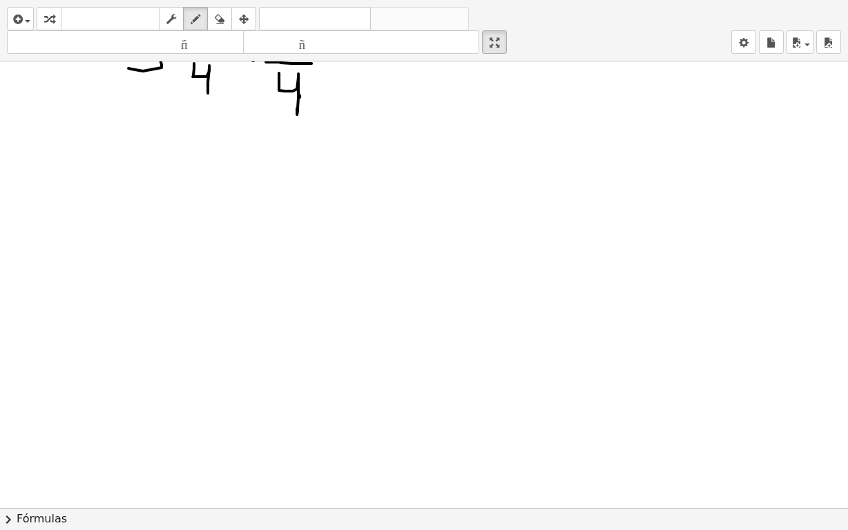
scroll to position [2585, 0]
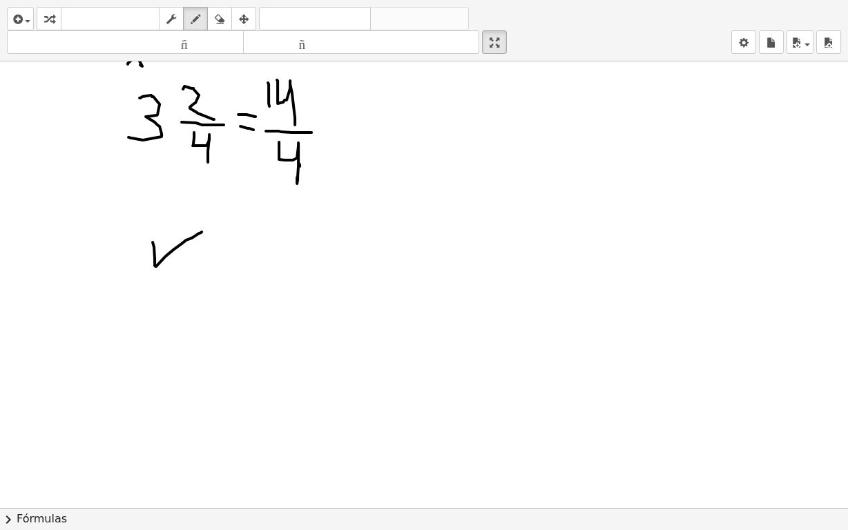
drag, startPoint x: 153, startPoint y: 240, endPoint x: 202, endPoint y: 230, distance: 50.1
drag, startPoint x: 157, startPoint y: 325, endPoint x: 182, endPoint y: 409, distance: 87.7
drag, startPoint x: 161, startPoint y: 396, endPoint x: 209, endPoint y: 393, distance: 48.4
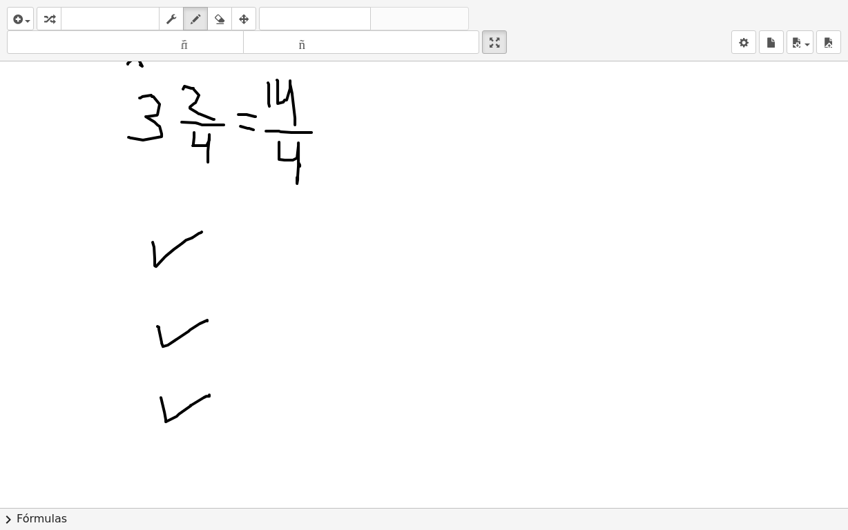
drag, startPoint x: 253, startPoint y: 223, endPoint x: 279, endPoint y: 242, distance: 32.6
drag, startPoint x: 303, startPoint y: 211, endPoint x: 298, endPoint y: 237, distance: 26.0
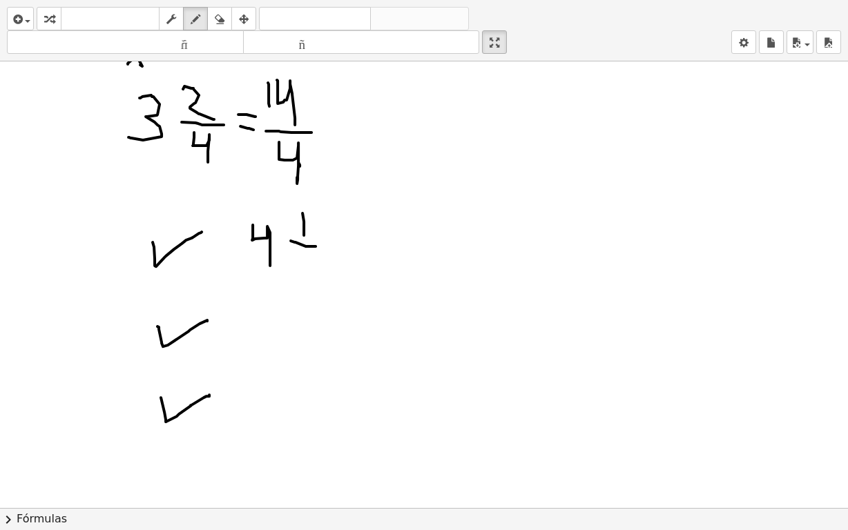
drag, startPoint x: 291, startPoint y: 239, endPoint x: 321, endPoint y: 245, distance: 30.2
drag, startPoint x: 303, startPoint y: 251, endPoint x: 316, endPoint y: 274, distance: 25.7
drag, startPoint x: 254, startPoint y: 311, endPoint x: 306, endPoint y: 327, distance: 54.8
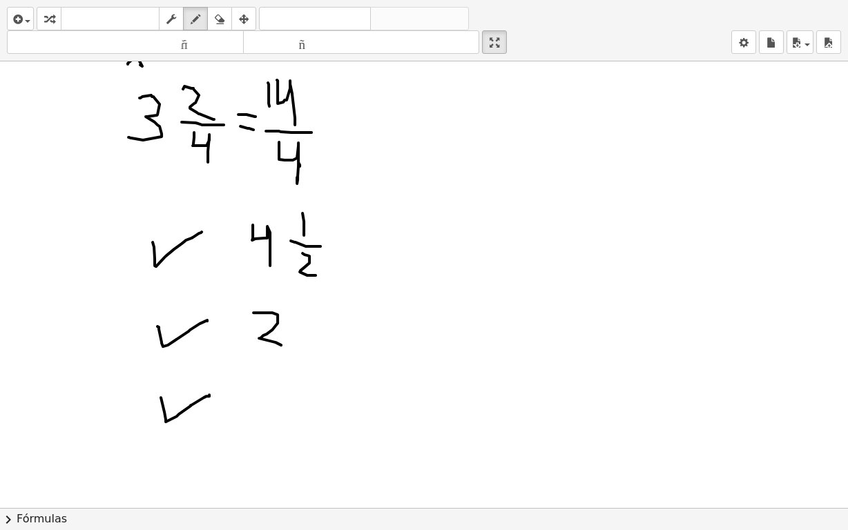
drag, startPoint x: 306, startPoint y: 302, endPoint x: 305, endPoint y: 324, distance: 22.1
drag, startPoint x: 298, startPoint y: 328, endPoint x: 318, endPoint y: 338, distance: 22.9
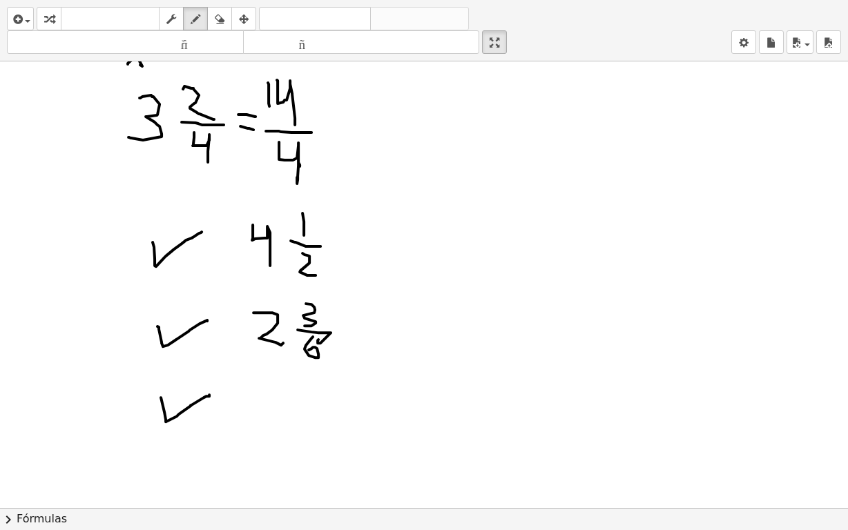
drag, startPoint x: 313, startPoint y: 335, endPoint x: 309, endPoint y: 348, distance: 13.8
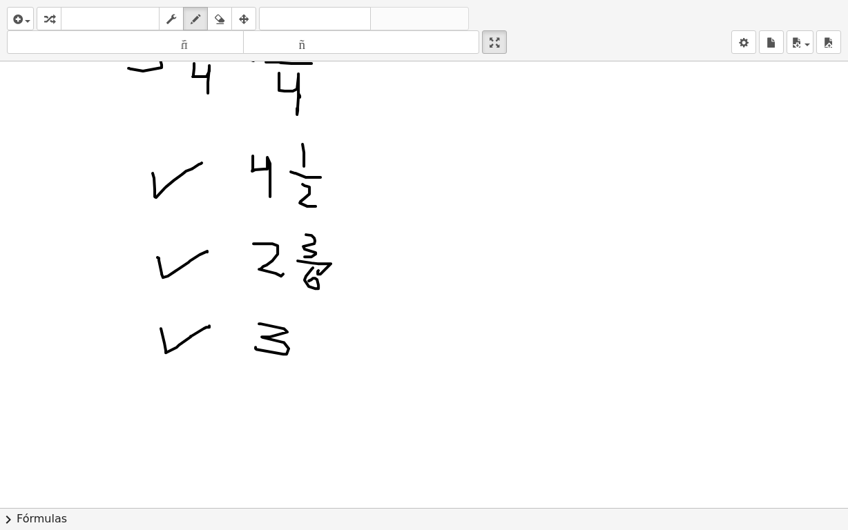
drag, startPoint x: 259, startPoint y: 322, endPoint x: 256, endPoint y: 345, distance: 23.7
drag, startPoint x: 312, startPoint y: 313, endPoint x: 312, endPoint y: 329, distance: 16.6
drag, startPoint x: 309, startPoint y: 338, endPoint x: 338, endPoint y: 341, distance: 29.1
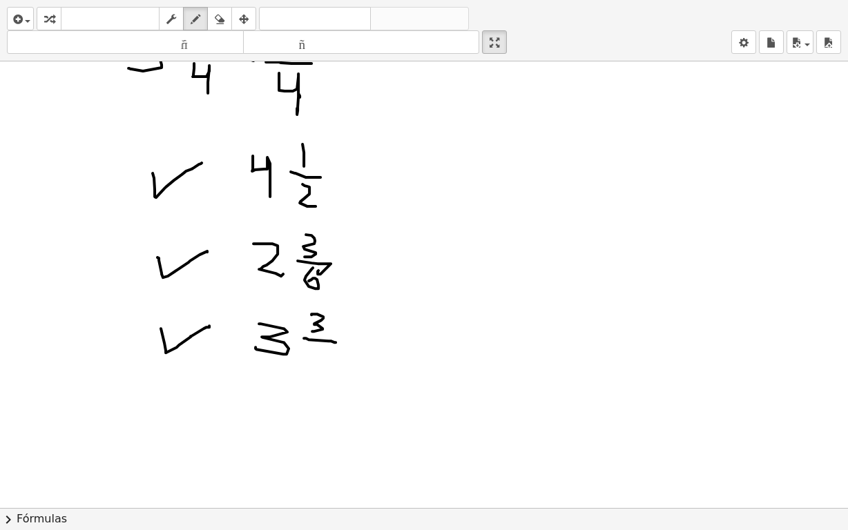
drag, startPoint x: 315, startPoint y: 345, endPoint x: 320, endPoint y: 362, distance: 17.3
drag, startPoint x: 318, startPoint y: 361, endPoint x: 341, endPoint y: 307, distance: 58.5
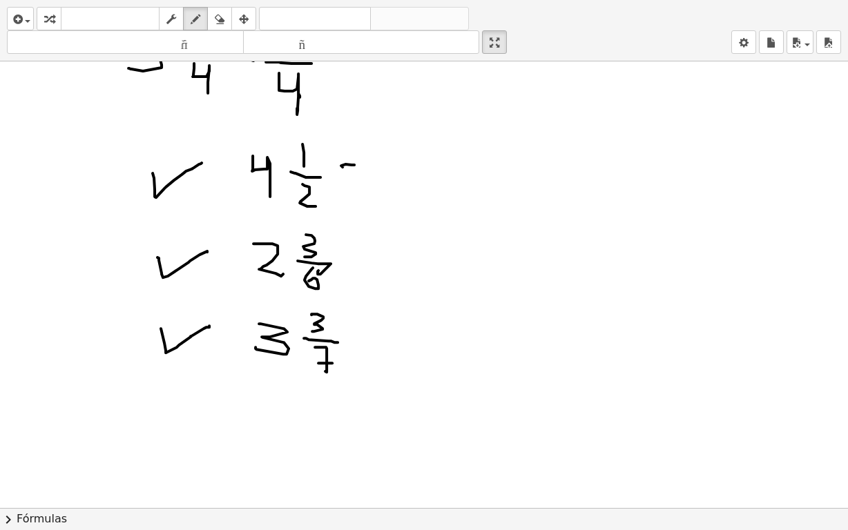
drag, startPoint x: 343, startPoint y: 165, endPoint x: 354, endPoint y: 163, distance: 11.9
drag, startPoint x: 343, startPoint y: 185, endPoint x: 364, endPoint y: 188, distance: 21.6
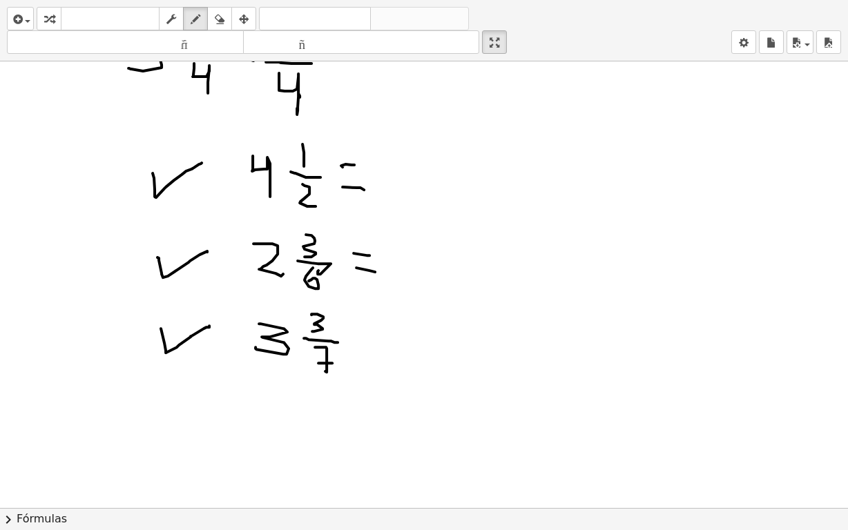
drag, startPoint x: 356, startPoint y: 266, endPoint x: 375, endPoint y: 270, distance: 19.1
drag, startPoint x: 358, startPoint y: 327, endPoint x: 370, endPoint y: 329, distance: 12.1
drag, startPoint x: 374, startPoint y: 347, endPoint x: 475, endPoint y: 257, distance: 134.5
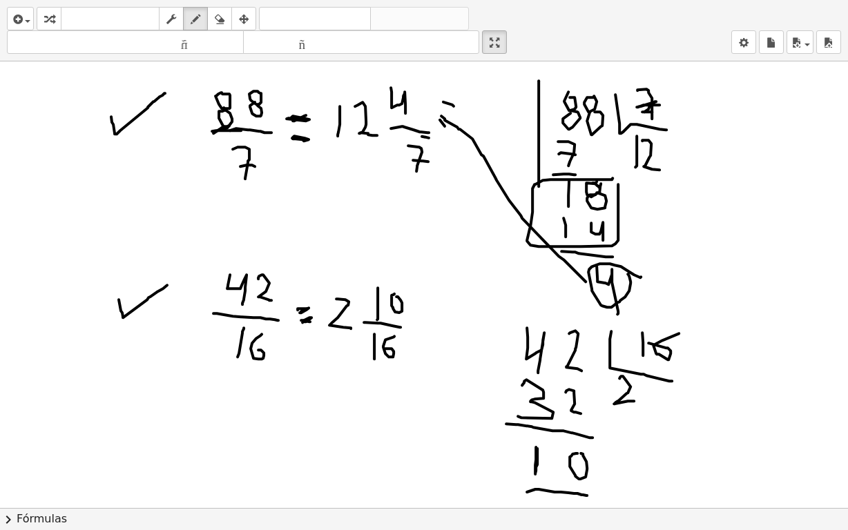
scroll to position [1929, 0]
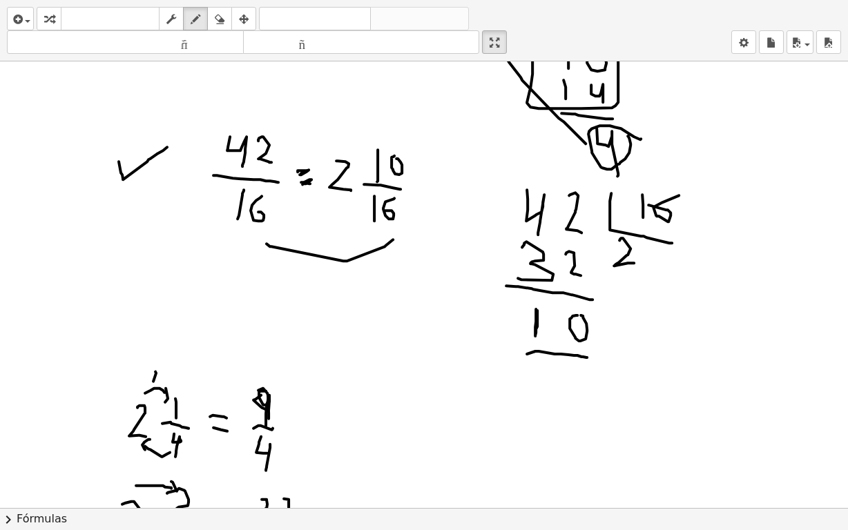
drag, startPoint x: 385, startPoint y: 245, endPoint x: 267, endPoint y: 242, distance: 118.2
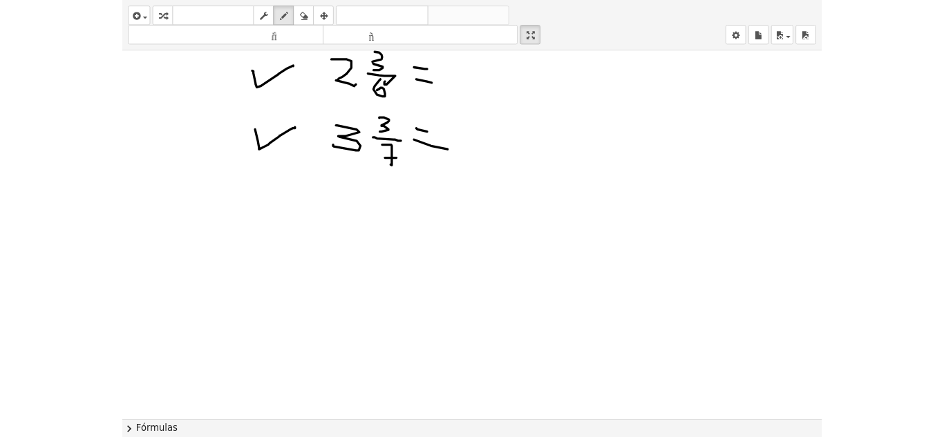
scroll to position [2827, 0]
